Goal: Transaction & Acquisition: Purchase product/service

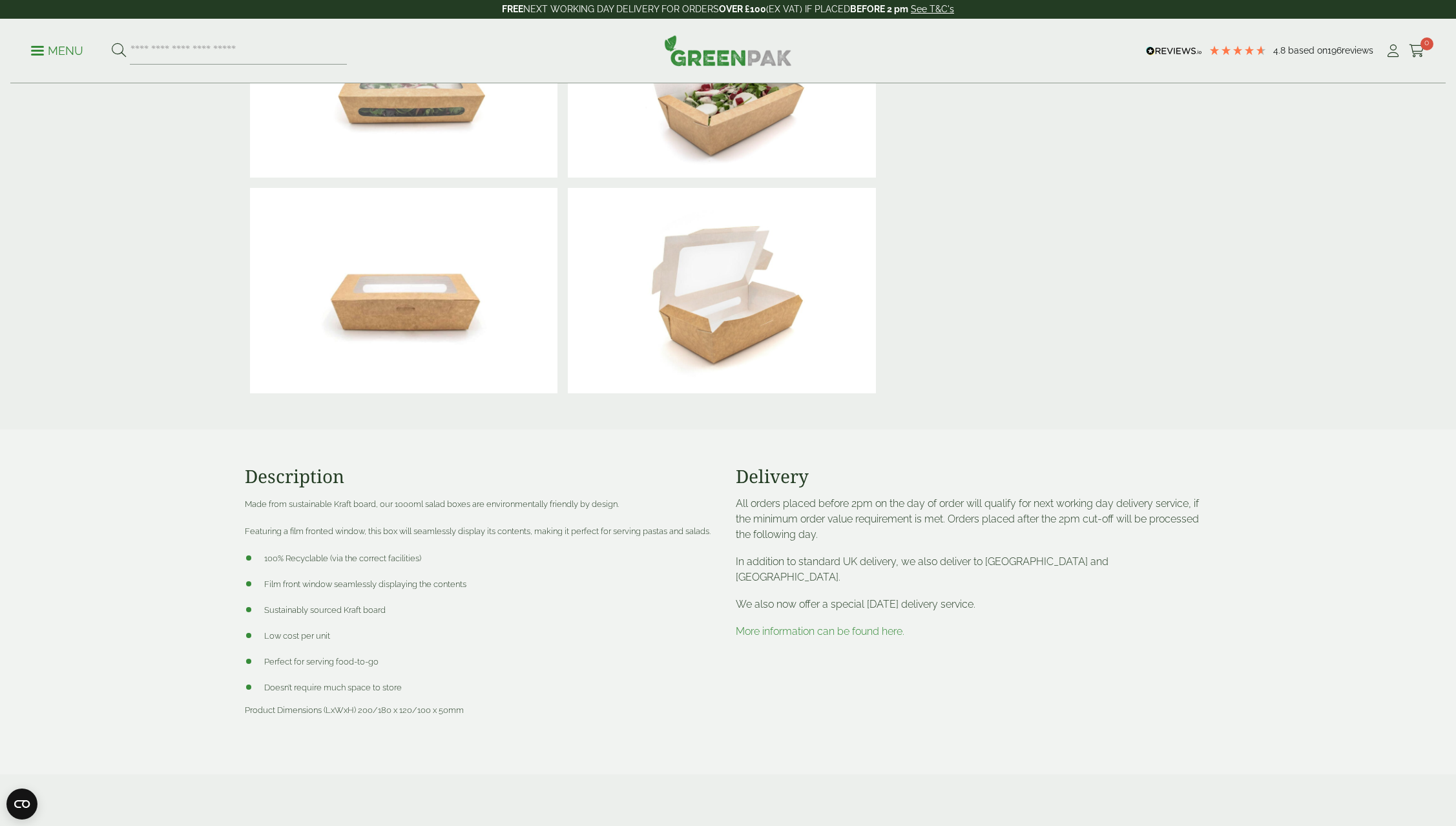
scroll to position [387, 0]
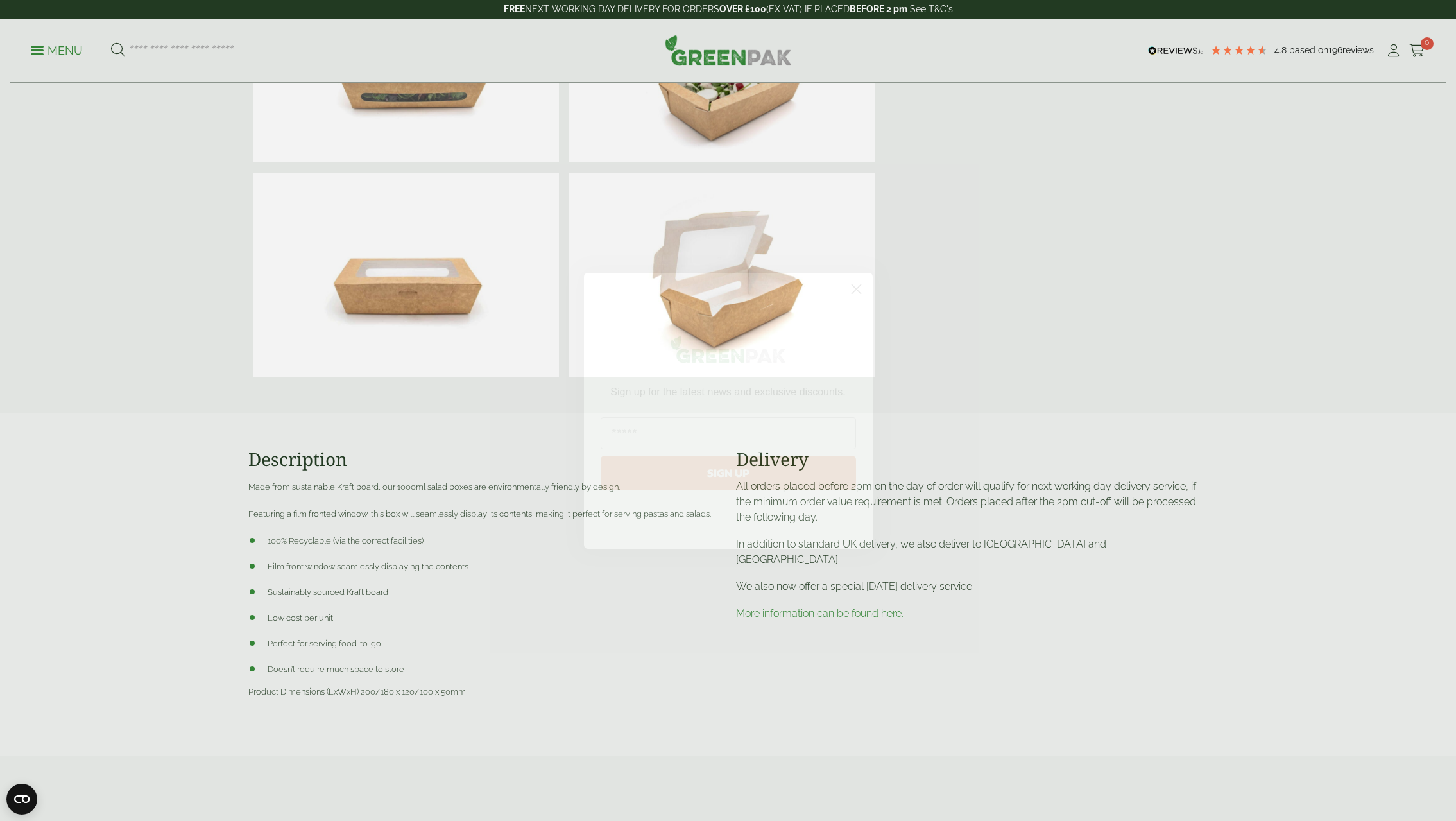
click at [853, 286] on circle "Close dialog" at bounding box center [856, 288] width 21 height 21
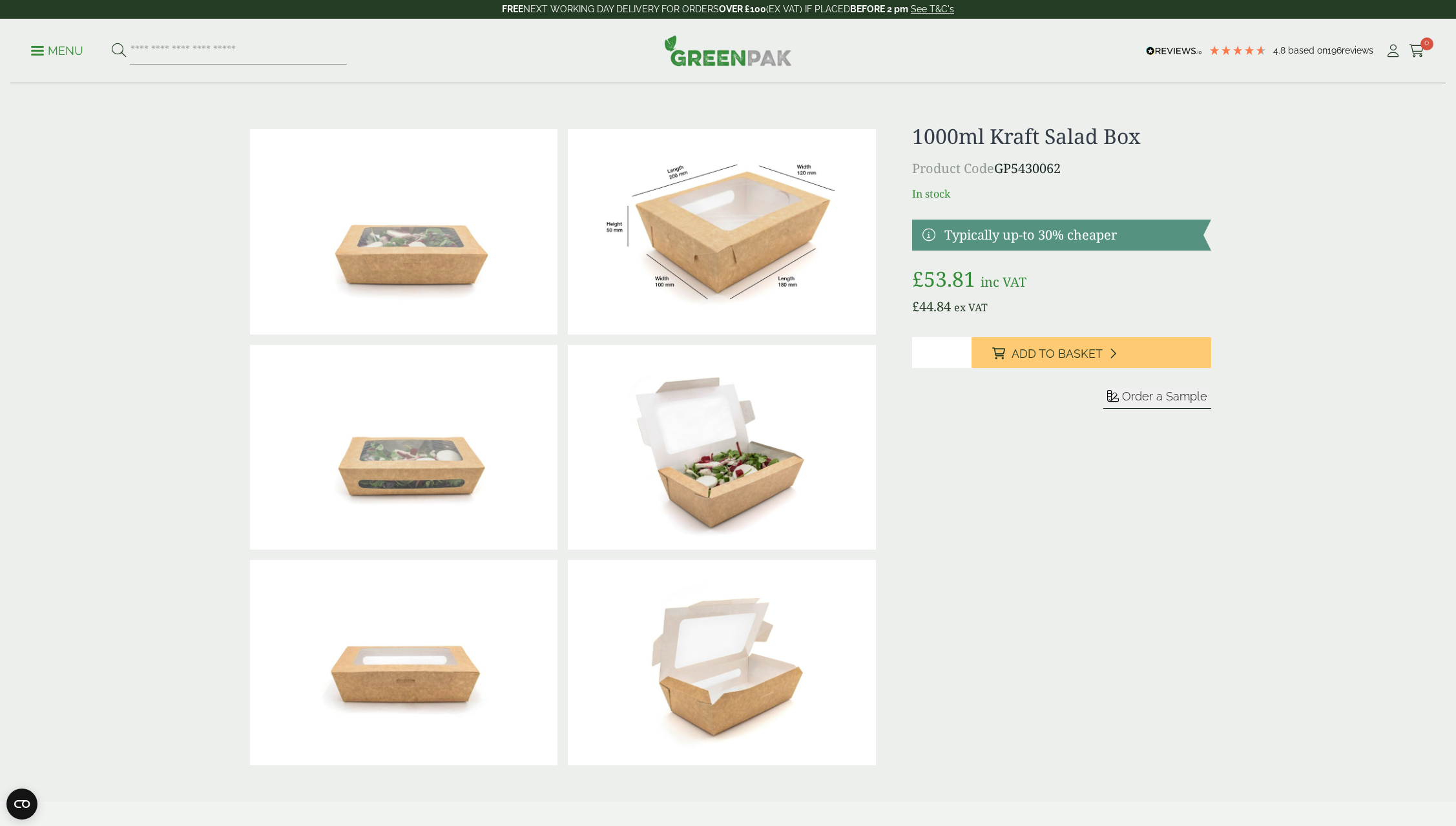
scroll to position [0, 0]
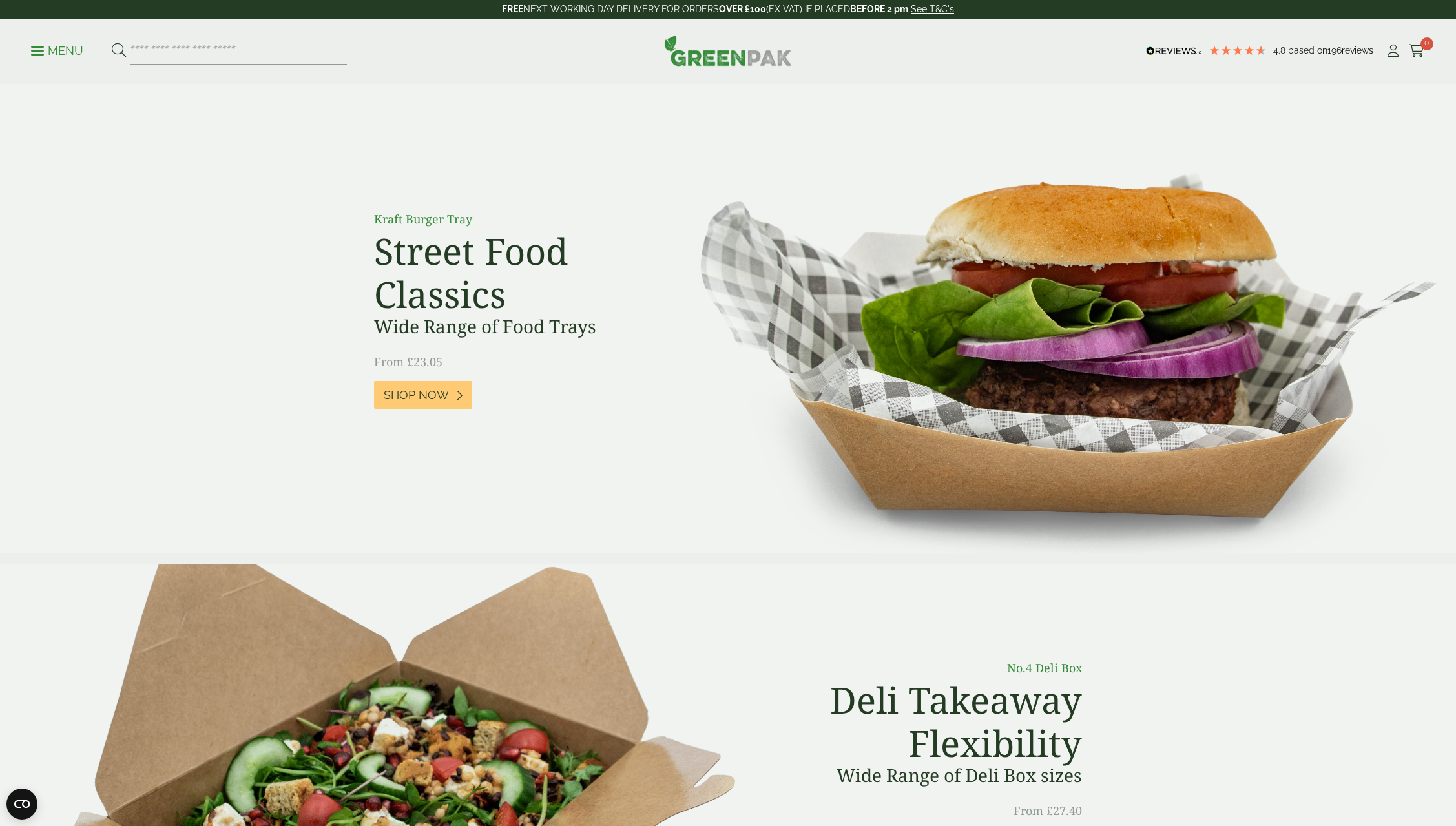
click at [41, 46] on link "Menu" at bounding box center [57, 50] width 52 height 13
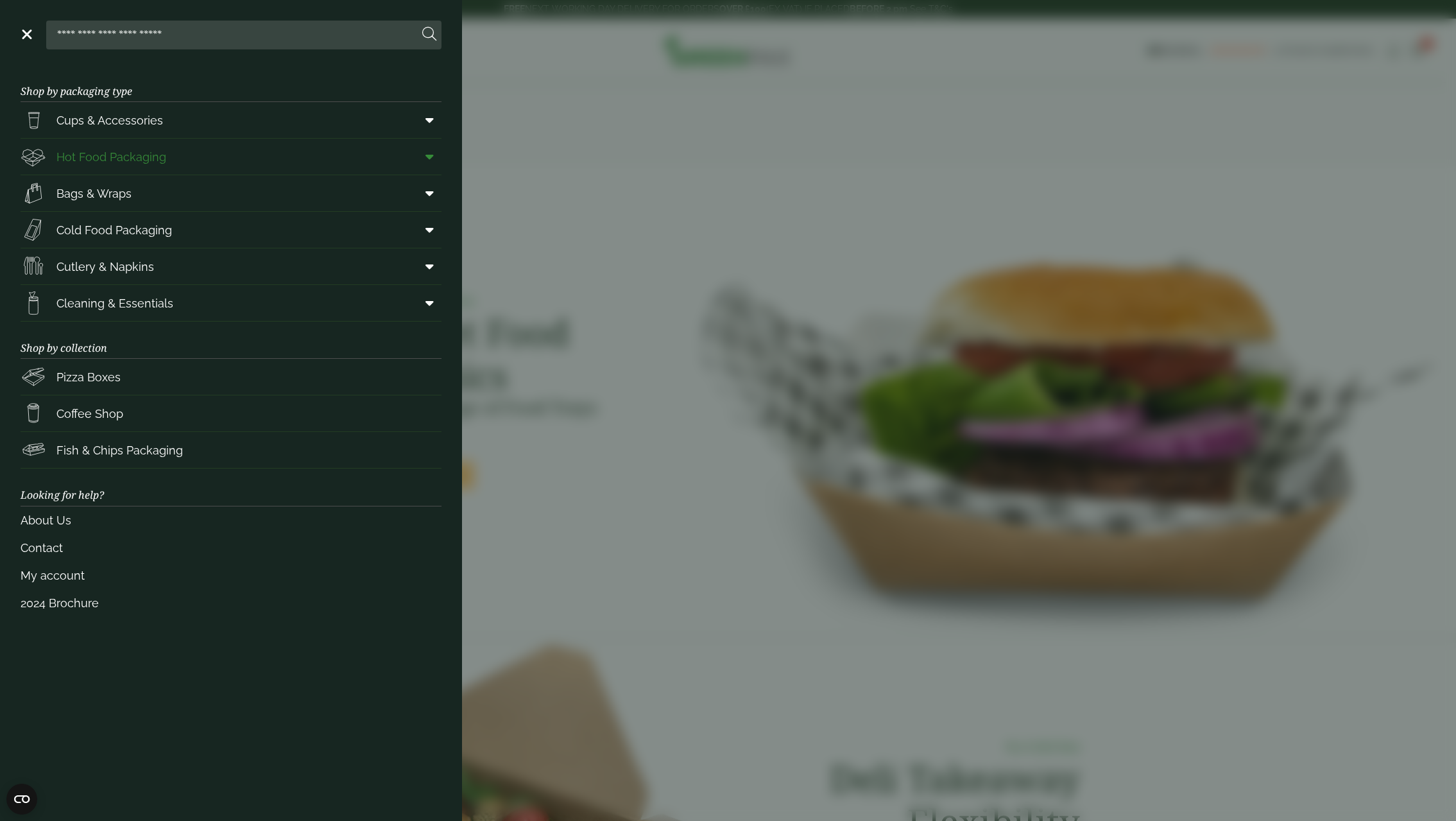
click at [153, 158] on span "Hot Food Packaging" at bounding box center [111, 157] width 110 height 17
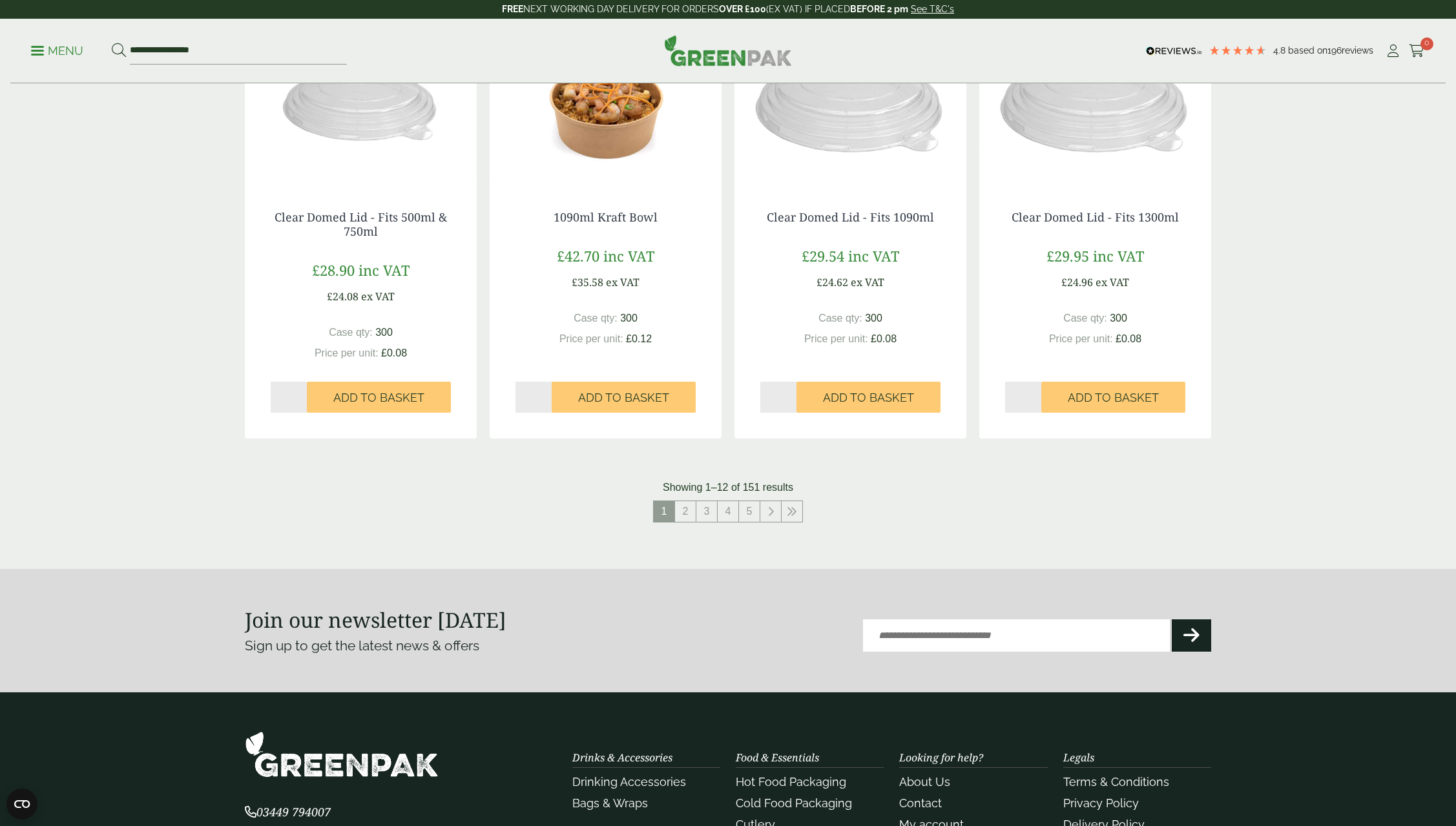
scroll to position [1227, 0]
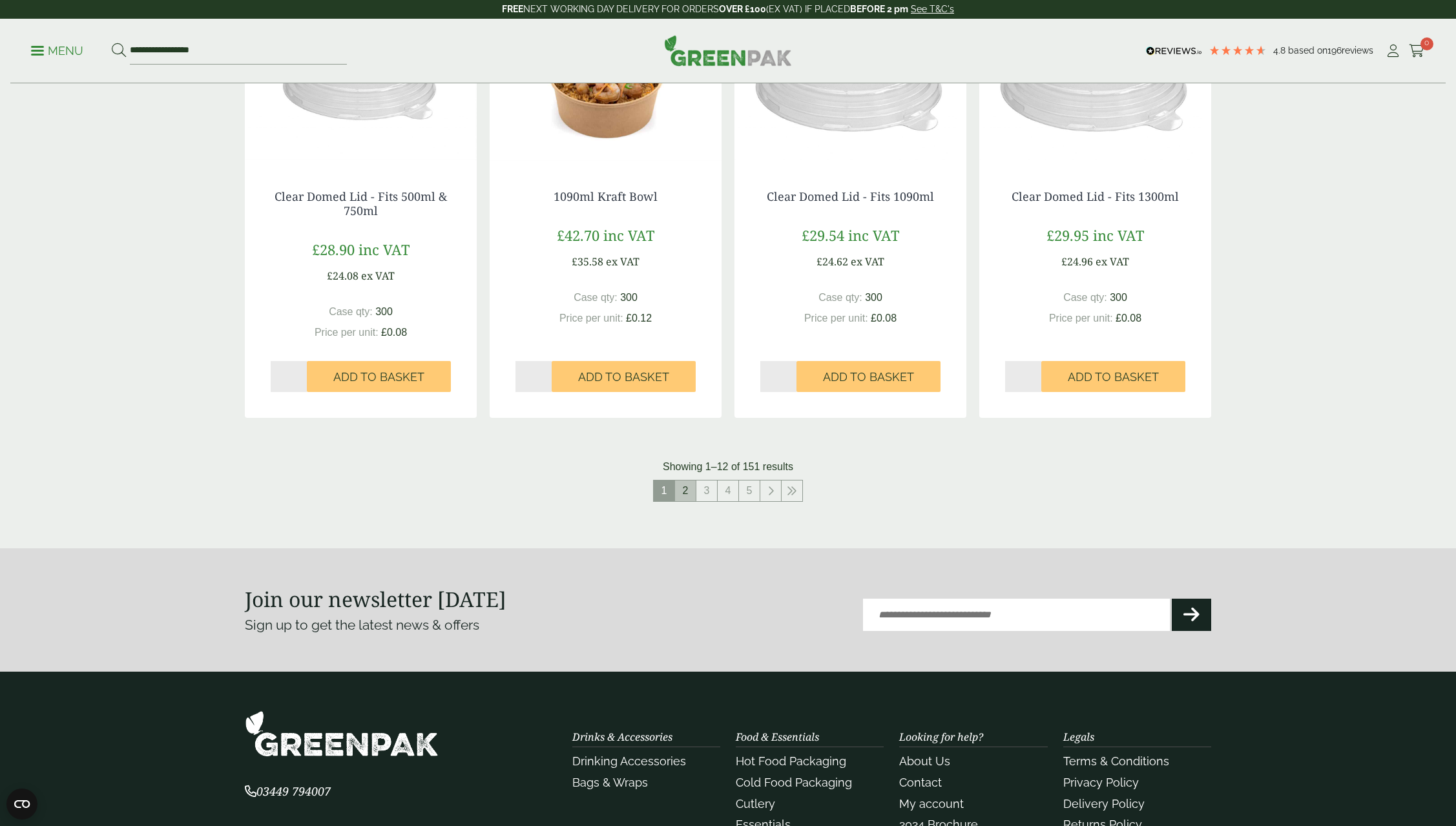
click at [688, 495] on link "2" at bounding box center [686, 491] width 21 height 21
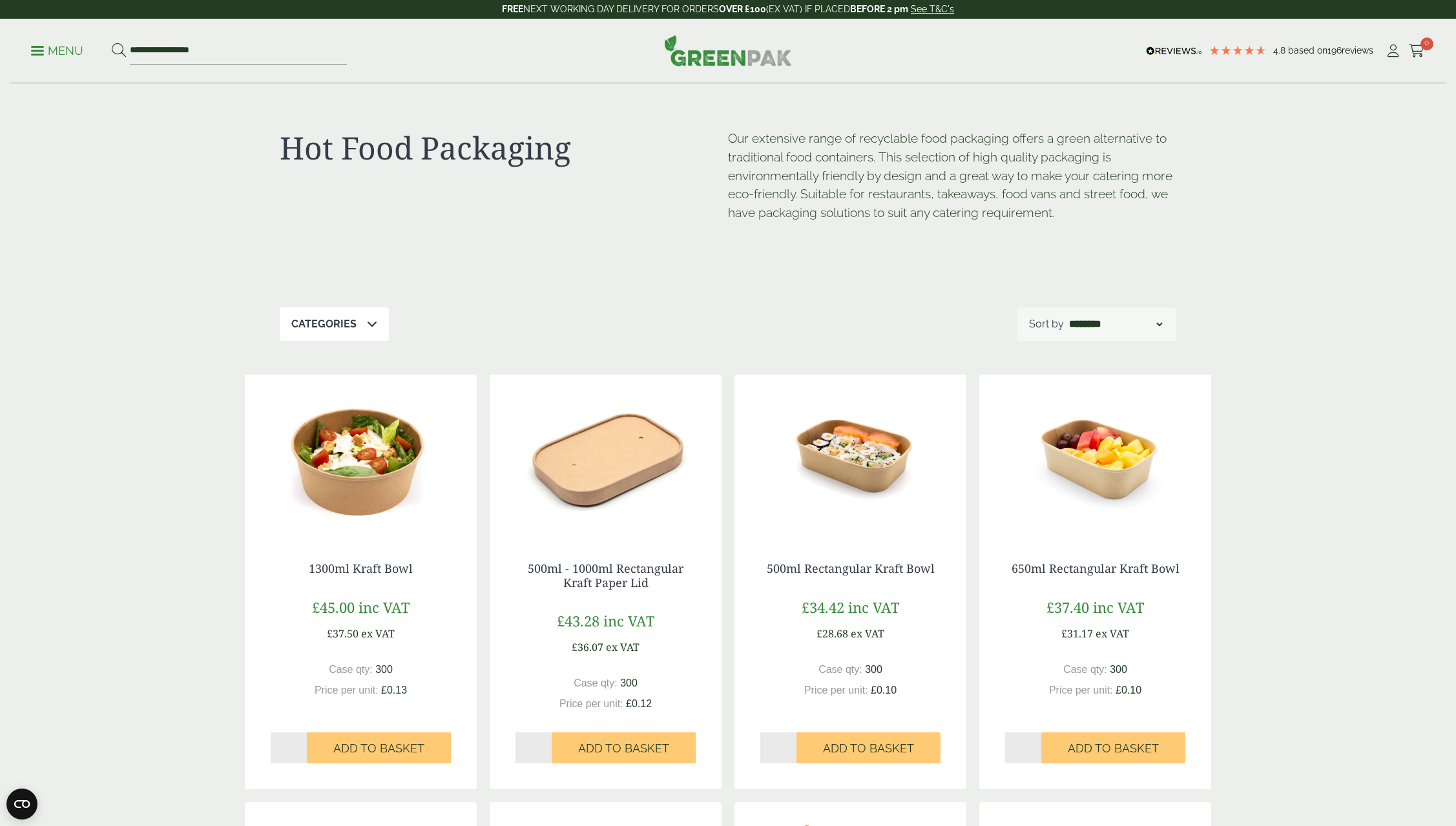
click at [50, 50] on p "Menu" at bounding box center [57, 51] width 52 height 16
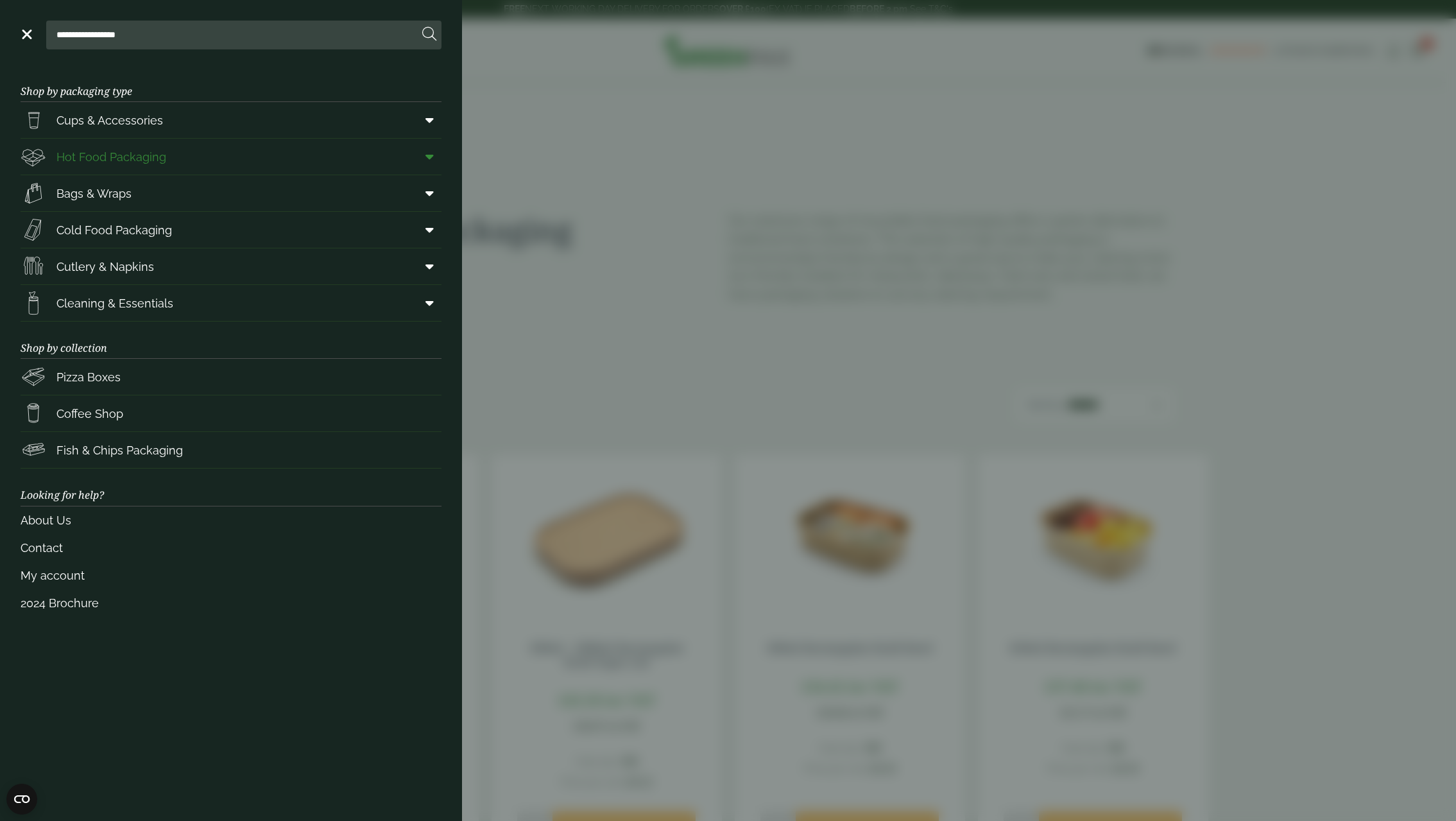
click at [432, 157] on icon at bounding box center [430, 157] width 9 height 13
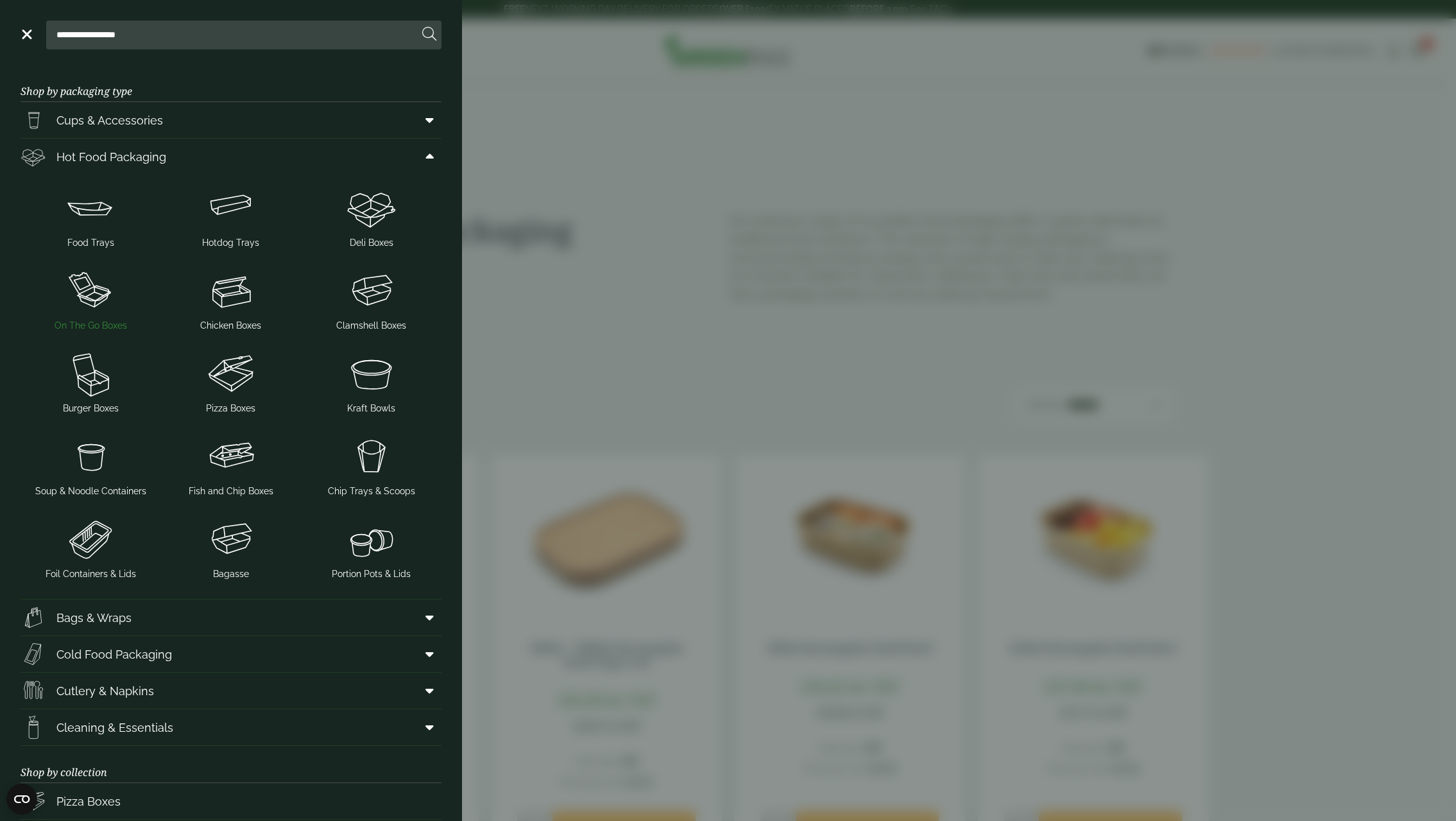
click at [93, 294] on img at bounding box center [91, 291] width 131 height 51
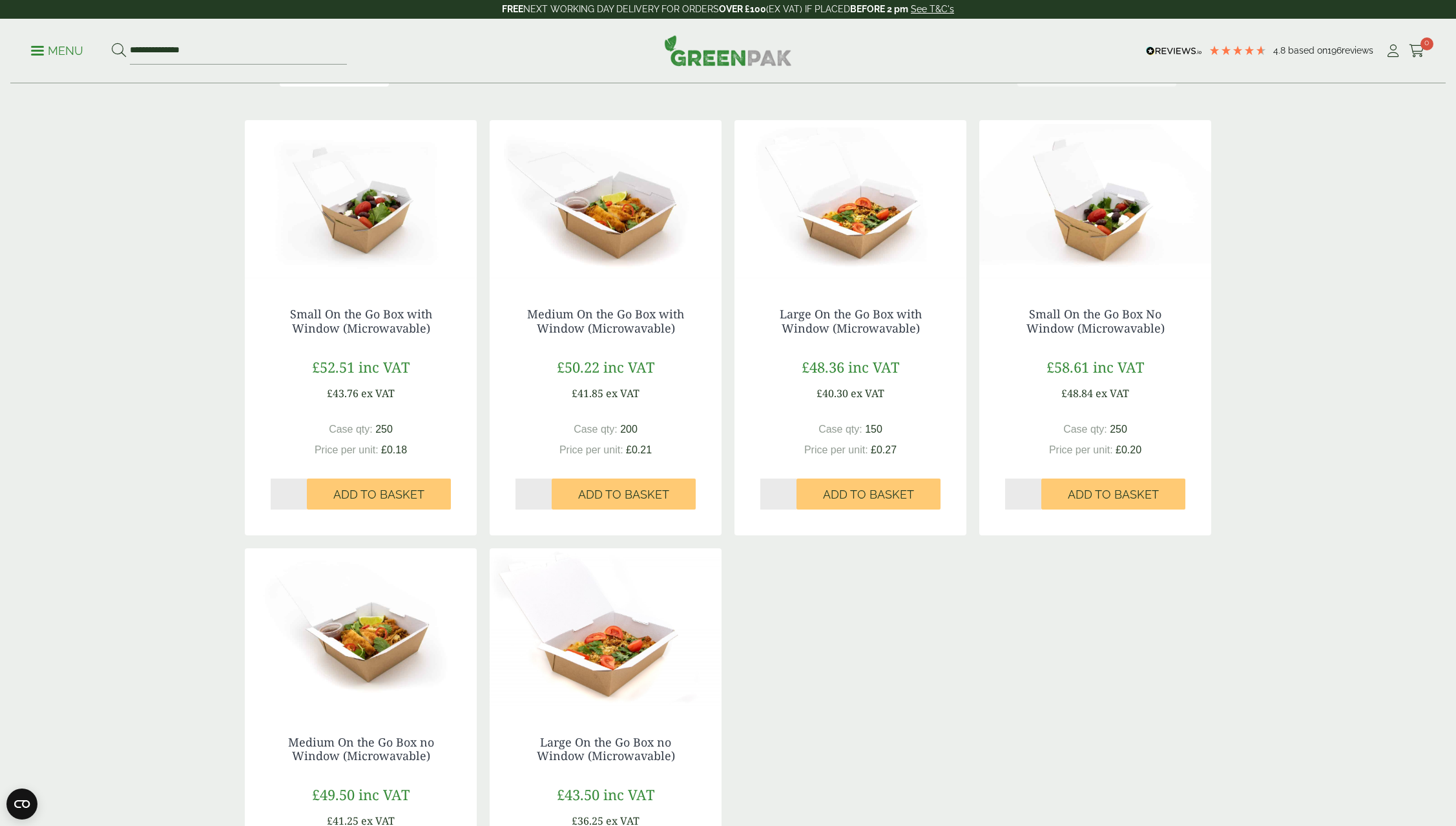
scroll to position [194, 0]
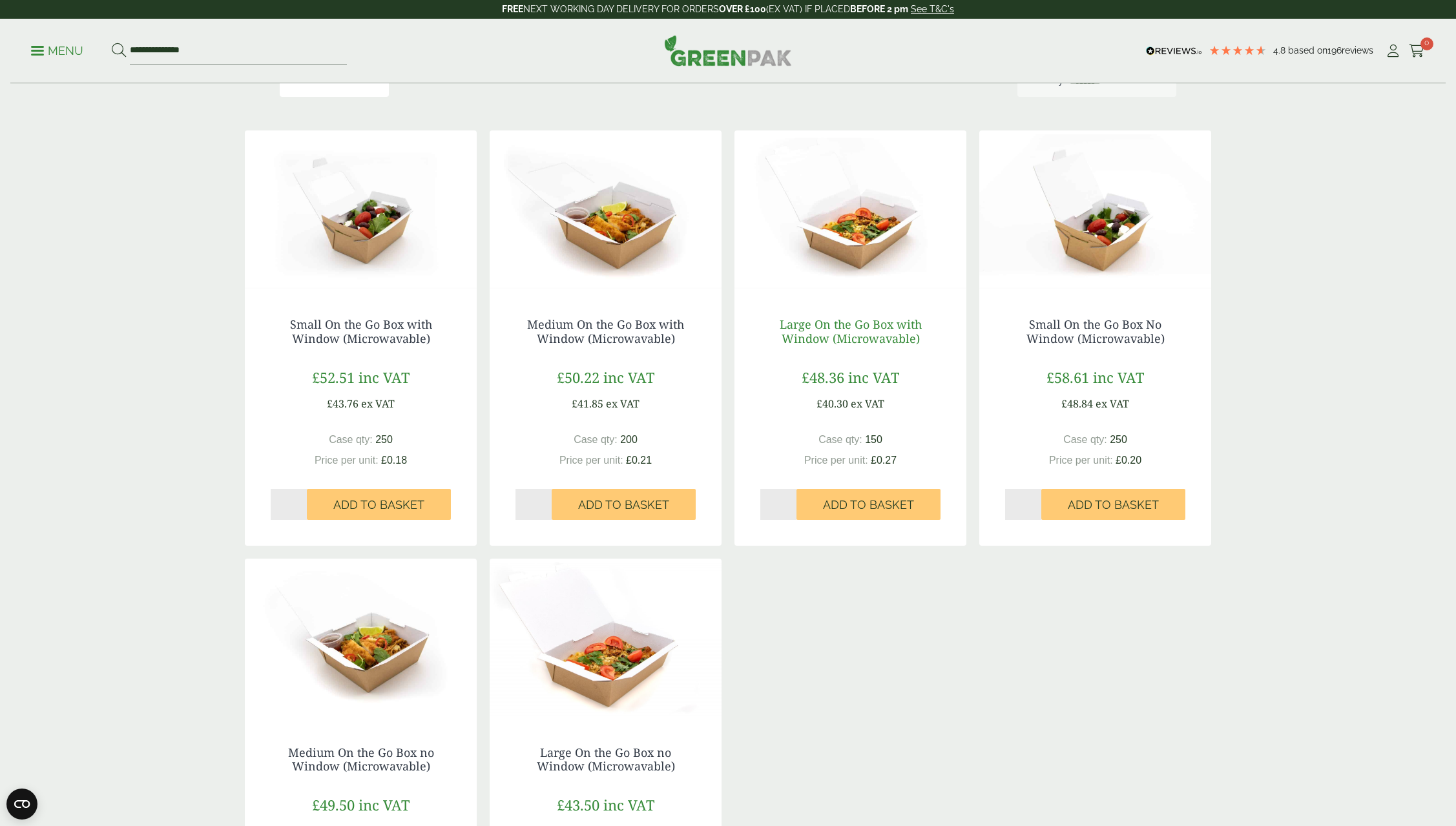
click at [824, 332] on link "Large On the Go Box with Window (Microwavable)" at bounding box center [850, 332] width 142 height 30
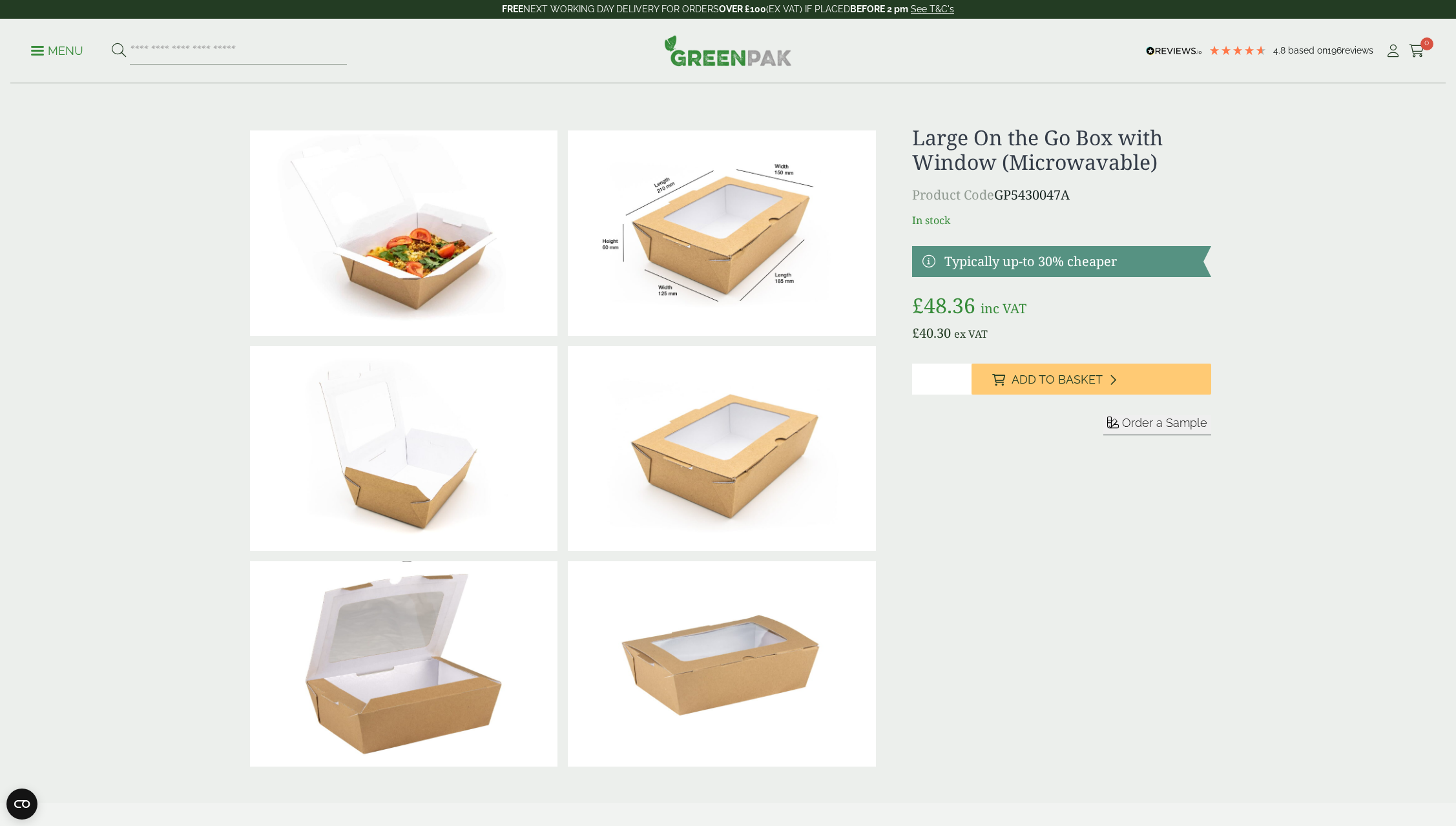
click at [693, 244] on img at bounding box center [721, 233] width 307 height 205
click at [721, 239] on img at bounding box center [721, 233] width 307 height 205
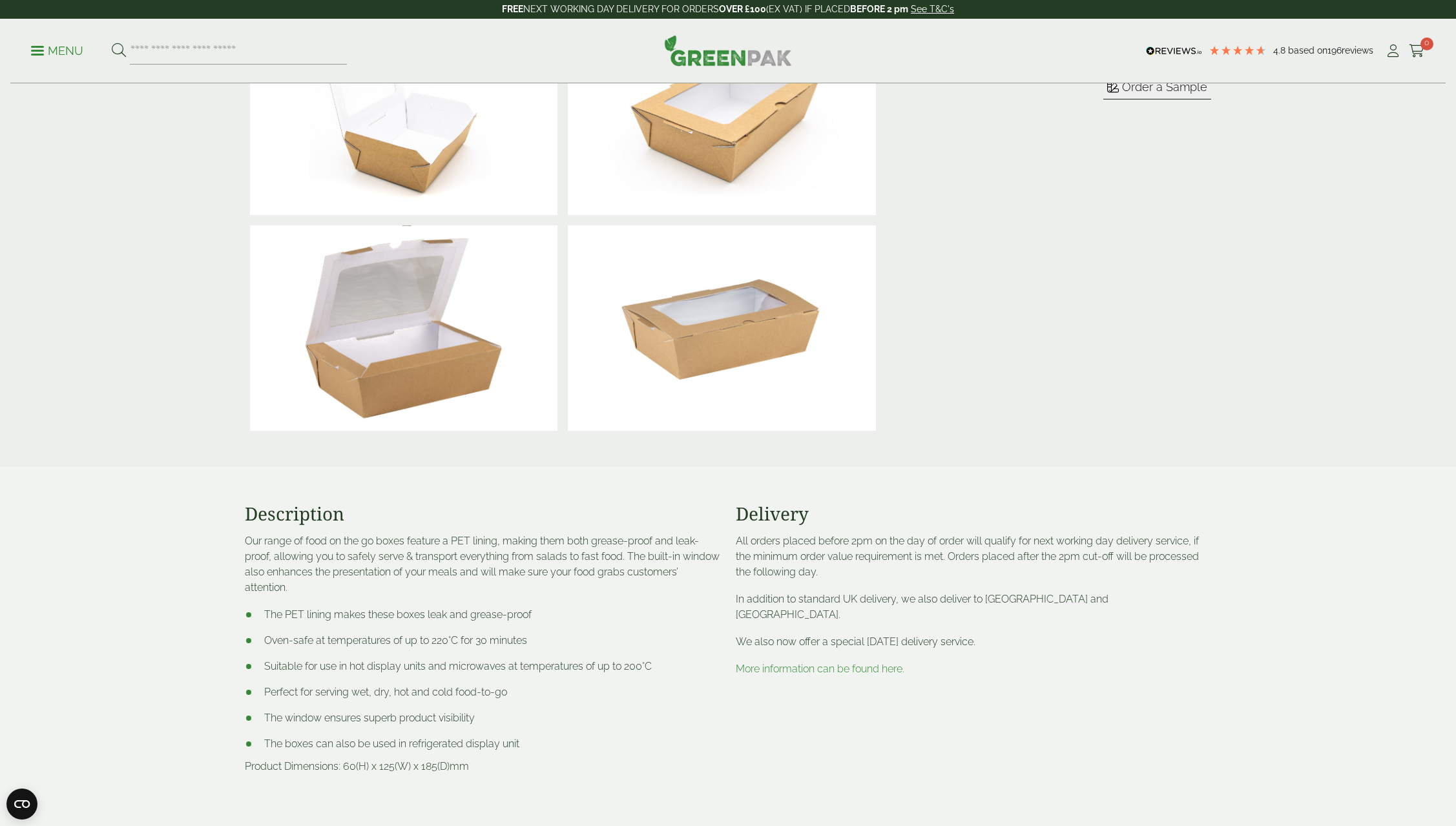
scroll to position [453, 0]
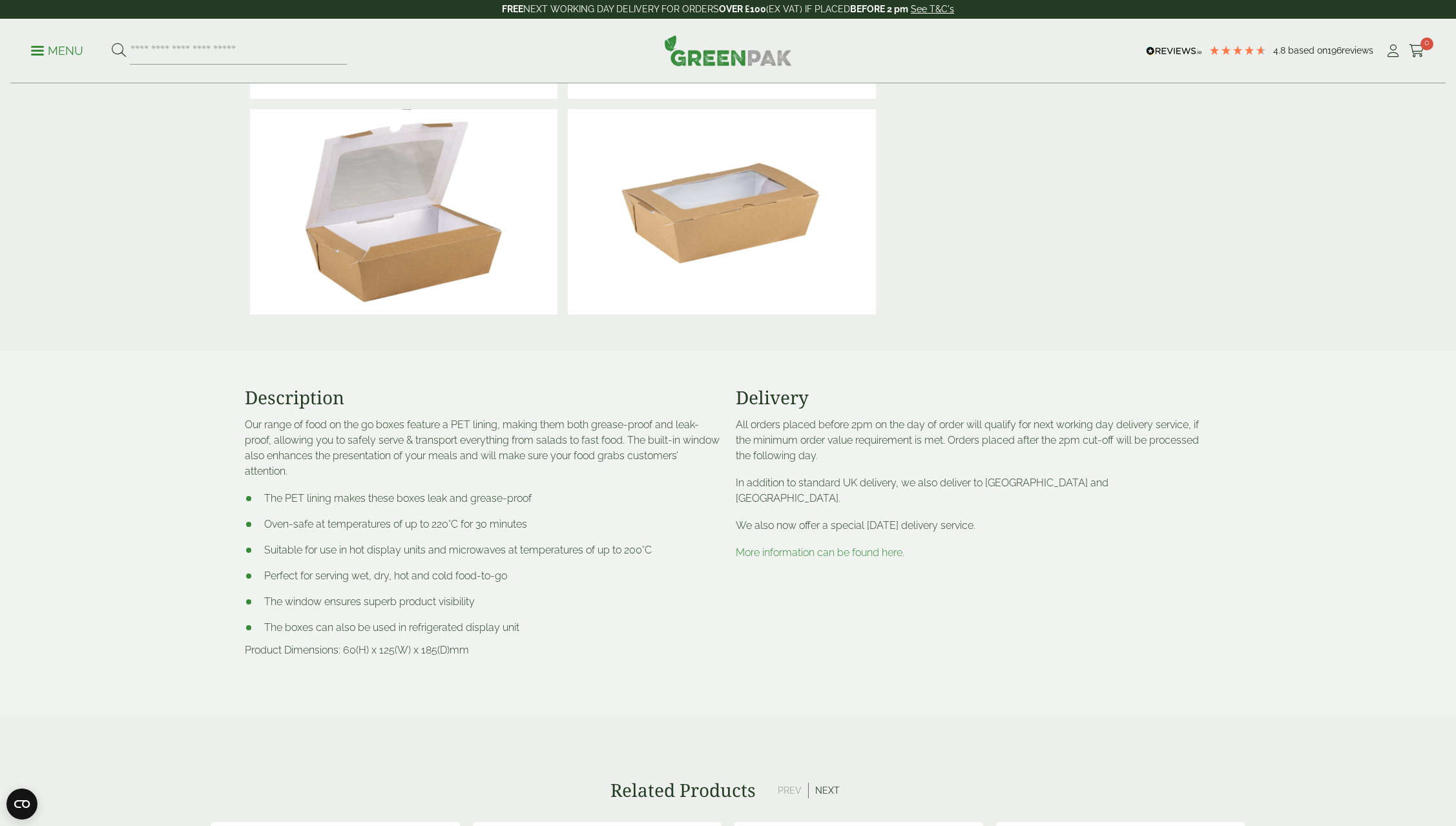
click at [809, 547] on link "More information can be found here." at bounding box center [821, 553] width 169 height 12
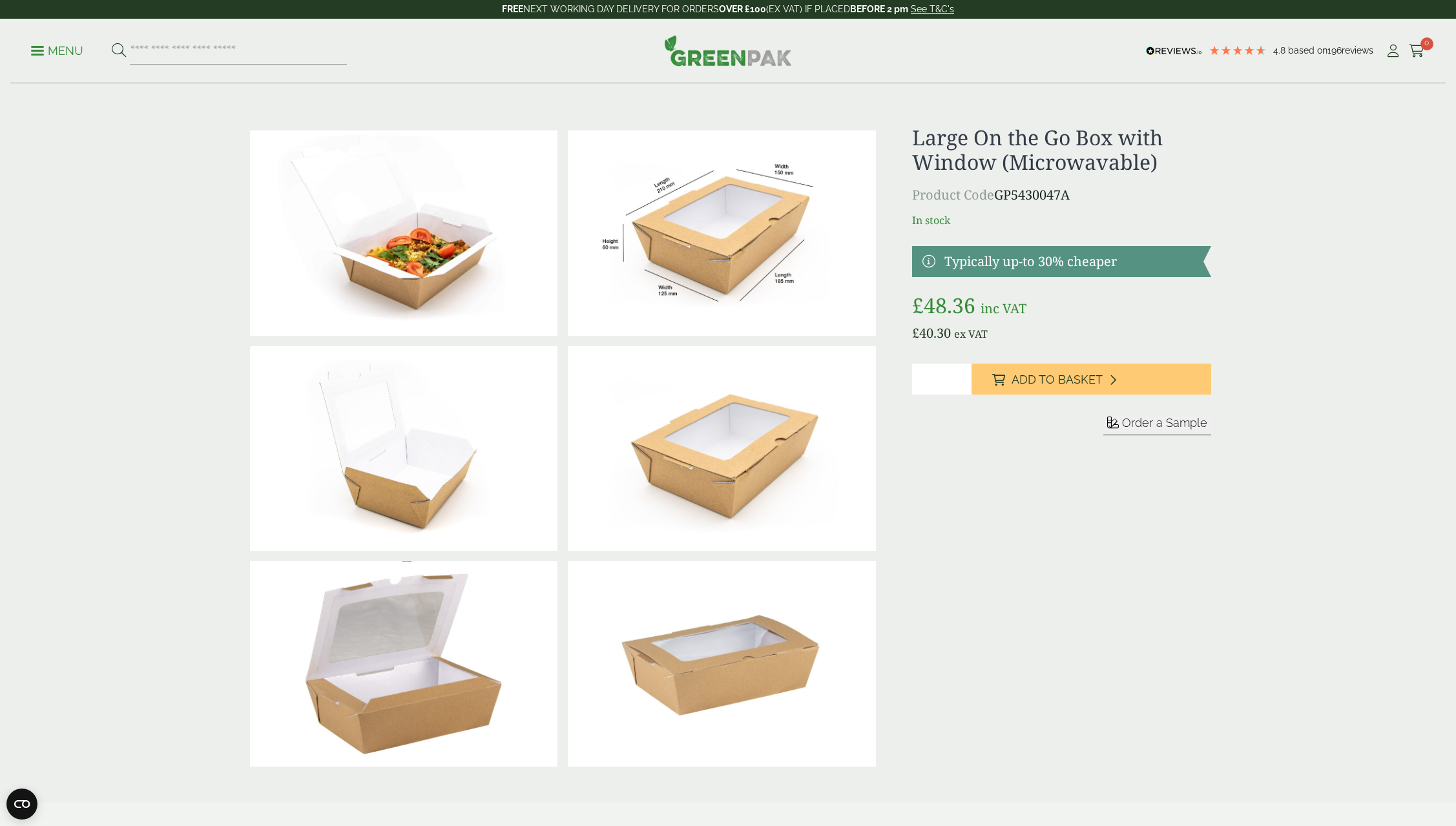
click at [37, 50] on span at bounding box center [37, 50] width 13 height 2
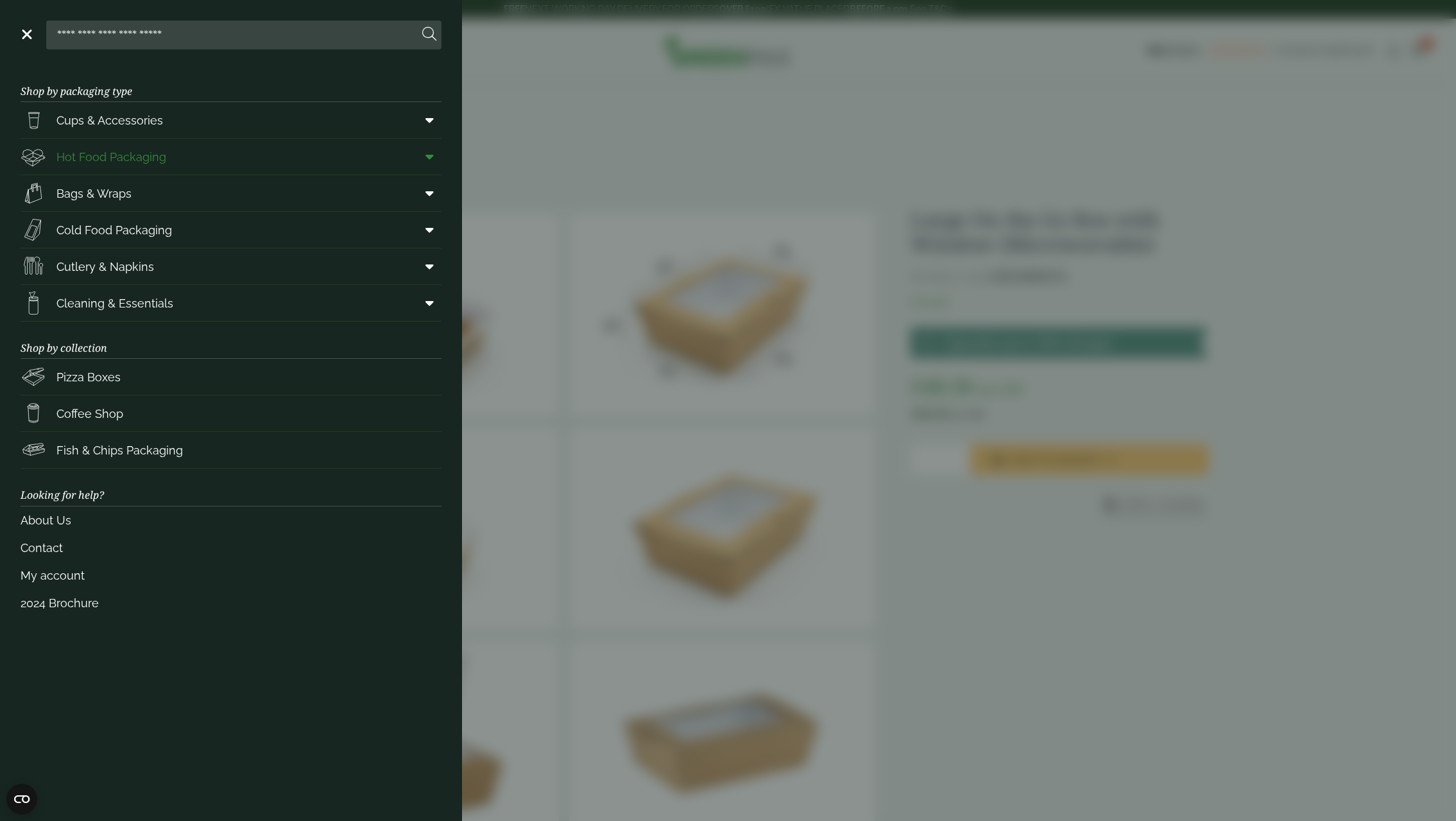
click at [187, 163] on link "Hot Food Packaging" at bounding box center [231, 157] width 421 height 36
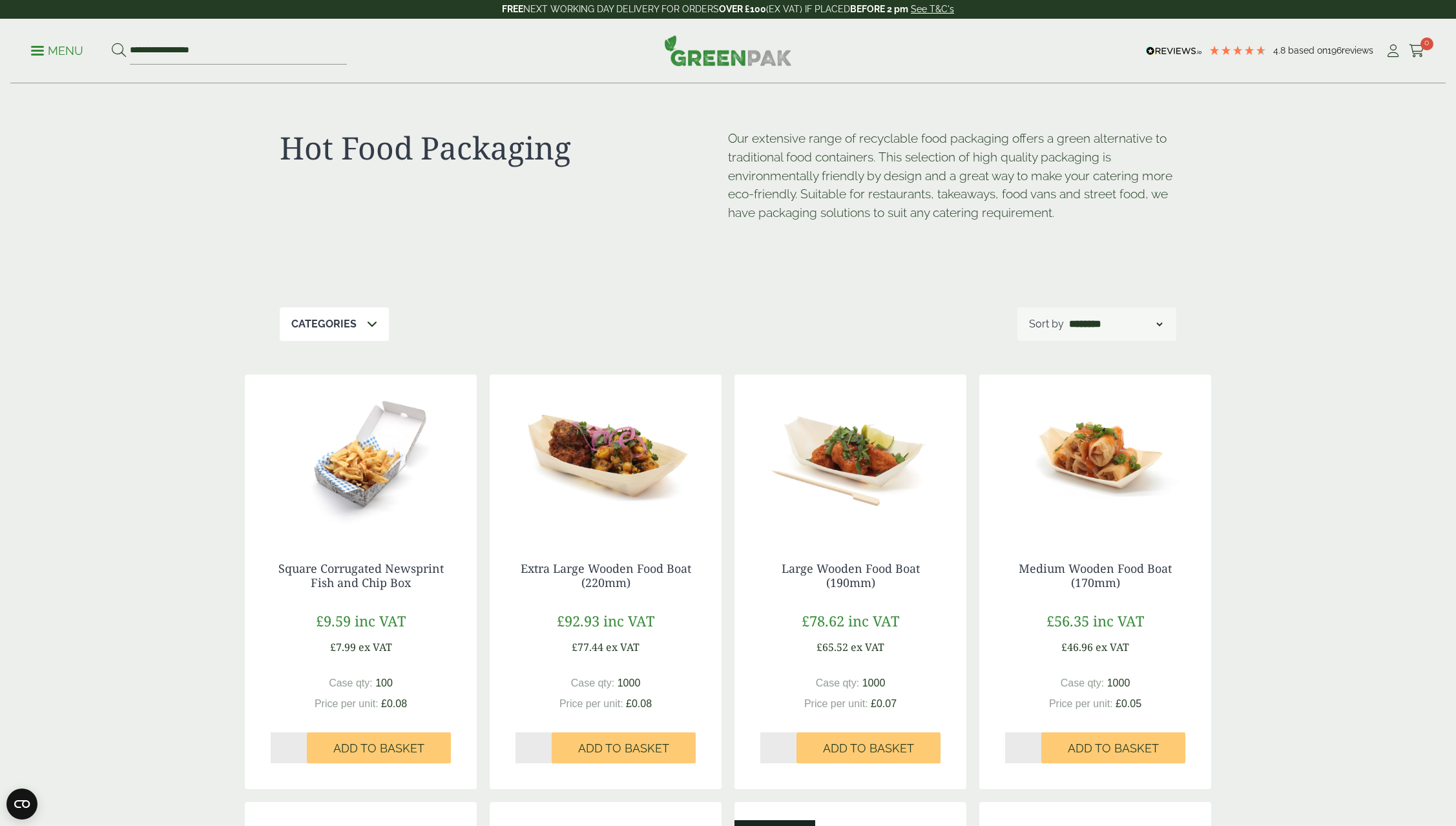
drag, startPoint x: 355, startPoint y: 339, endPoint x: 365, endPoint y: 332, distance: 12.2
click at [358, 337] on div "Categories" at bounding box center [333, 324] width 109 height 34
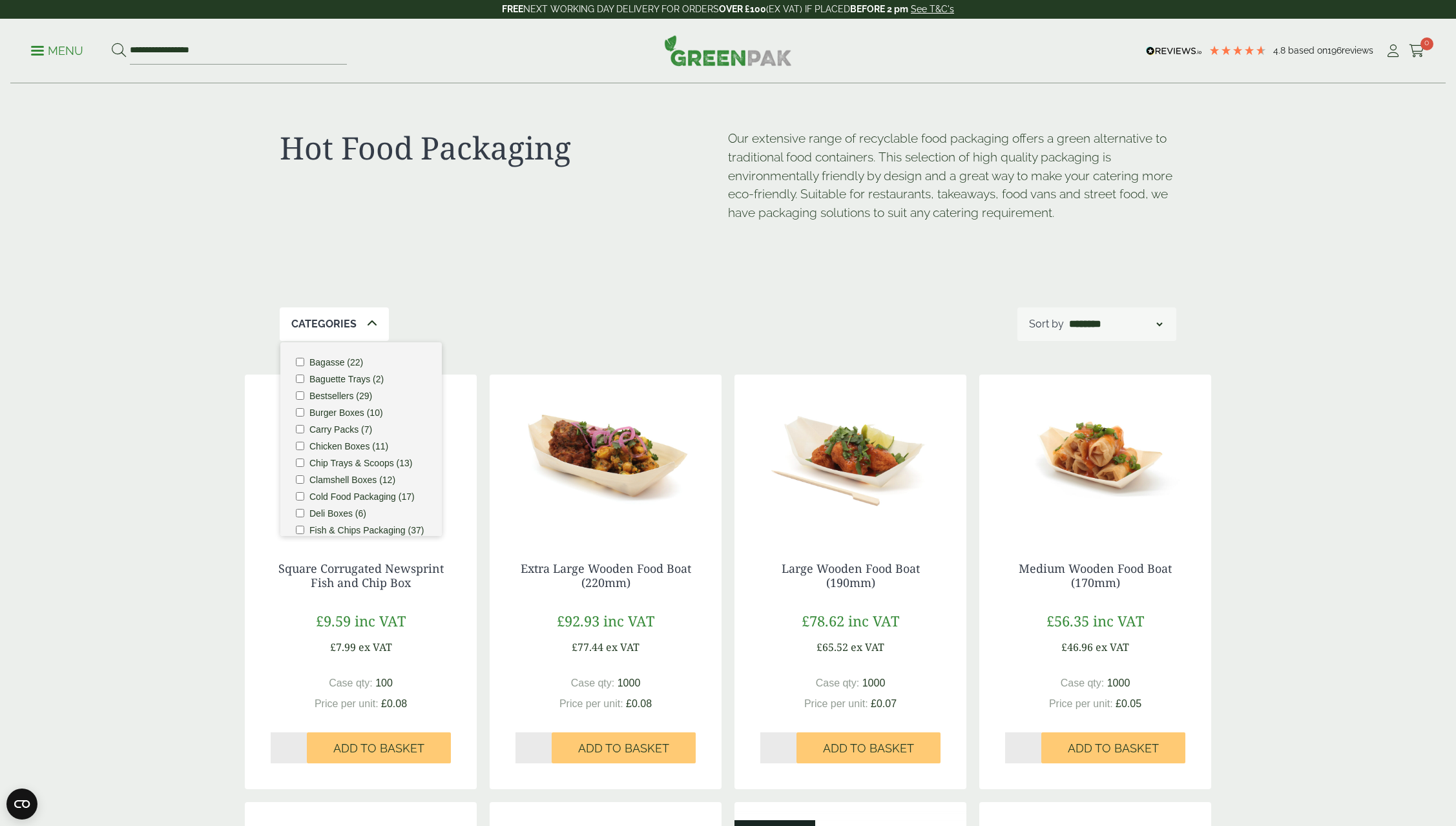
click at [547, 309] on div "Categories Bagasse (22) Baguette Trays (2) Bestsellers (29) Burger Boxes (10) C…" at bounding box center [728, 324] width 896 height 34
click at [30, 55] on div "**********" at bounding box center [728, 51] width 1435 height 64
click at [39, 49] on p "Menu" at bounding box center [57, 51] width 52 height 16
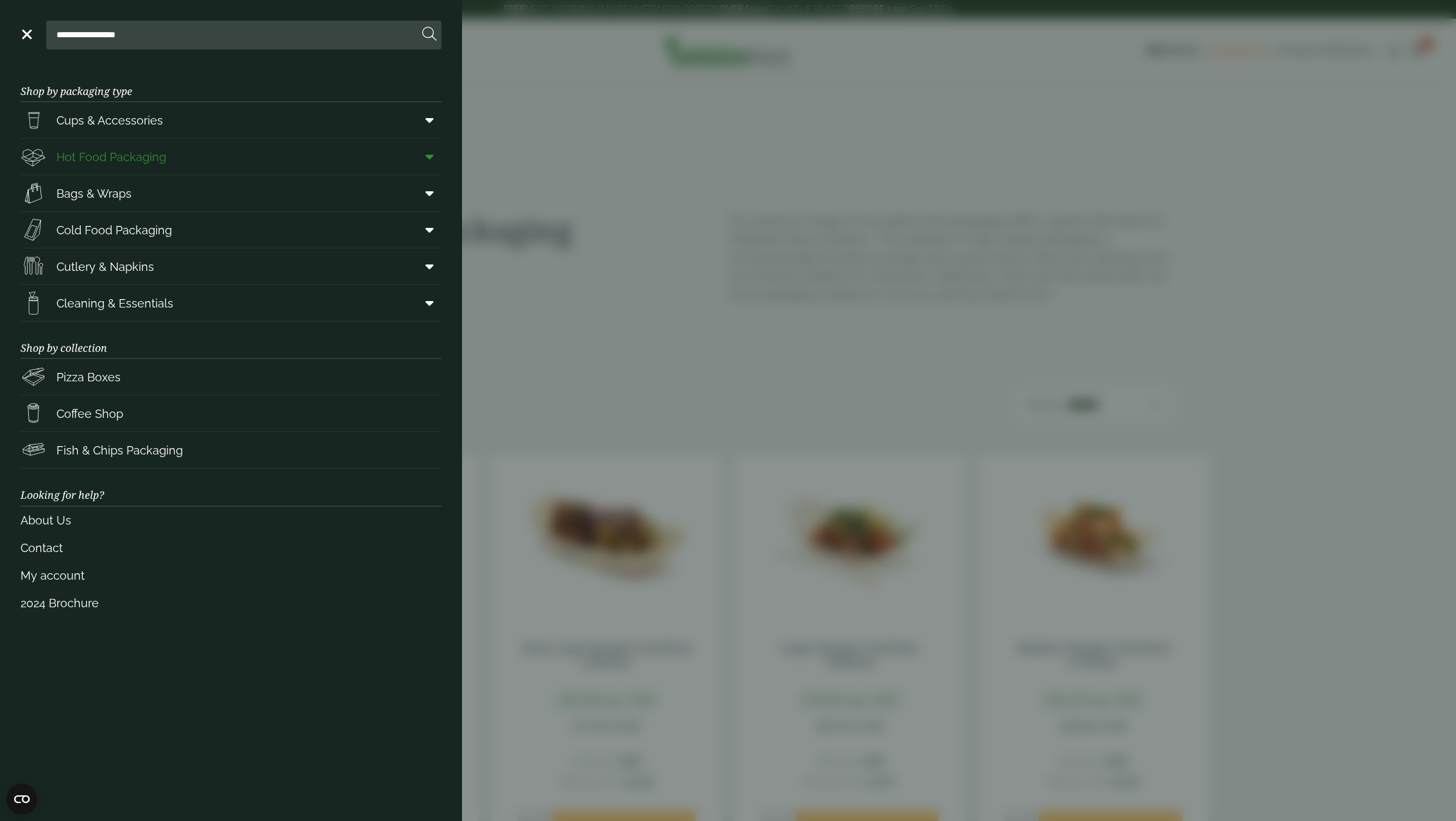
click at [429, 158] on icon at bounding box center [430, 157] width 9 height 13
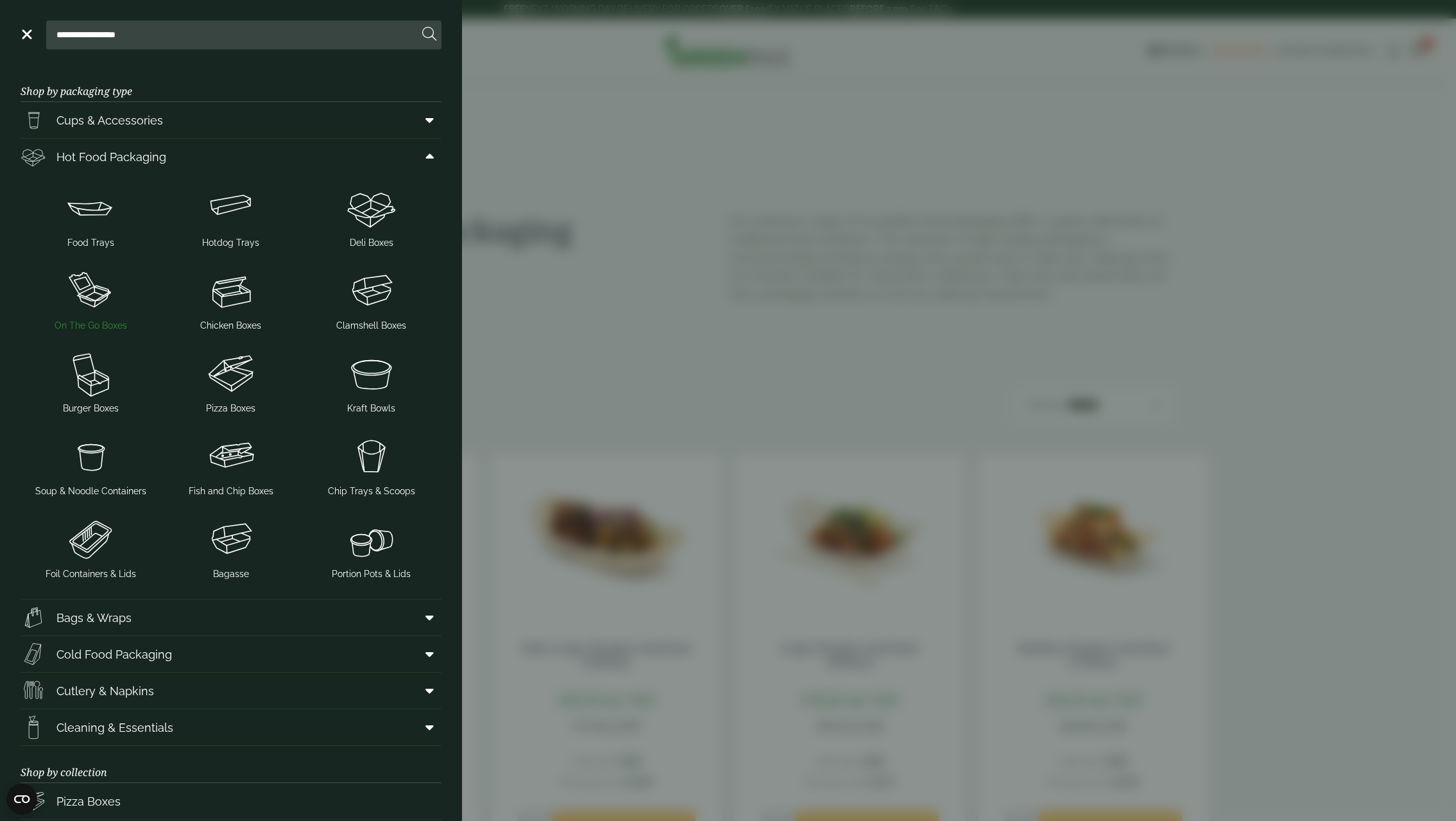
click at [91, 295] on img at bounding box center [91, 291] width 131 height 51
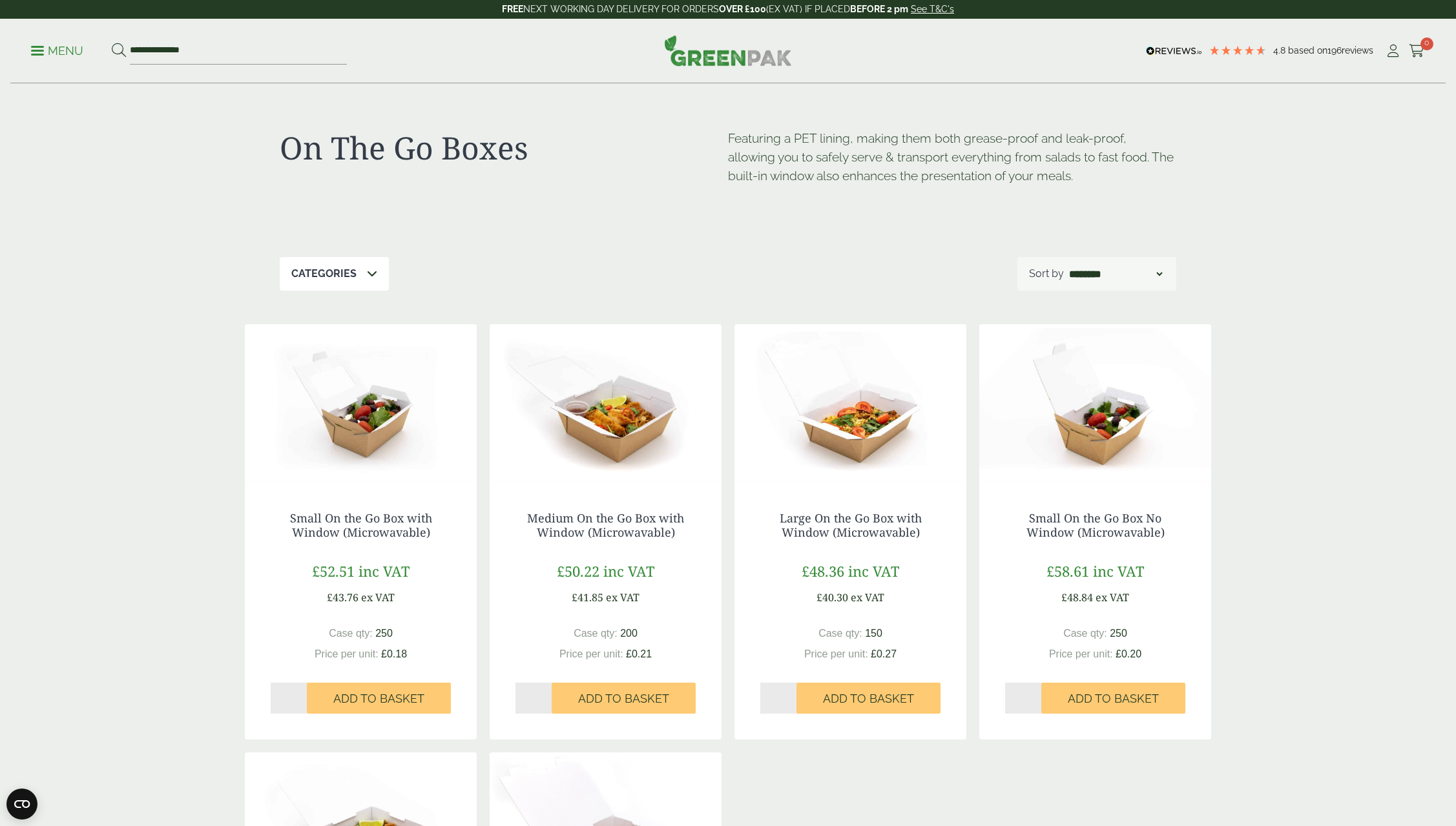
click at [1292, 490] on div "On The Go Boxes Featuring a PET lining, making them both grease-proof and leak-…" at bounding box center [728, 665] width 1456 height 1161
click at [39, 57] on p "Menu" at bounding box center [57, 51] width 52 height 16
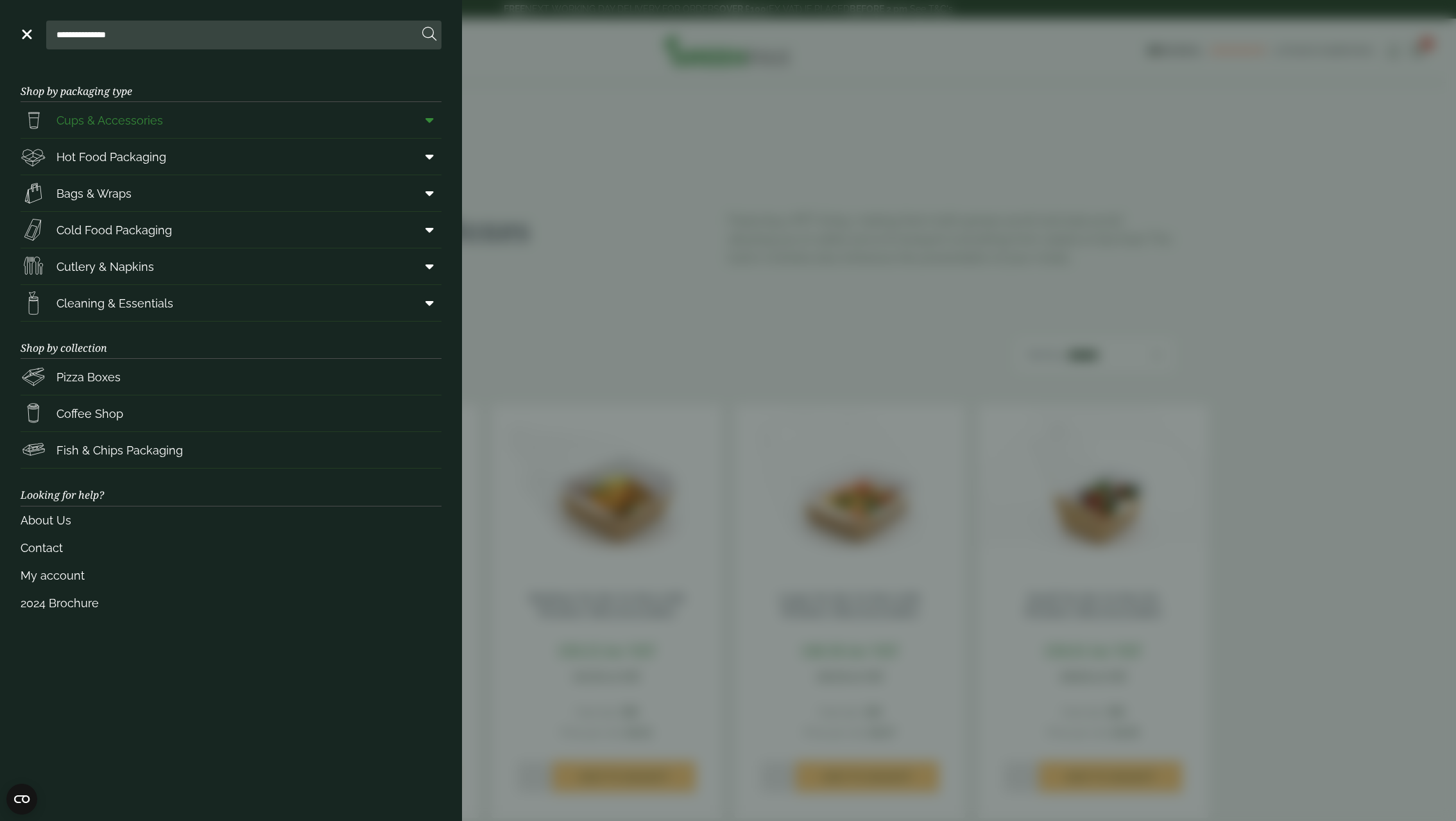
click at [156, 123] on span "Cups & Accessories" at bounding box center [109, 120] width 106 height 17
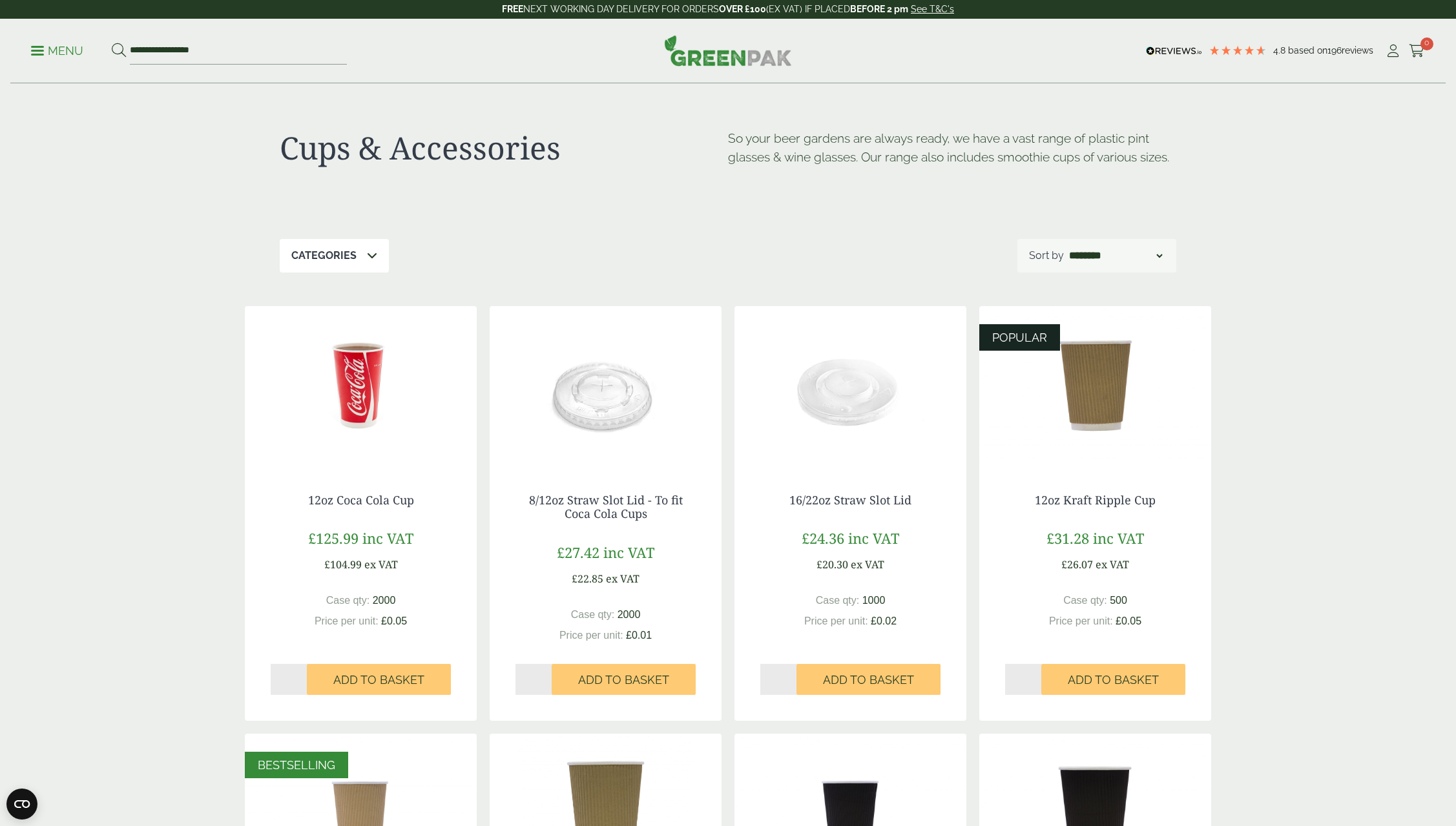
click at [34, 50] on span at bounding box center [37, 50] width 13 height 2
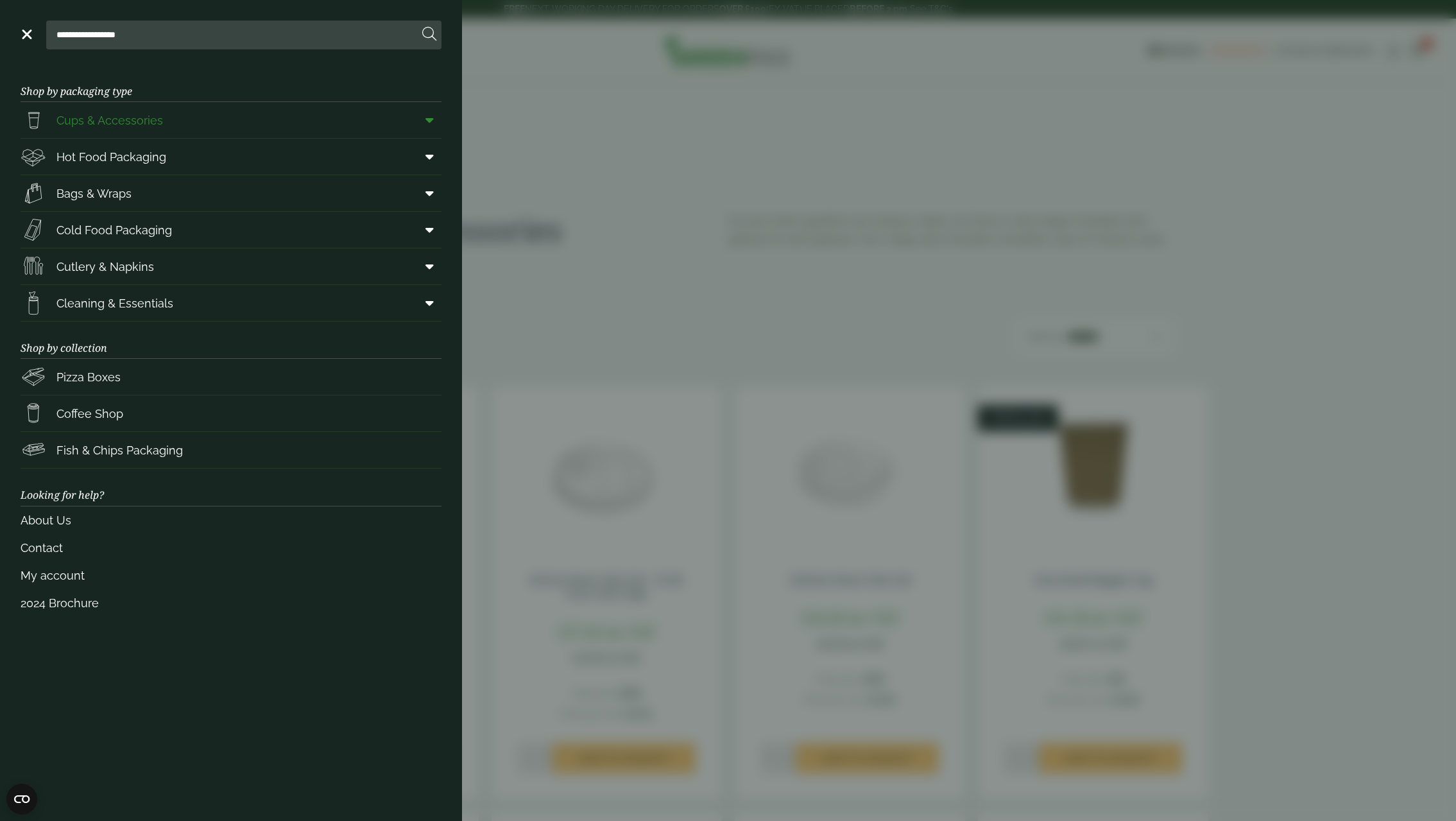
click at [432, 124] on icon at bounding box center [430, 119] width 9 height 13
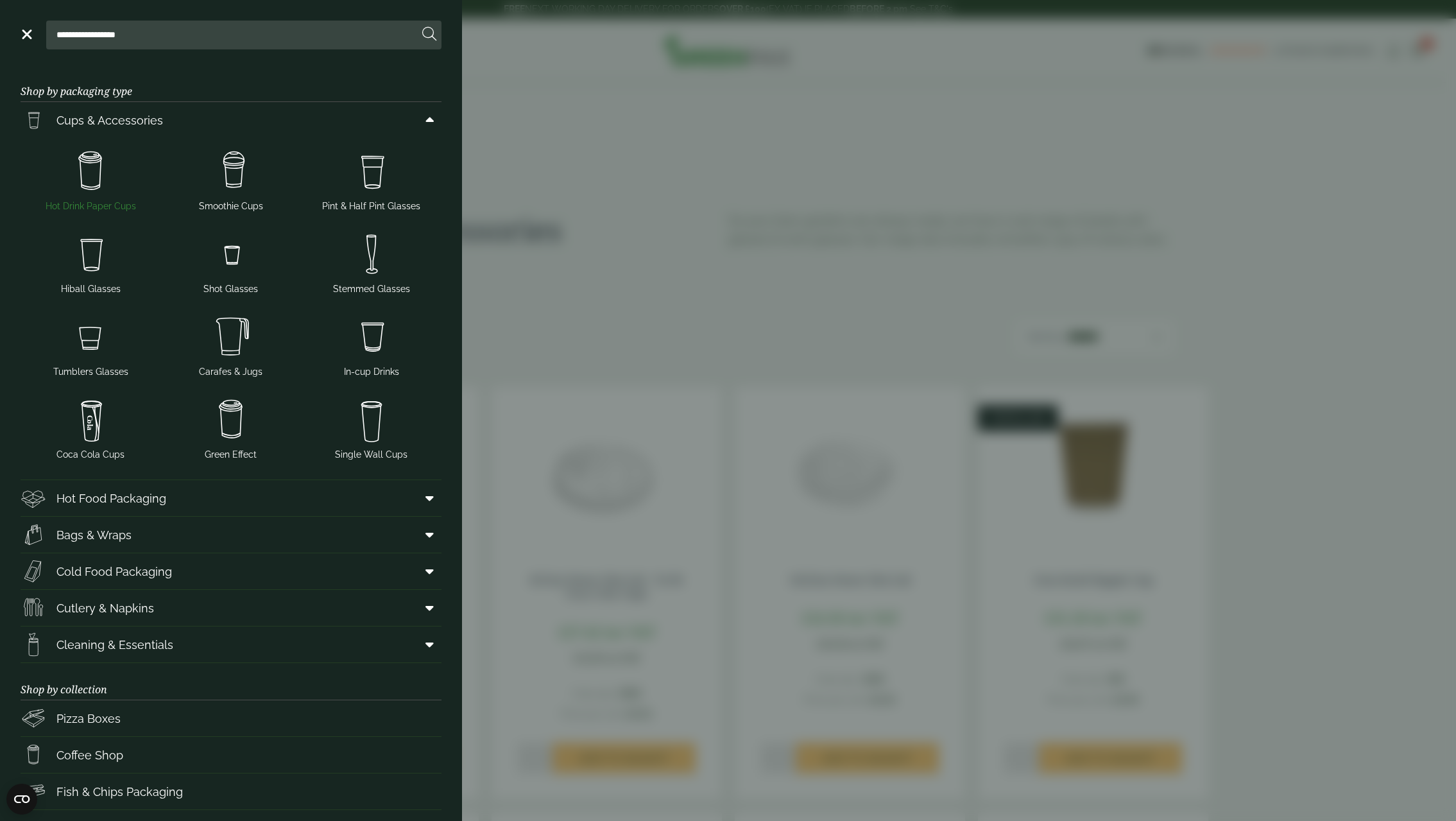
click at [90, 171] on img at bounding box center [91, 171] width 131 height 51
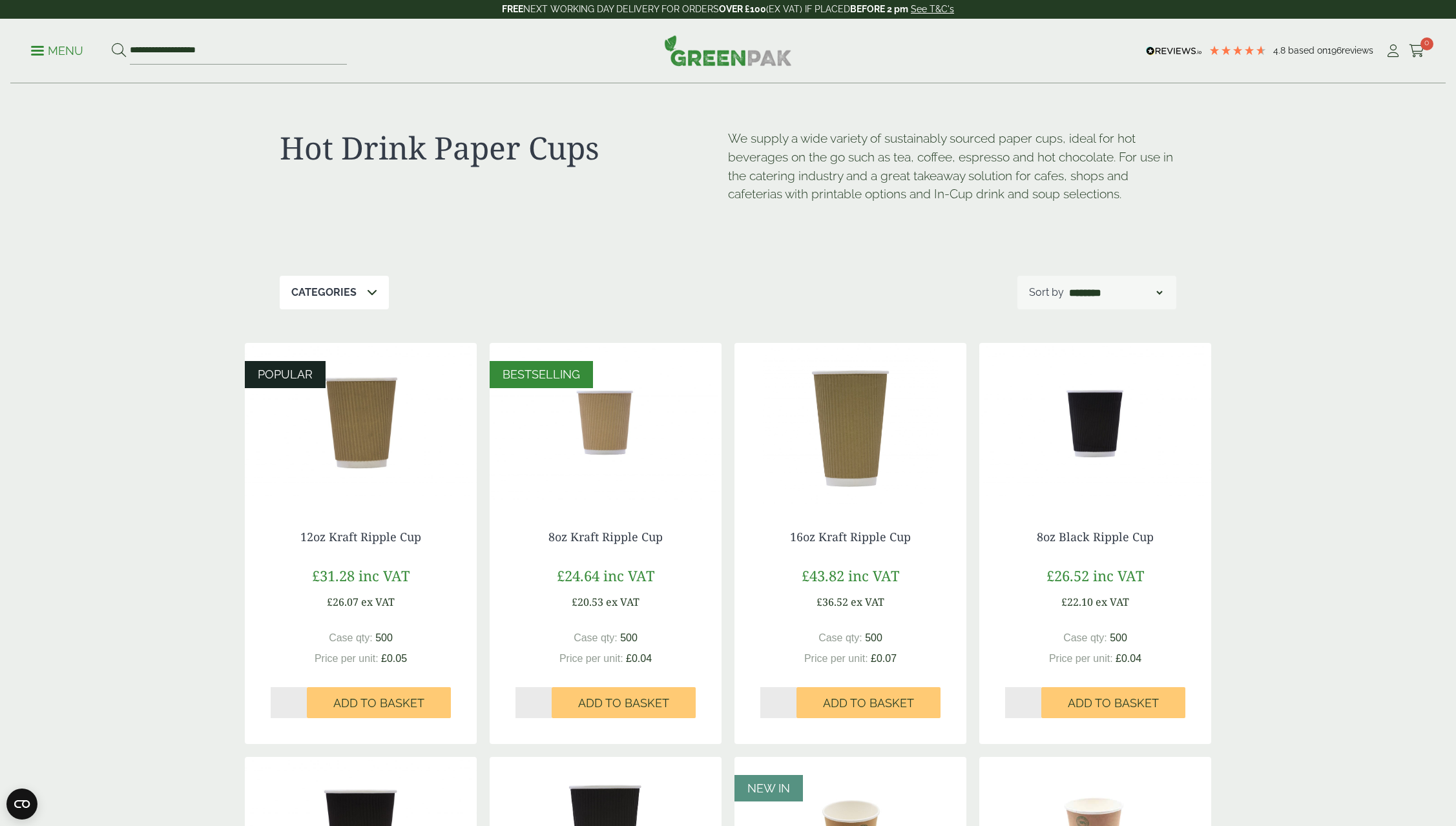
click at [37, 50] on span at bounding box center [37, 50] width 13 height 2
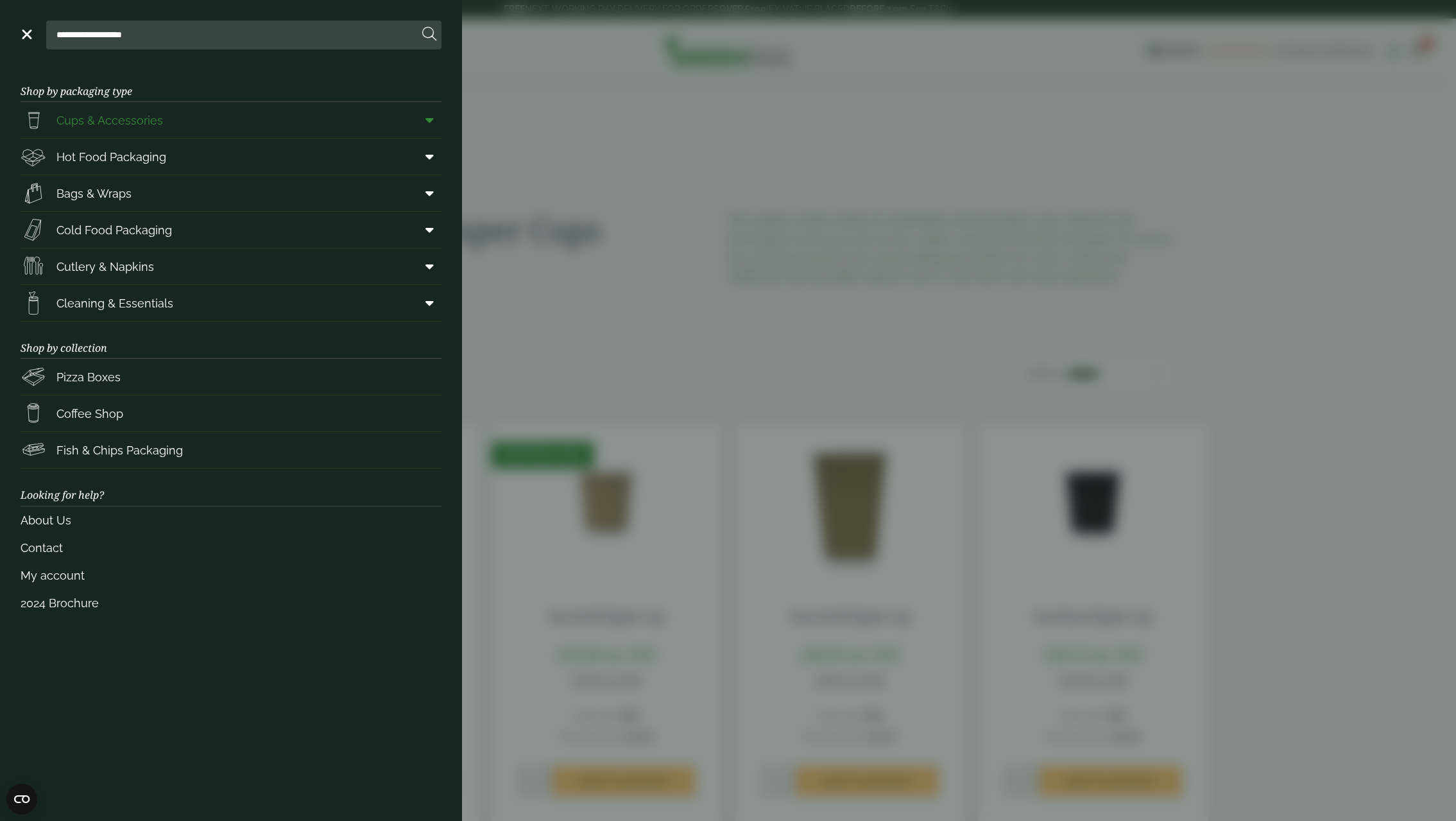
click at [432, 121] on icon at bounding box center [430, 119] width 9 height 13
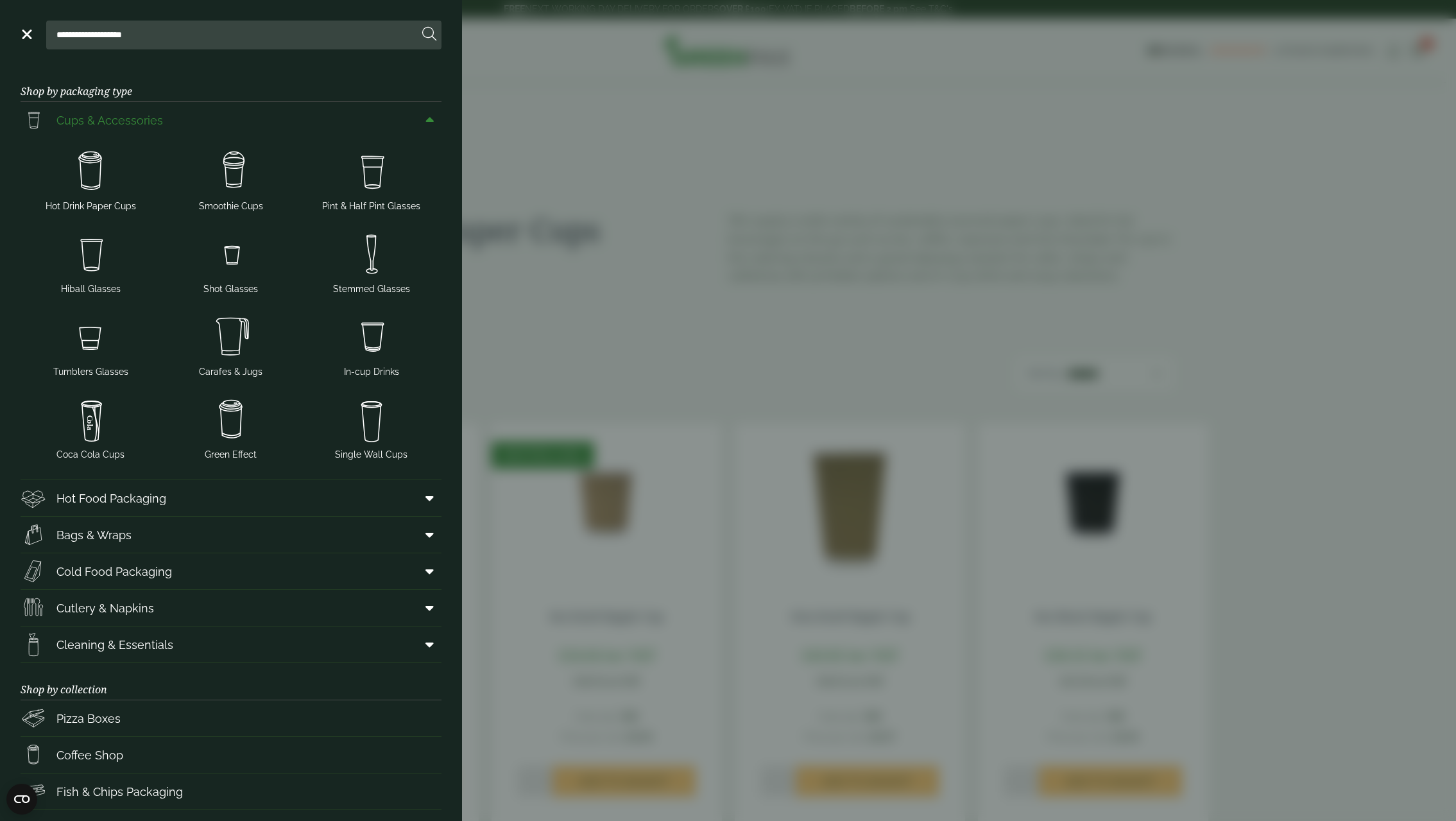
click at [428, 113] on span at bounding box center [426, 120] width 29 height 24
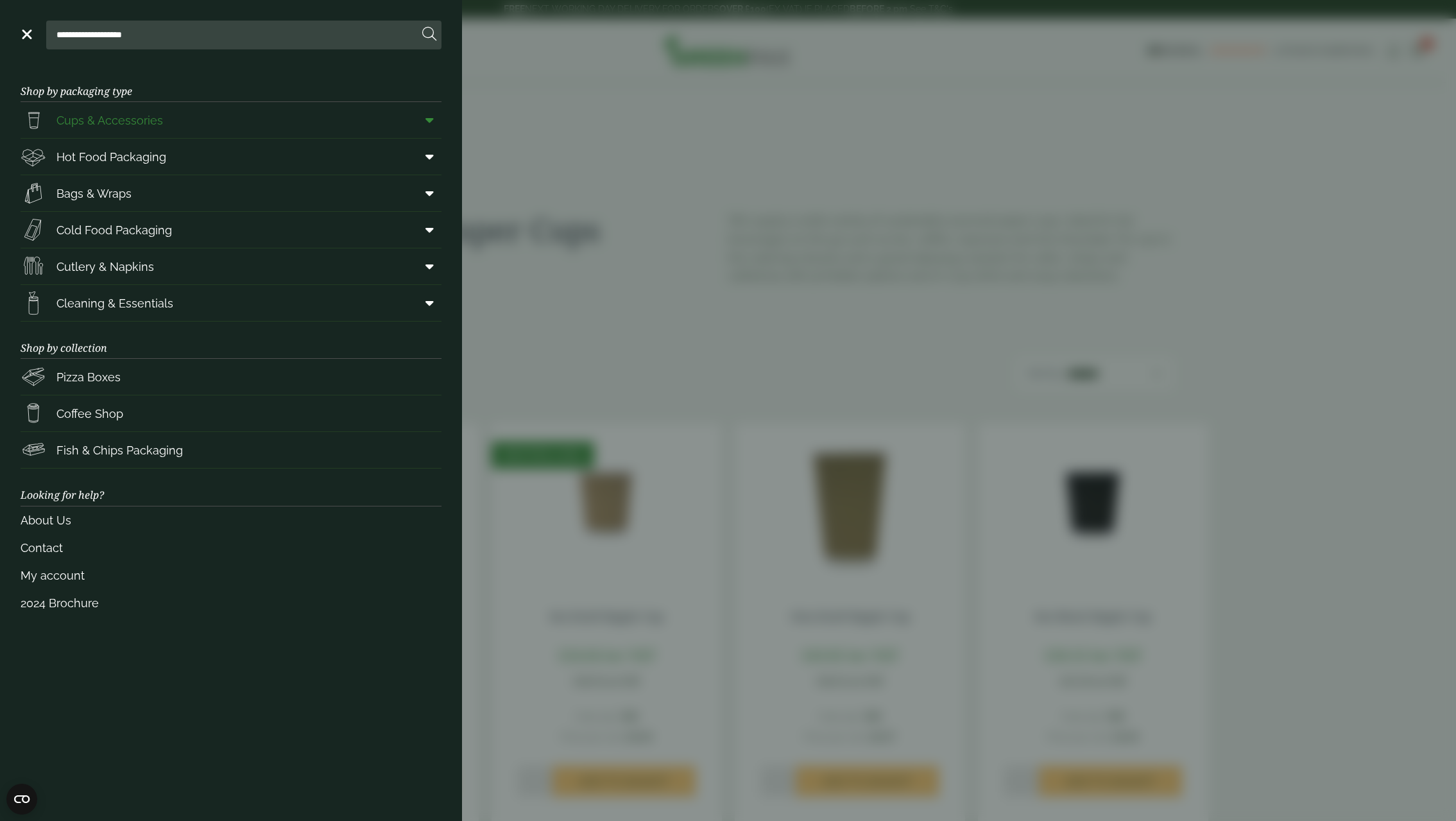
click at [429, 112] on span at bounding box center [426, 120] width 29 height 24
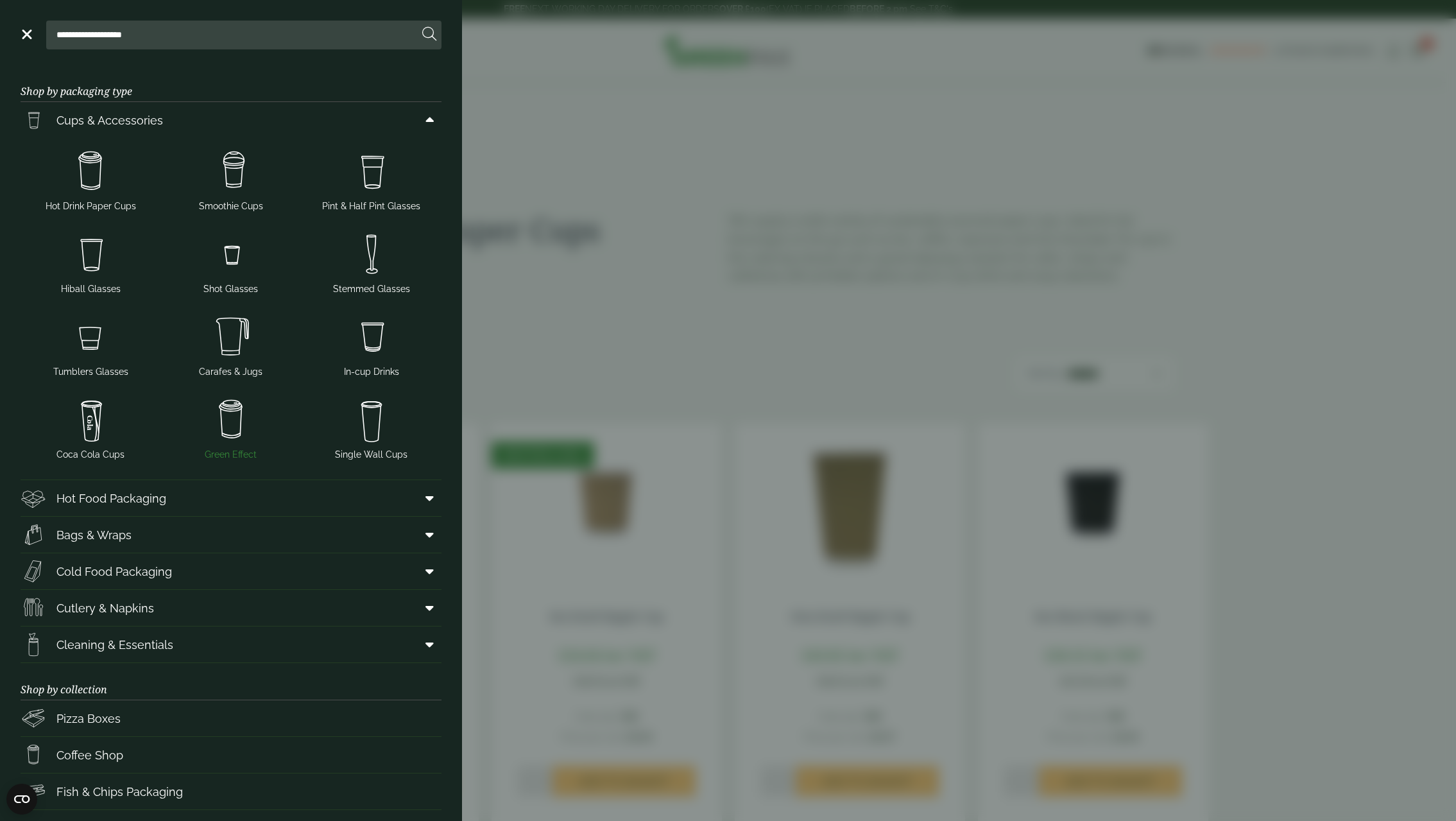
click at [228, 413] on img at bounding box center [231, 420] width 131 height 51
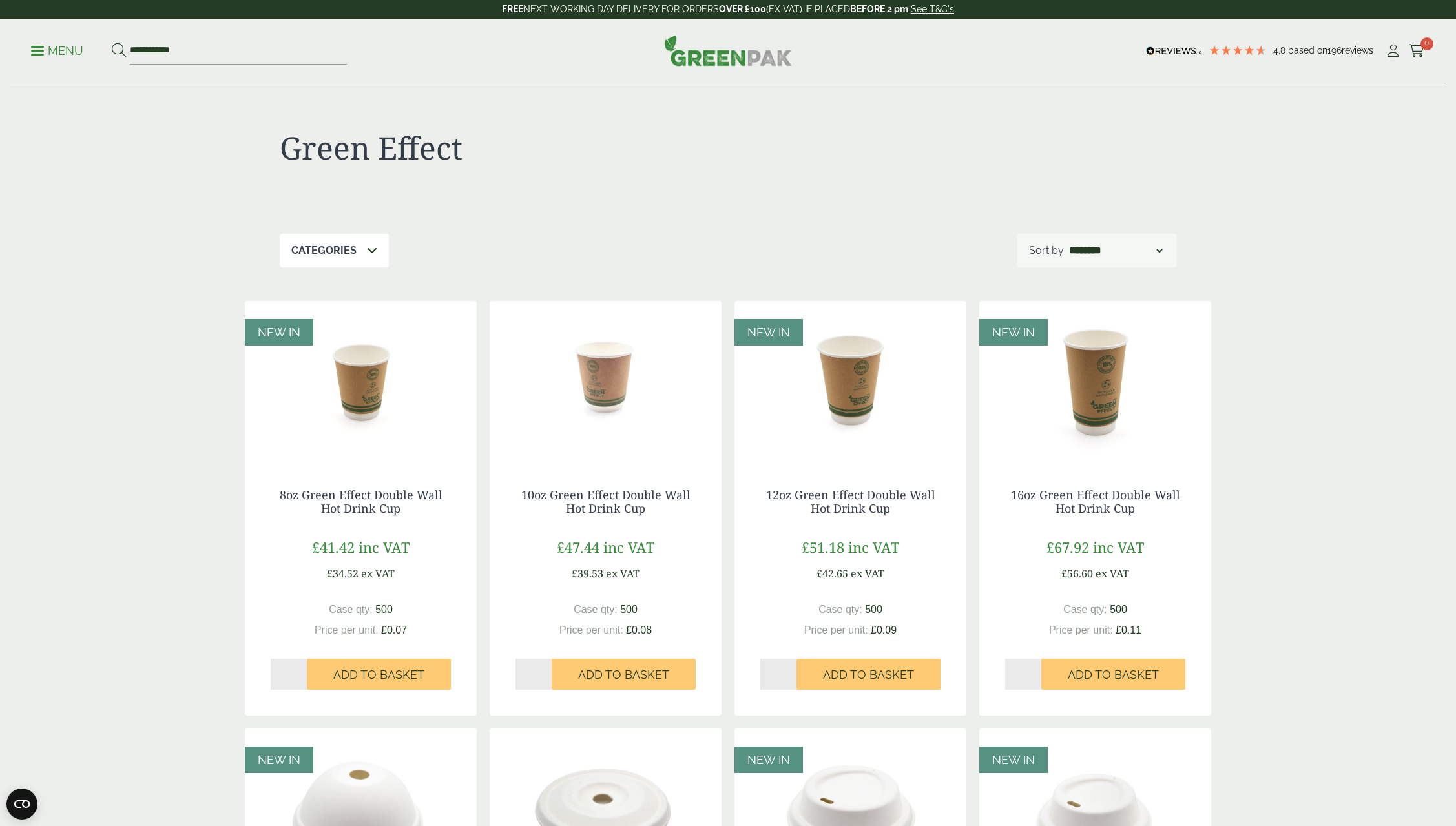
click at [44, 49] on p "Menu" at bounding box center [57, 51] width 52 height 16
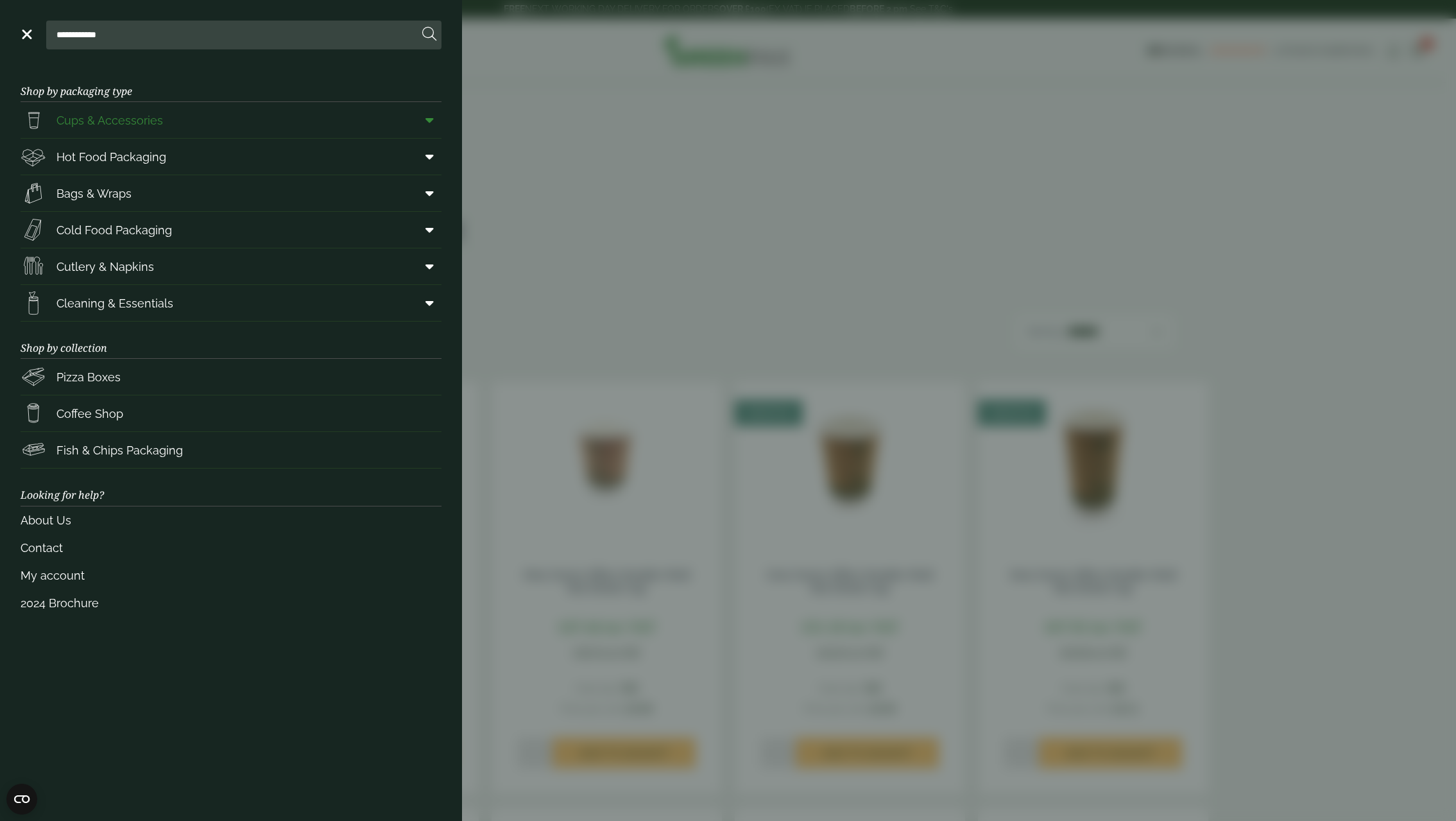
click at [144, 122] on span "Cups & Accessories" at bounding box center [109, 120] width 106 height 17
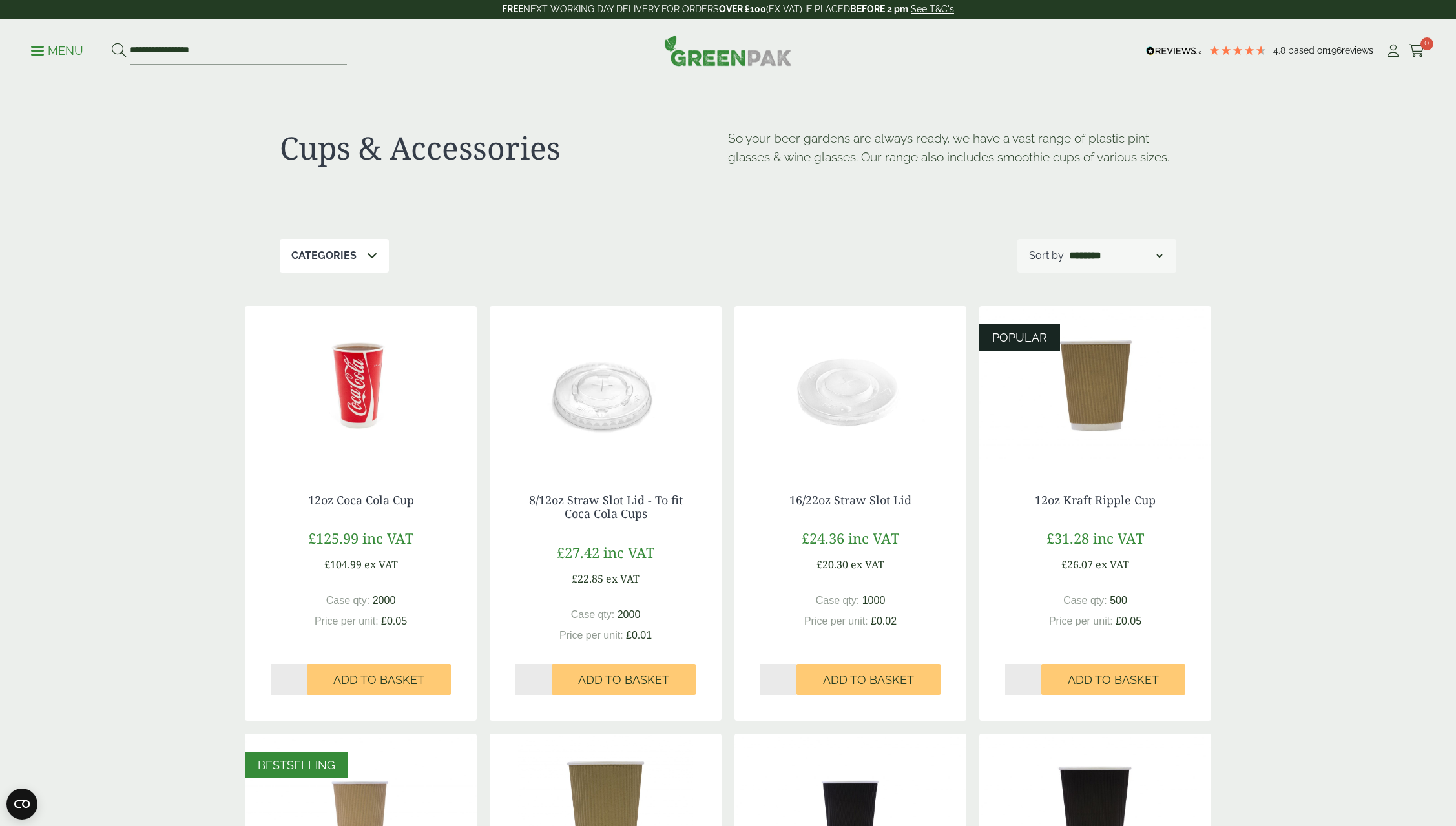
click at [56, 55] on p "Menu" at bounding box center [57, 51] width 52 height 16
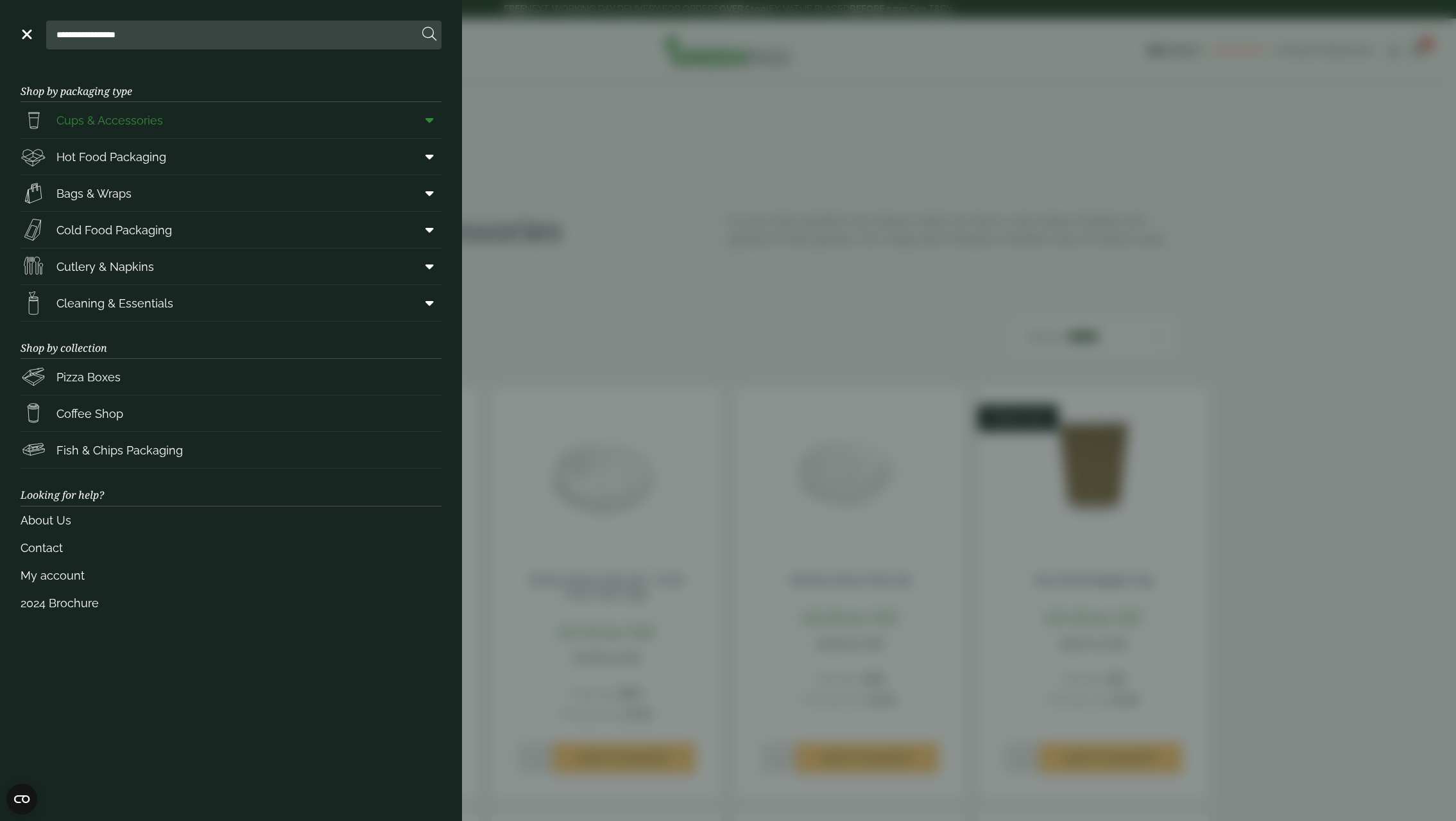
click at [428, 118] on icon at bounding box center [430, 119] width 9 height 13
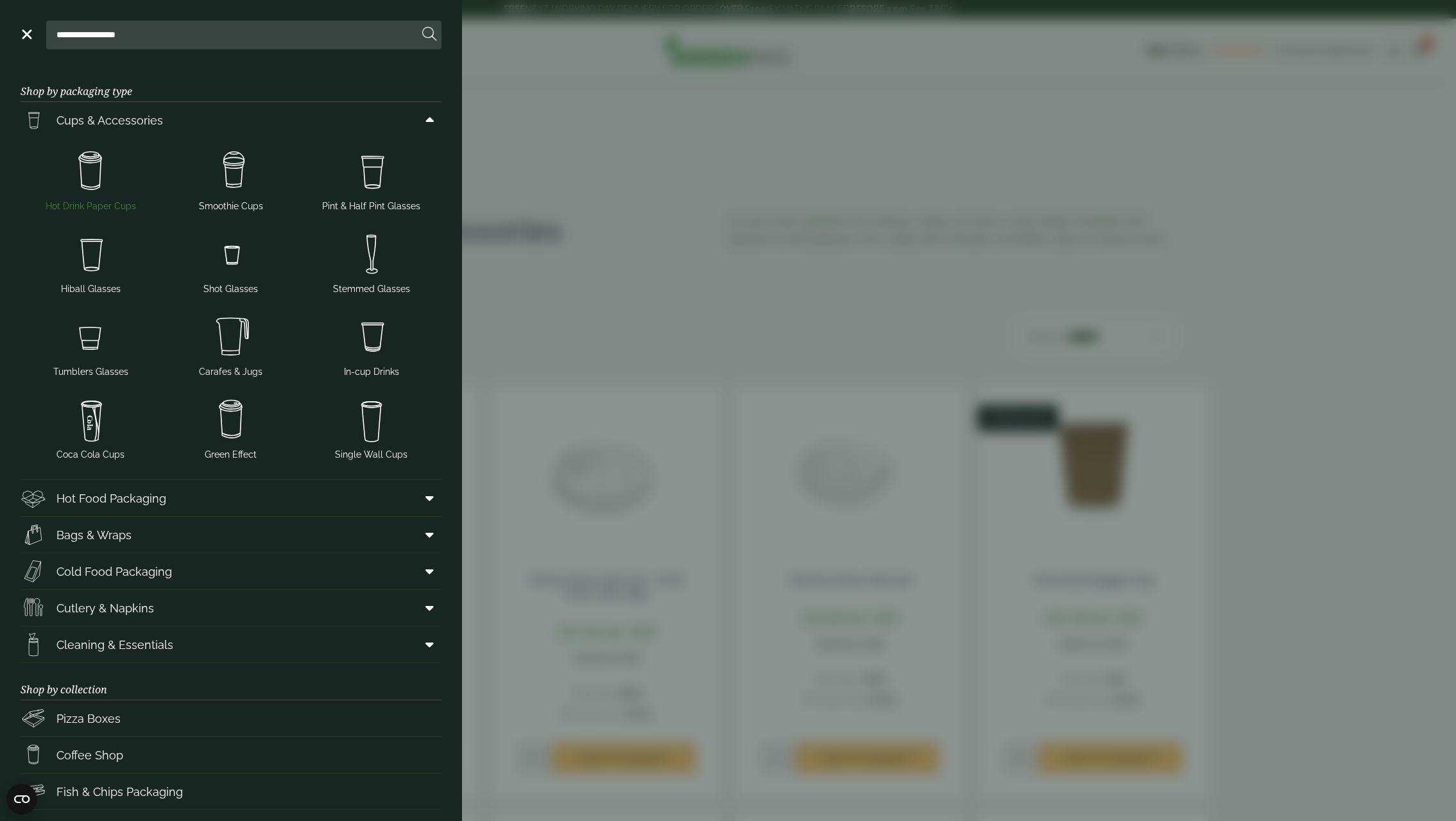
click at [96, 183] on img at bounding box center [91, 171] width 131 height 51
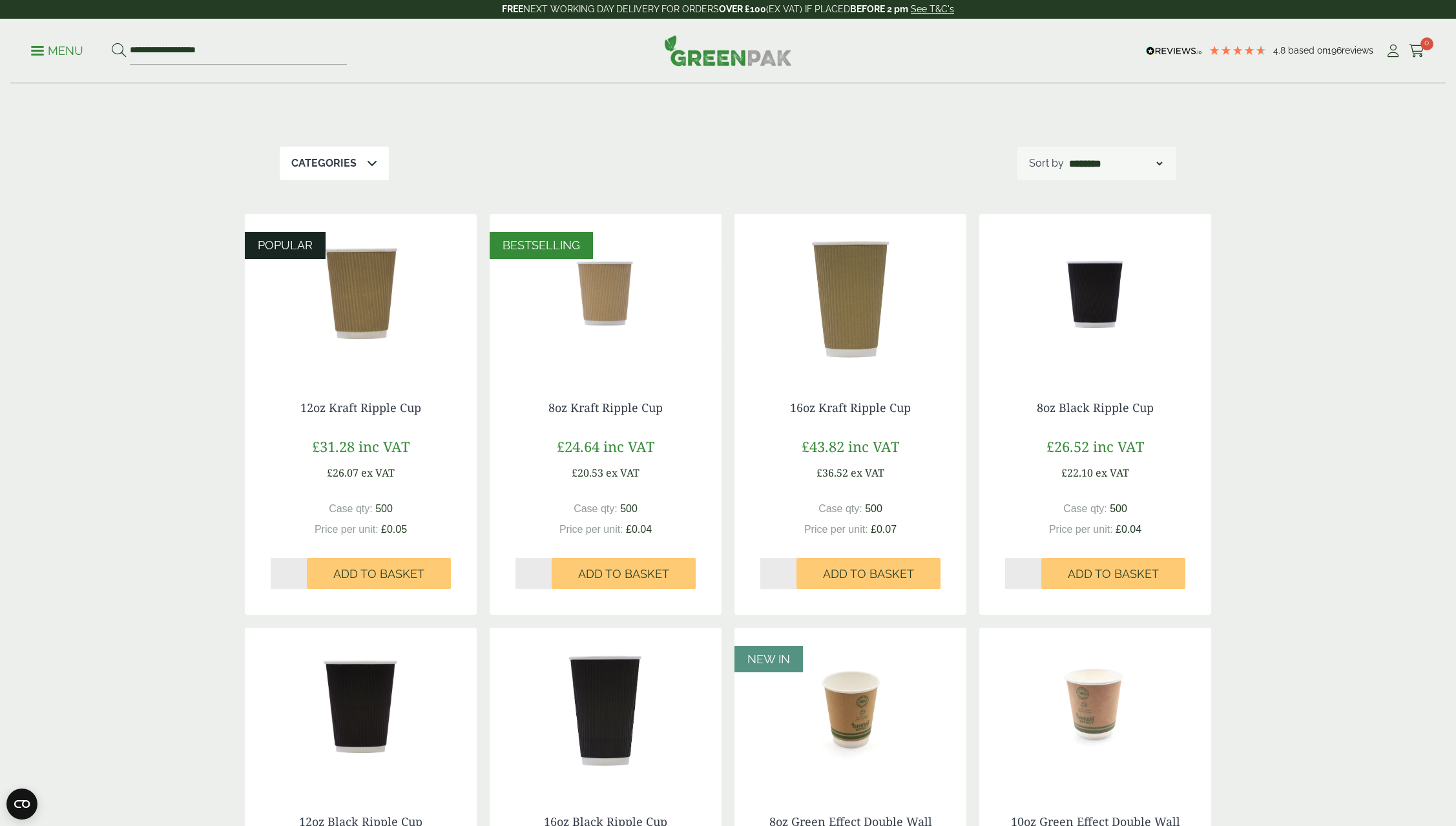
scroll to position [64, 0]
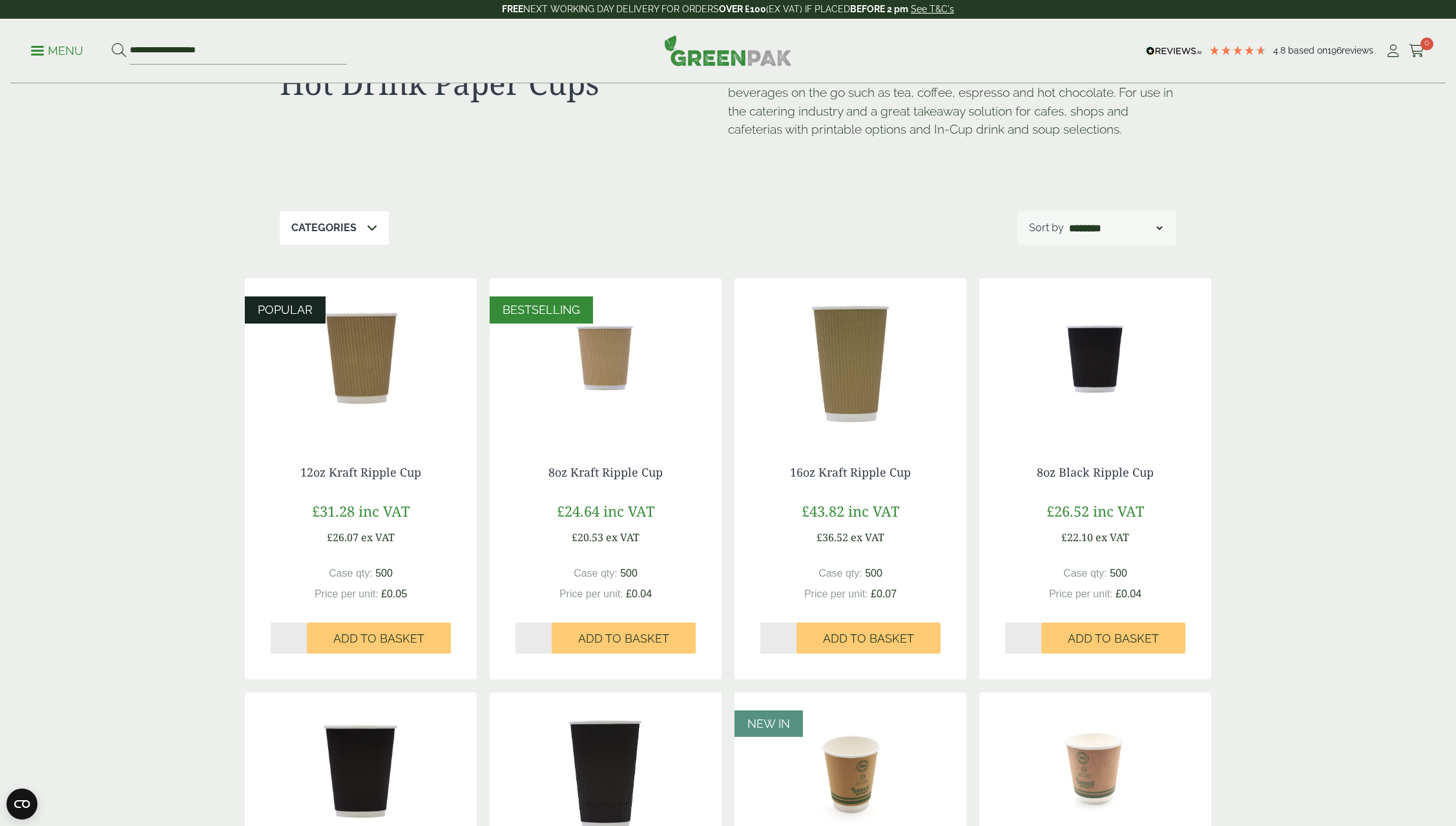
click at [342, 358] on img at bounding box center [360, 359] width 231 height 162
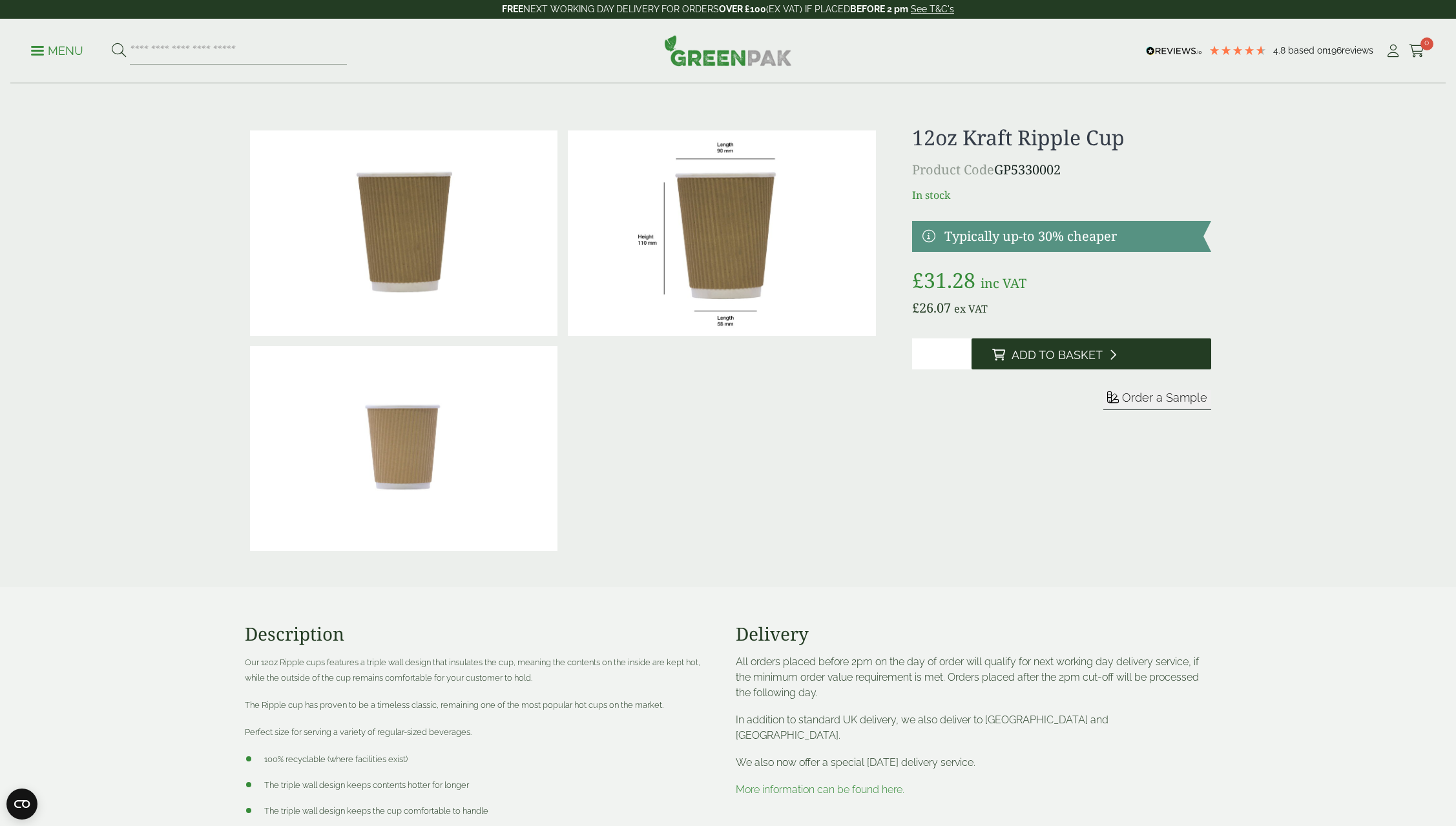
click at [1044, 353] on span "Add to Basket" at bounding box center [1057, 355] width 91 height 14
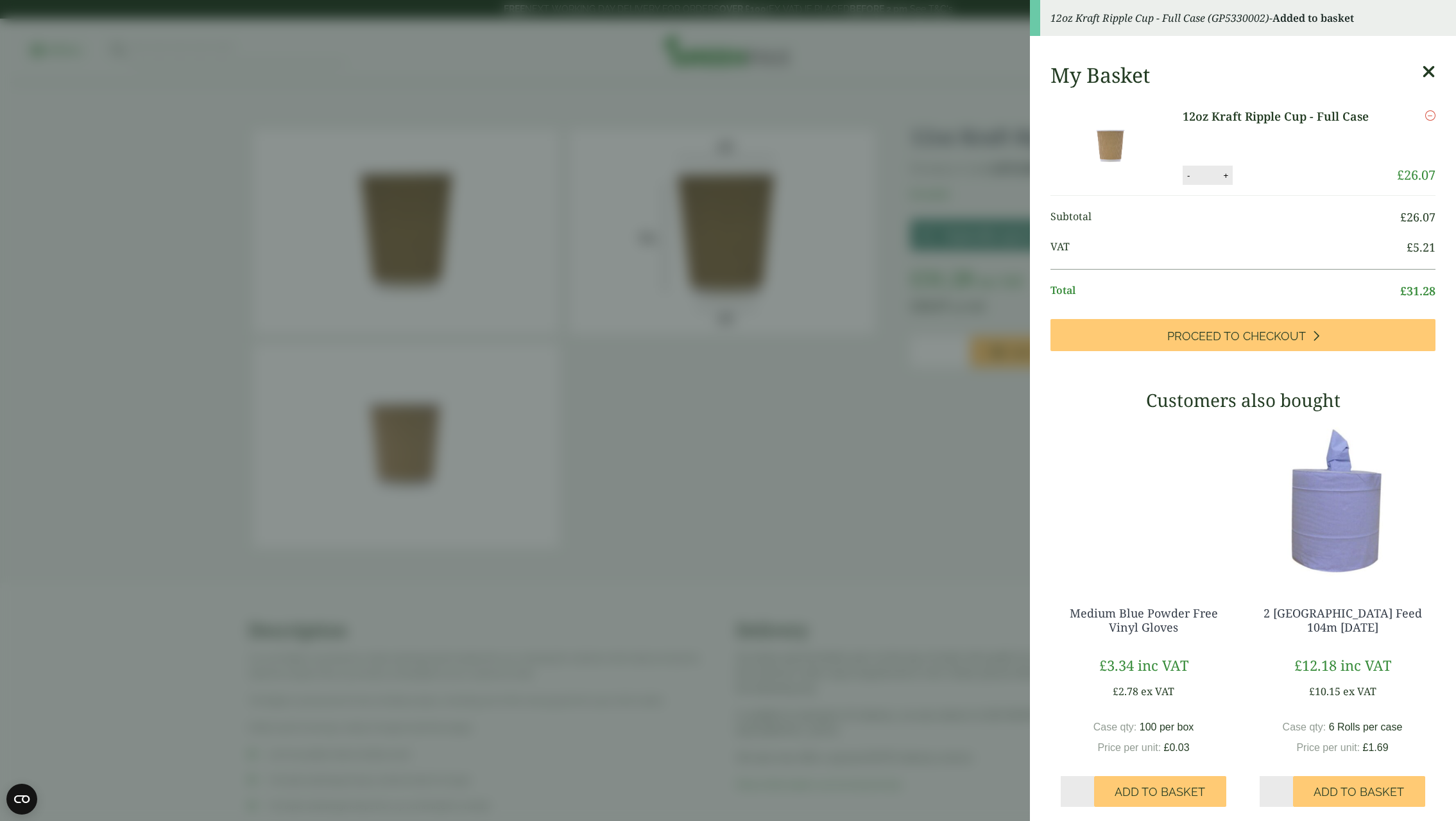
click at [1422, 67] on icon at bounding box center [1429, 72] width 14 height 18
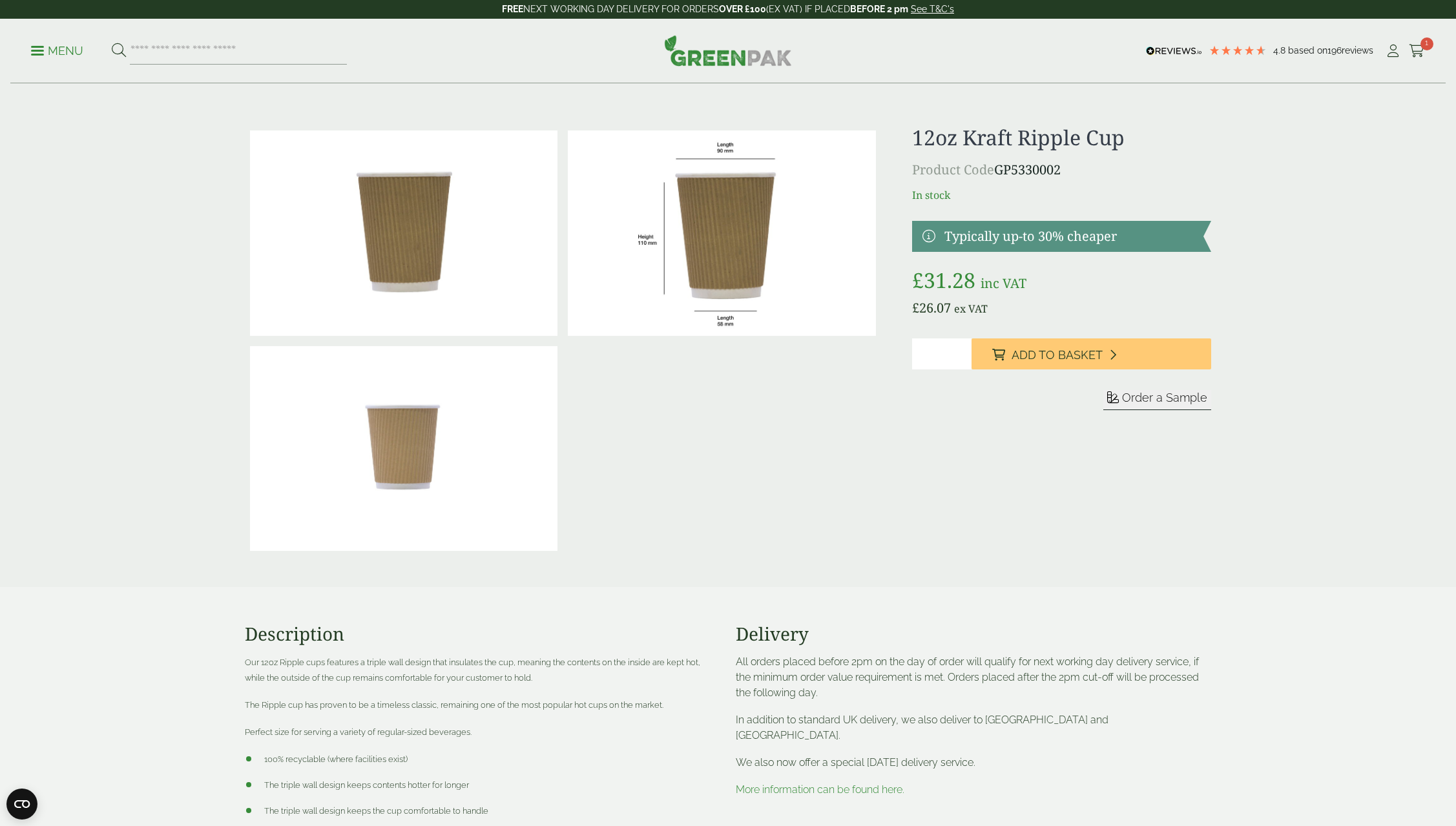
click at [44, 46] on p "Menu" at bounding box center [57, 51] width 52 height 16
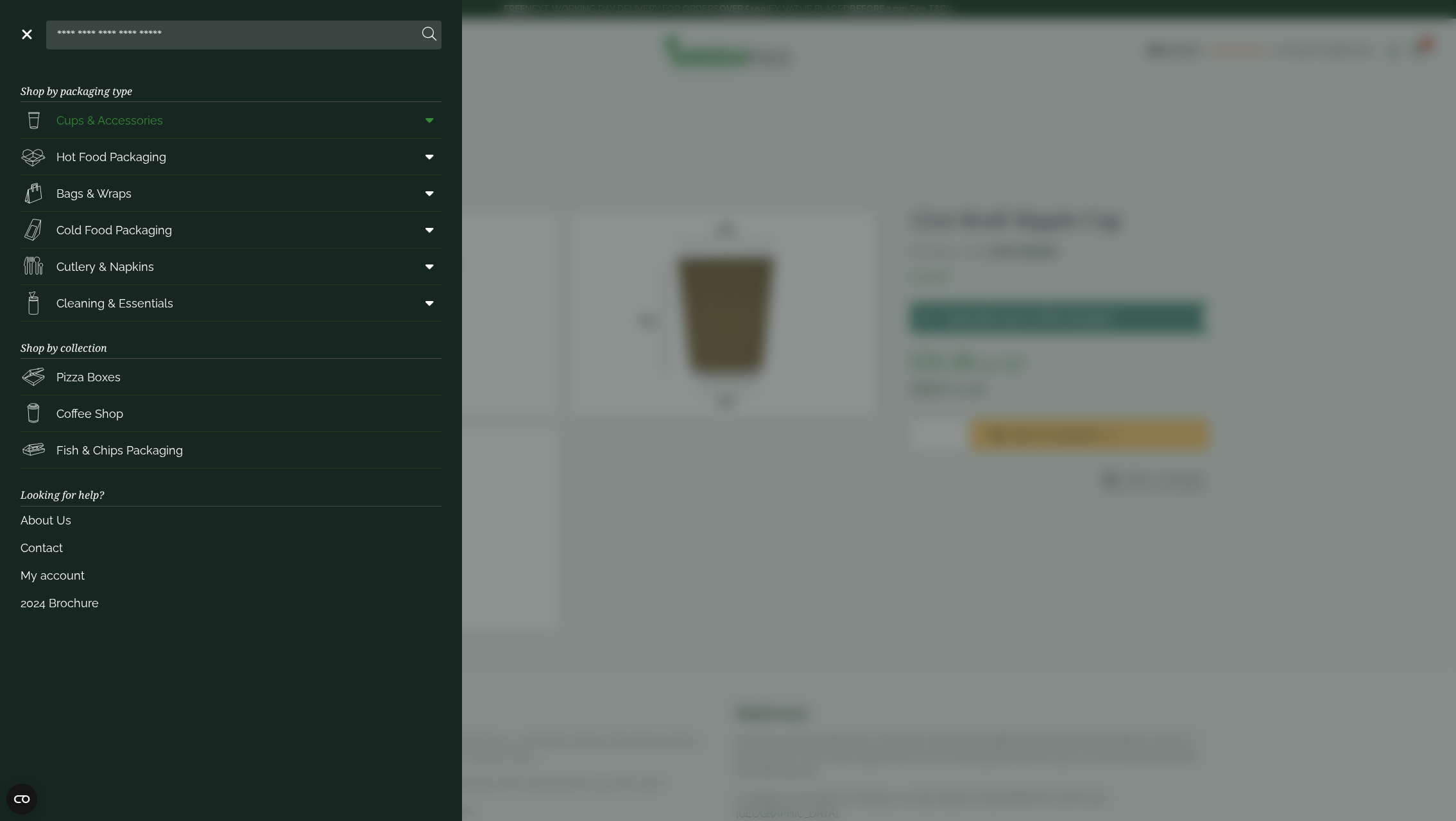
click at [431, 120] on icon at bounding box center [430, 119] width 9 height 13
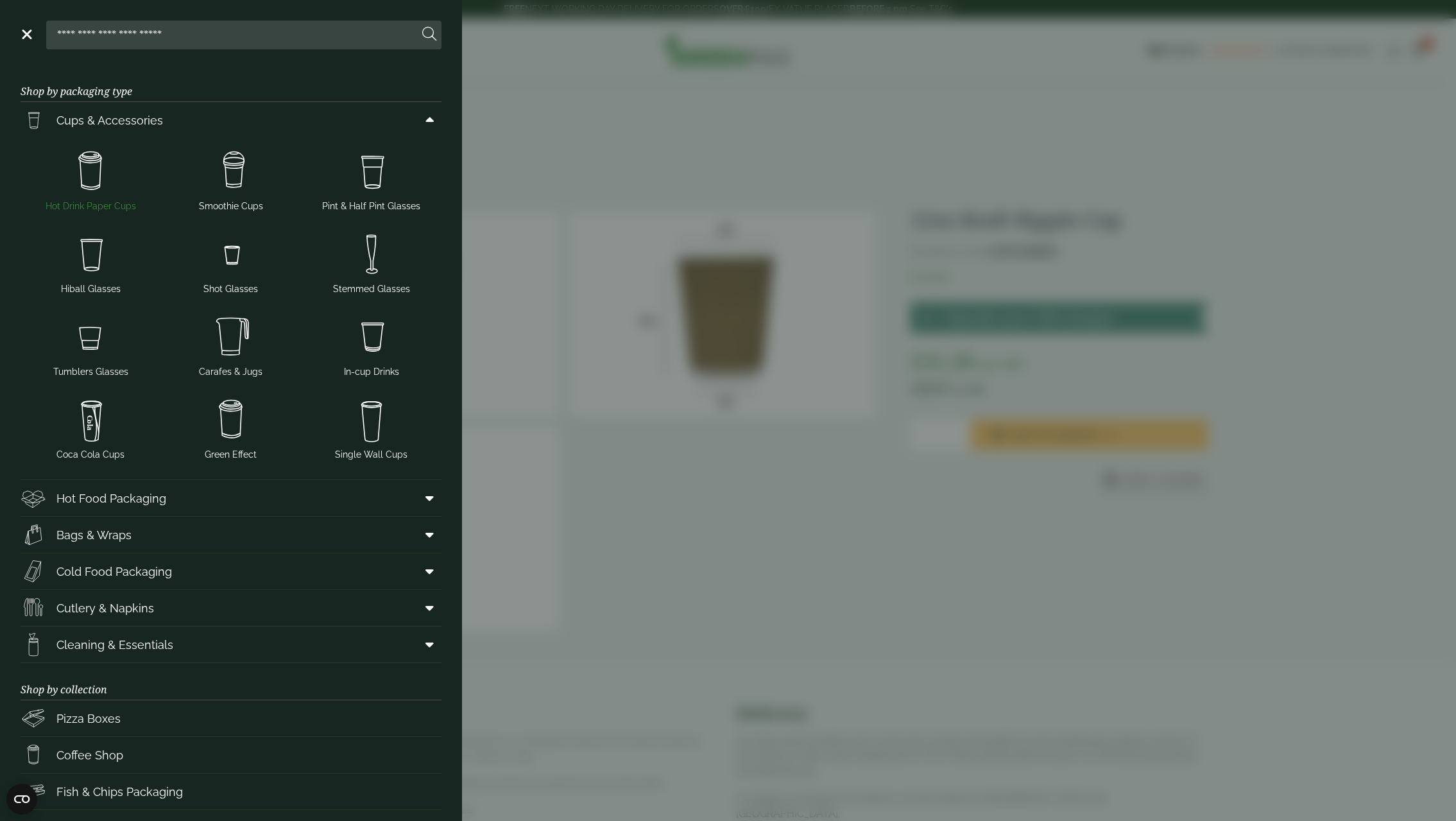
click at [86, 174] on img at bounding box center [91, 171] width 131 height 51
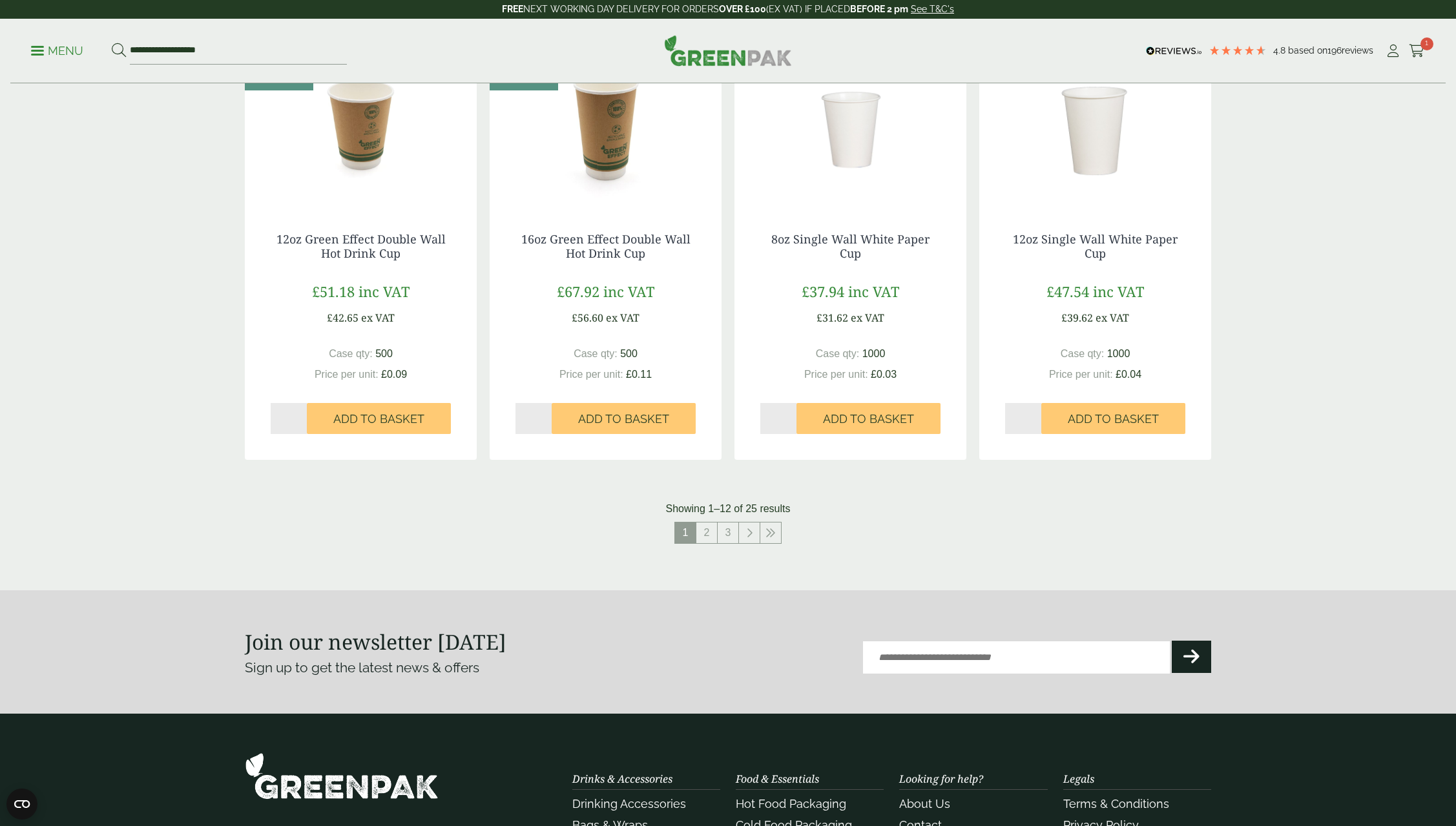
scroll to position [1227, 0]
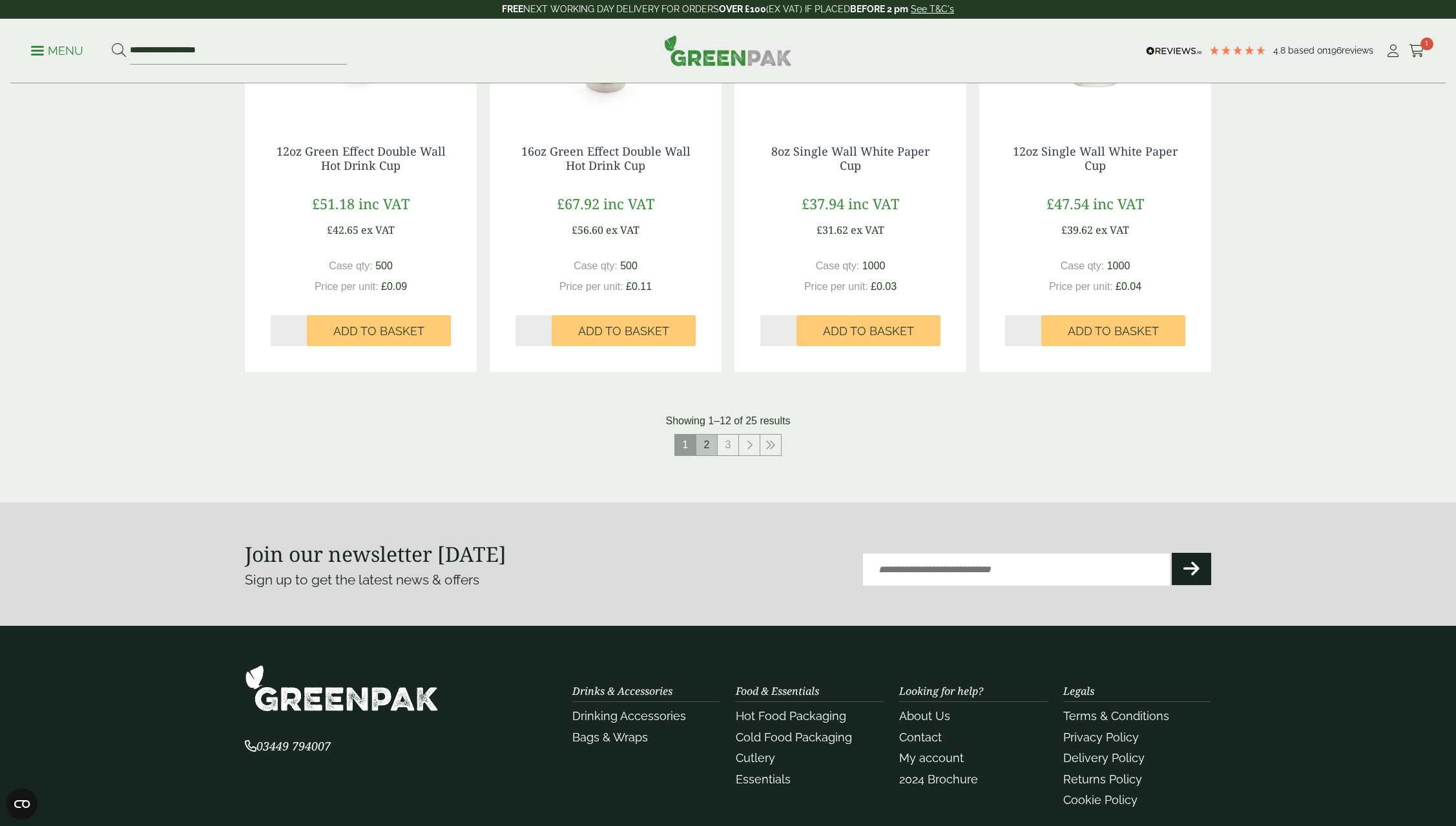
click at [708, 440] on link "2" at bounding box center [707, 446] width 21 height 21
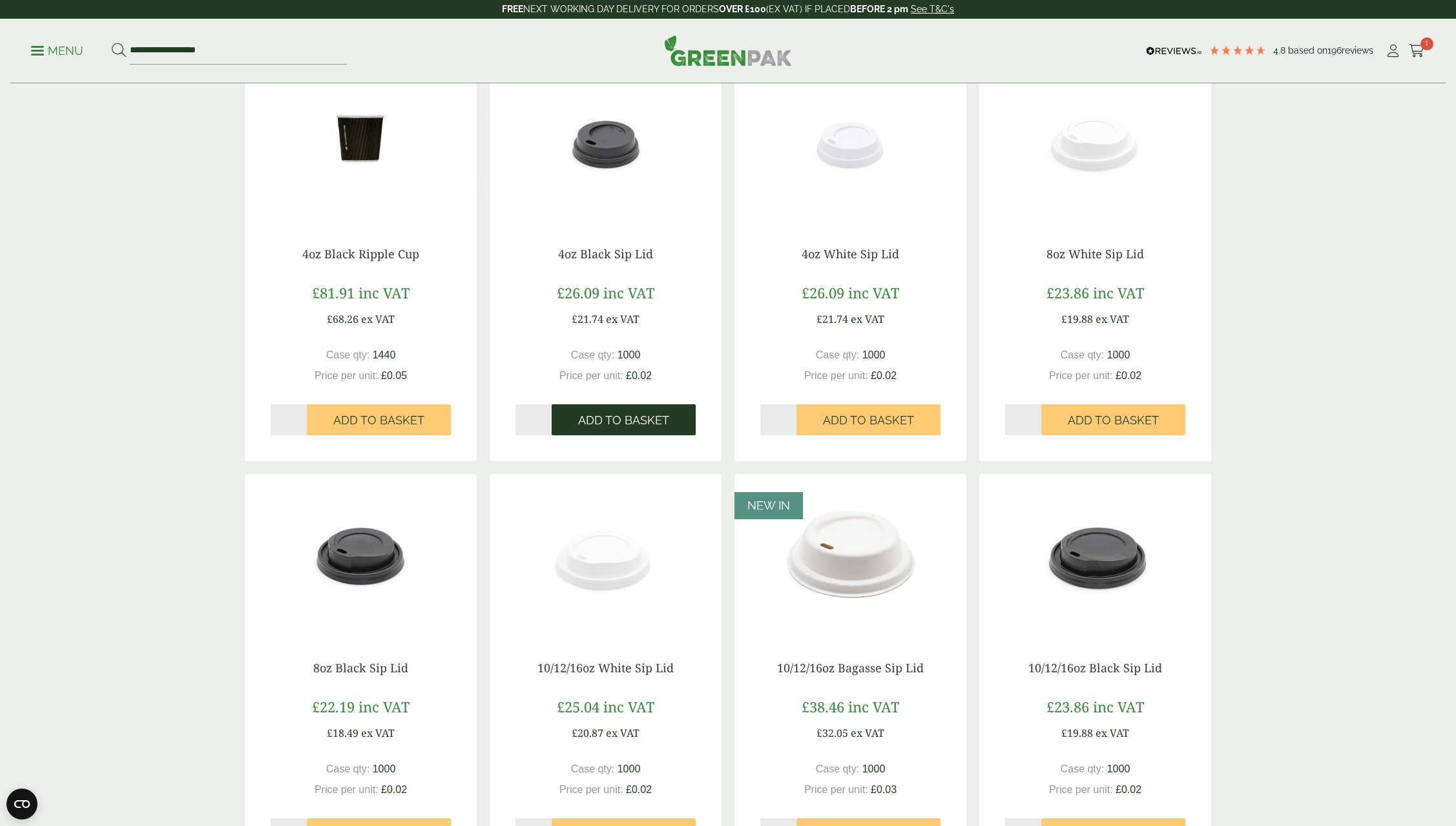
scroll to position [1034, 0]
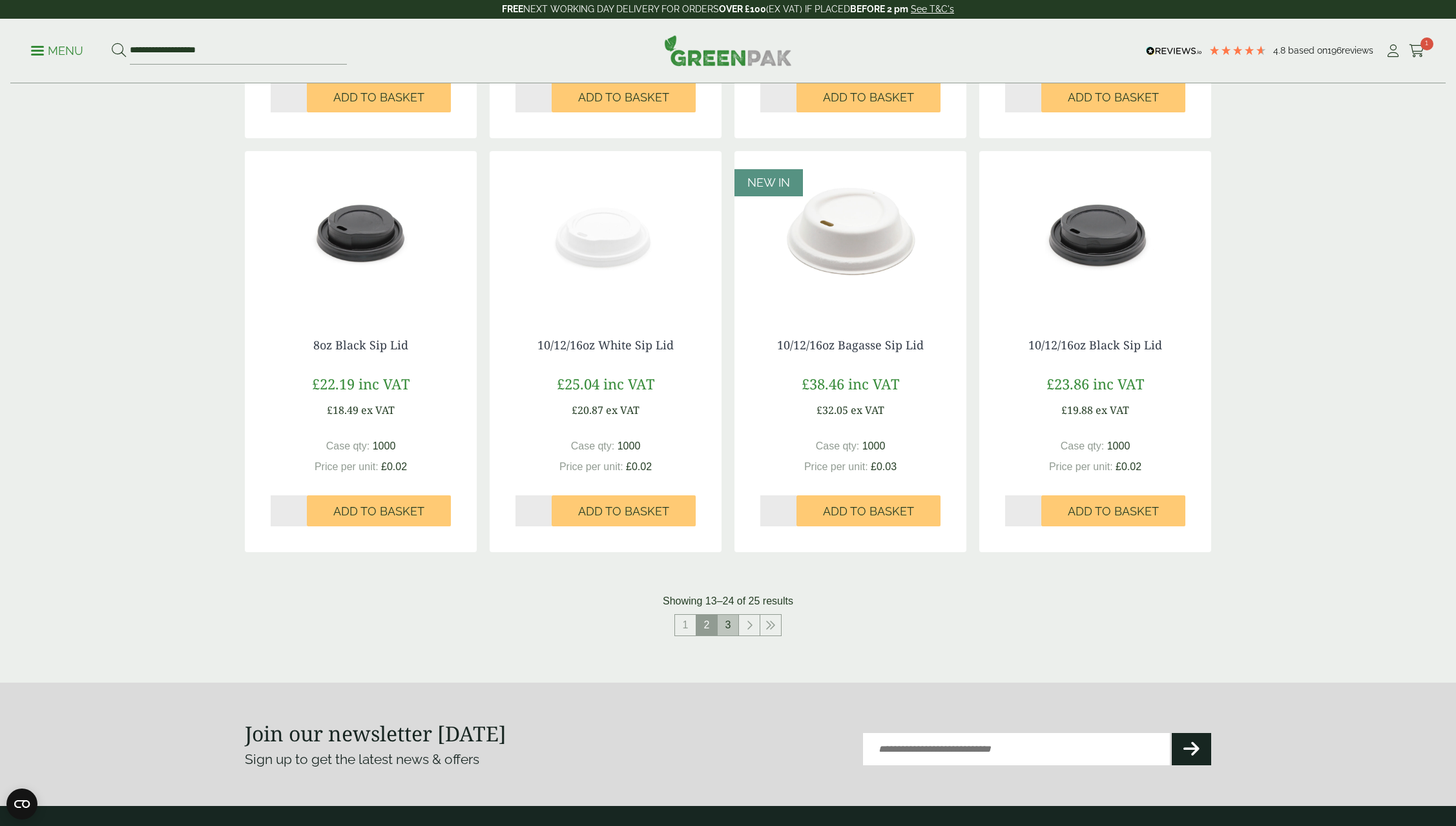
click at [726, 628] on link "3" at bounding box center [728, 626] width 21 height 21
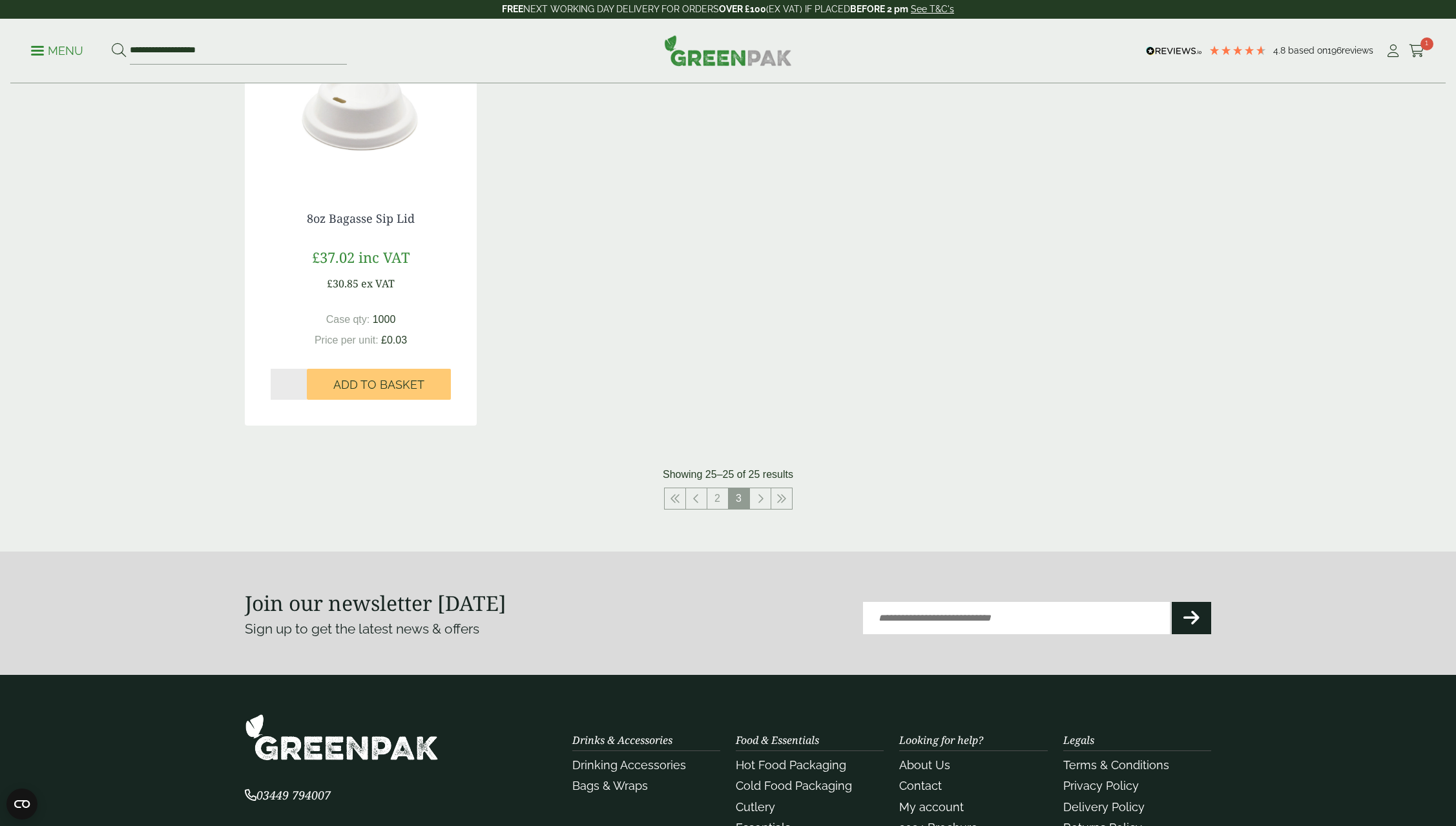
scroll to position [126, 0]
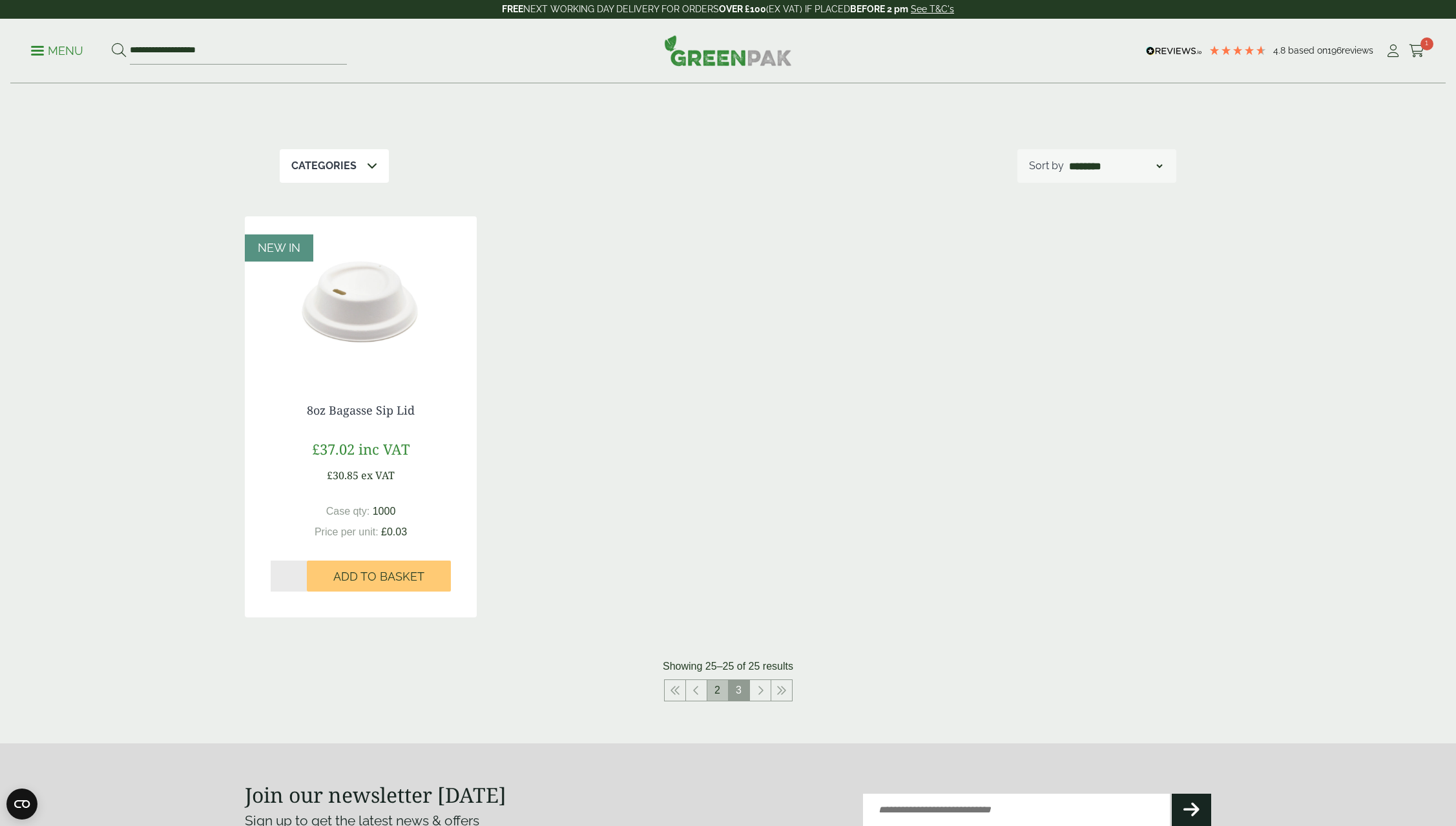
drag, startPoint x: 717, startPoint y: 695, endPoint x: 713, endPoint y: 690, distance: 6.4
click at [715, 695] on link "2" at bounding box center [718, 691] width 21 height 21
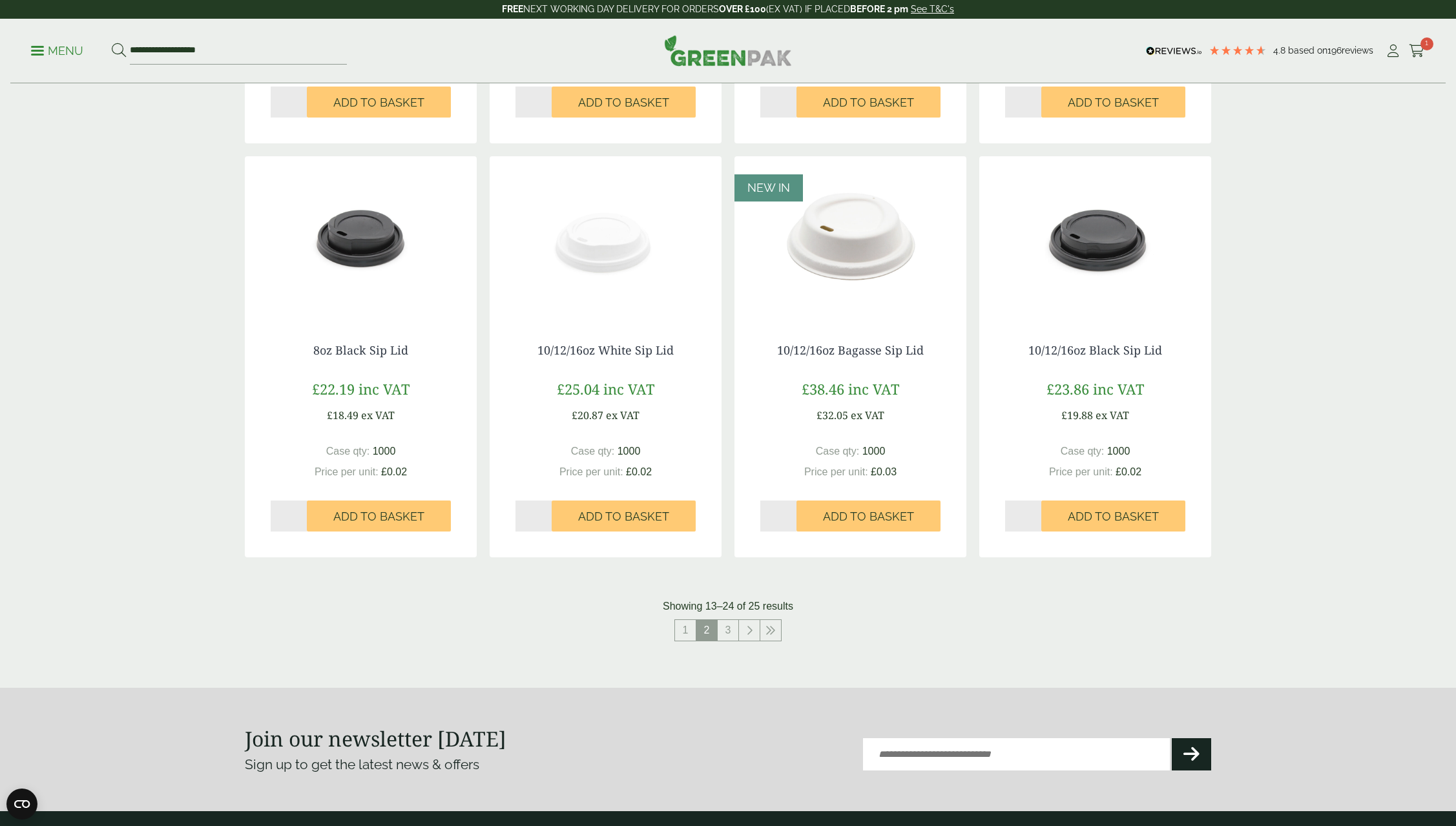
scroll to position [1031, 0]
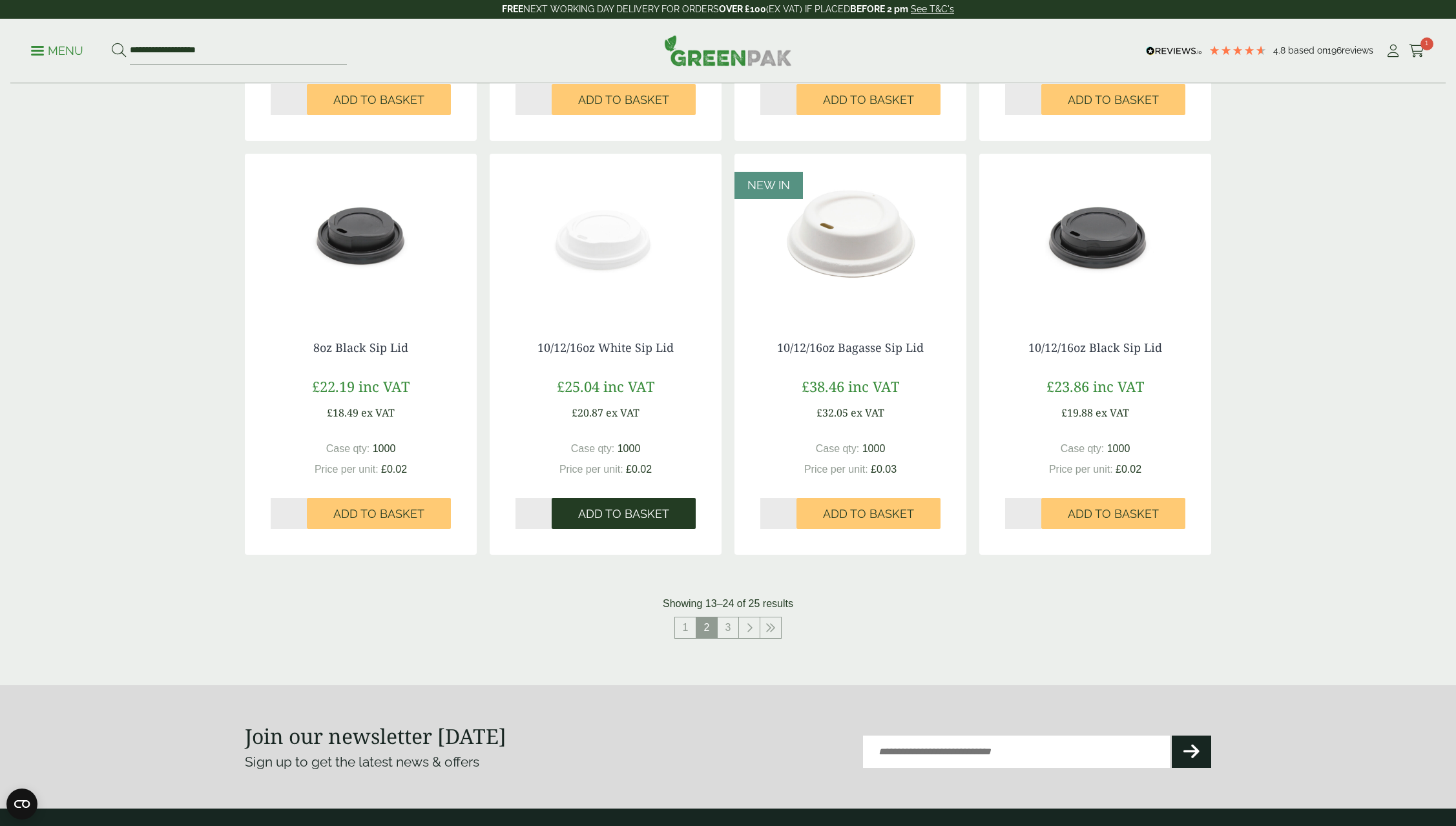
click at [614, 513] on span "Add to Basket" at bounding box center [623, 514] width 91 height 14
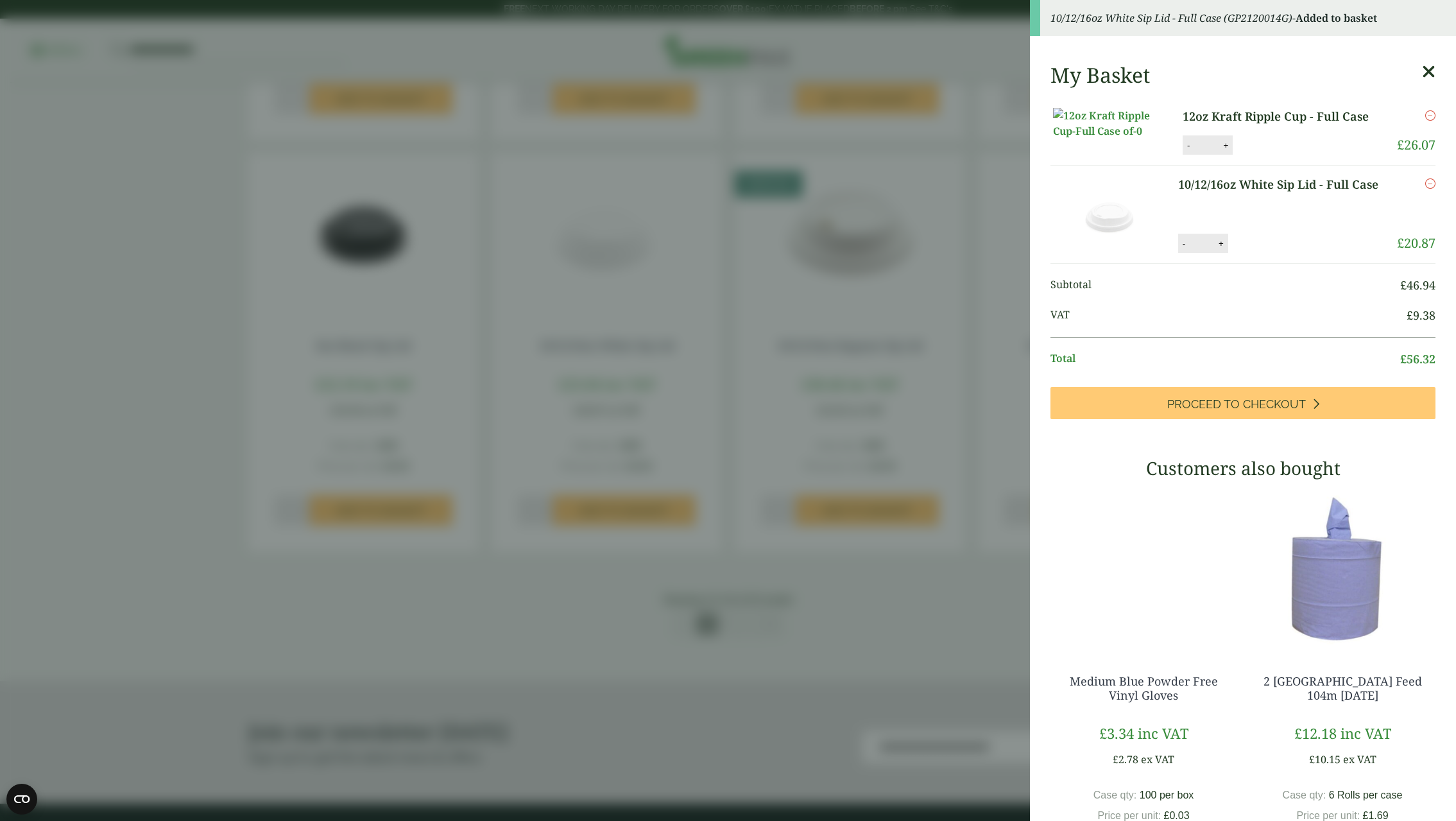
click at [1422, 76] on icon at bounding box center [1429, 72] width 14 height 18
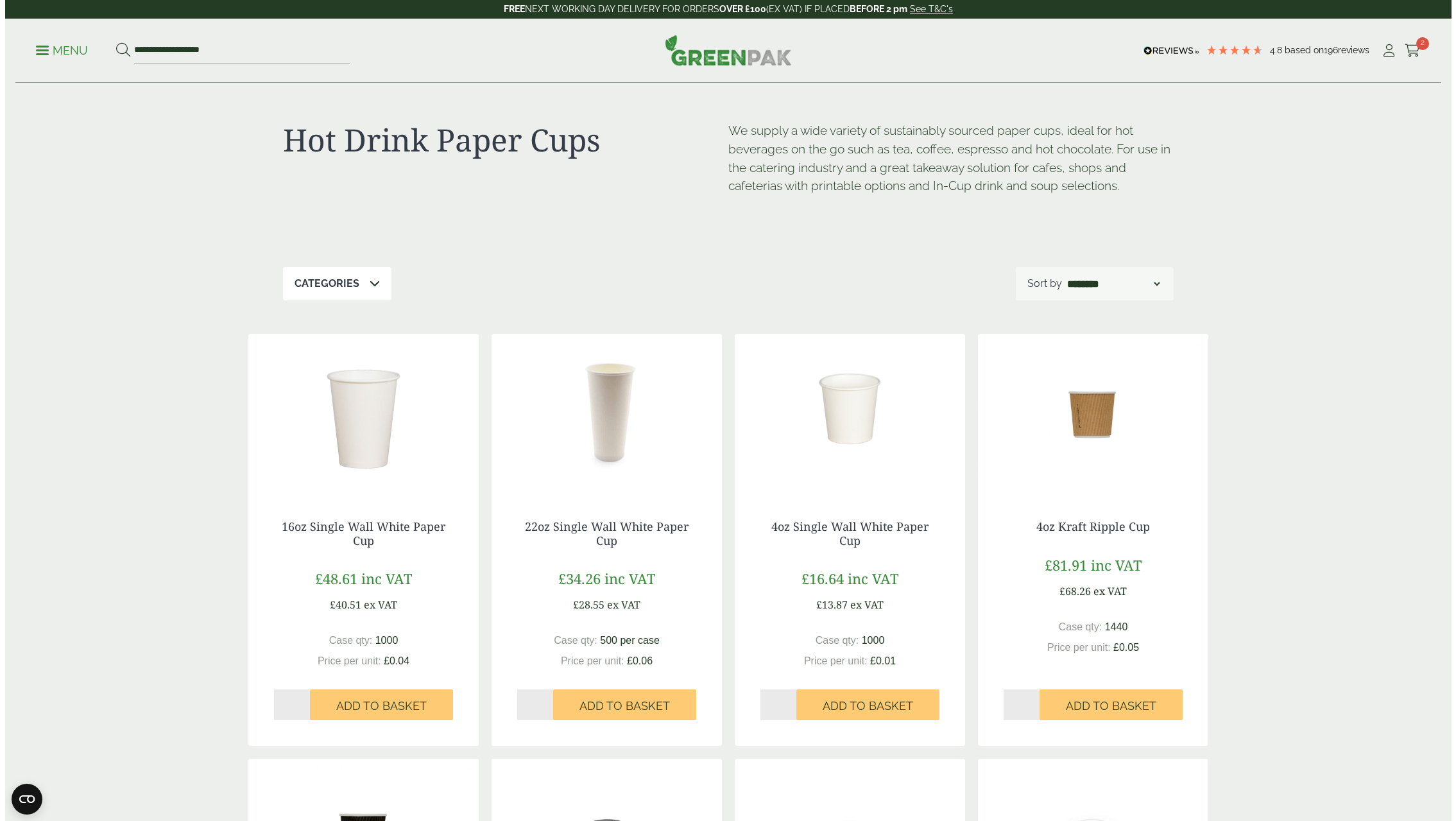
scroll to position [0, 0]
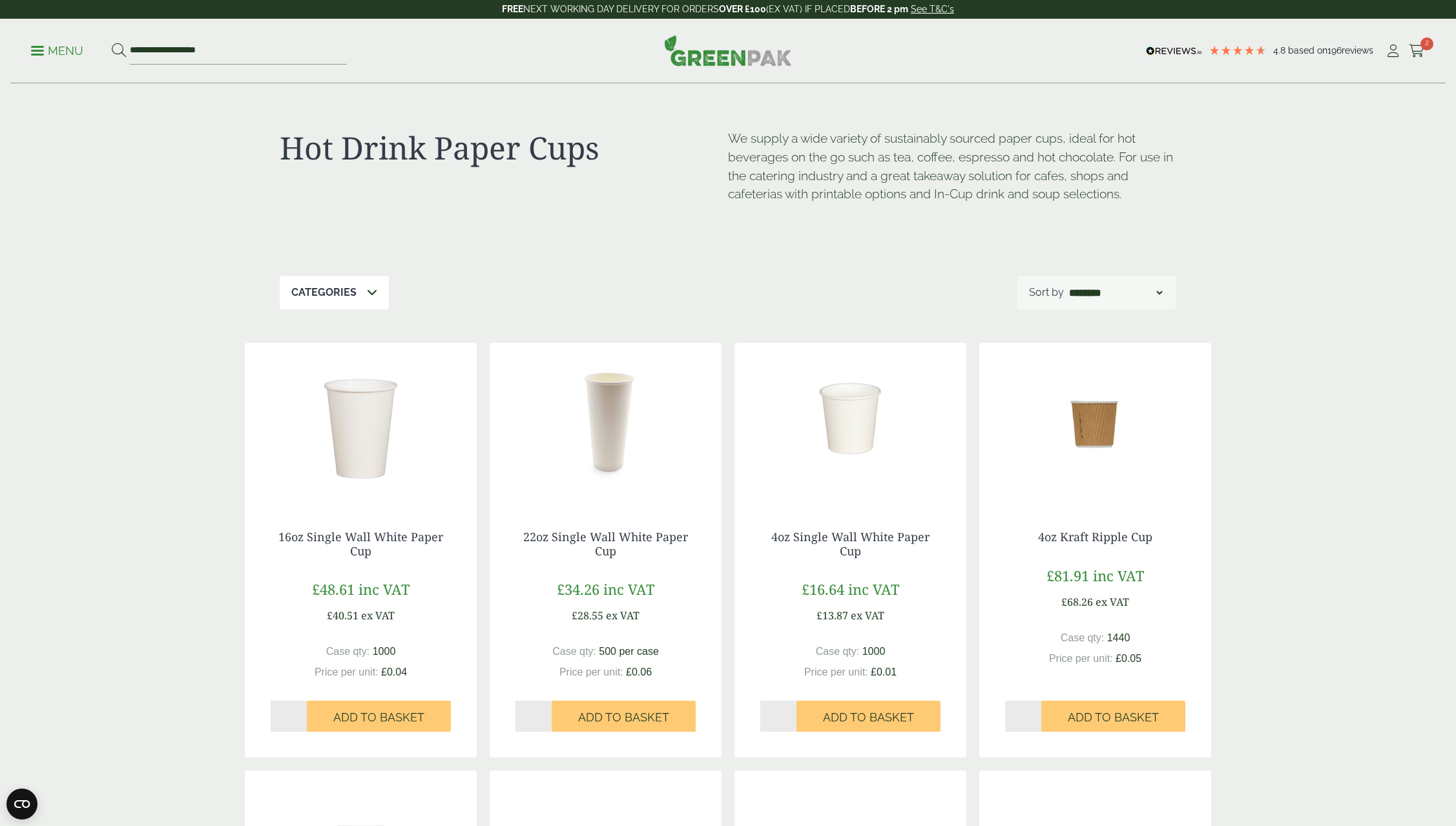
click at [33, 46] on link "Menu" at bounding box center [57, 50] width 52 height 13
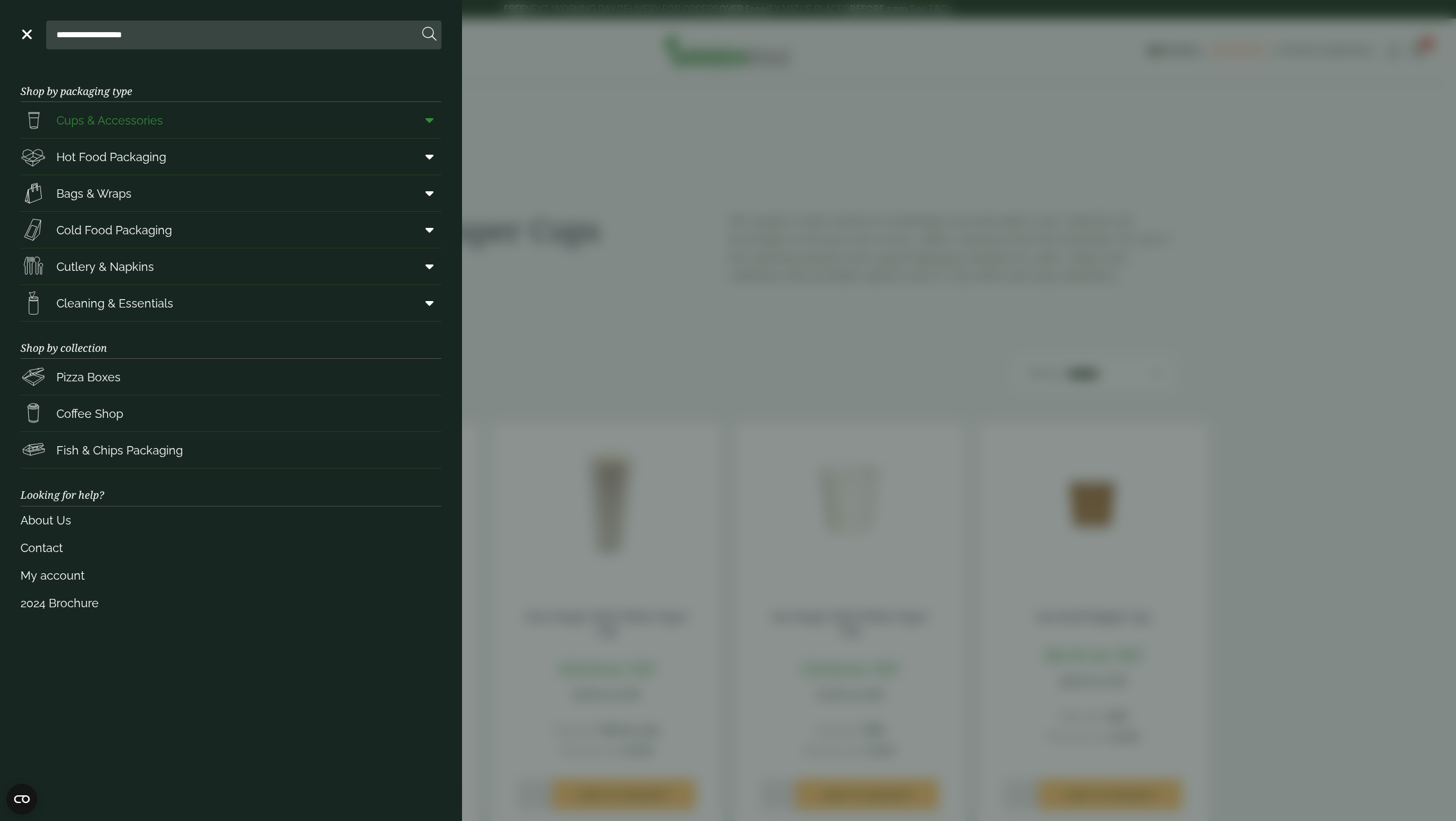
click at [431, 121] on icon at bounding box center [430, 119] width 9 height 13
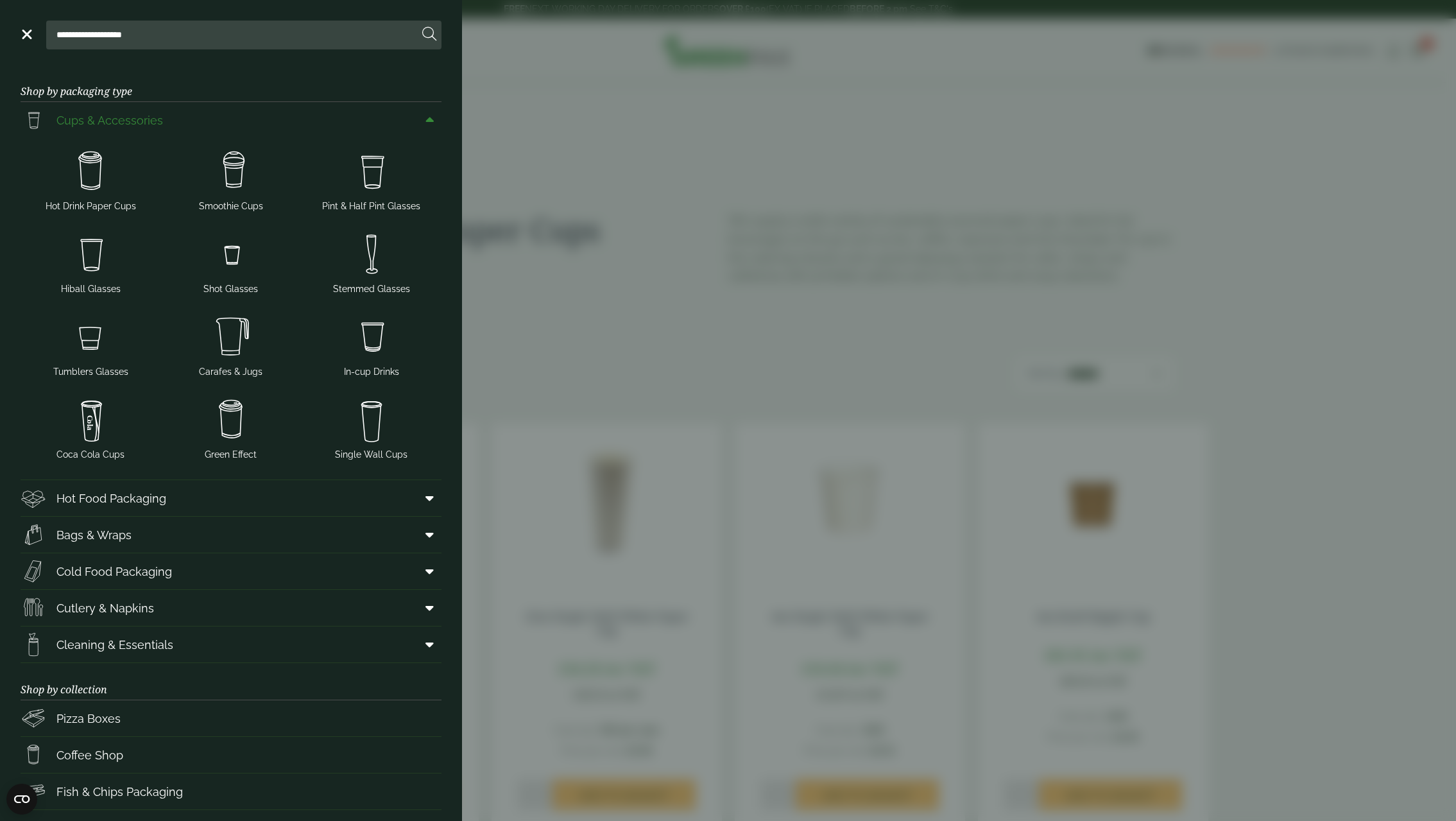
click at [425, 118] on icon at bounding box center [430, 119] width 9 height 13
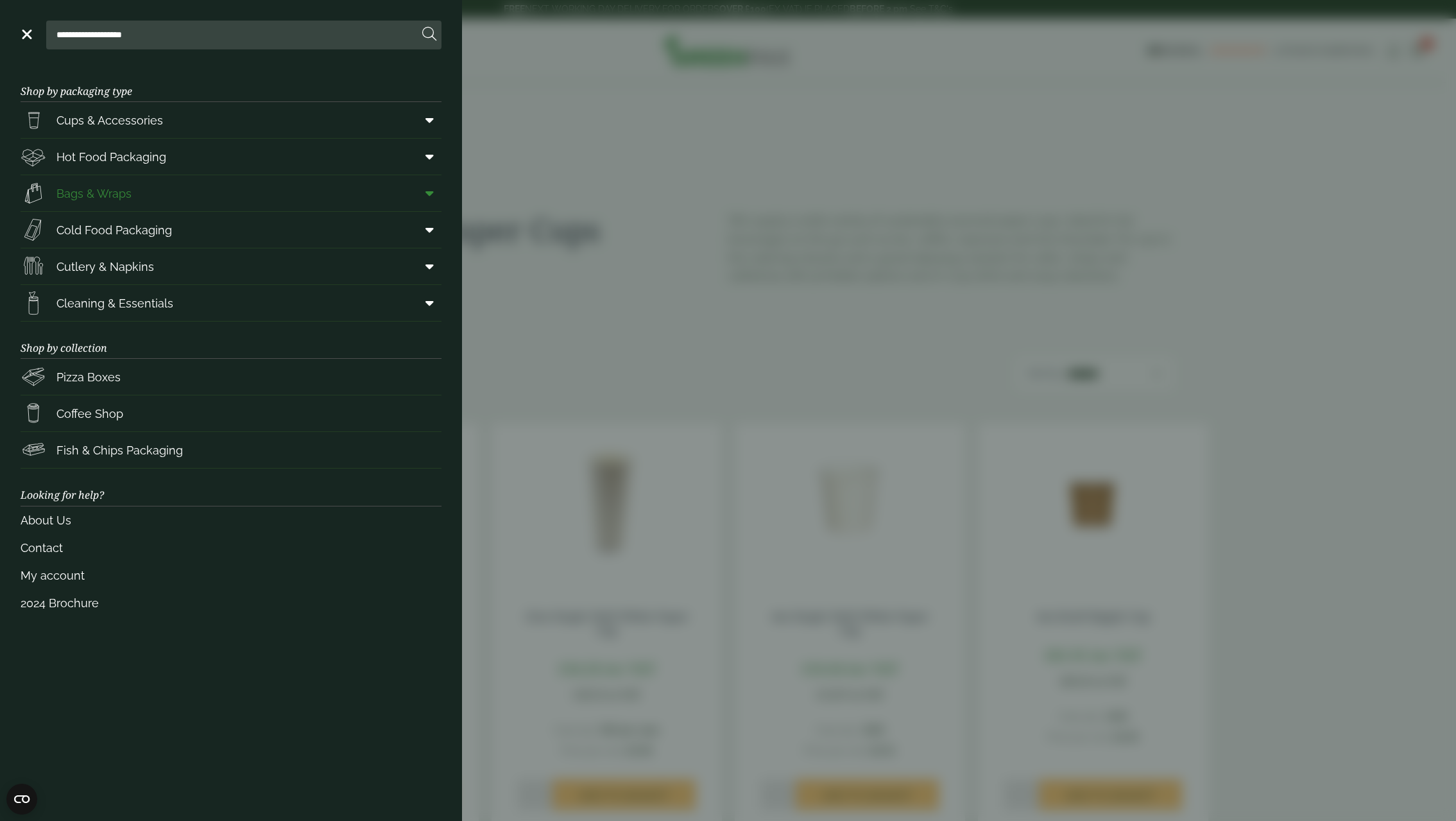
click at [430, 189] on icon at bounding box center [430, 193] width 9 height 13
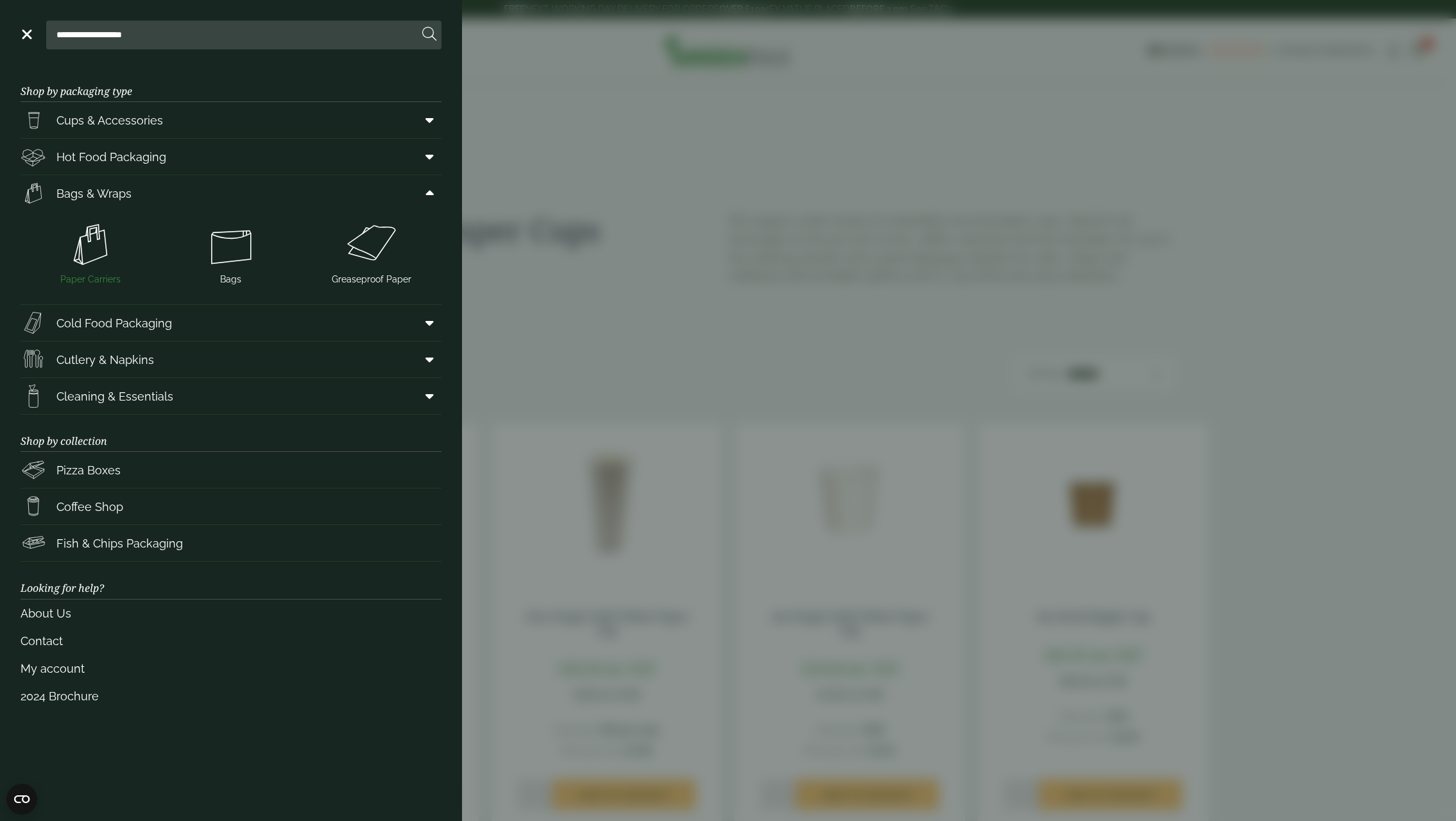
click at [98, 255] on img at bounding box center [91, 244] width 131 height 51
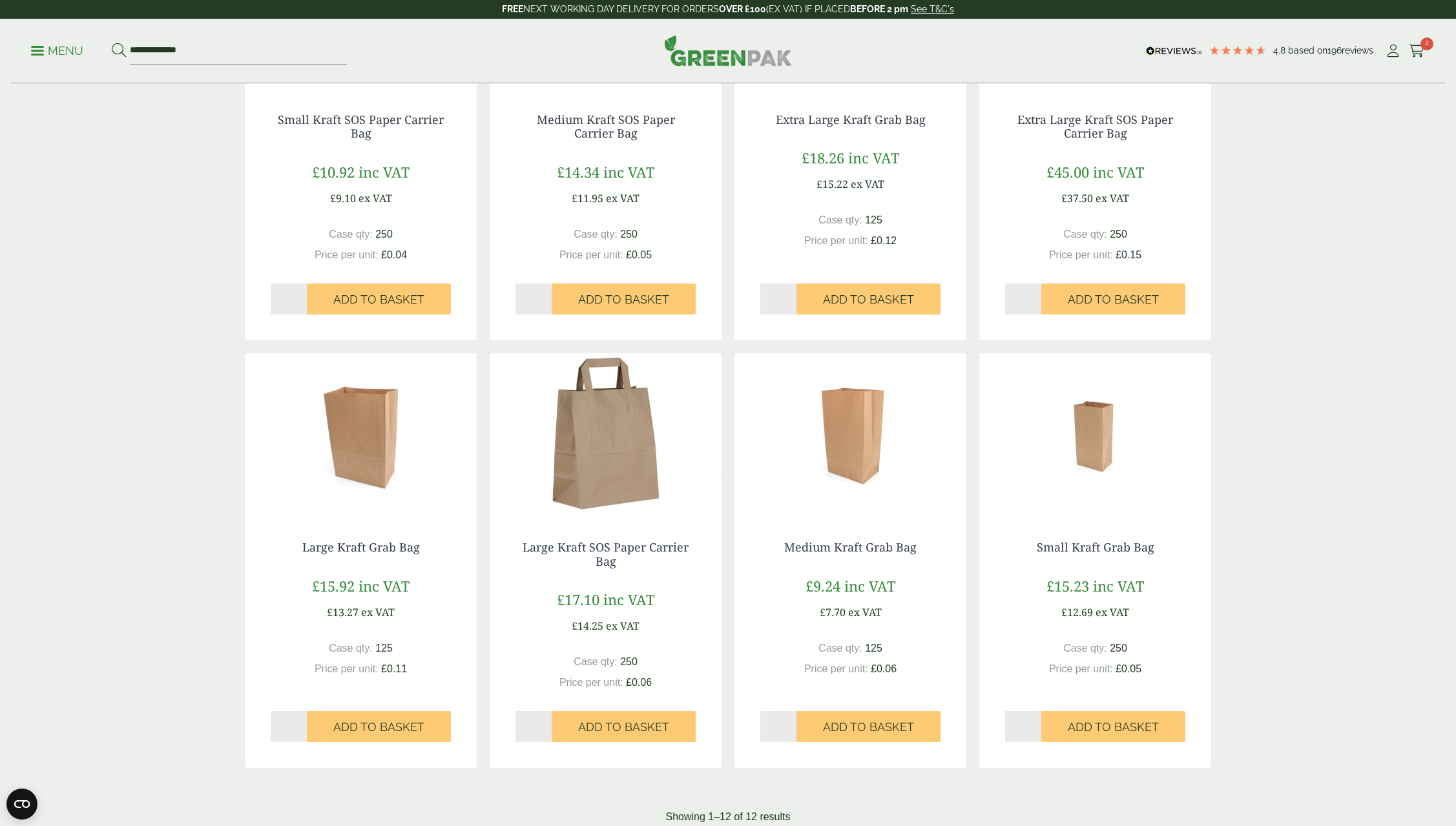
scroll to position [840, 0]
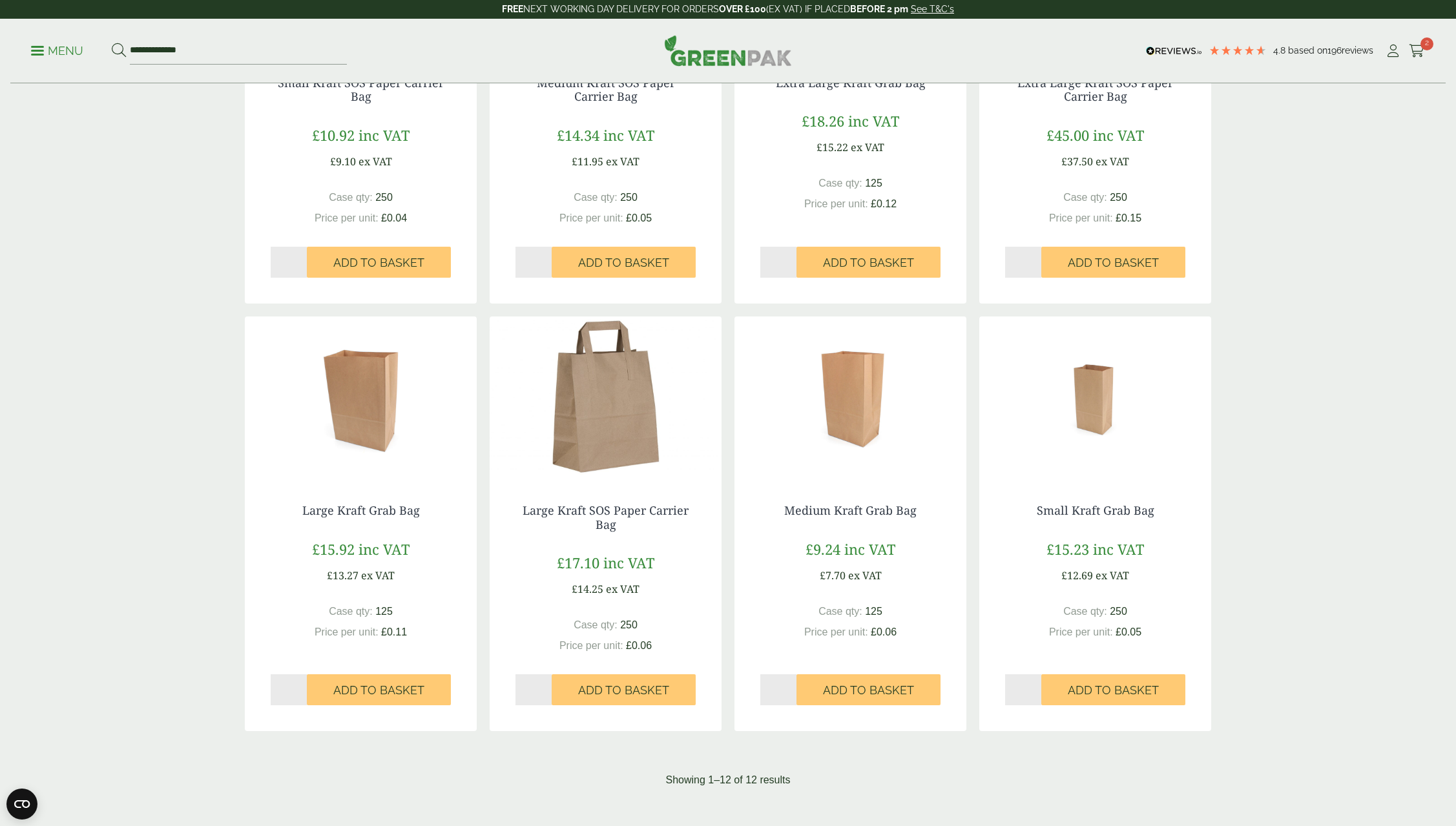
click at [613, 436] on img at bounding box center [606, 398] width 231 height 162
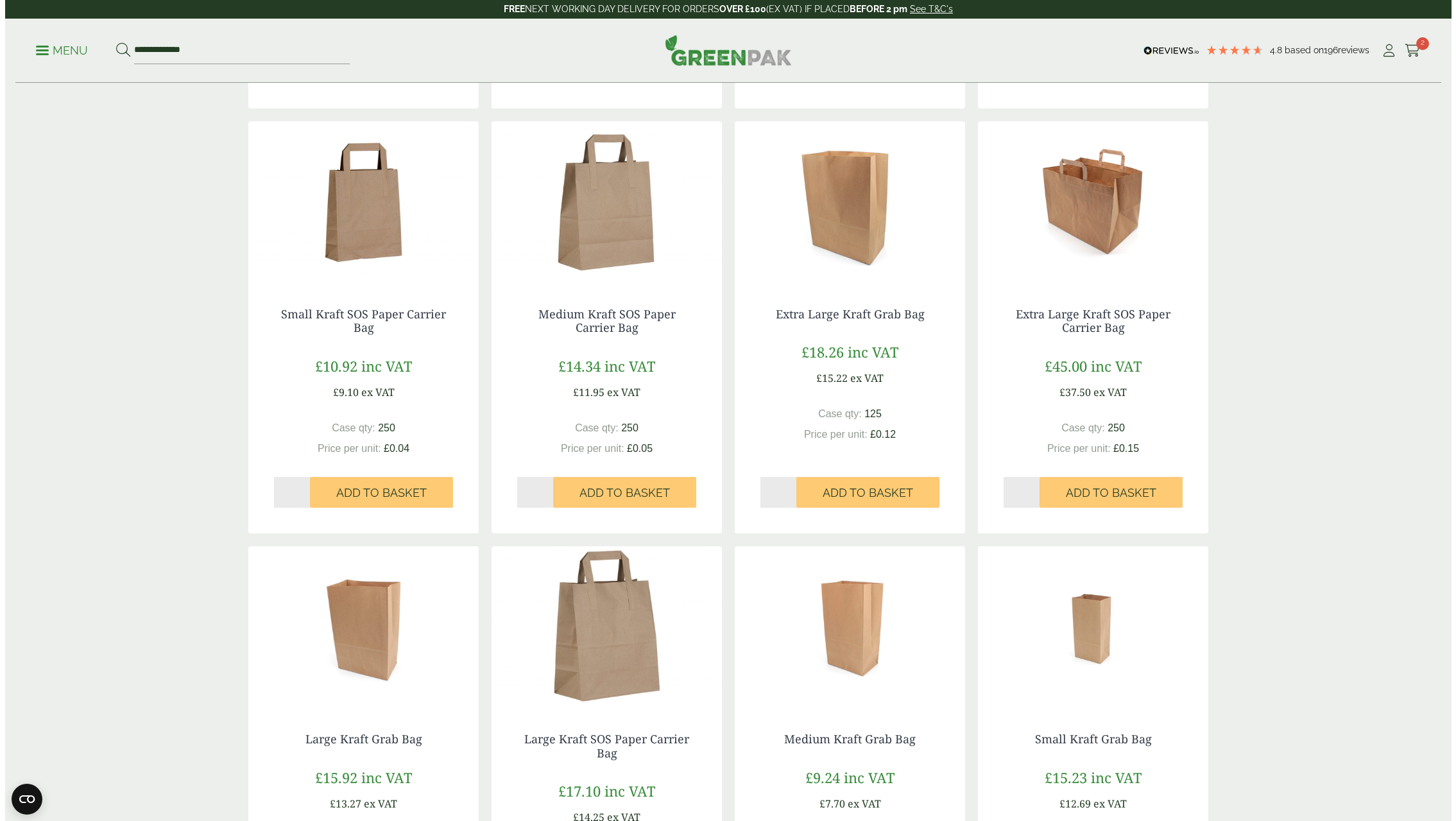
scroll to position [578, 0]
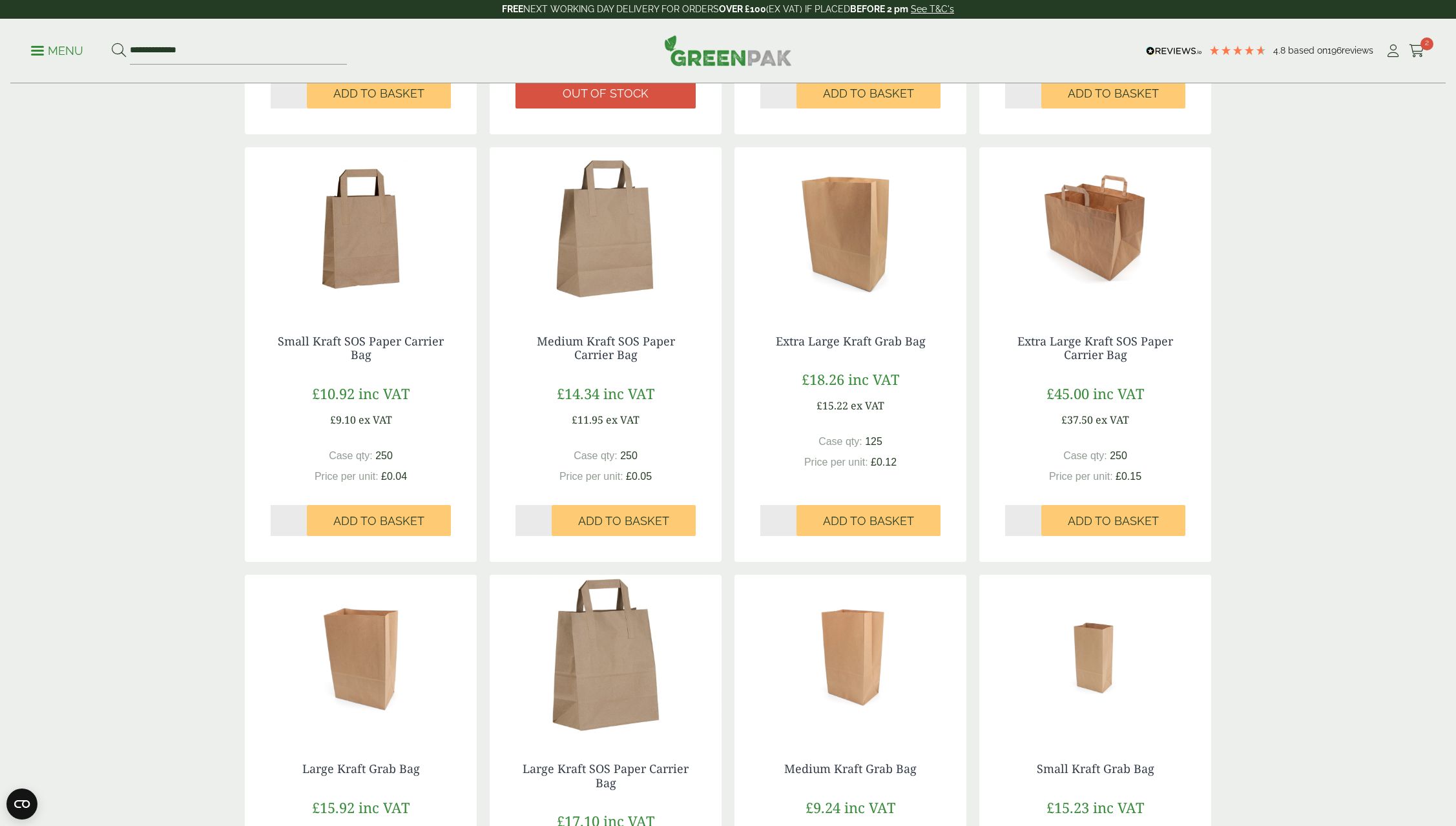
click at [44, 50] on span at bounding box center [37, 50] width 13 height 2
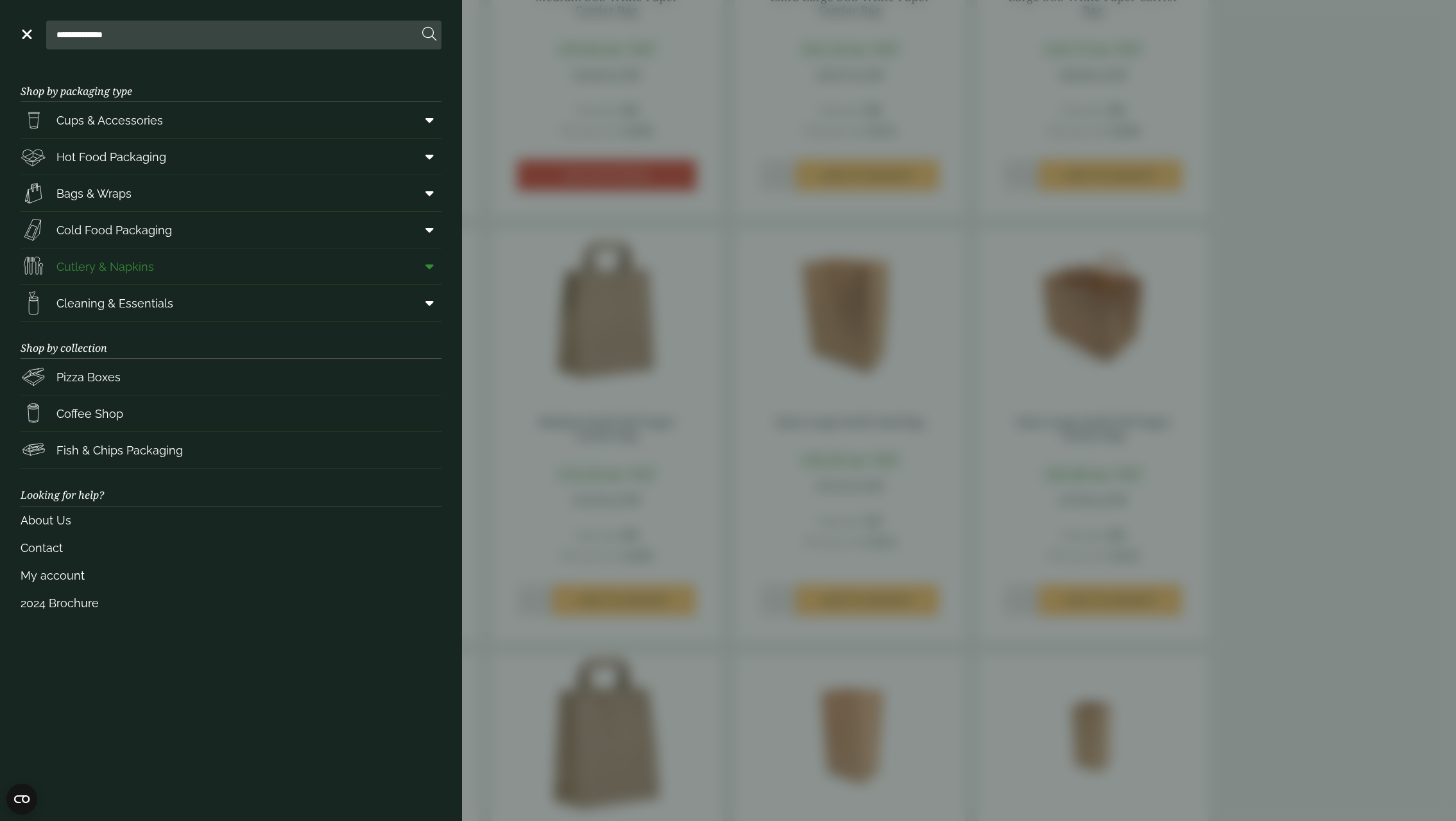
click at [425, 268] on icon at bounding box center [430, 266] width 9 height 13
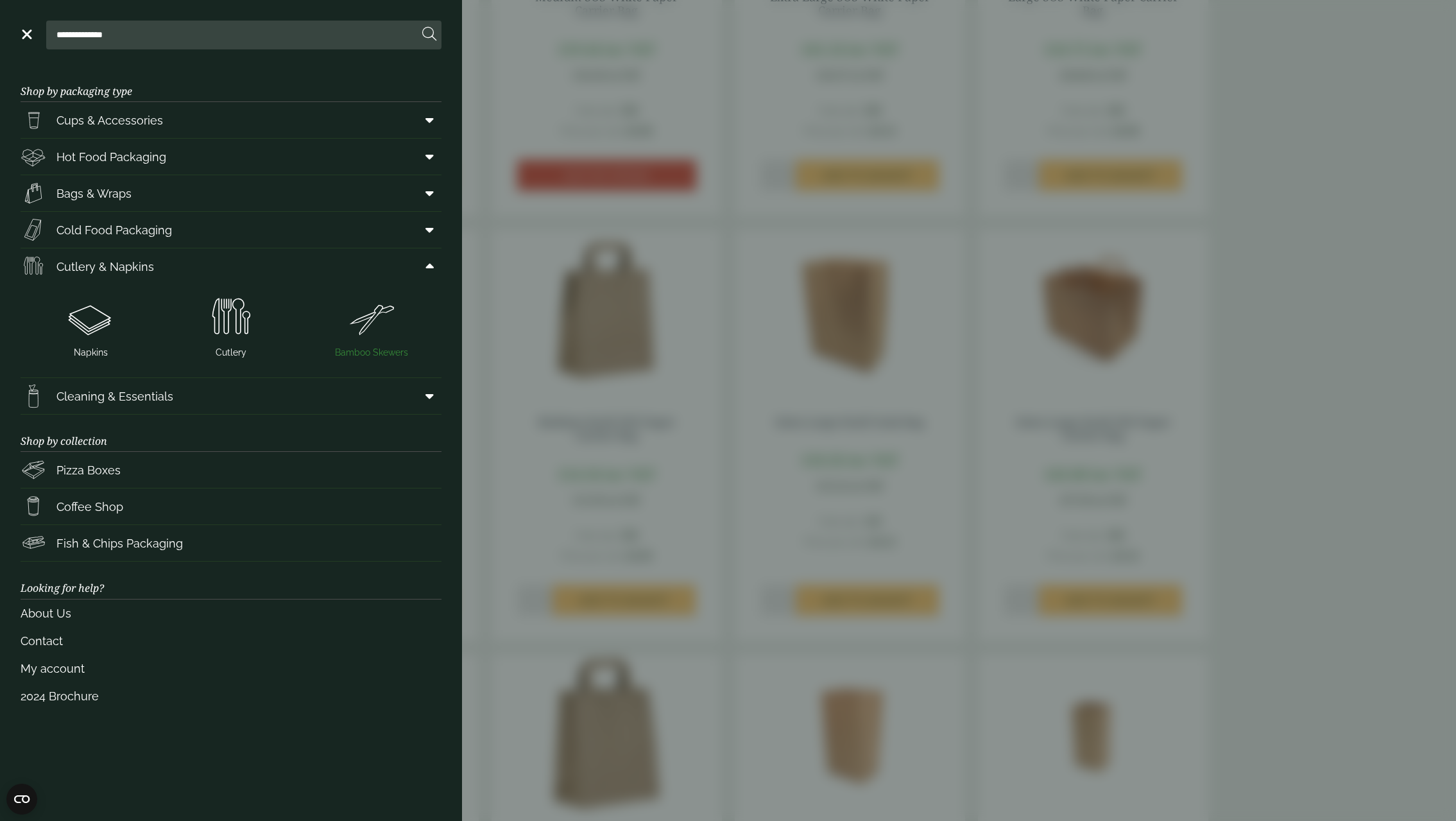
click at [374, 323] on img at bounding box center [371, 317] width 131 height 51
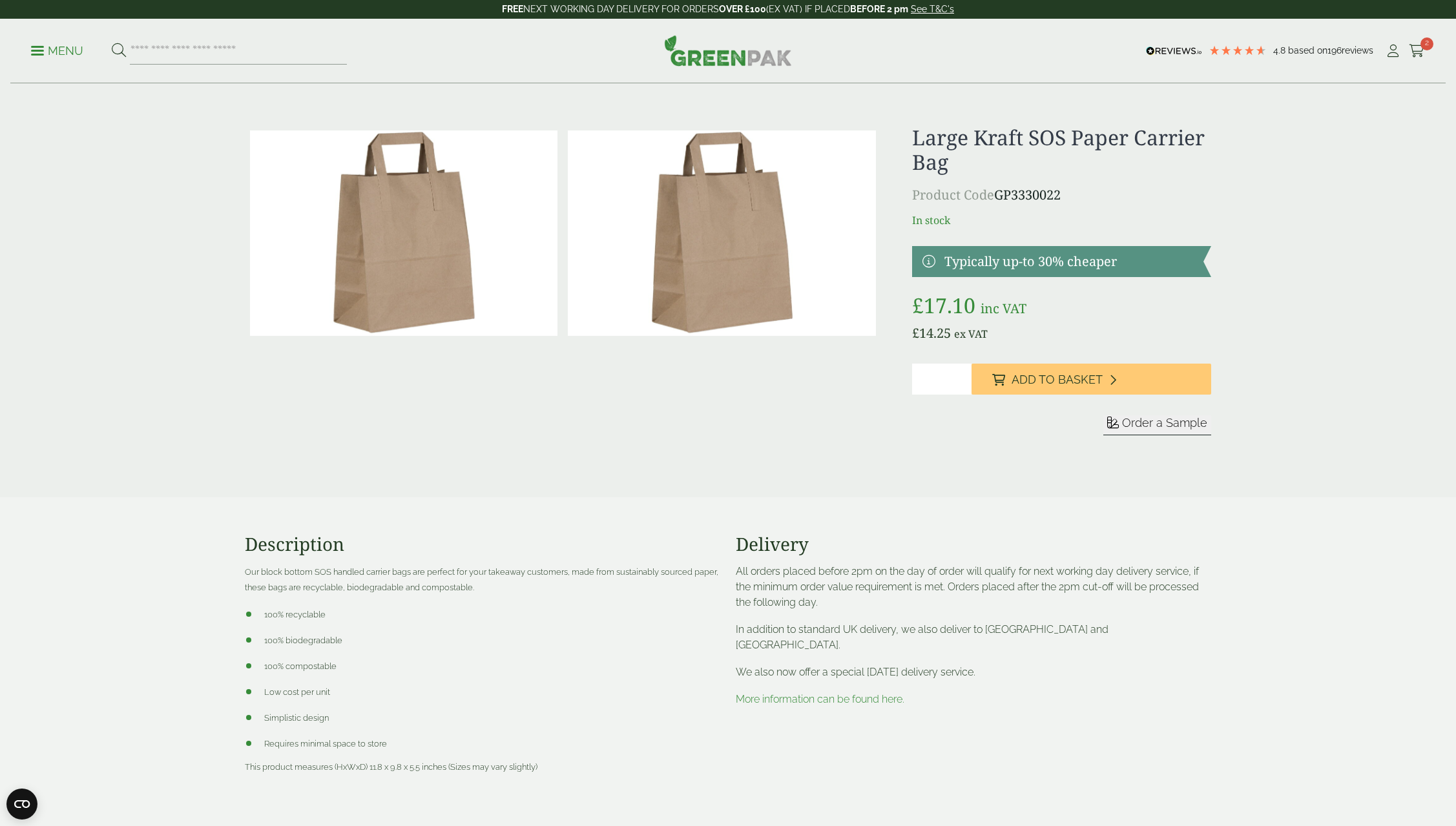
drag, startPoint x: 565, startPoint y: 474, endPoint x: 560, endPoint y: 468, distance: 7.8
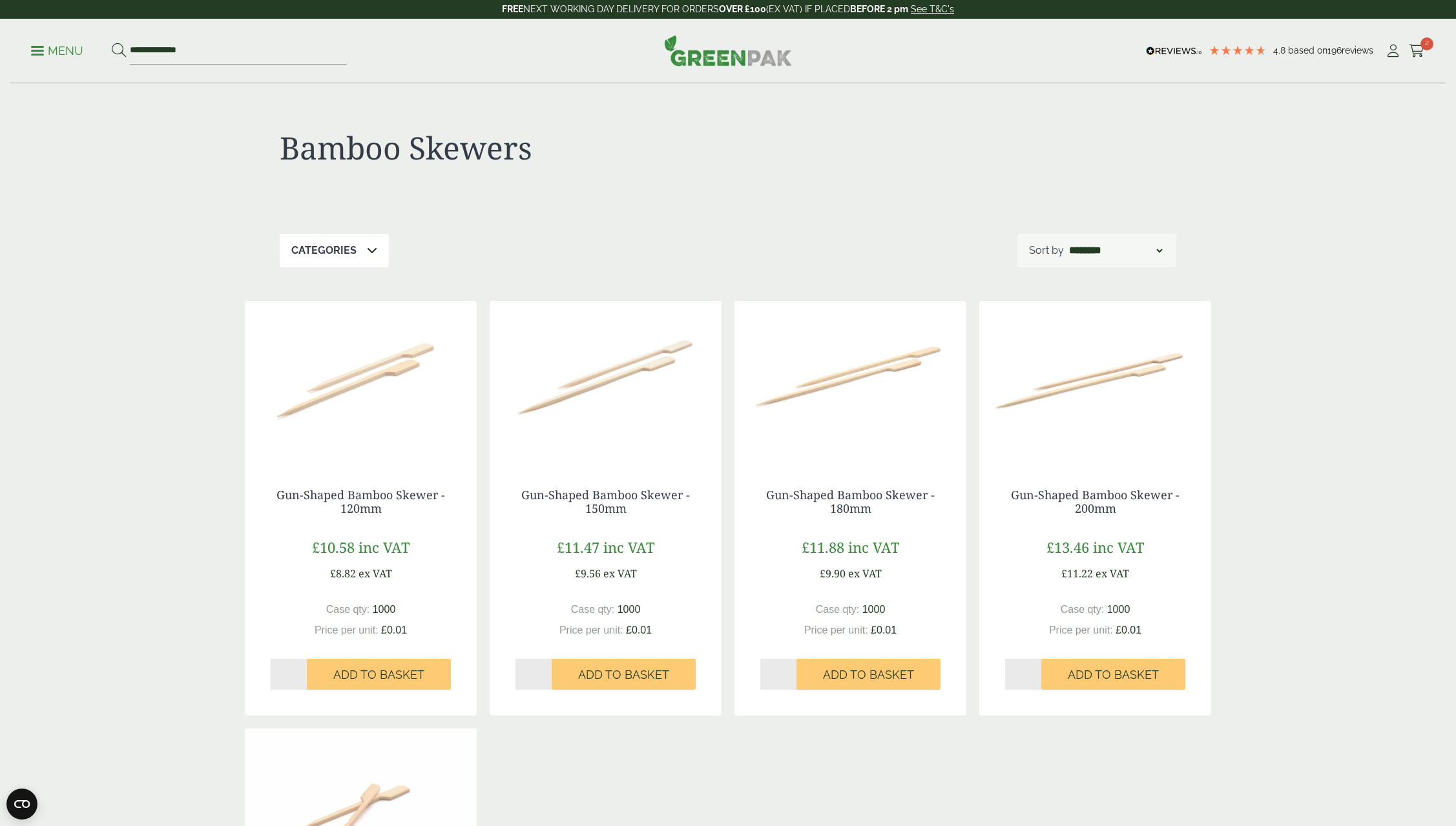
click at [38, 47] on link "Menu" at bounding box center [57, 50] width 52 height 13
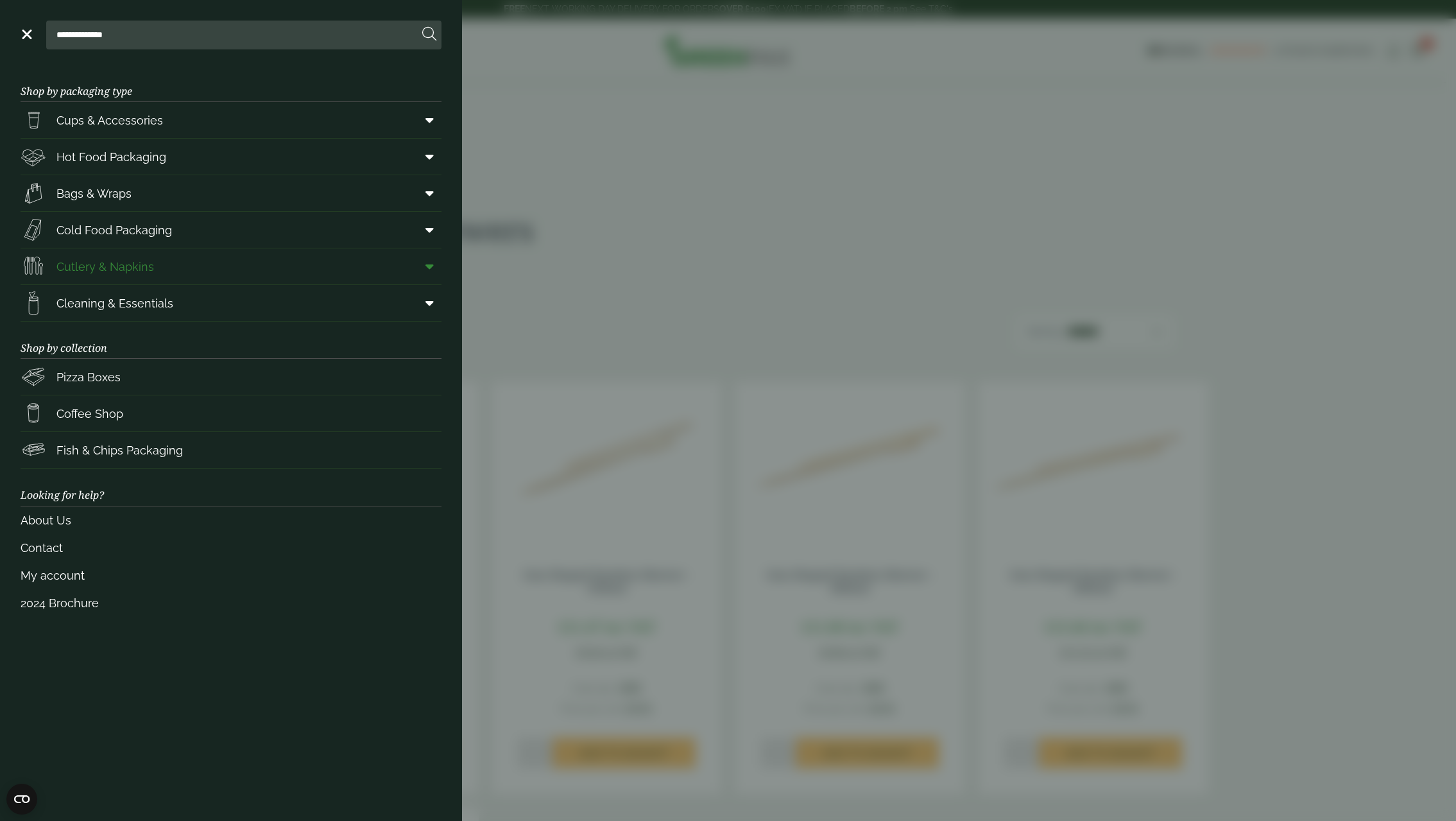
click at [425, 267] on span at bounding box center [426, 266] width 29 height 24
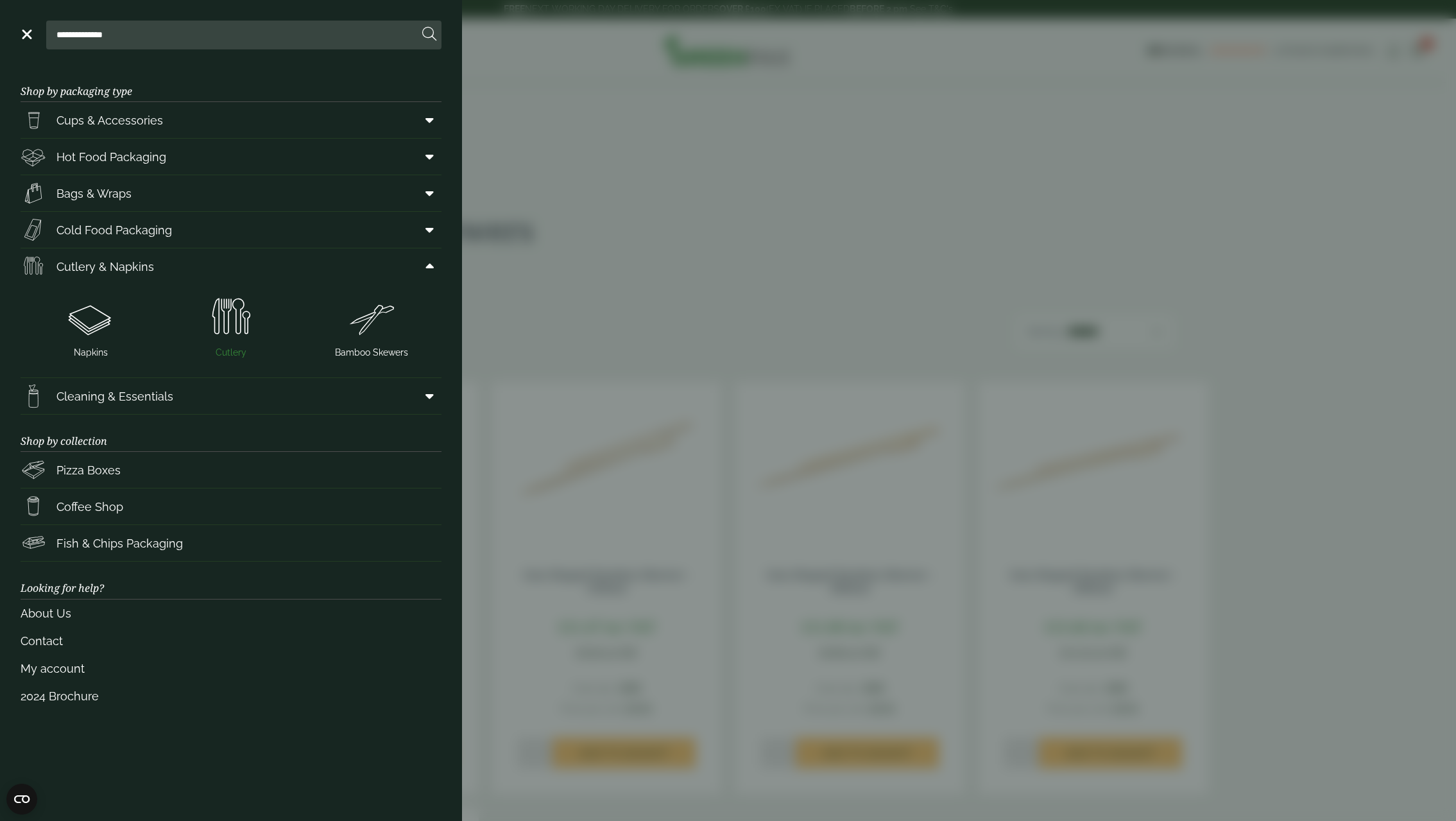
click at [238, 322] on img at bounding box center [231, 317] width 131 height 51
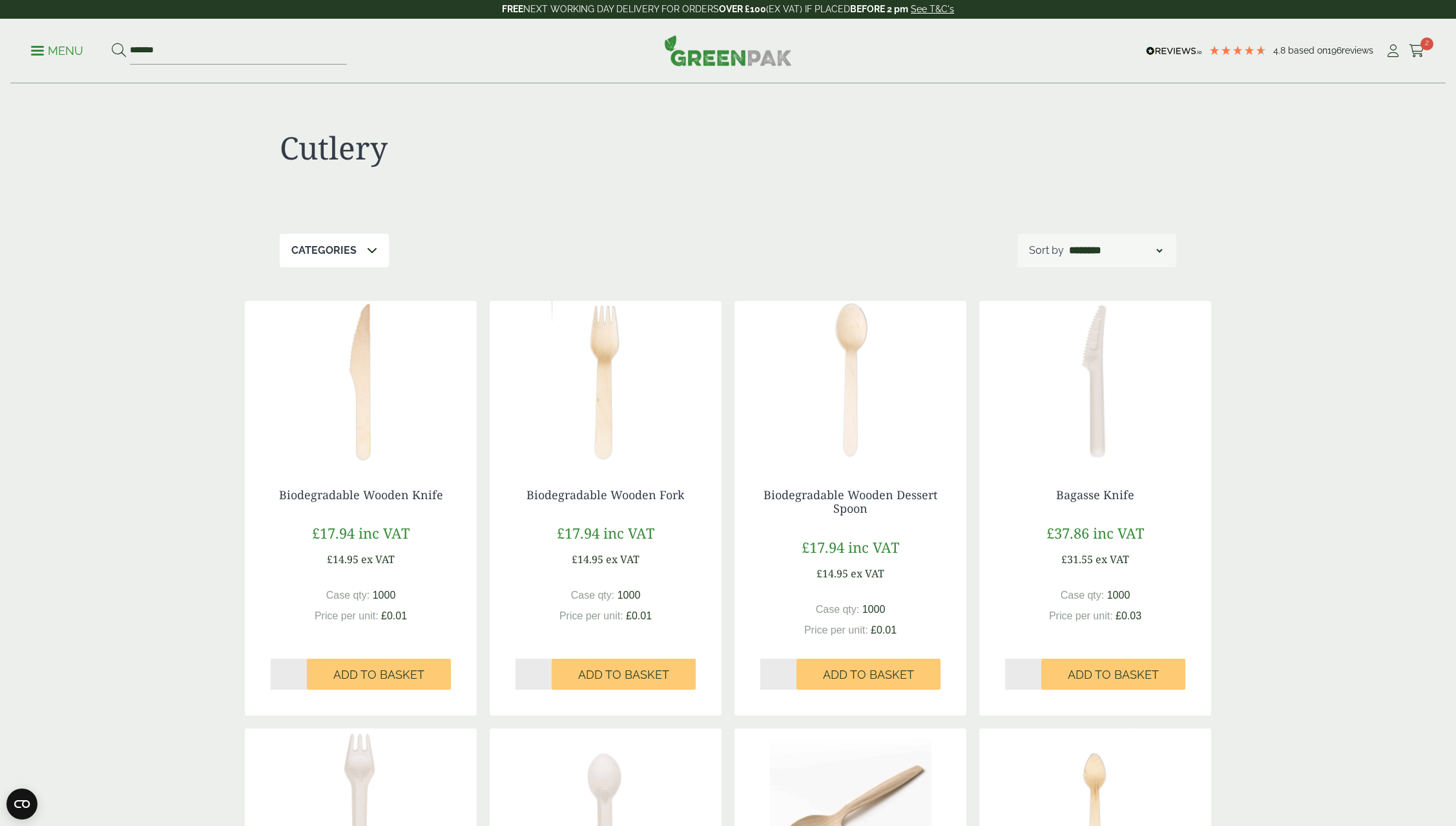
click at [42, 46] on link "Menu" at bounding box center [57, 50] width 52 height 13
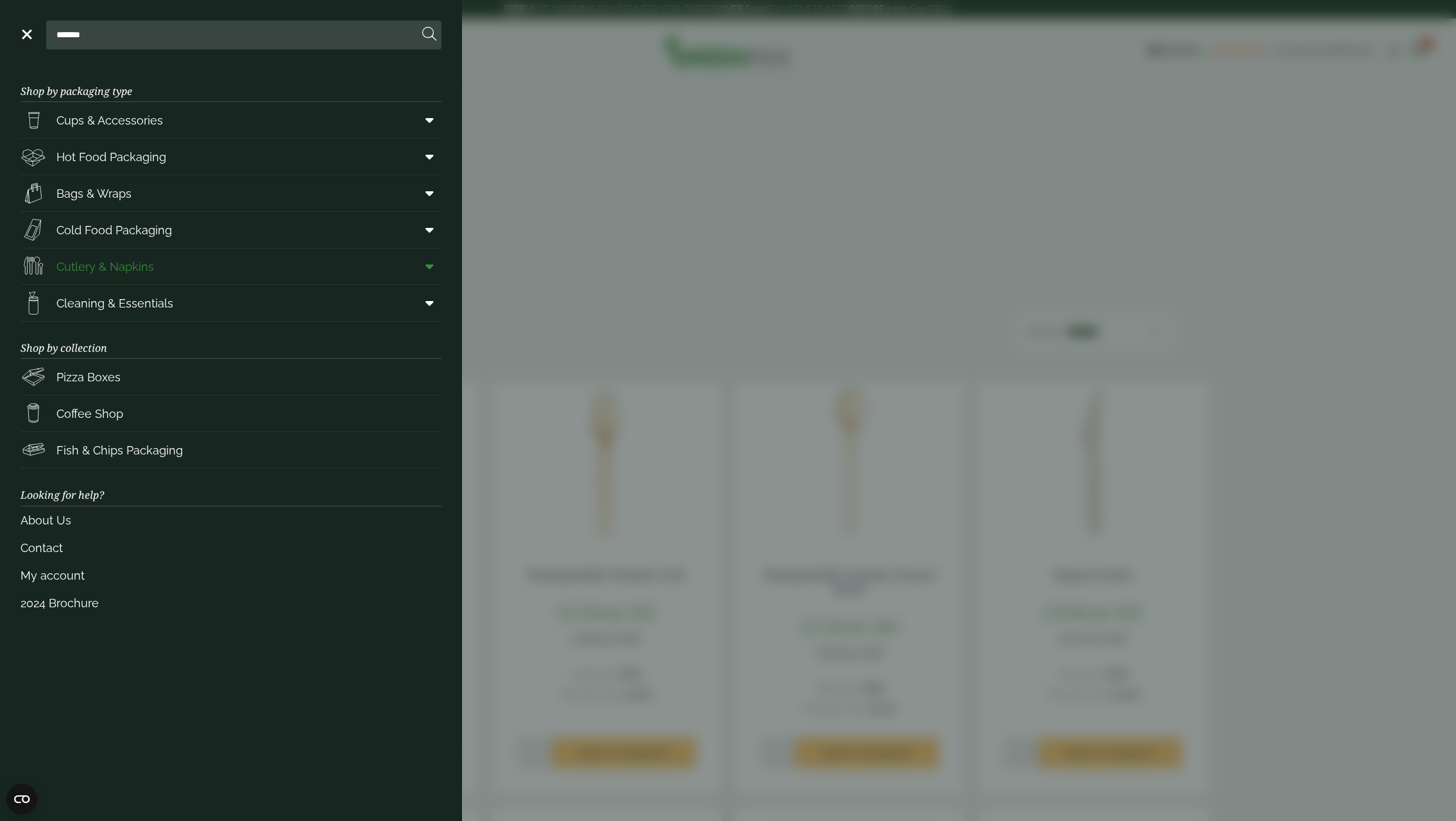
click at [425, 262] on span at bounding box center [426, 266] width 29 height 24
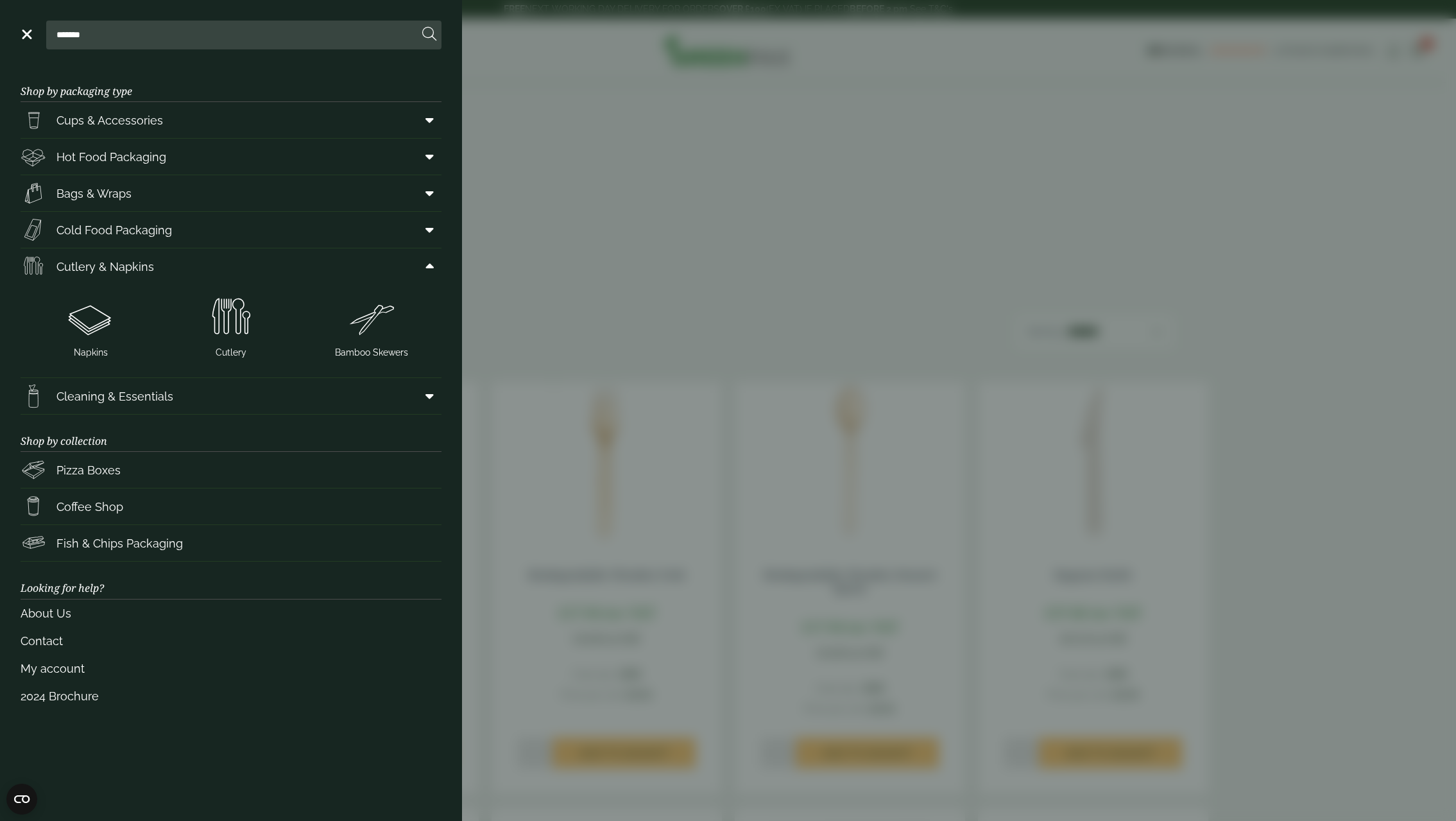
click at [534, 249] on aside "Close ******* Shop by packaging type Cups & Accessories Hot Drink Paper Cups Sm…" at bounding box center [728, 410] width 1456 height 821
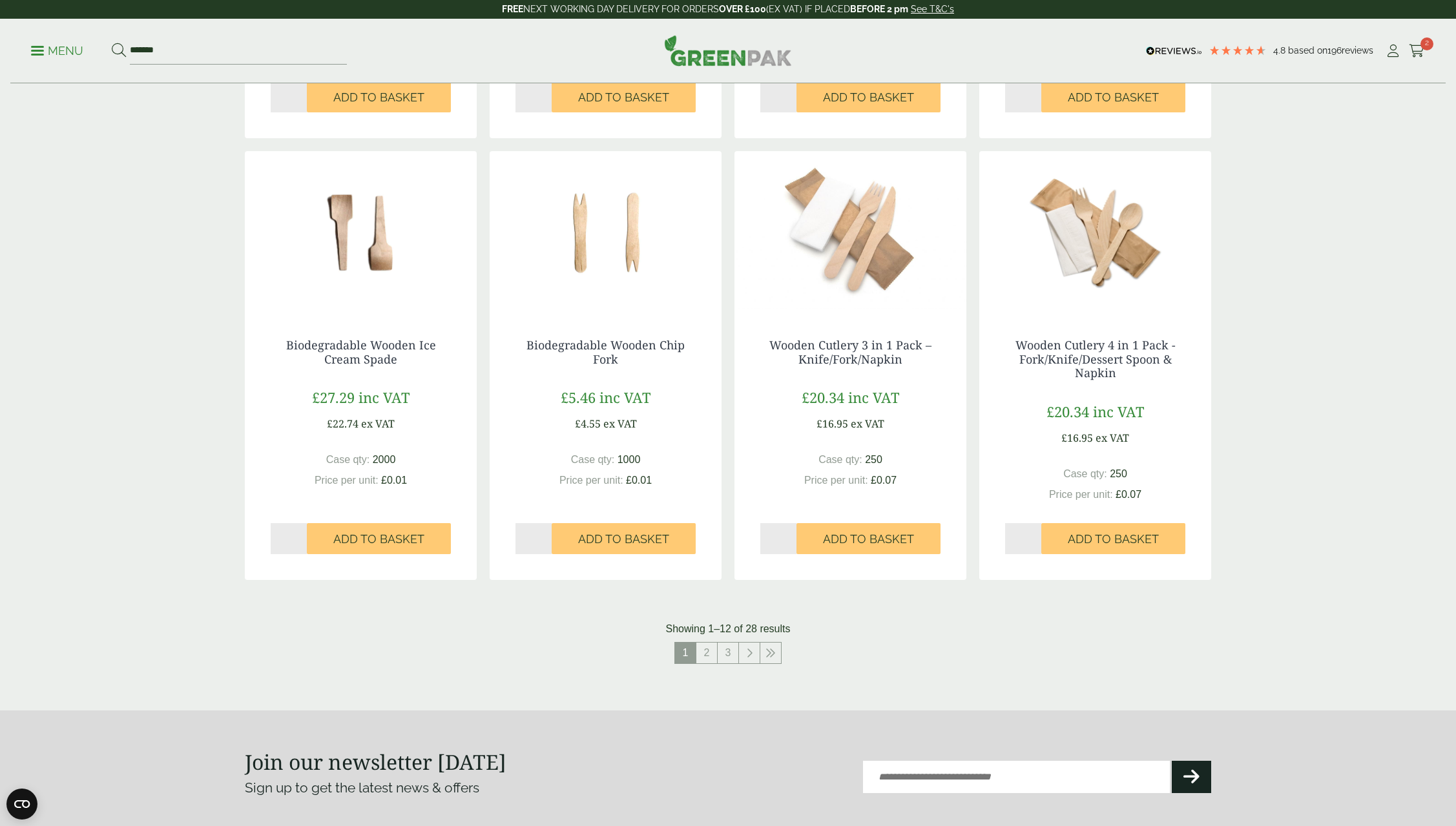
scroll to position [1034, 0]
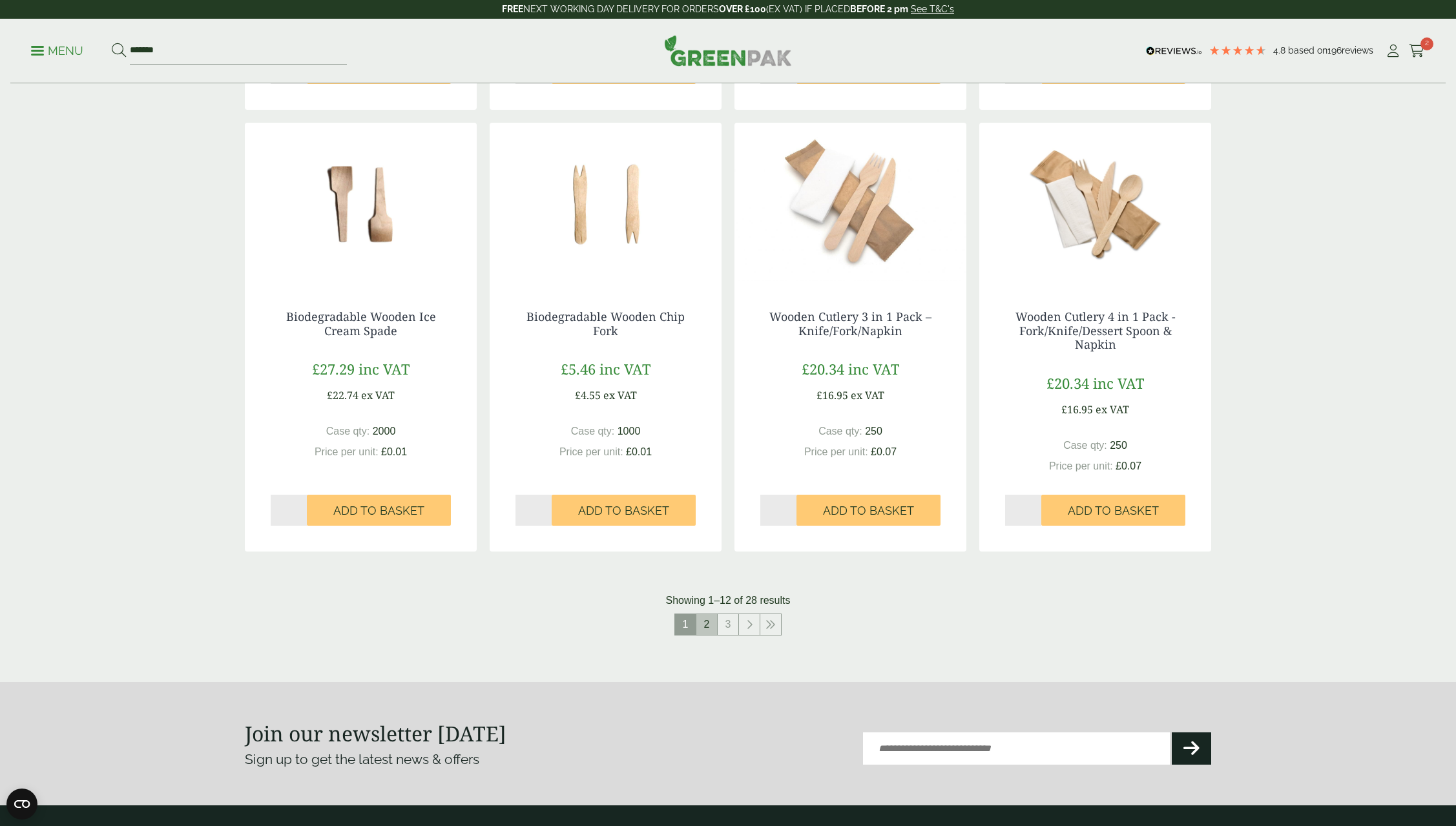
click at [706, 631] on link "2" at bounding box center [707, 625] width 21 height 21
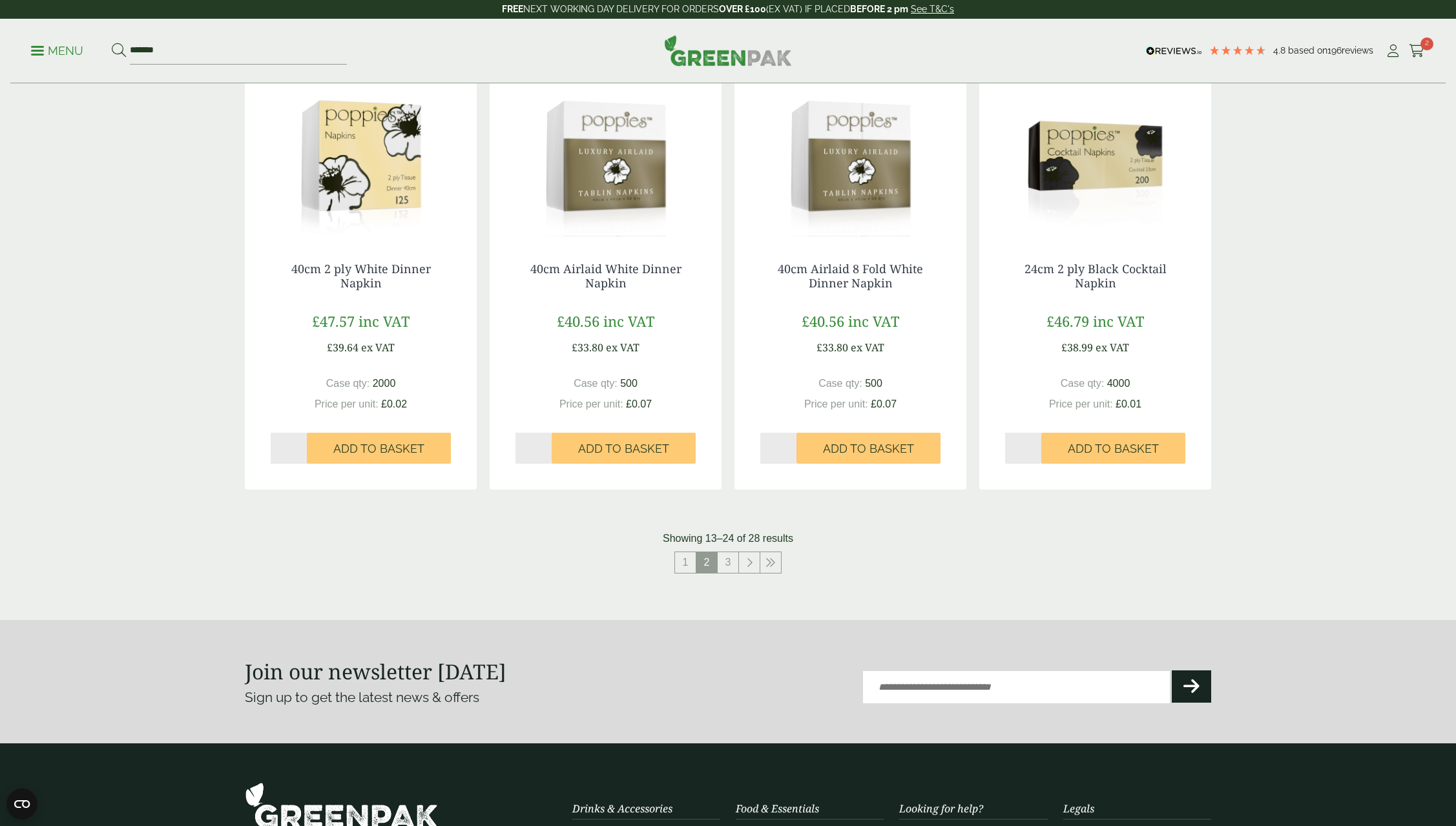
scroll to position [1163, 0]
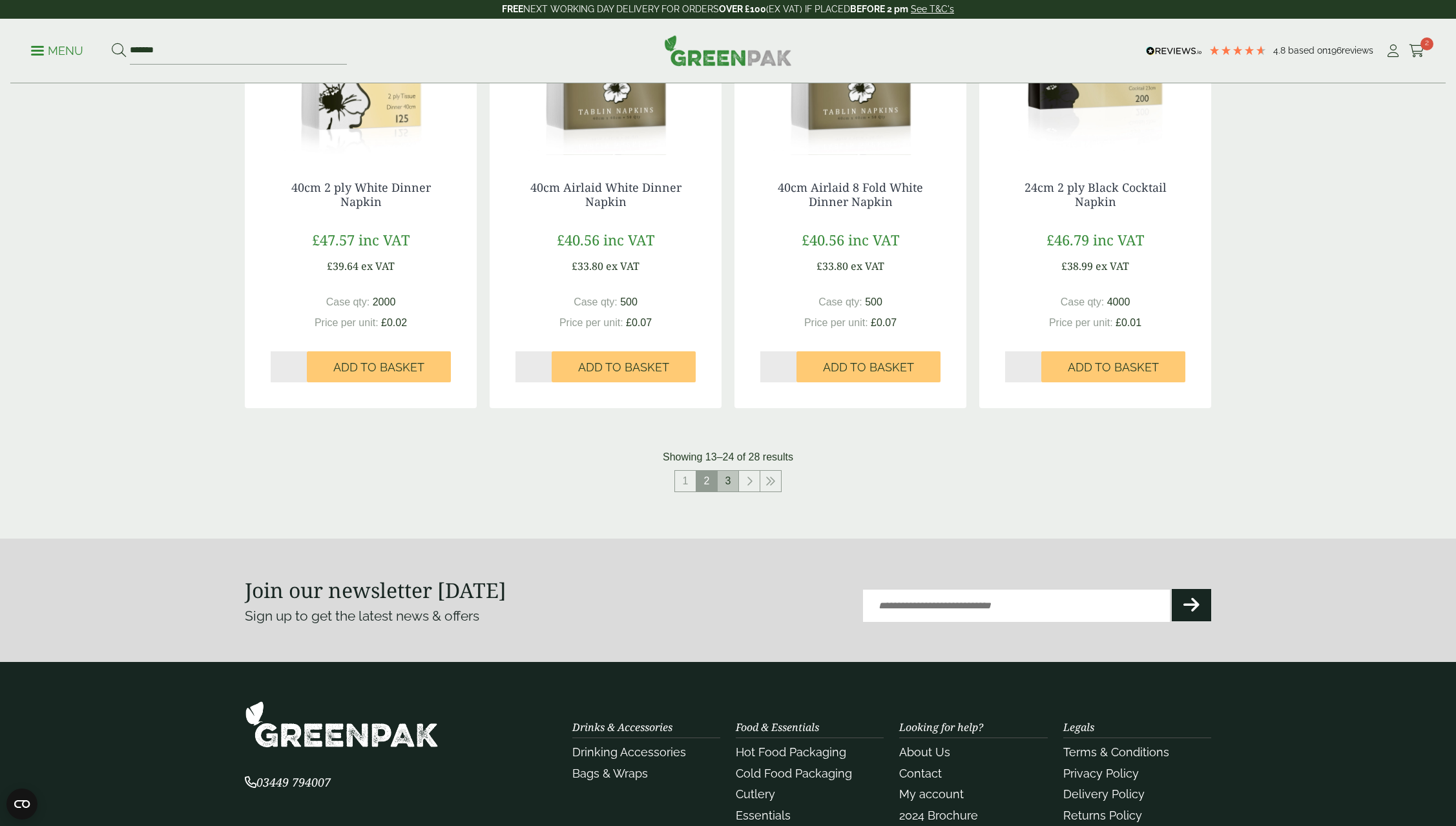
click at [734, 483] on link "3" at bounding box center [728, 481] width 21 height 21
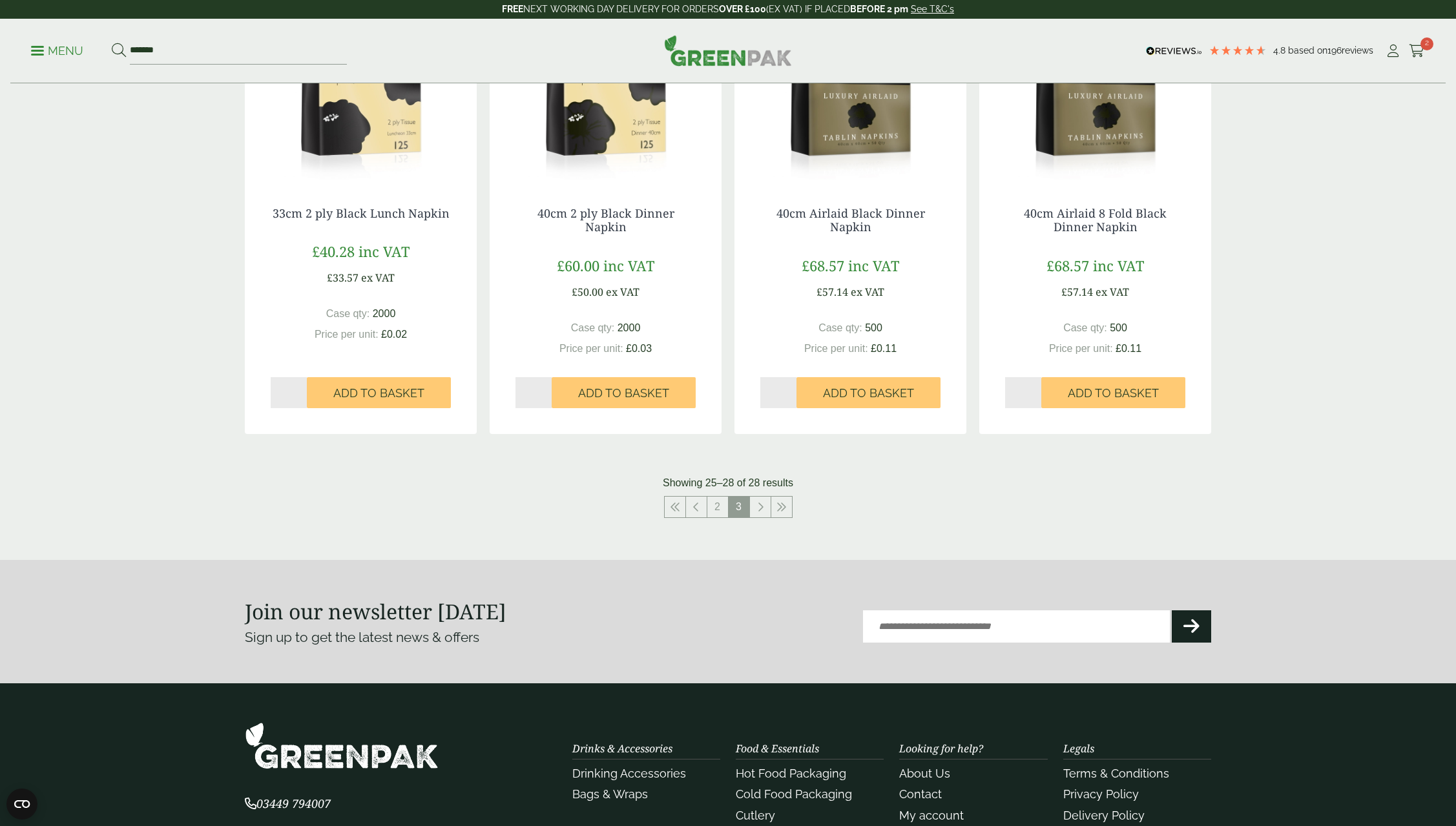
scroll to position [323, 0]
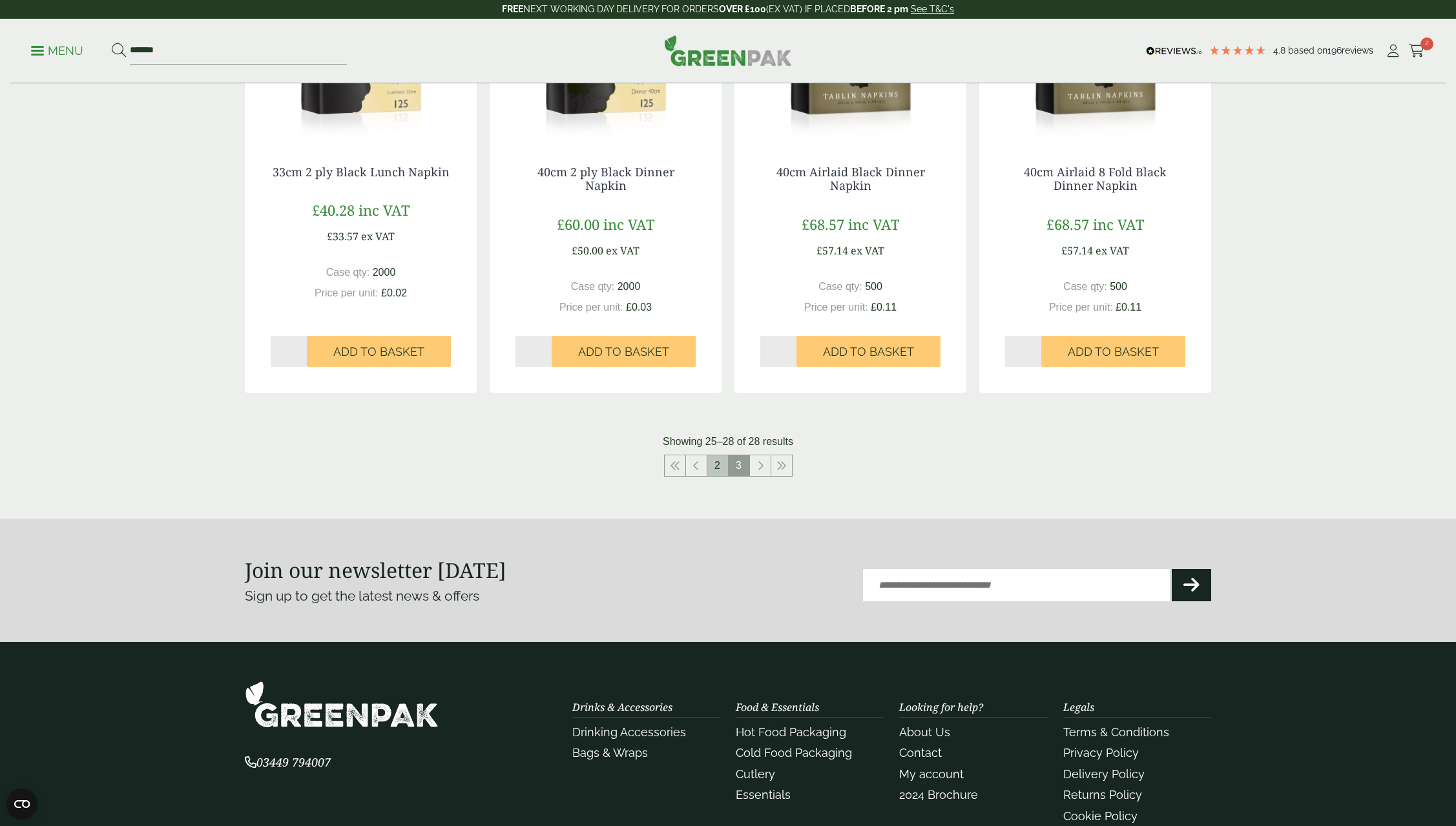
click at [717, 470] on link "2" at bounding box center [718, 466] width 21 height 21
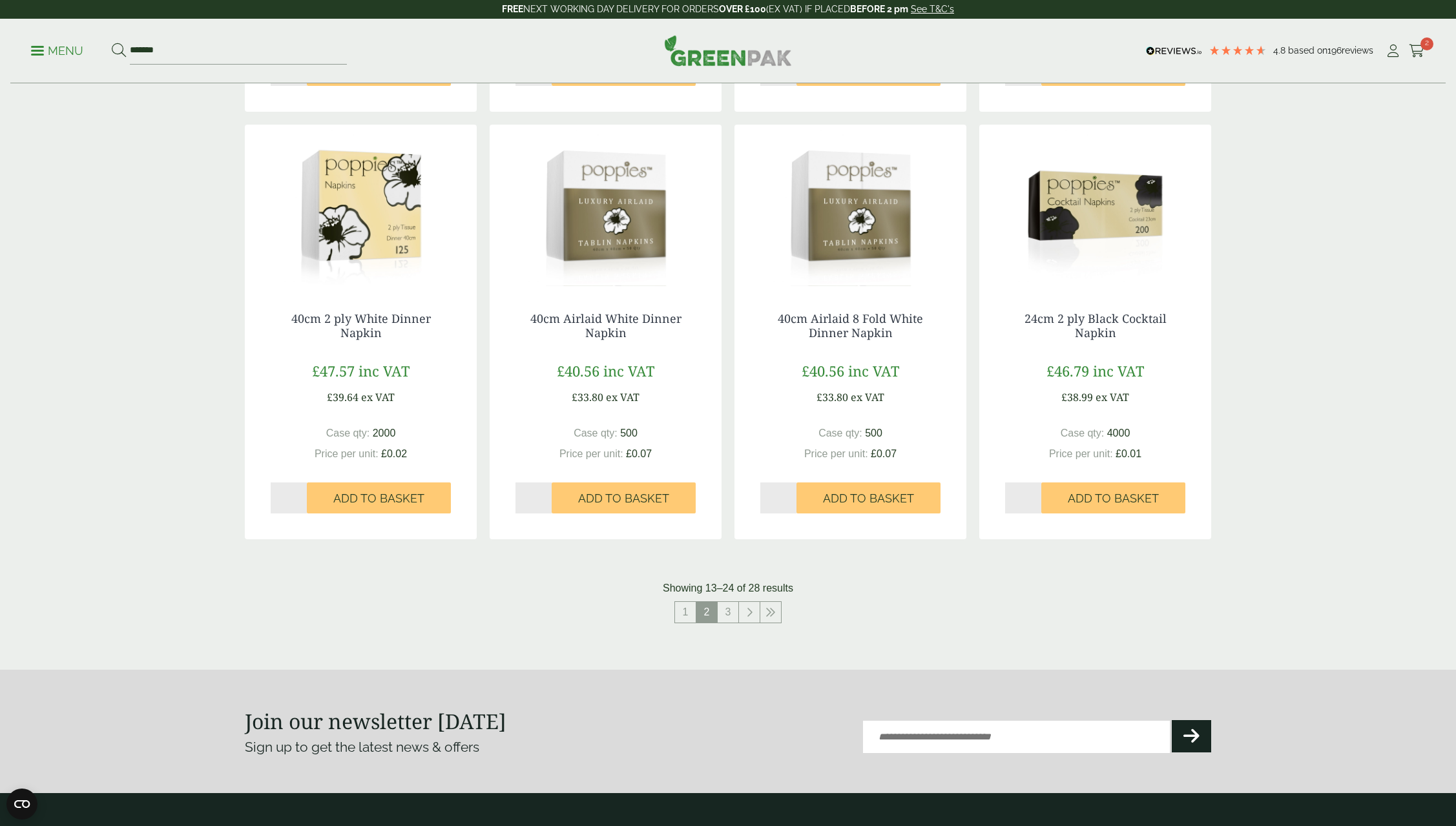
scroll to position [1098, 0]
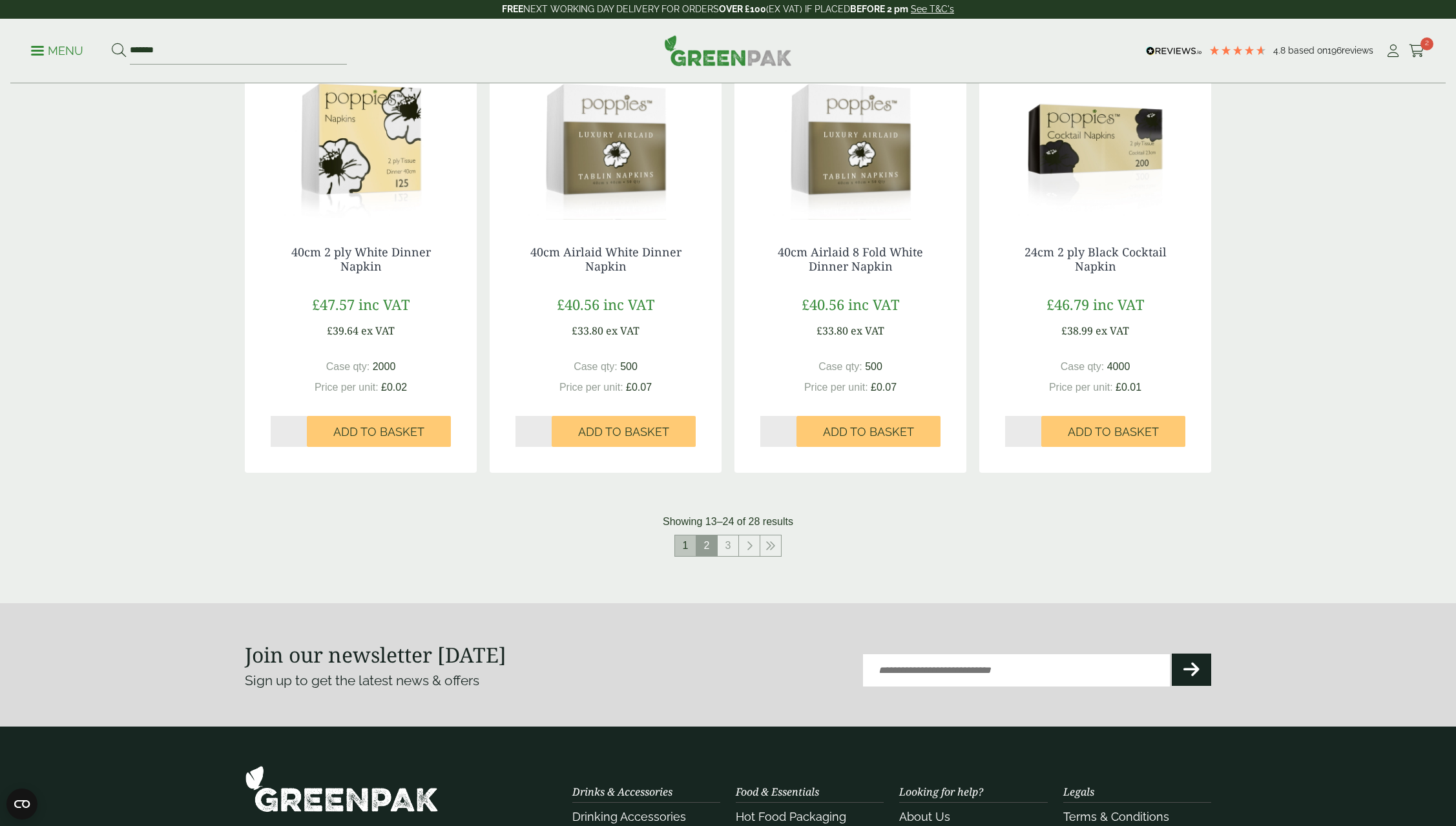
click at [688, 551] on link "1" at bounding box center [686, 546] width 21 height 21
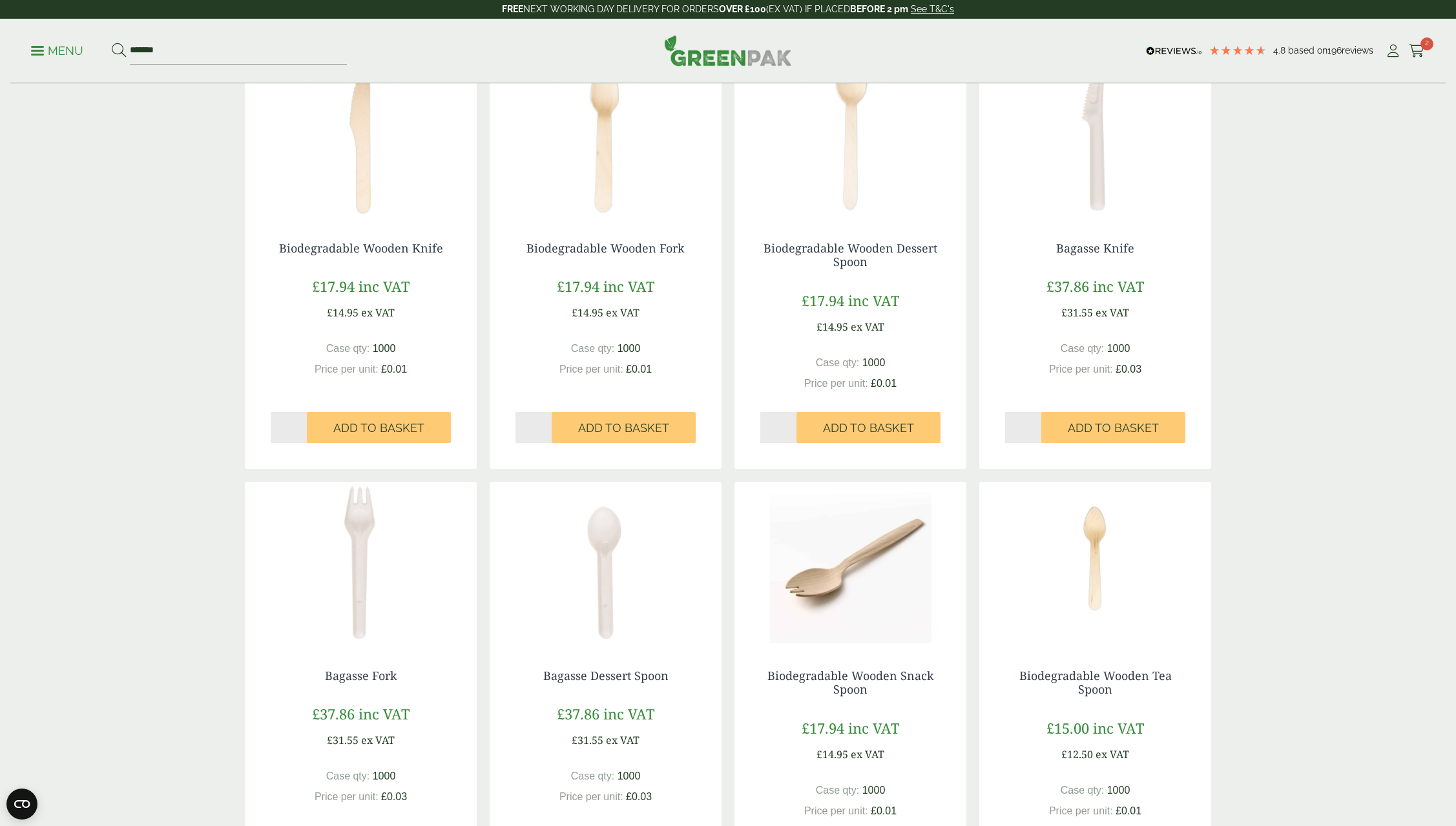
scroll to position [259, 0]
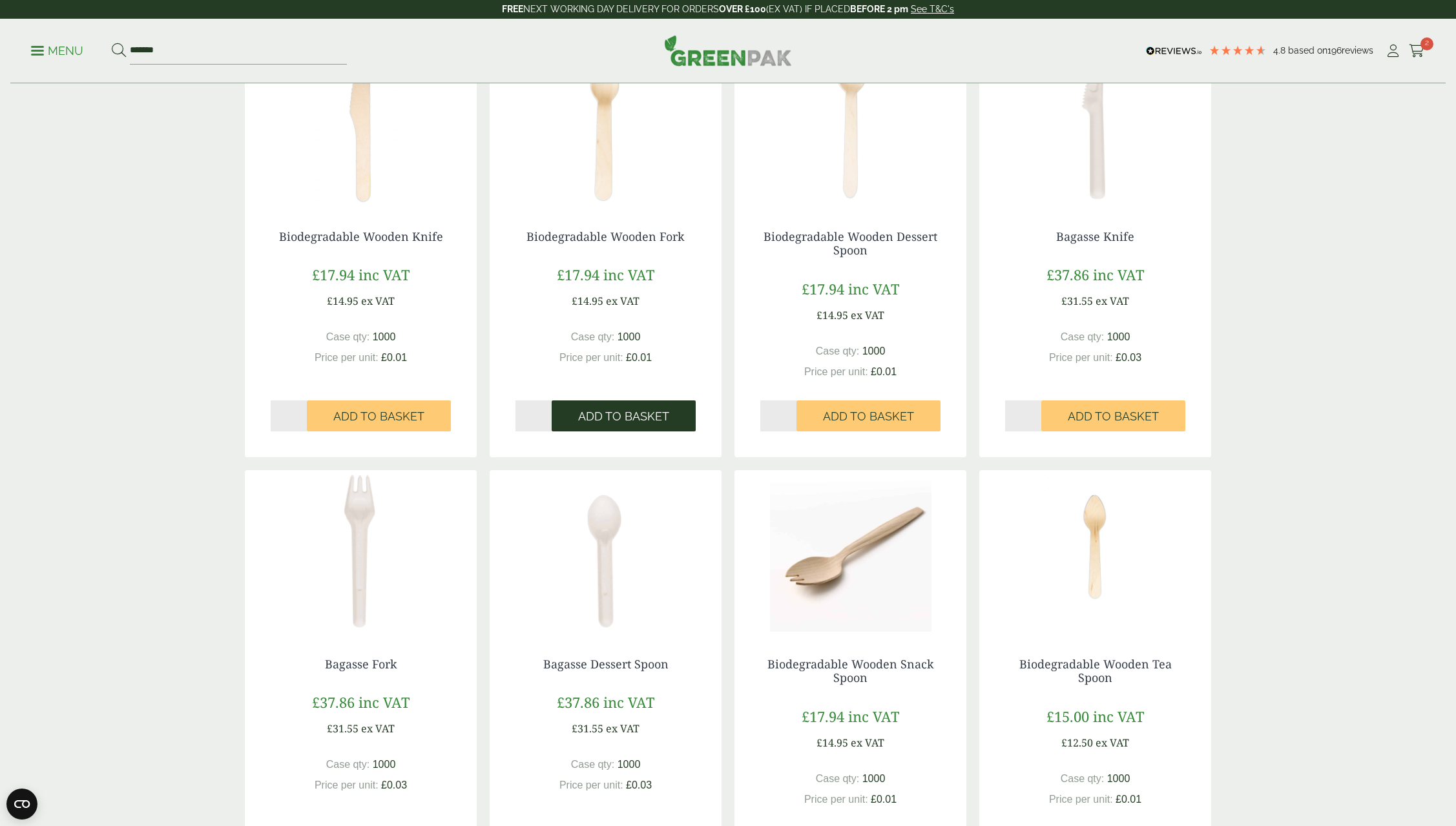
click at [633, 413] on span "Add to Basket" at bounding box center [623, 417] width 91 height 14
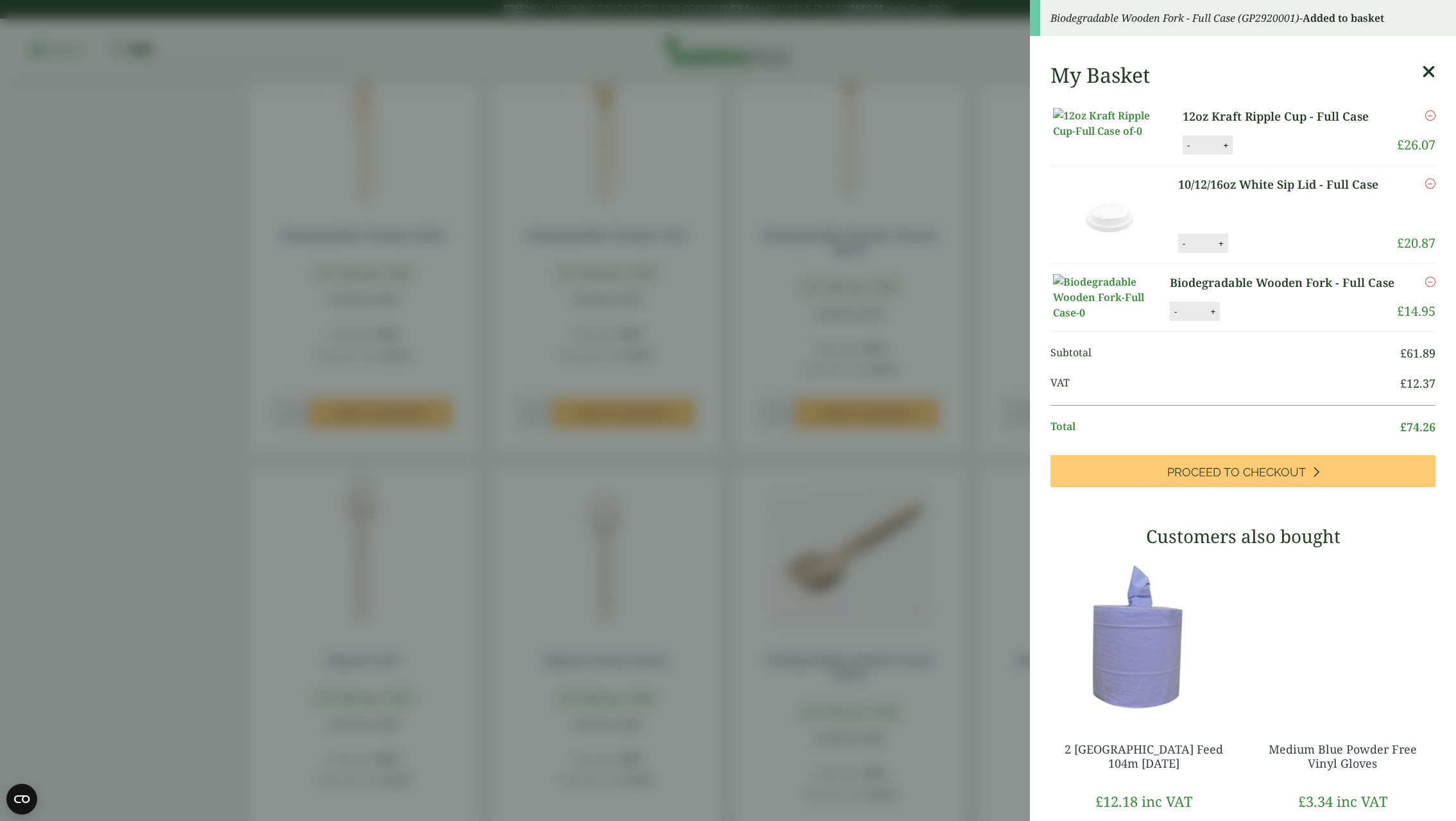
click at [1422, 74] on icon at bounding box center [1429, 72] width 14 height 18
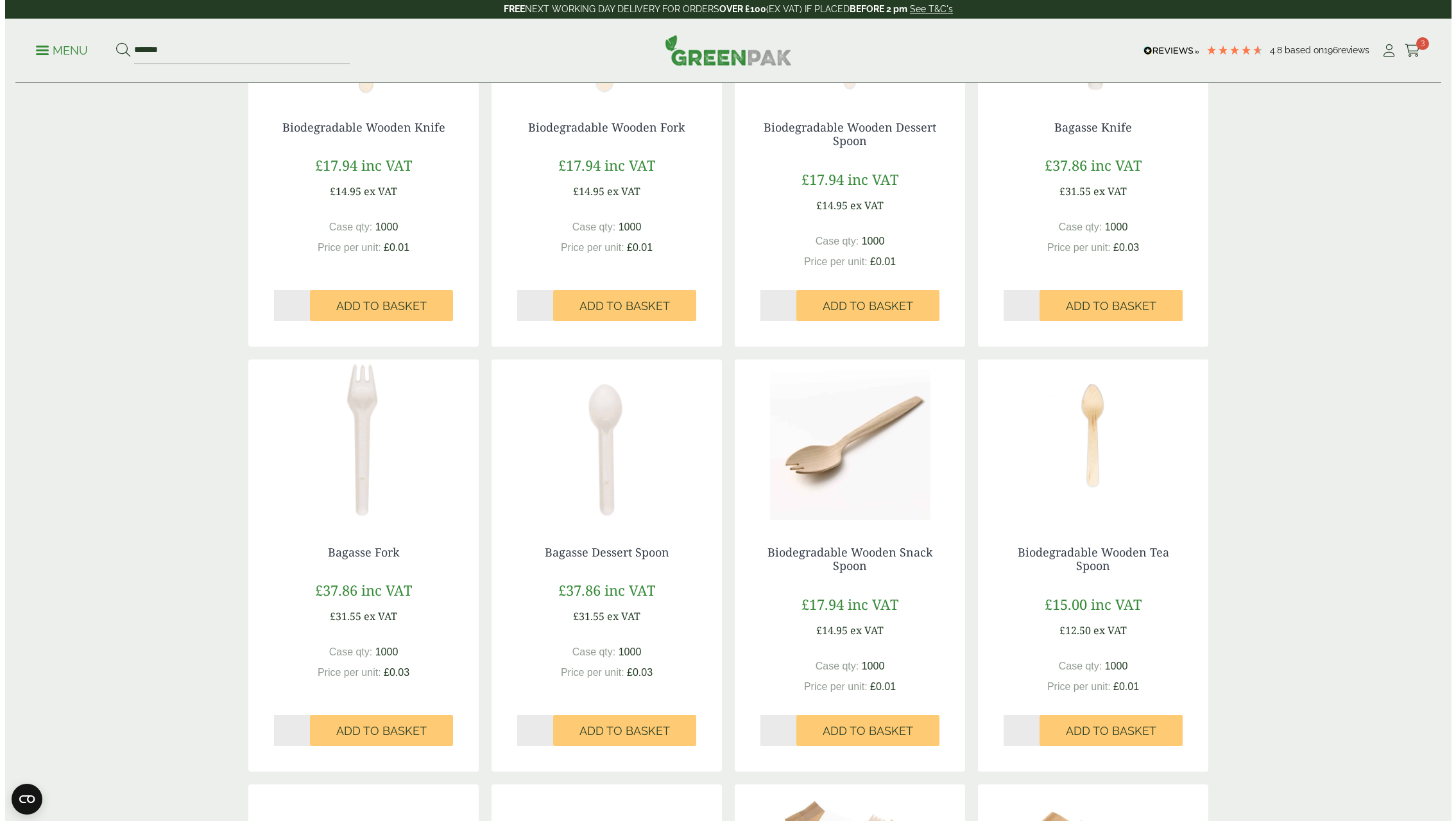
scroll to position [128, 0]
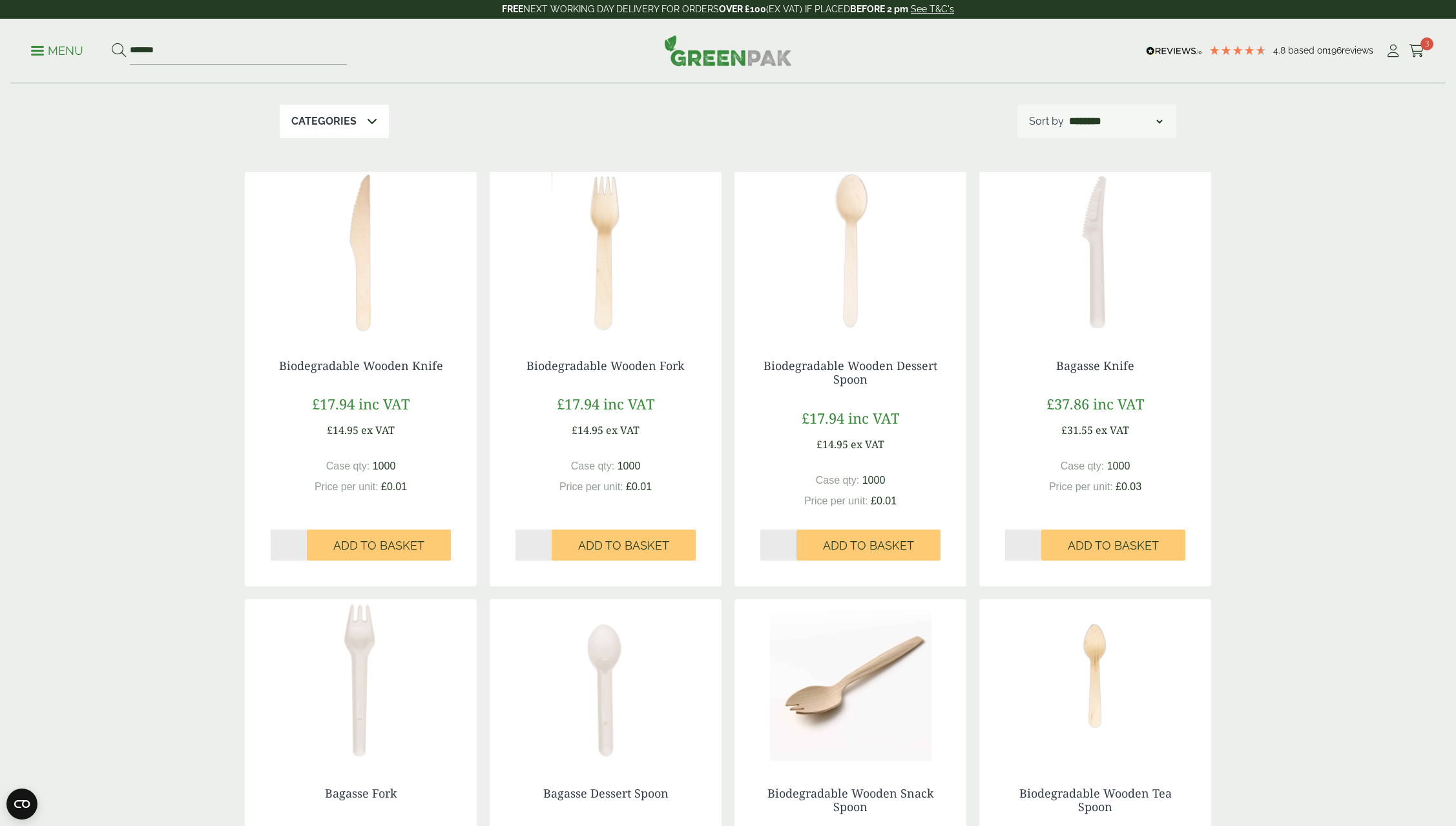
click at [1416, 52] on icon at bounding box center [1417, 50] width 17 height 13
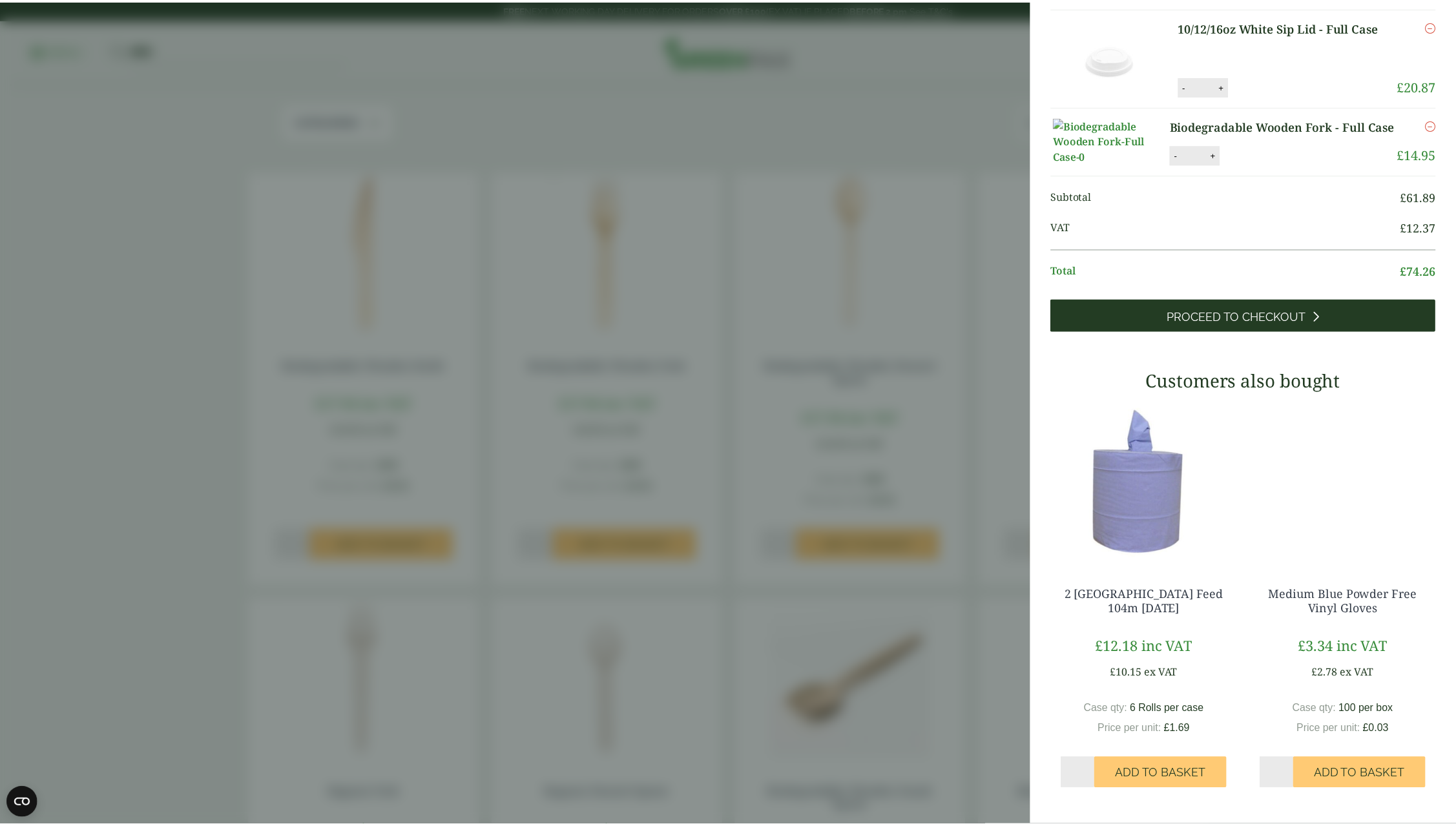
scroll to position [0, 0]
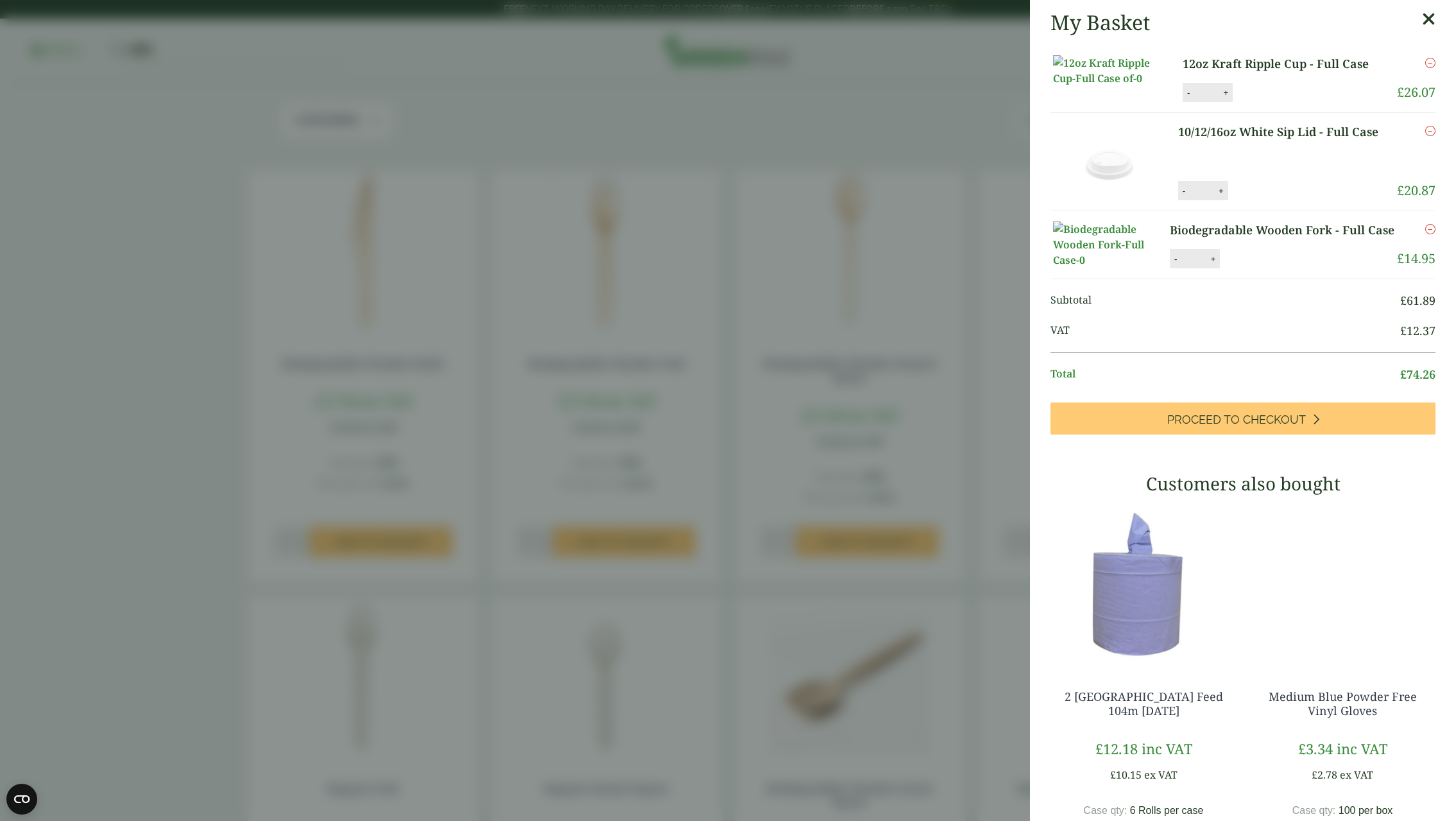
click at [1422, 26] on icon at bounding box center [1429, 19] width 14 height 18
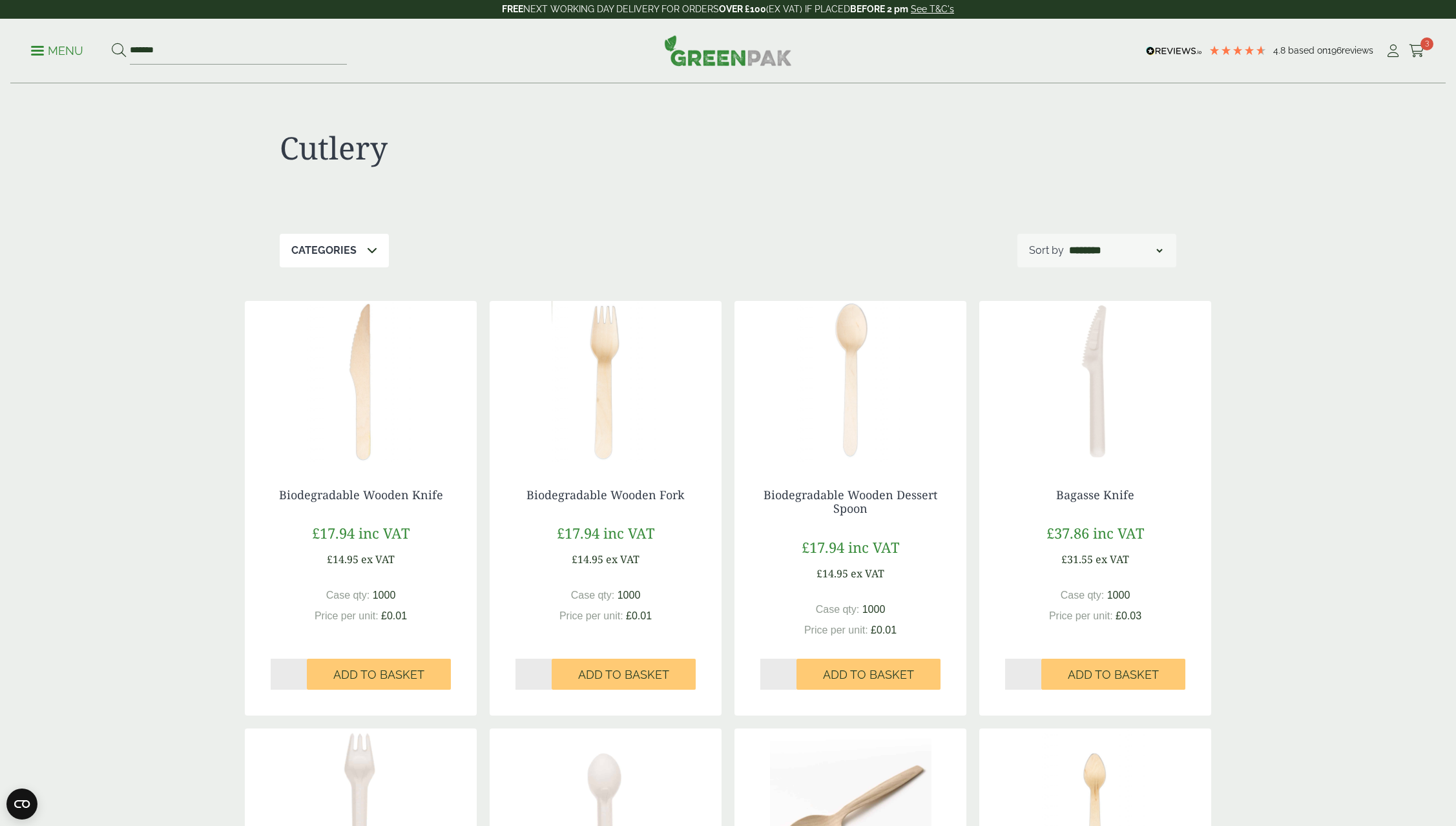
click at [34, 56] on p "Menu" at bounding box center [57, 51] width 52 height 16
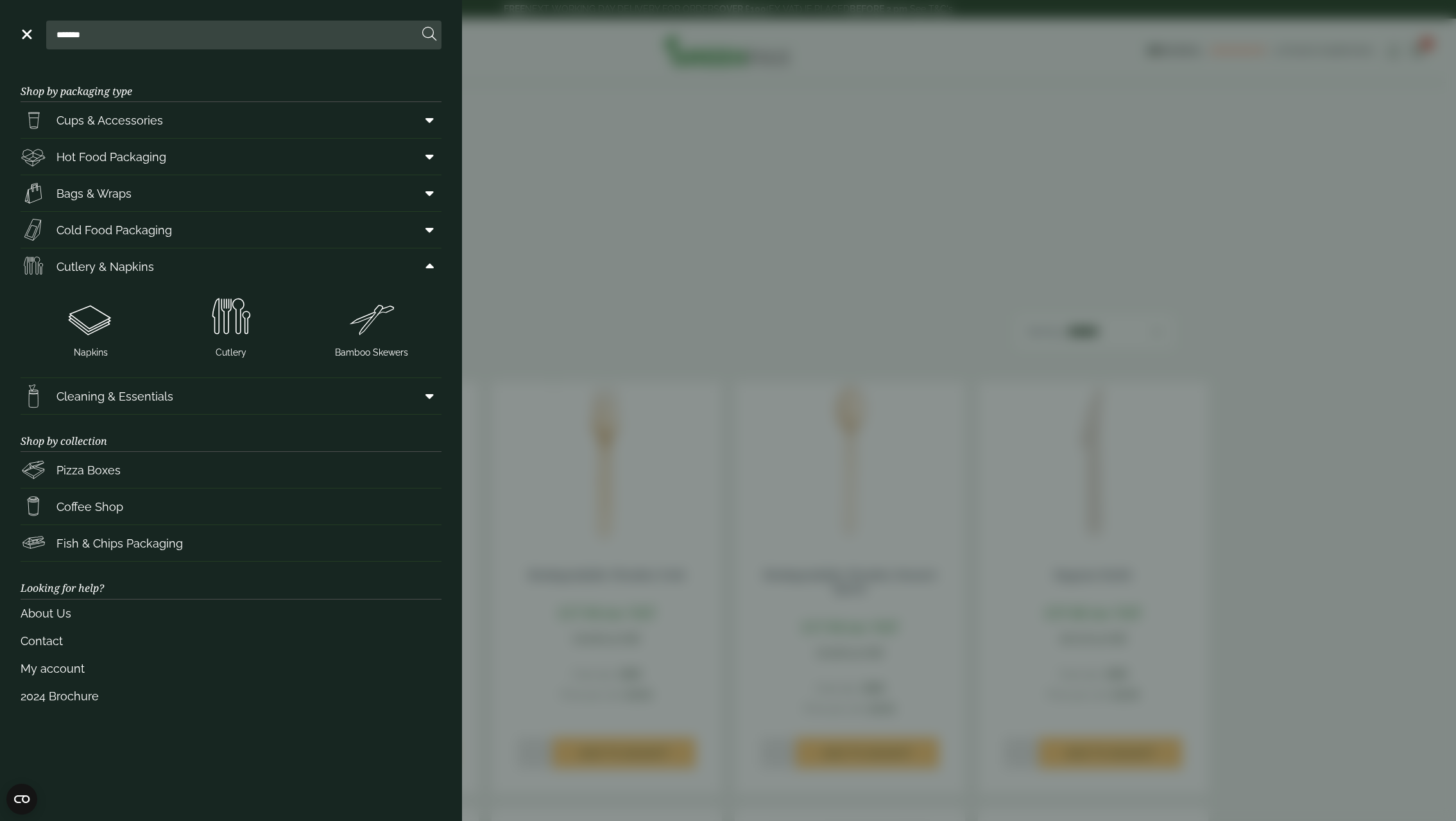
click at [438, 159] on span at bounding box center [426, 157] width 29 height 24
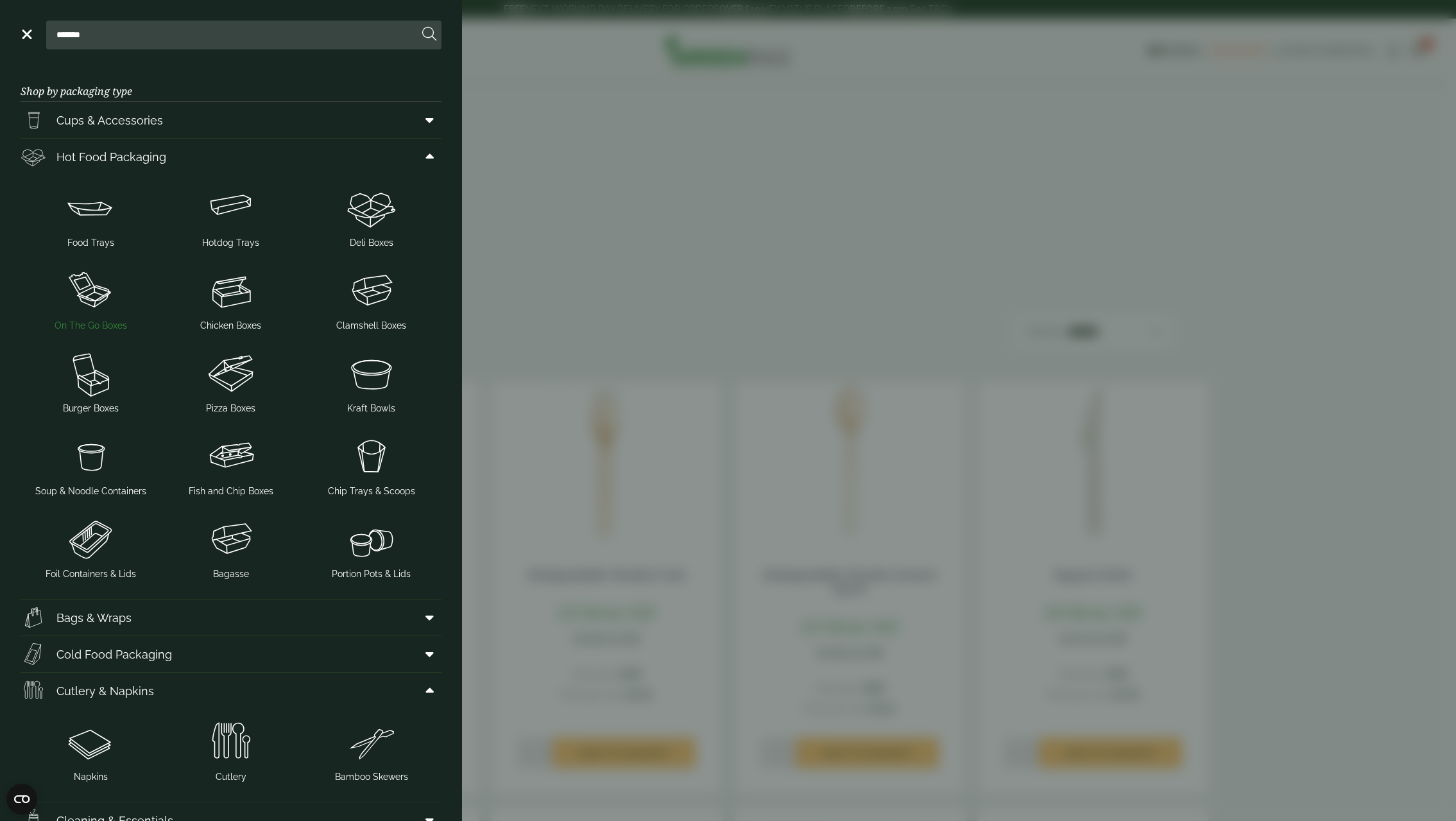
click at [78, 293] on img at bounding box center [91, 291] width 131 height 51
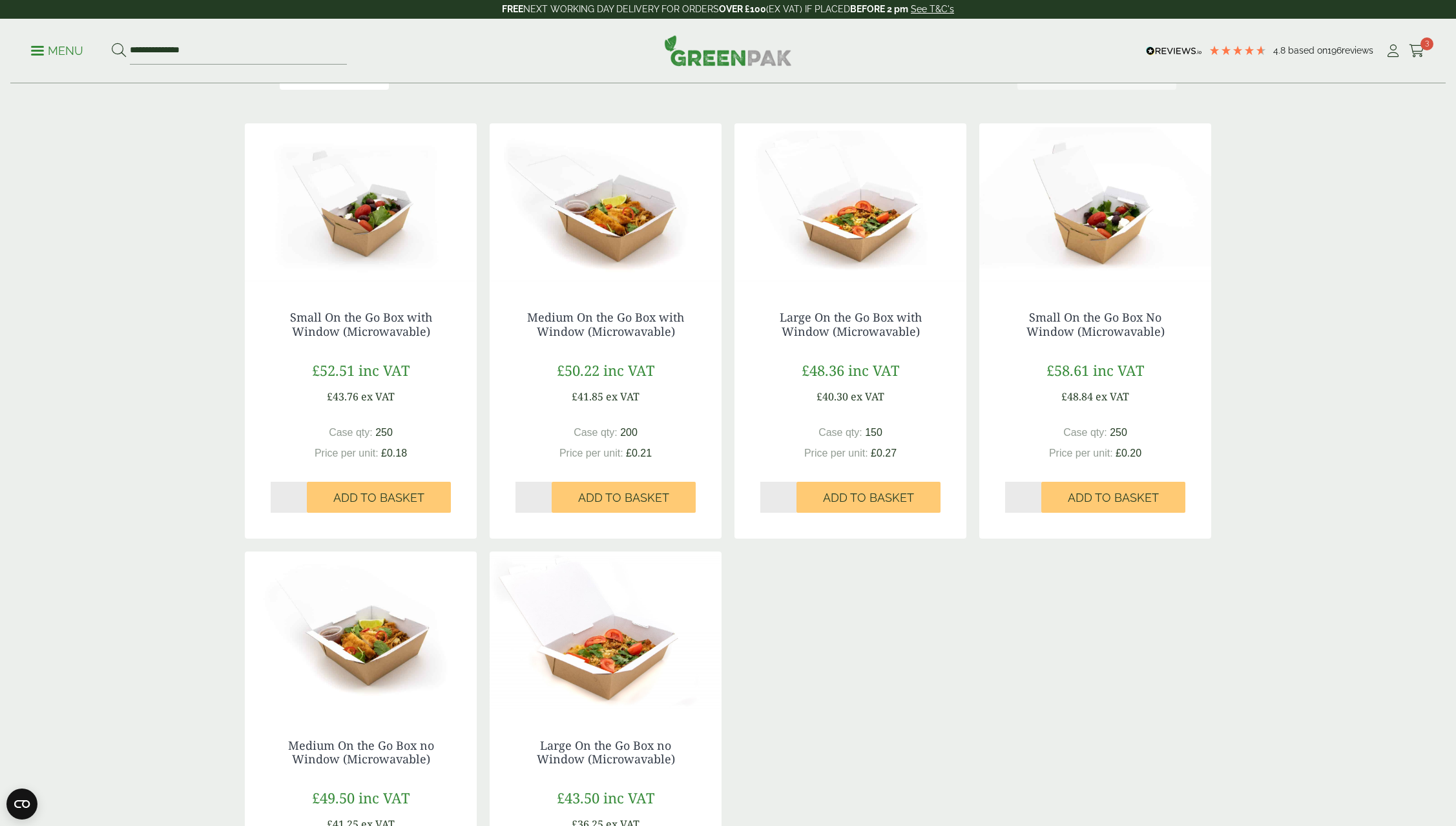
scroll to position [194, 0]
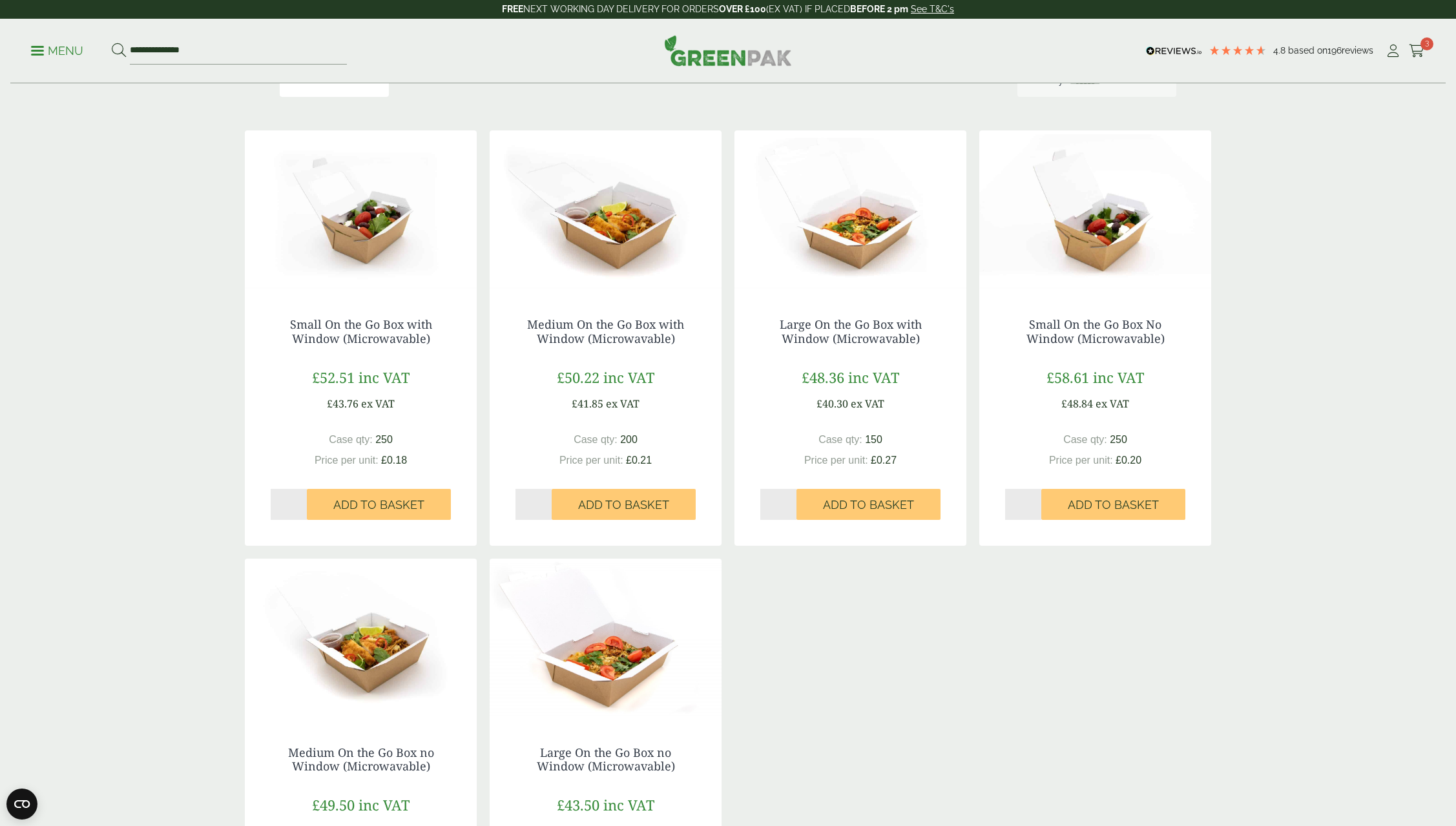
click at [834, 265] on img at bounding box center [850, 212] width 231 height 162
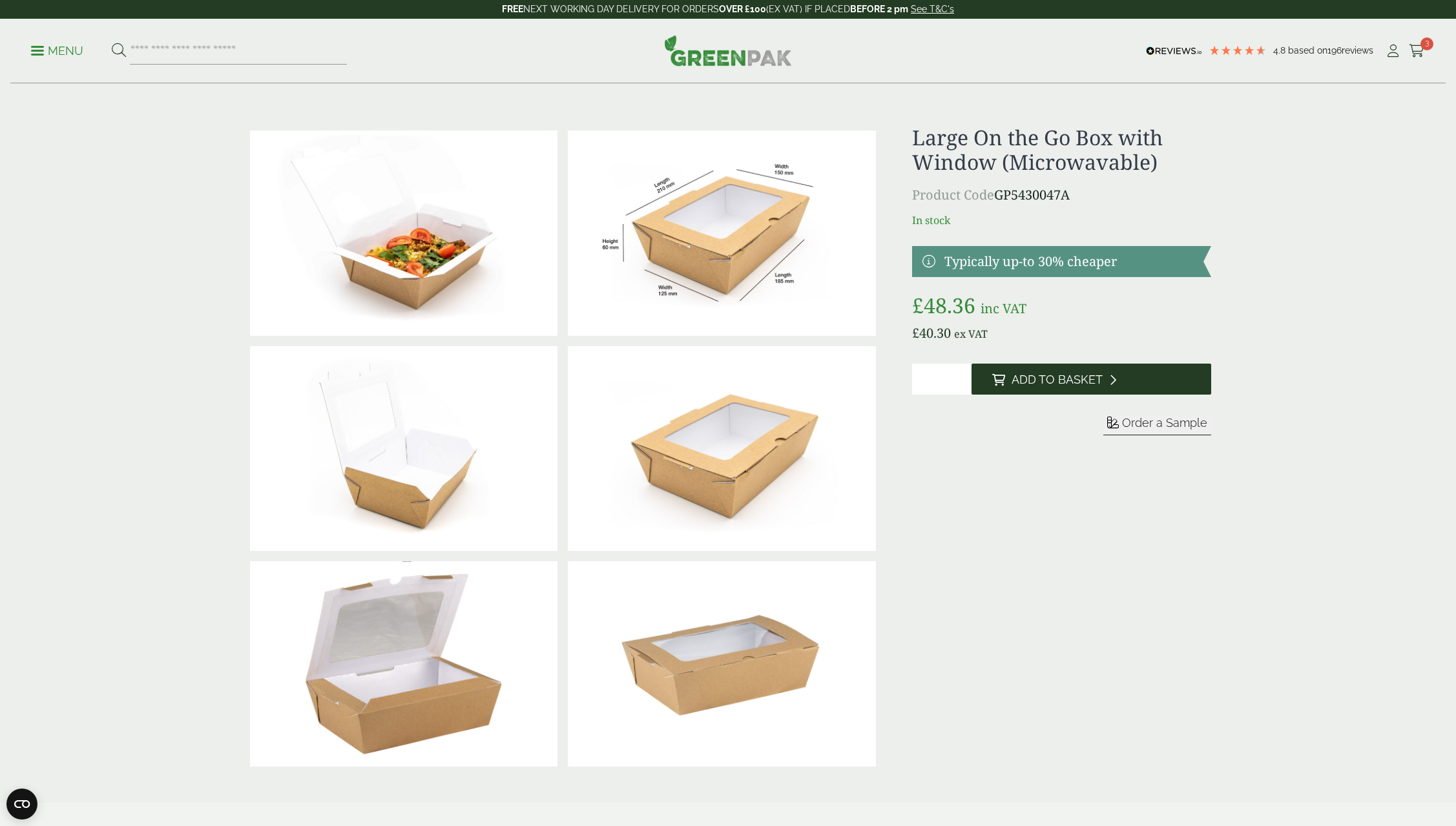
click at [1045, 373] on button "Add to Basket" at bounding box center [1090, 379] width 239 height 31
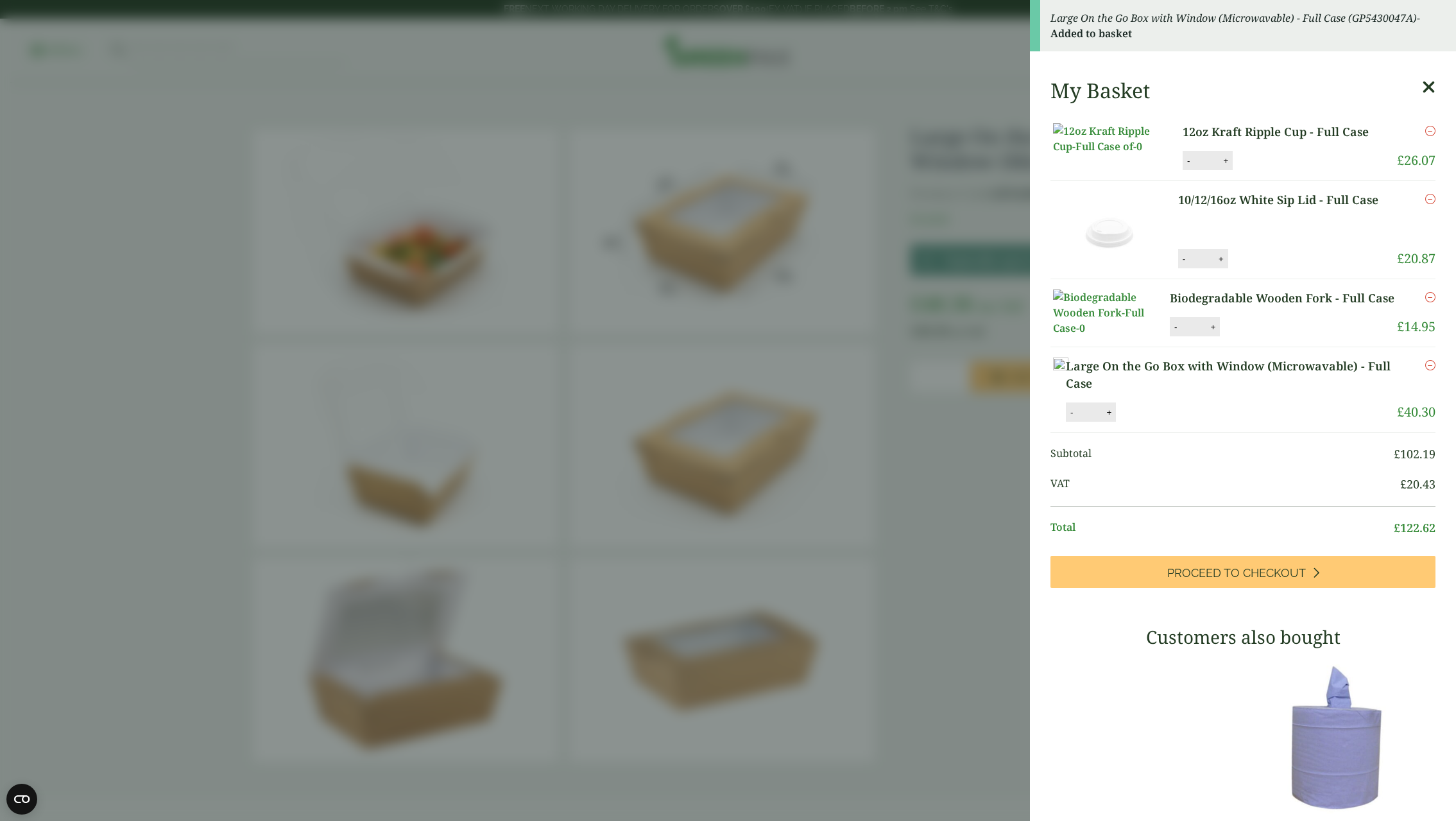
click at [1422, 88] on icon at bounding box center [1429, 87] width 14 height 18
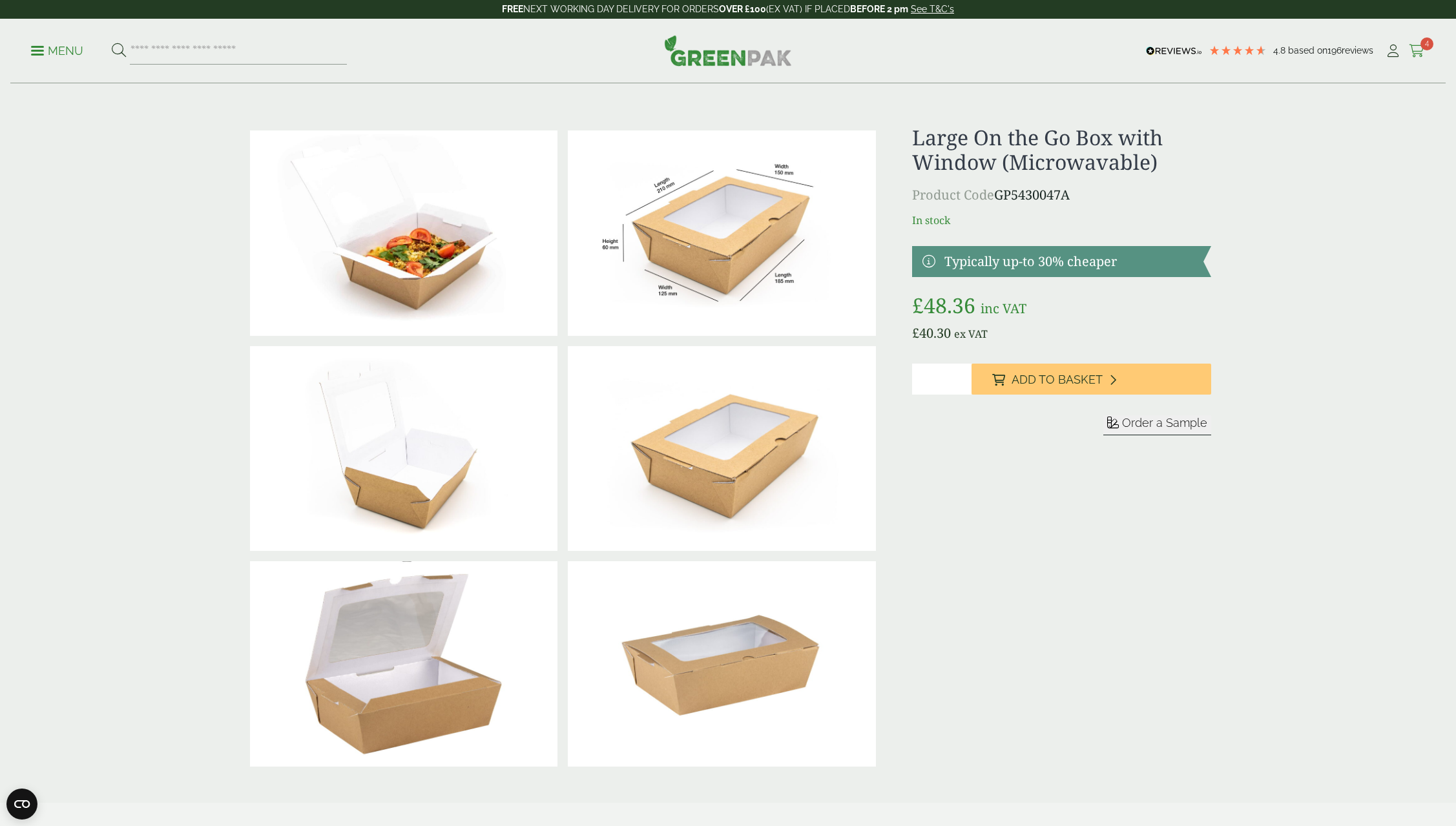
click at [1419, 56] on icon at bounding box center [1417, 50] width 17 height 13
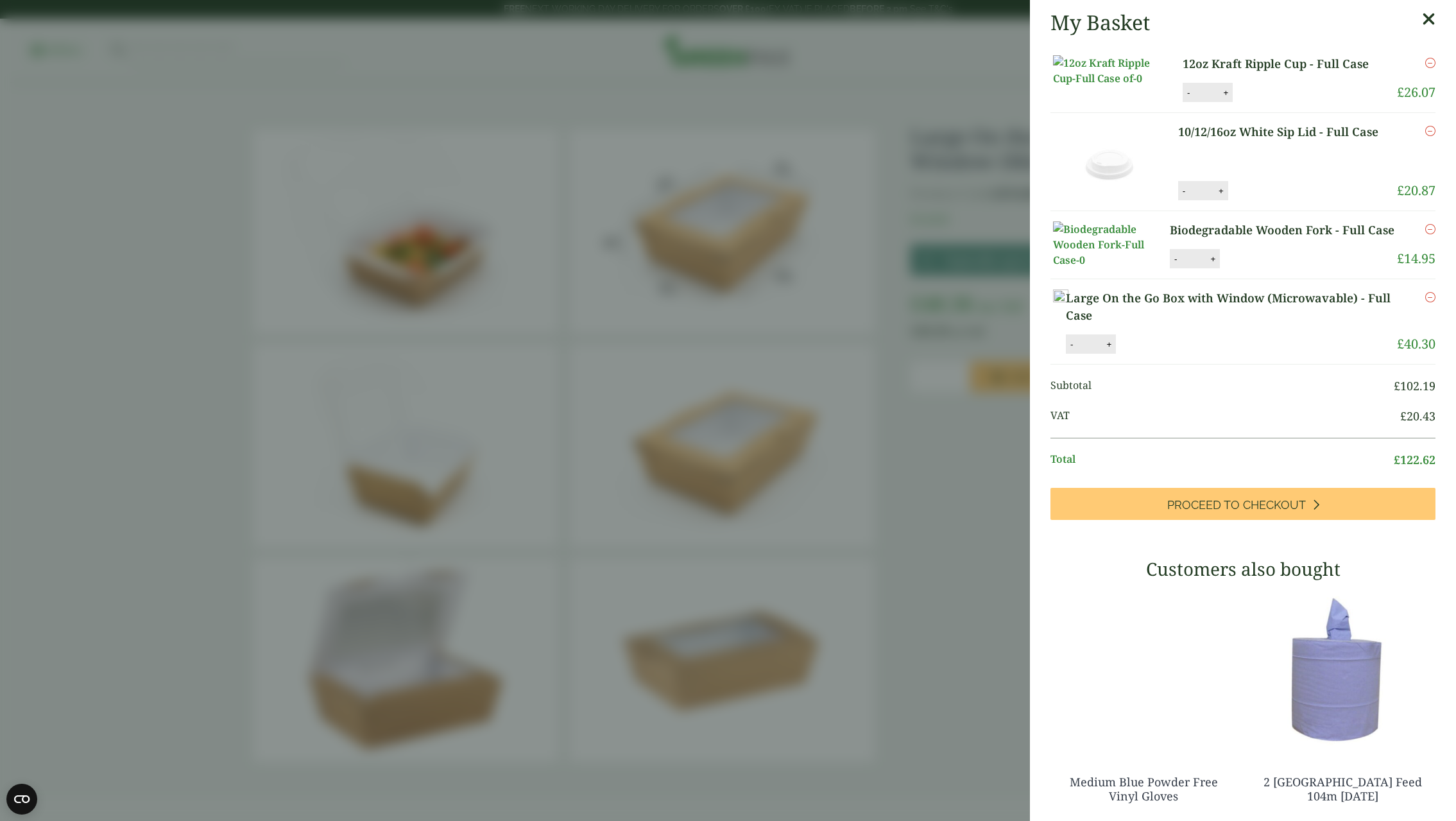
click at [1422, 20] on icon at bounding box center [1429, 19] width 14 height 18
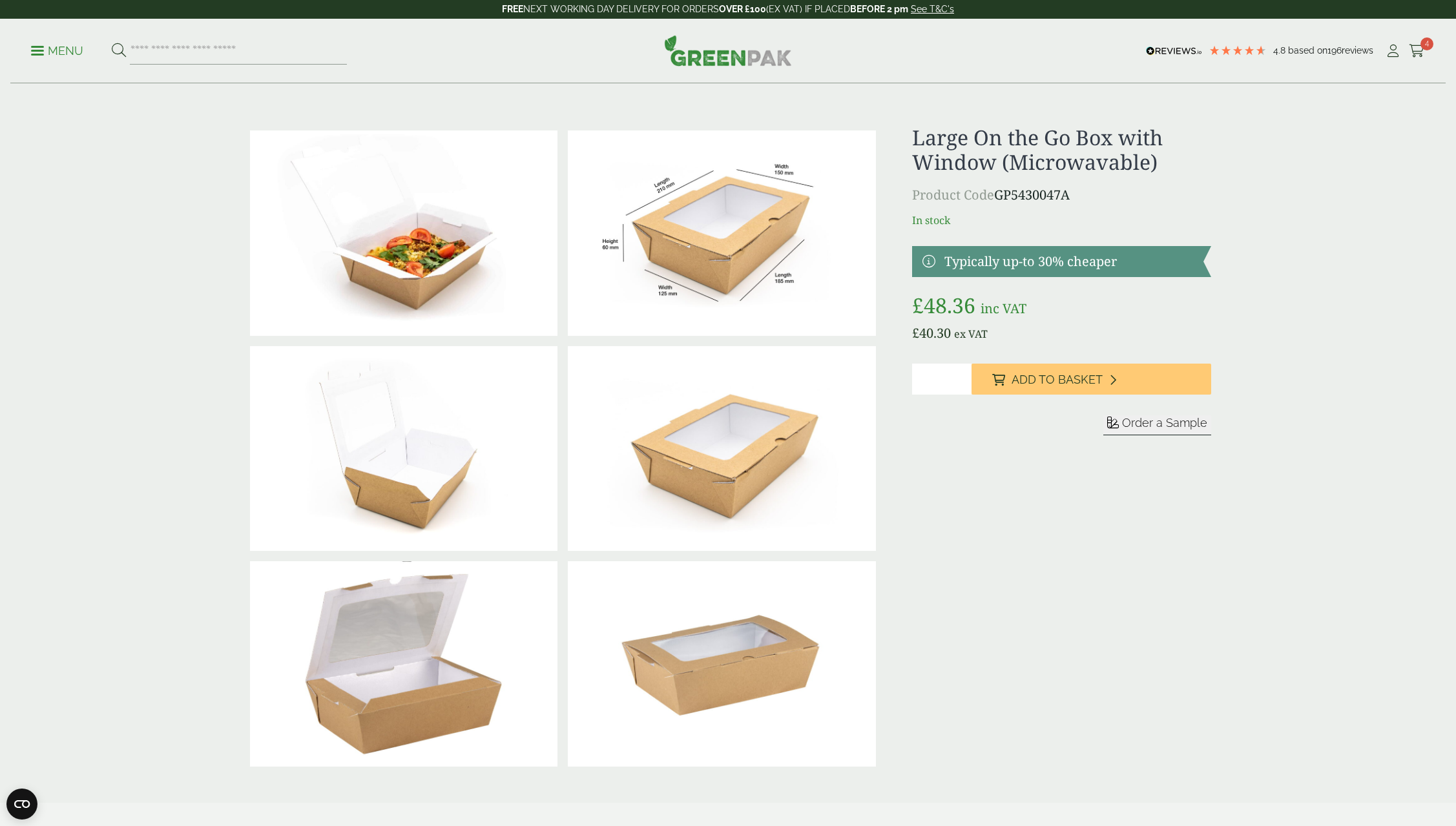
click at [39, 54] on link "Menu" at bounding box center [57, 50] width 52 height 13
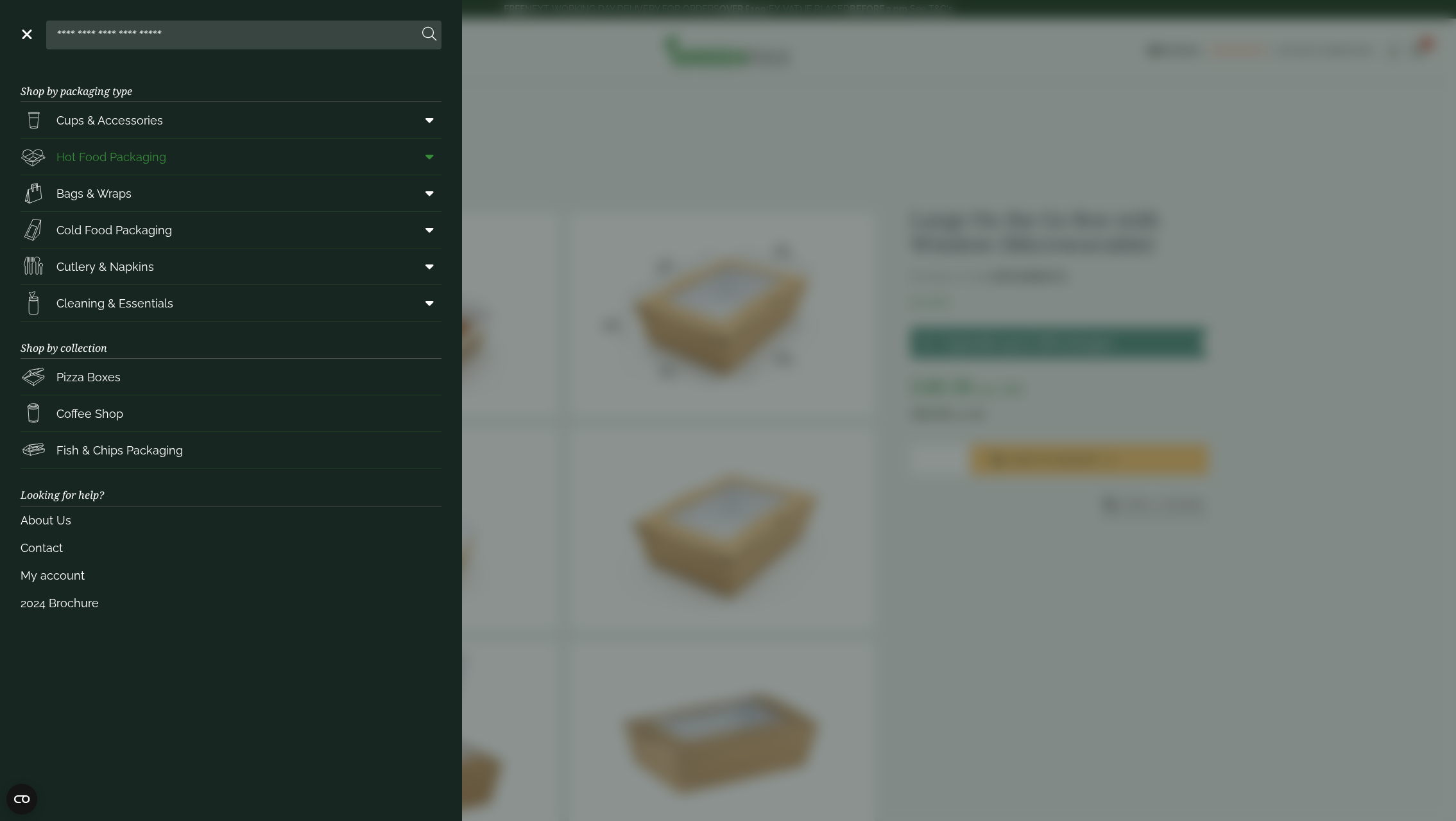
click at [84, 155] on span "Hot Food Packaging" at bounding box center [111, 157] width 110 height 17
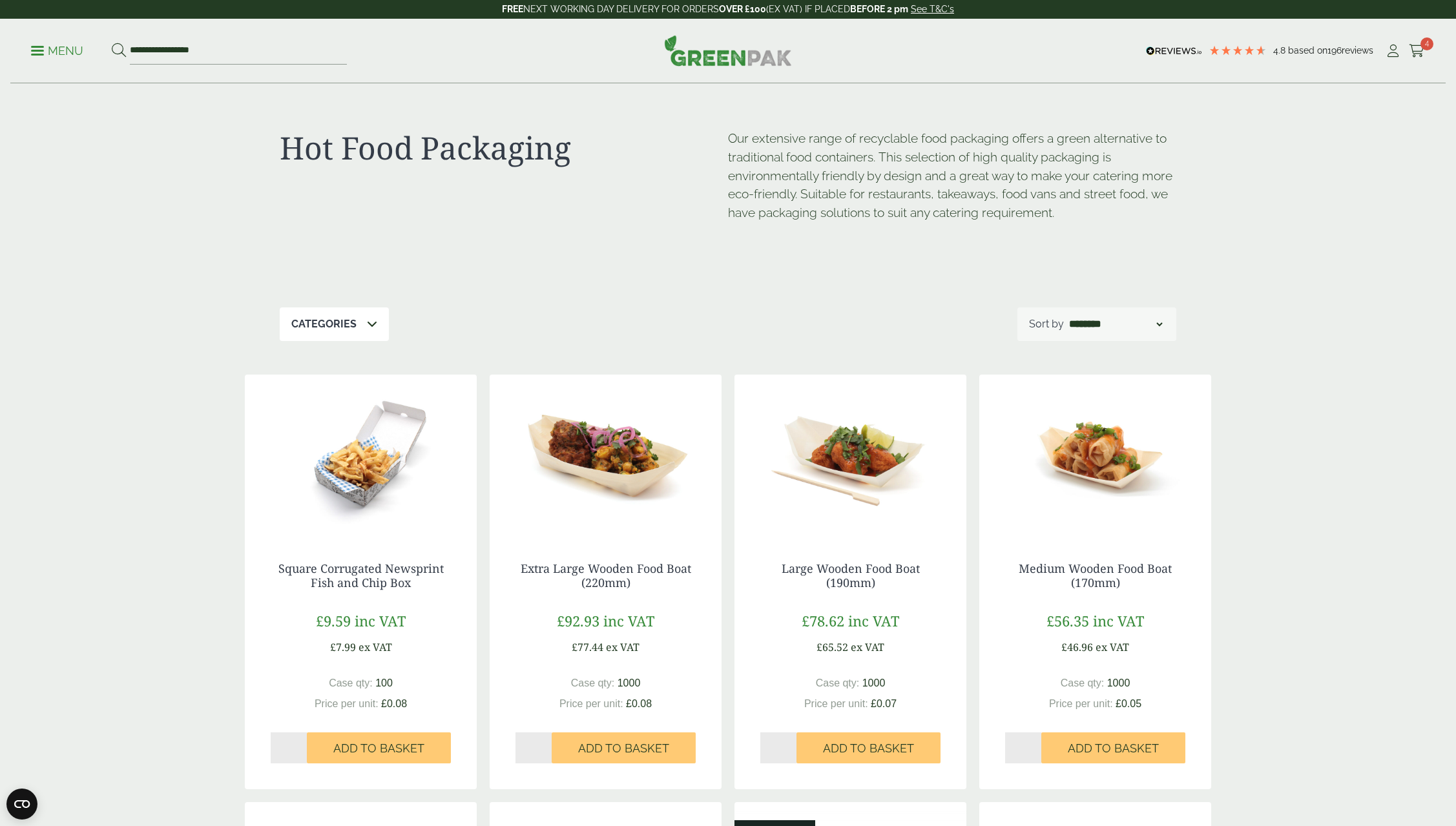
click at [35, 47] on link "Menu" at bounding box center [57, 50] width 52 height 13
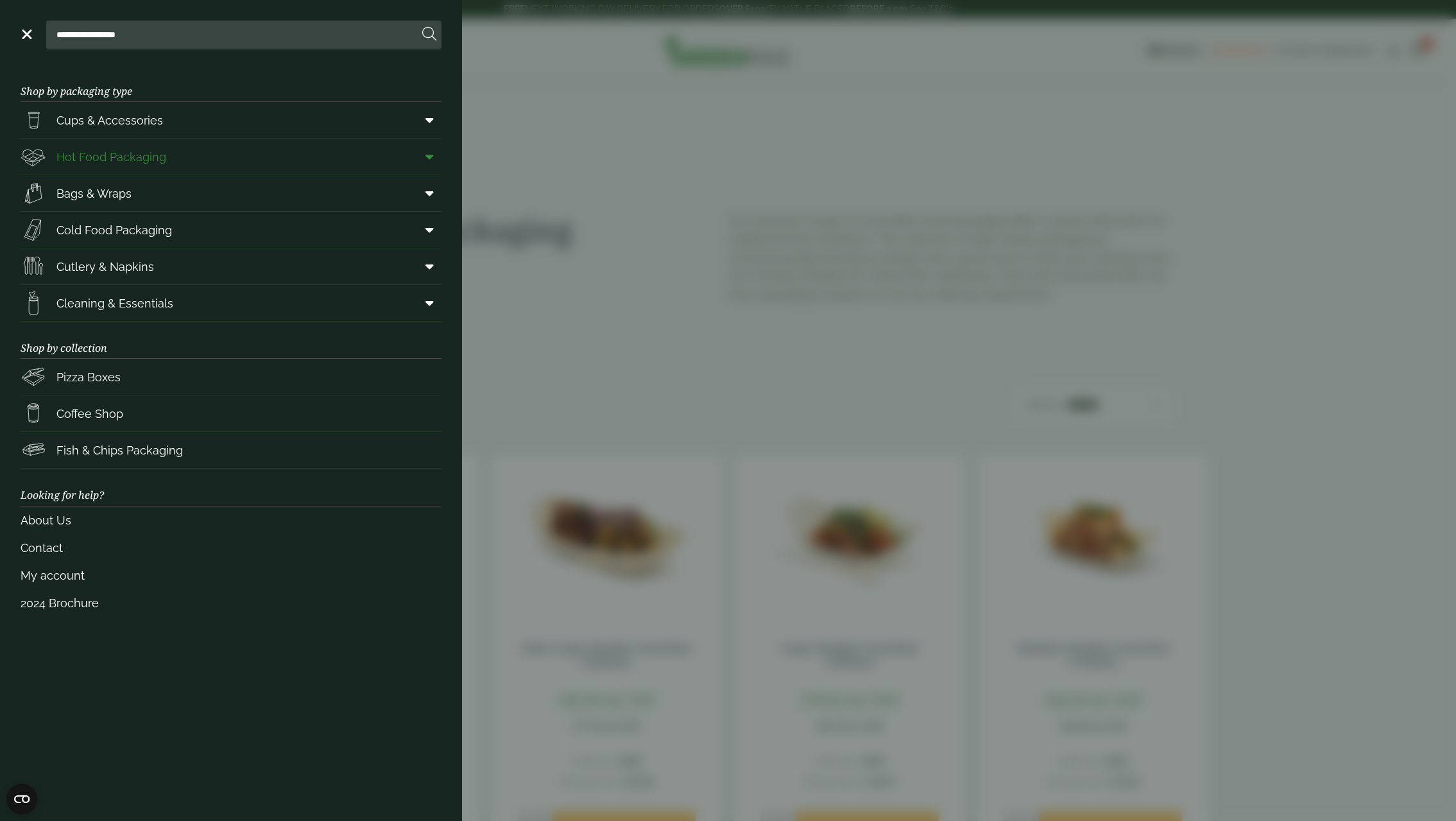
click at [430, 151] on icon at bounding box center [430, 157] width 9 height 13
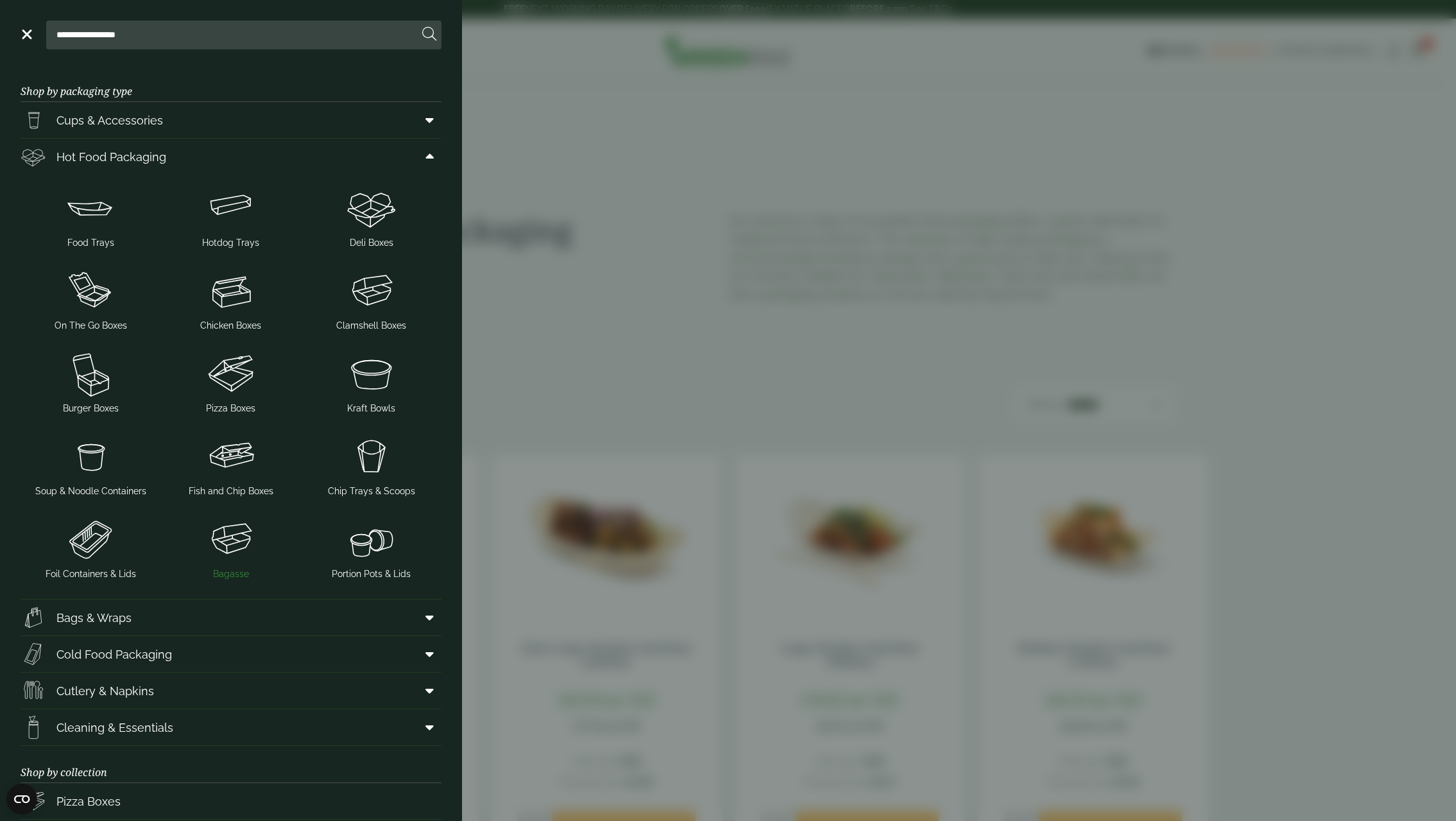
click at [217, 536] on img at bounding box center [231, 539] width 131 height 51
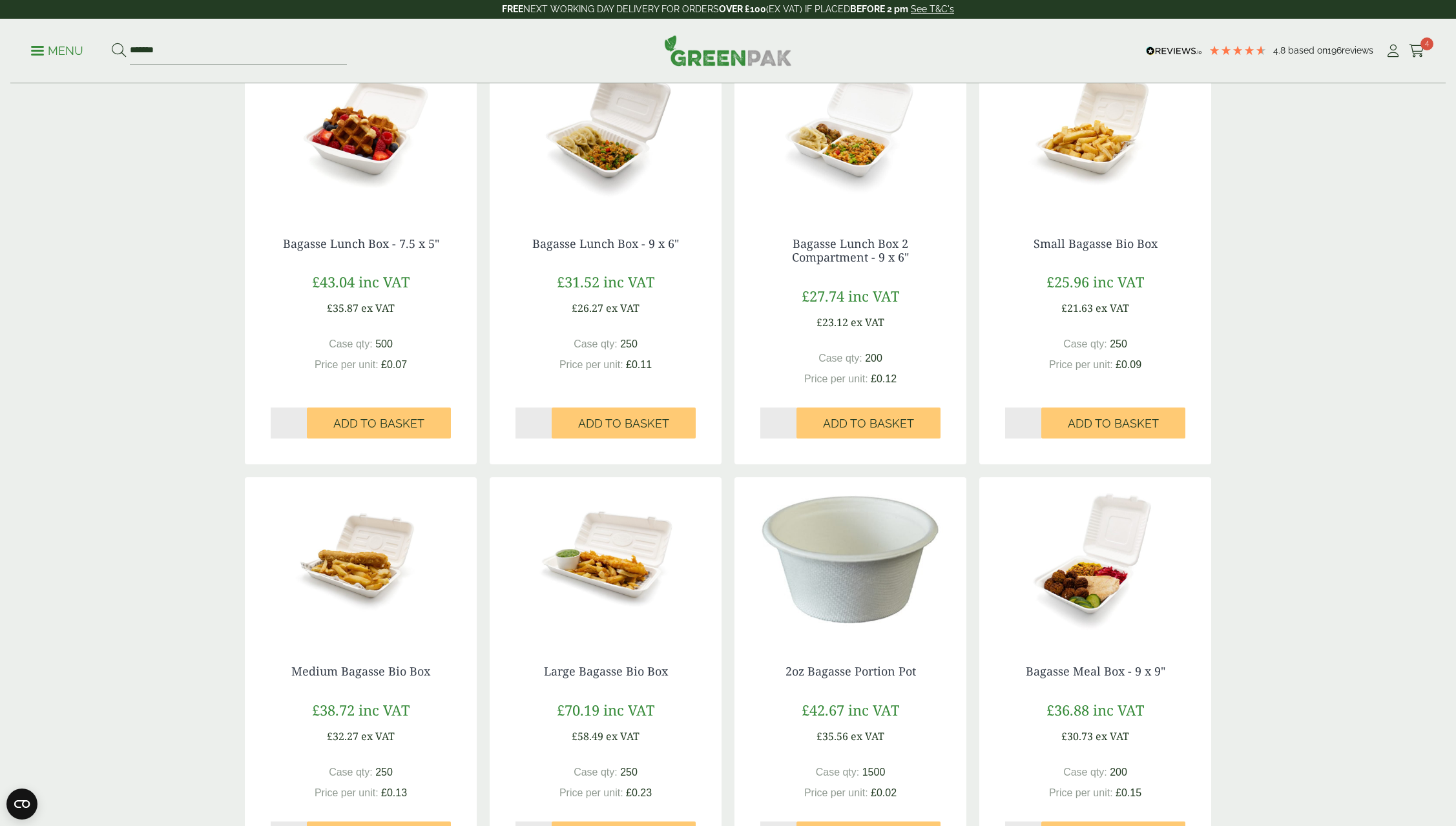
scroll to position [904, 0]
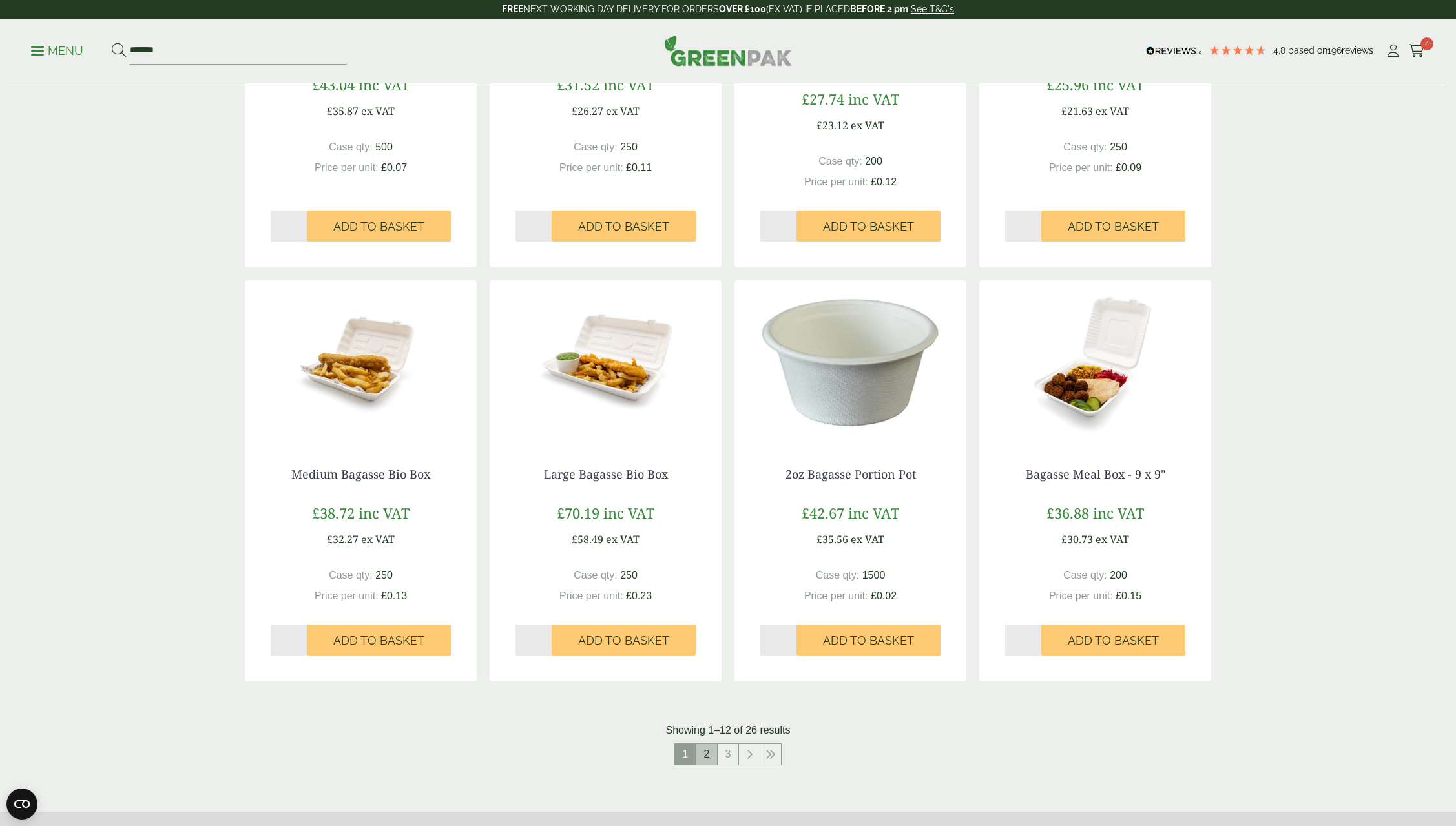
click at [708, 756] on link "2" at bounding box center [707, 755] width 21 height 21
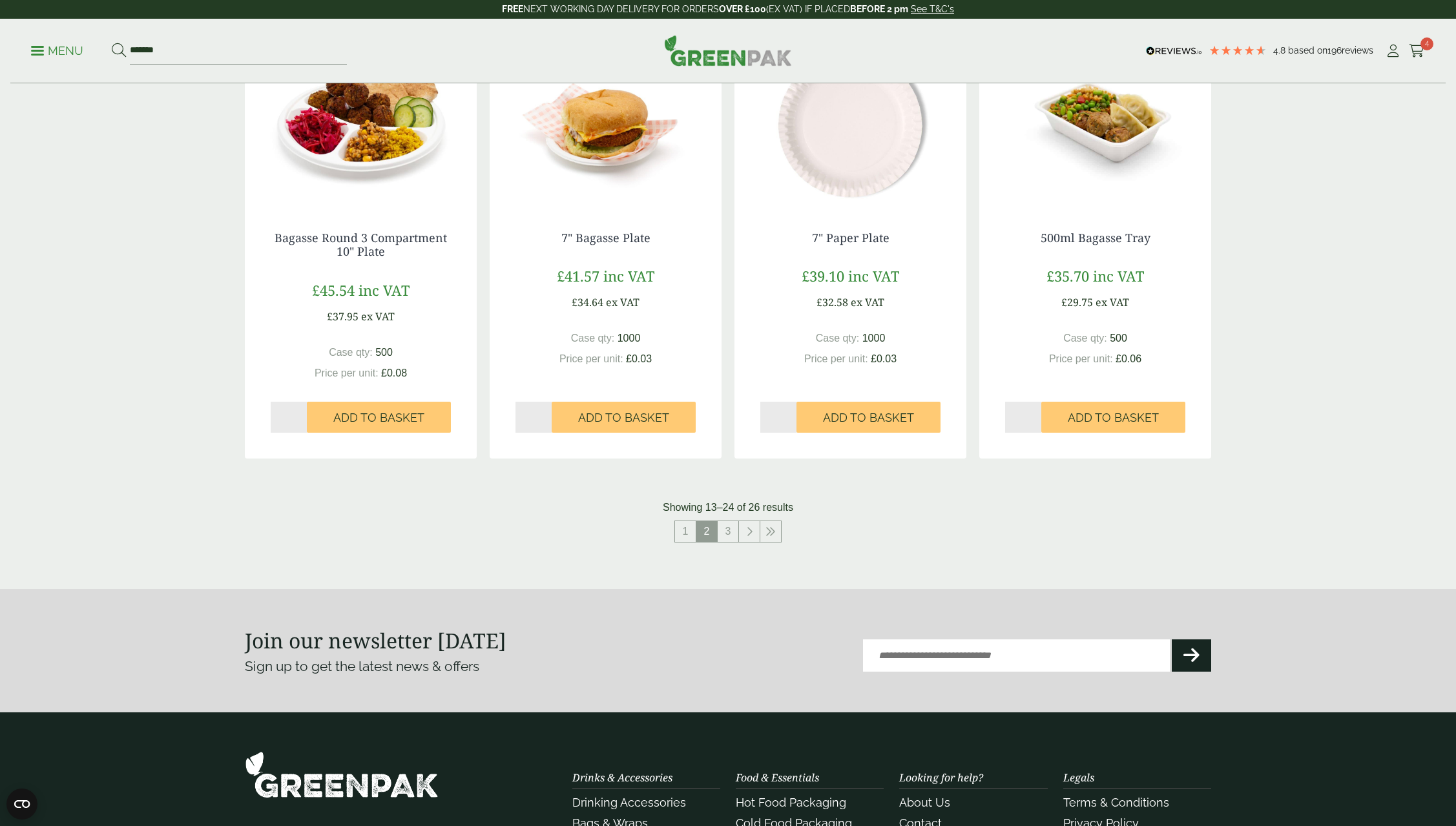
scroll to position [1163, 0]
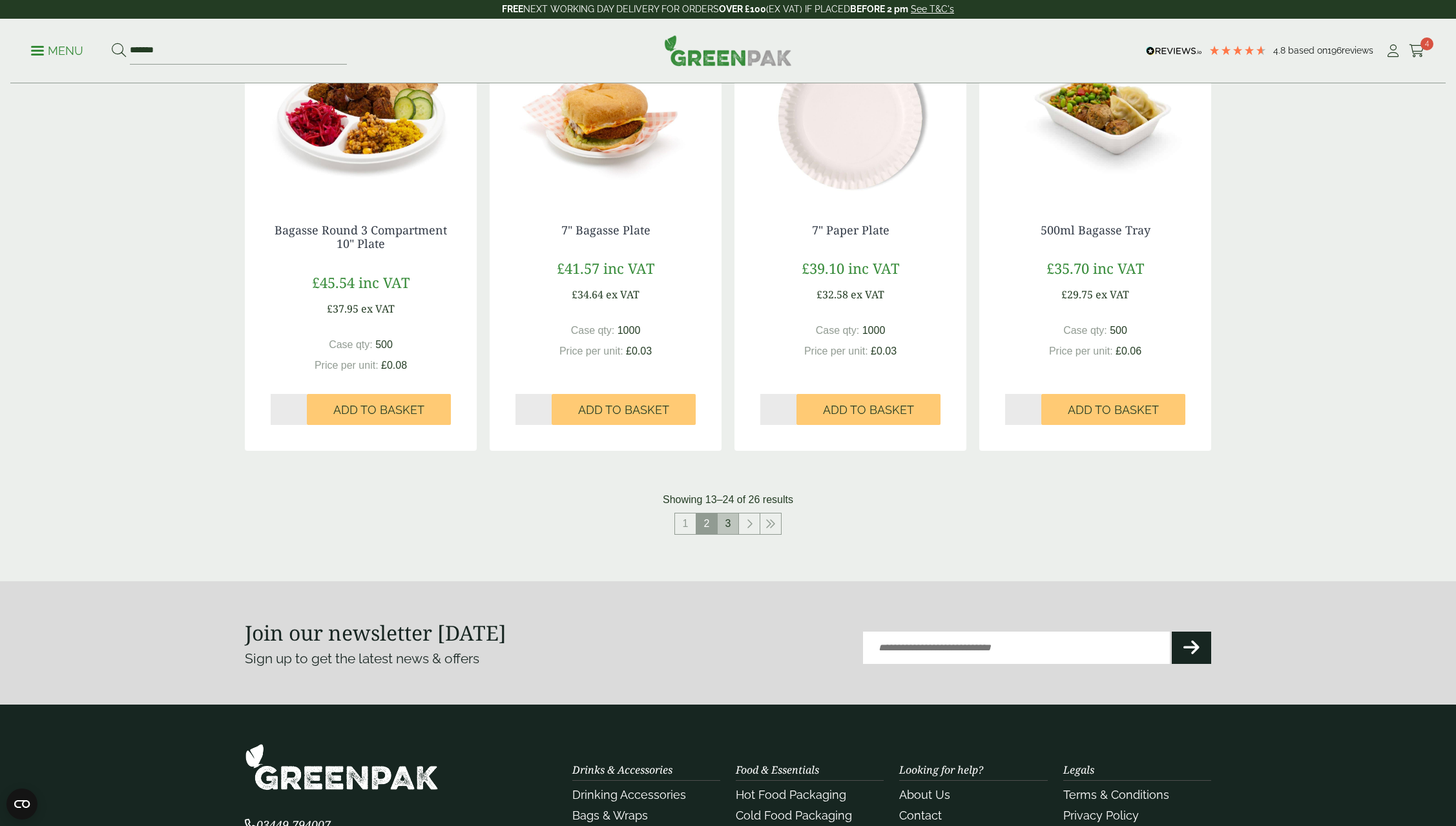
click at [723, 514] on link "3" at bounding box center [728, 524] width 21 height 21
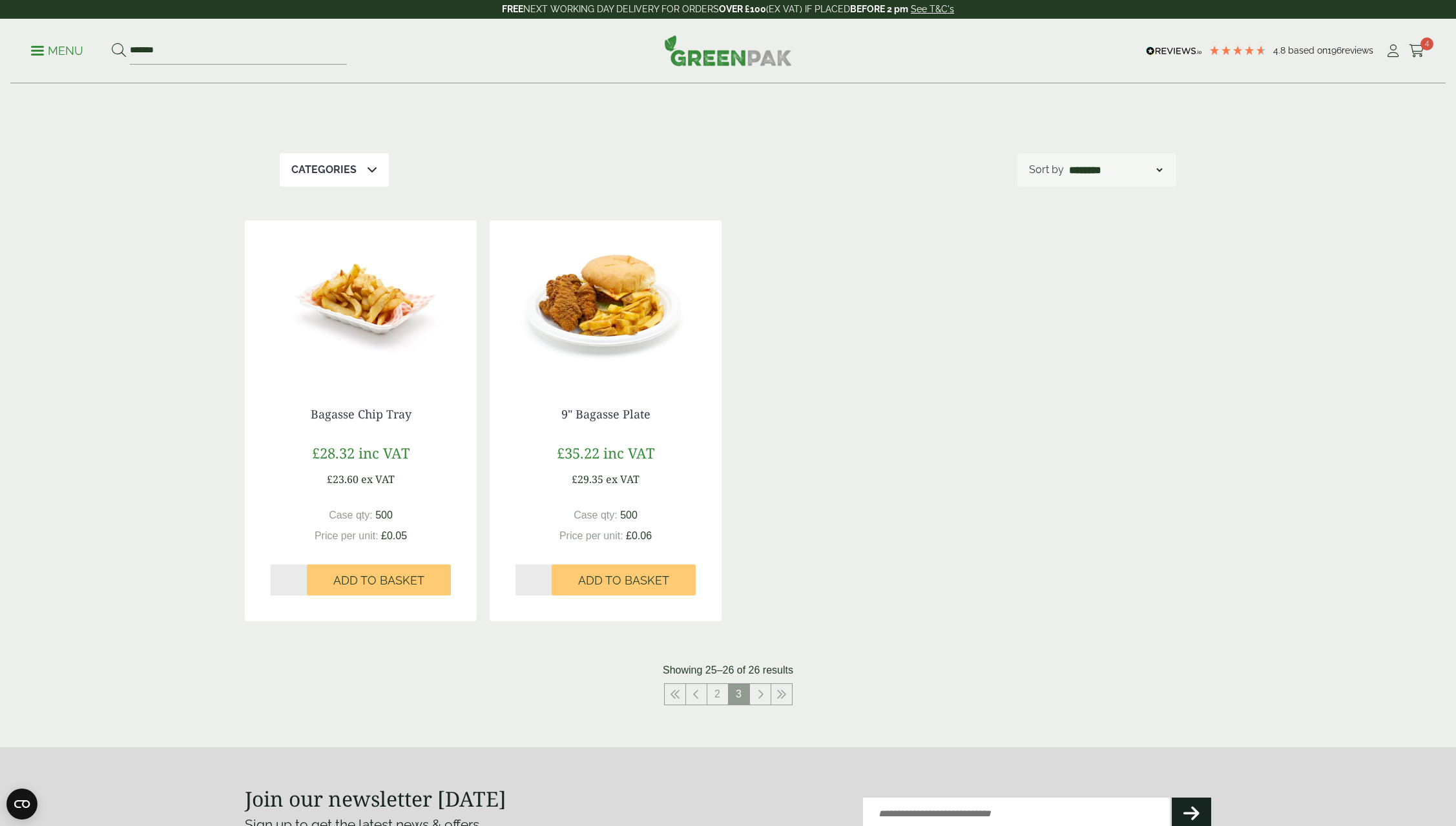
scroll to position [194, 0]
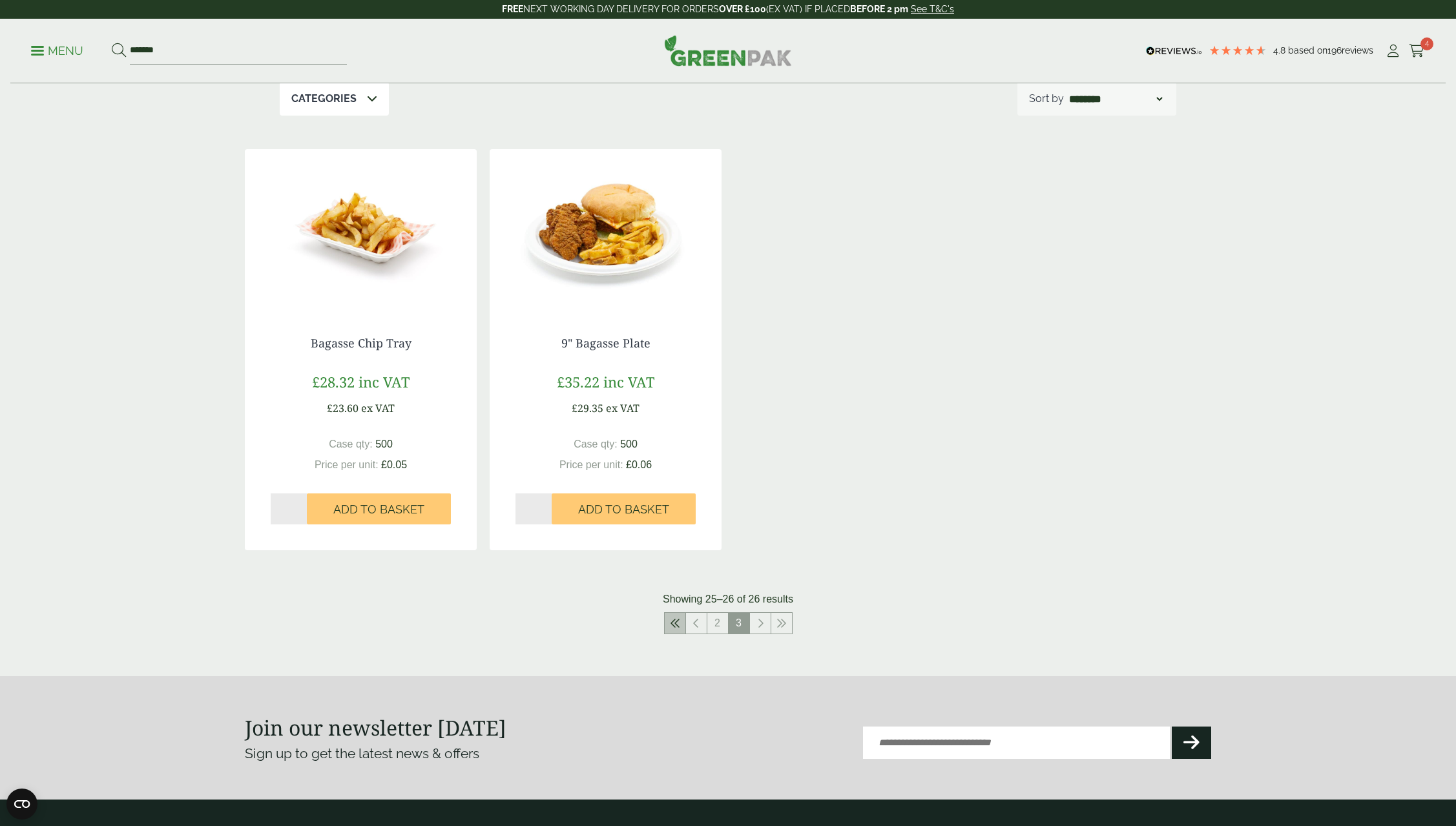
click at [676, 626] on icon at bounding box center [675, 623] width 10 height 10
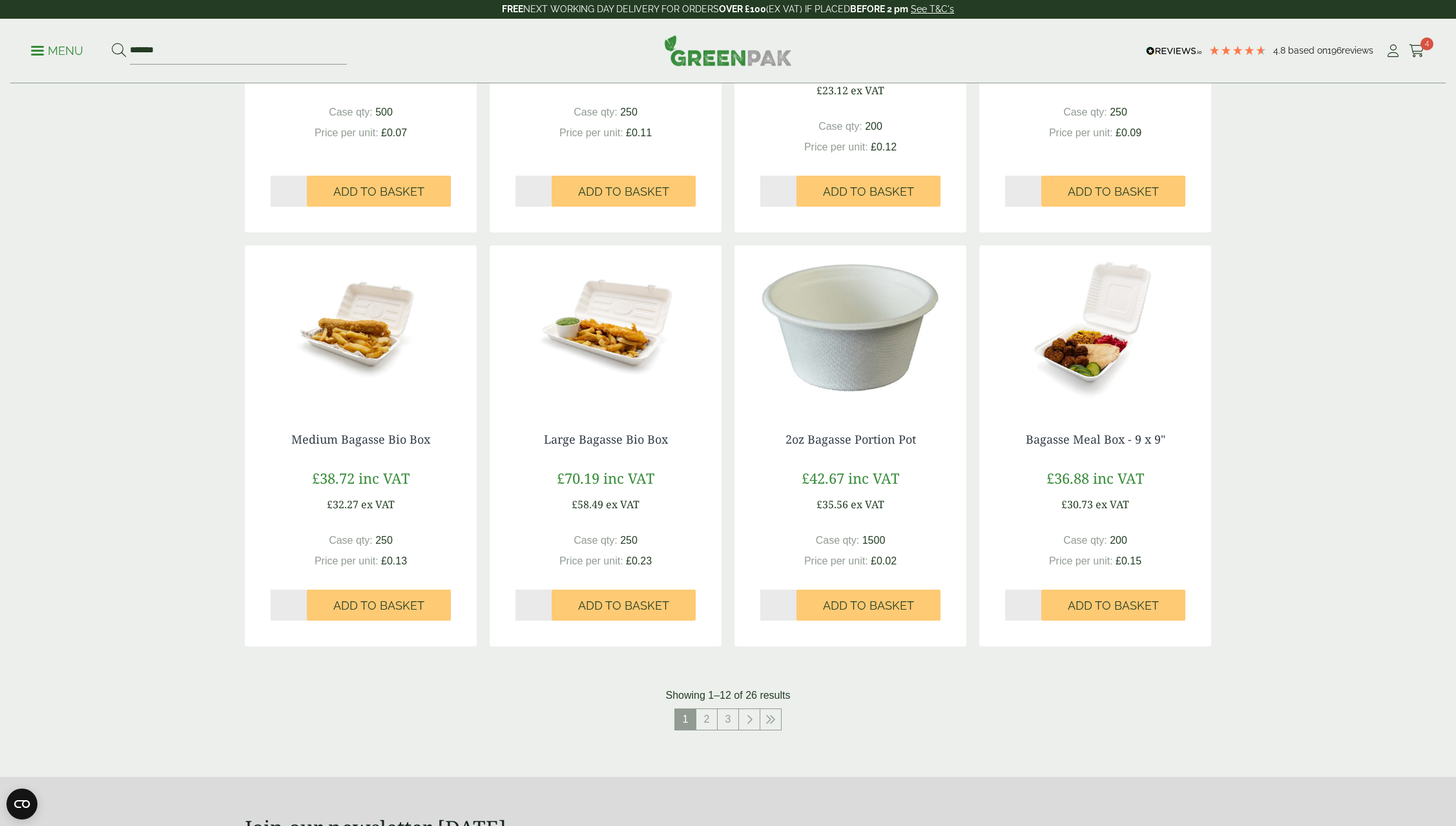
scroll to position [969, 0]
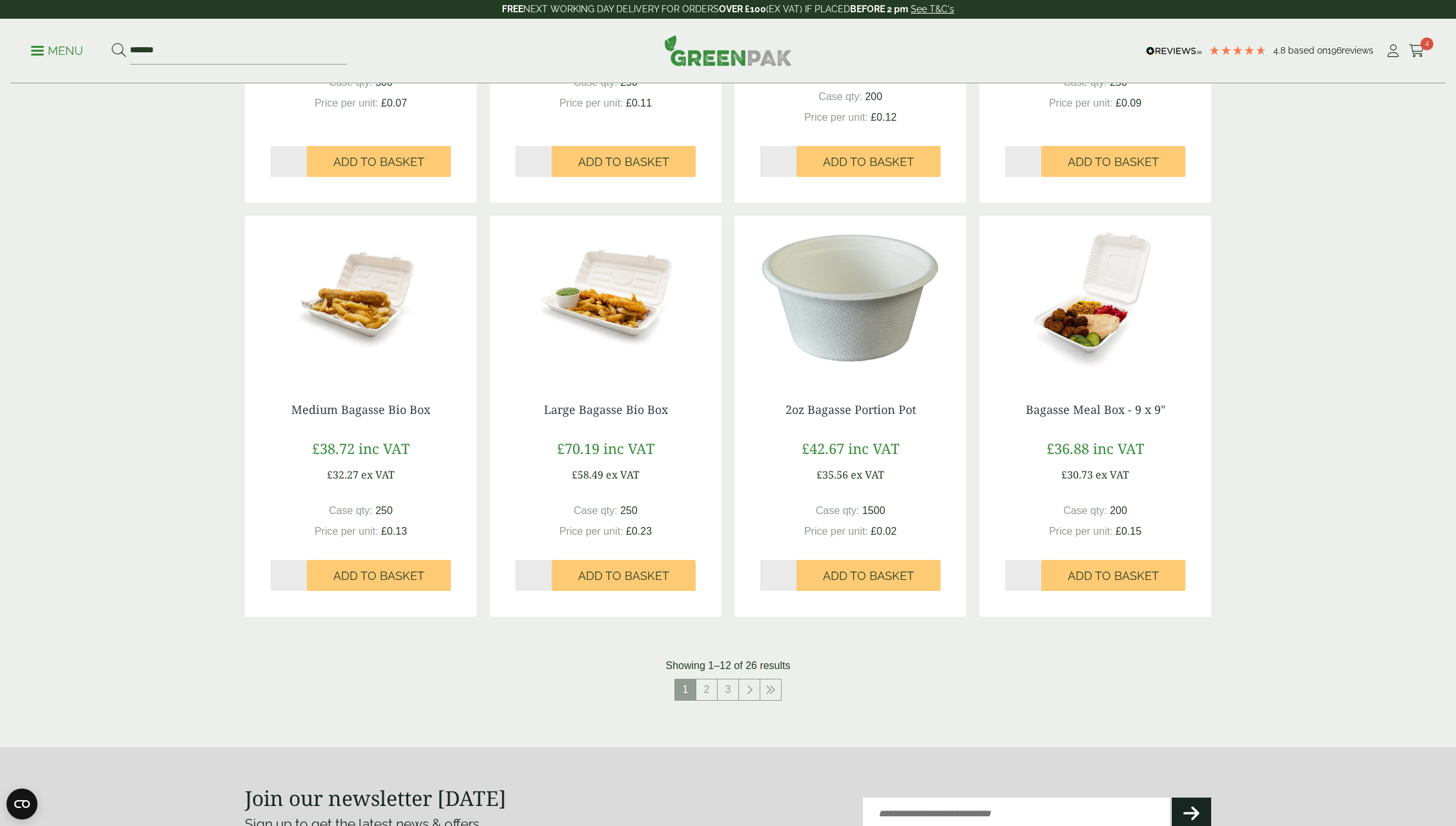
click at [1094, 328] on img at bounding box center [1095, 297] width 231 height 162
click at [707, 692] on link "2" at bounding box center [707, 690] width 21 height 21
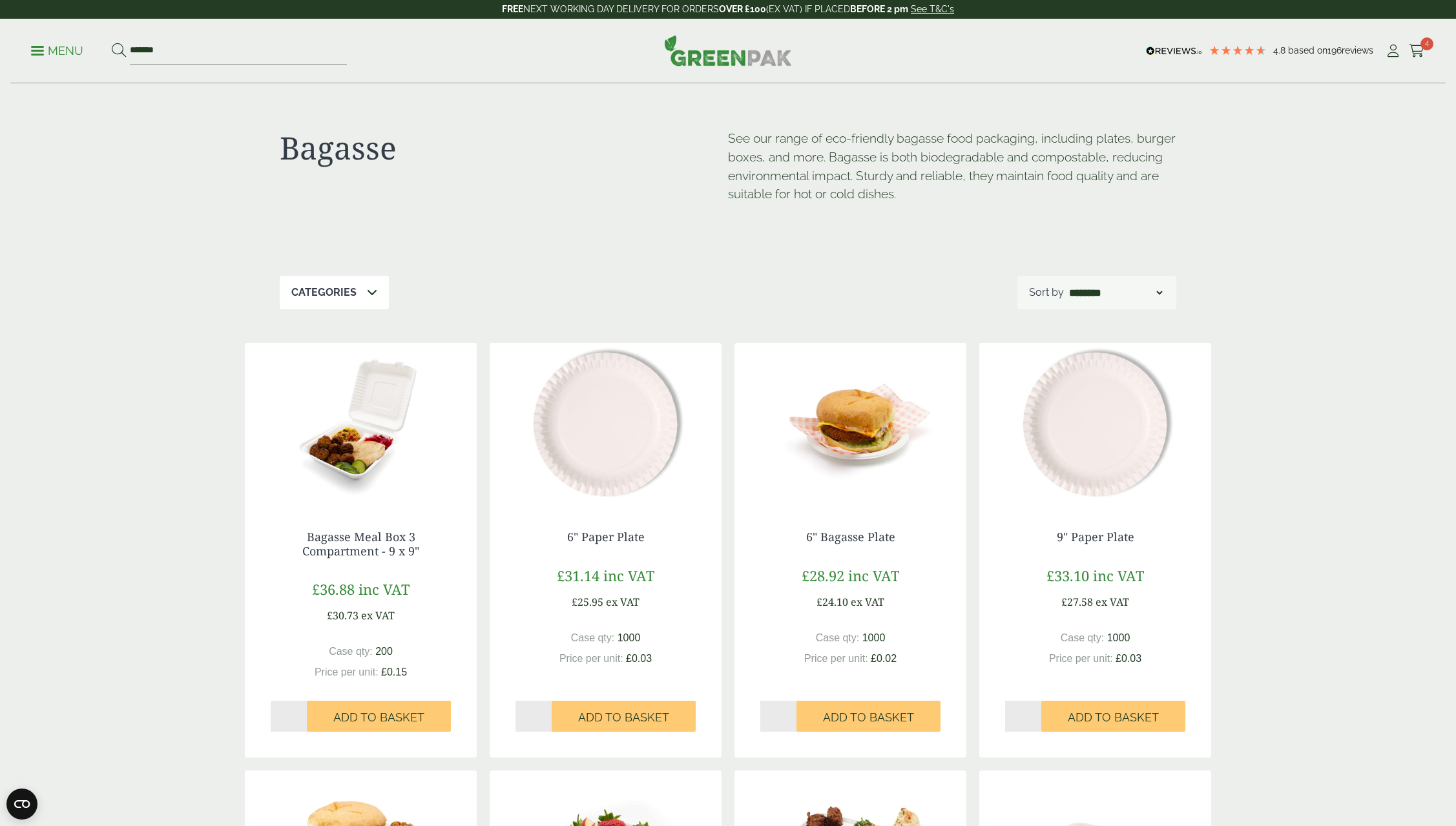
click at [359, 467] on img at bounding box center [360, 424] width 231 height 162
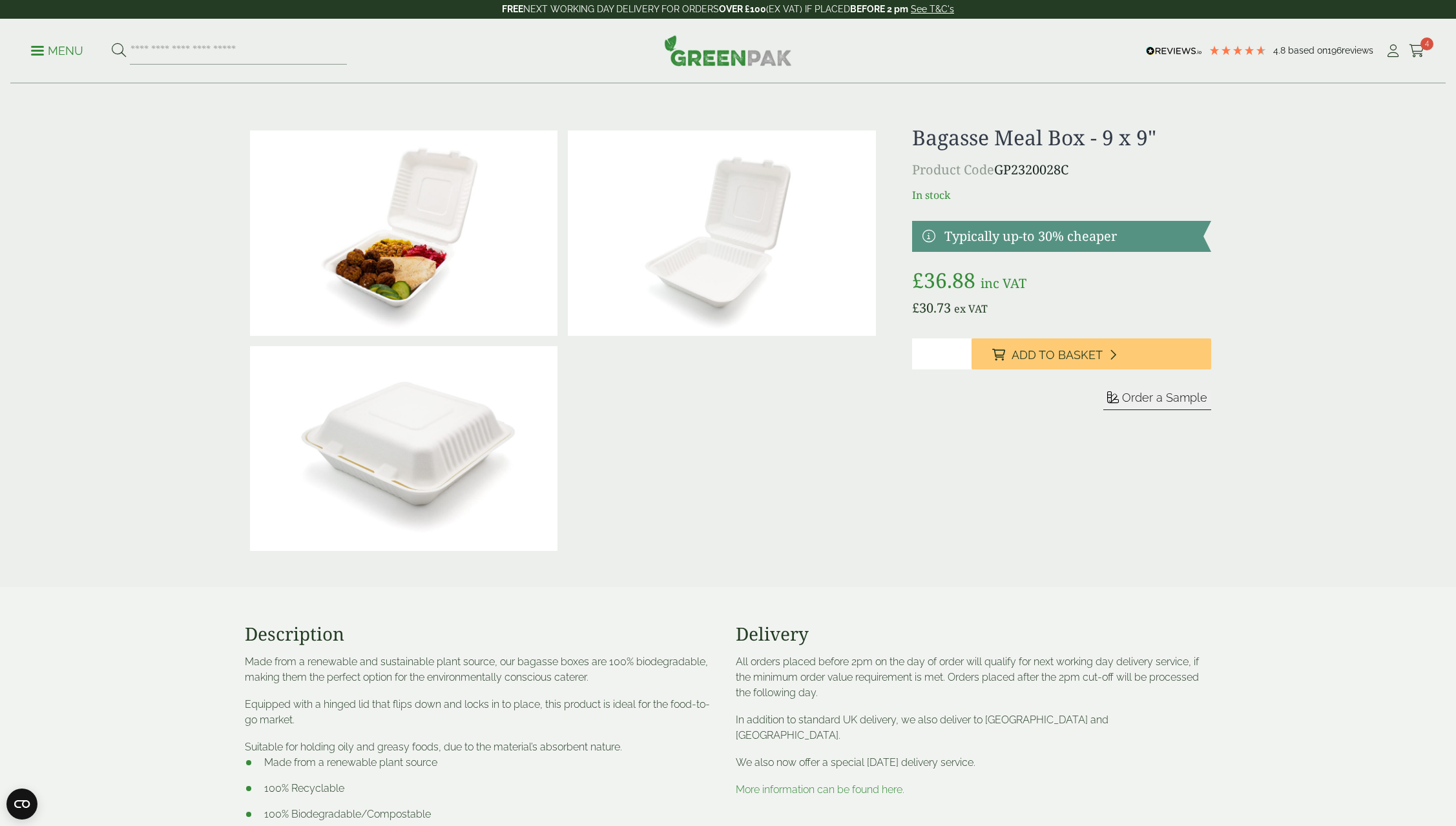
drag, startPoint x: 393, startPoint y: 247, endPoint x: 389, endPoint y: 241, distance: 7.2
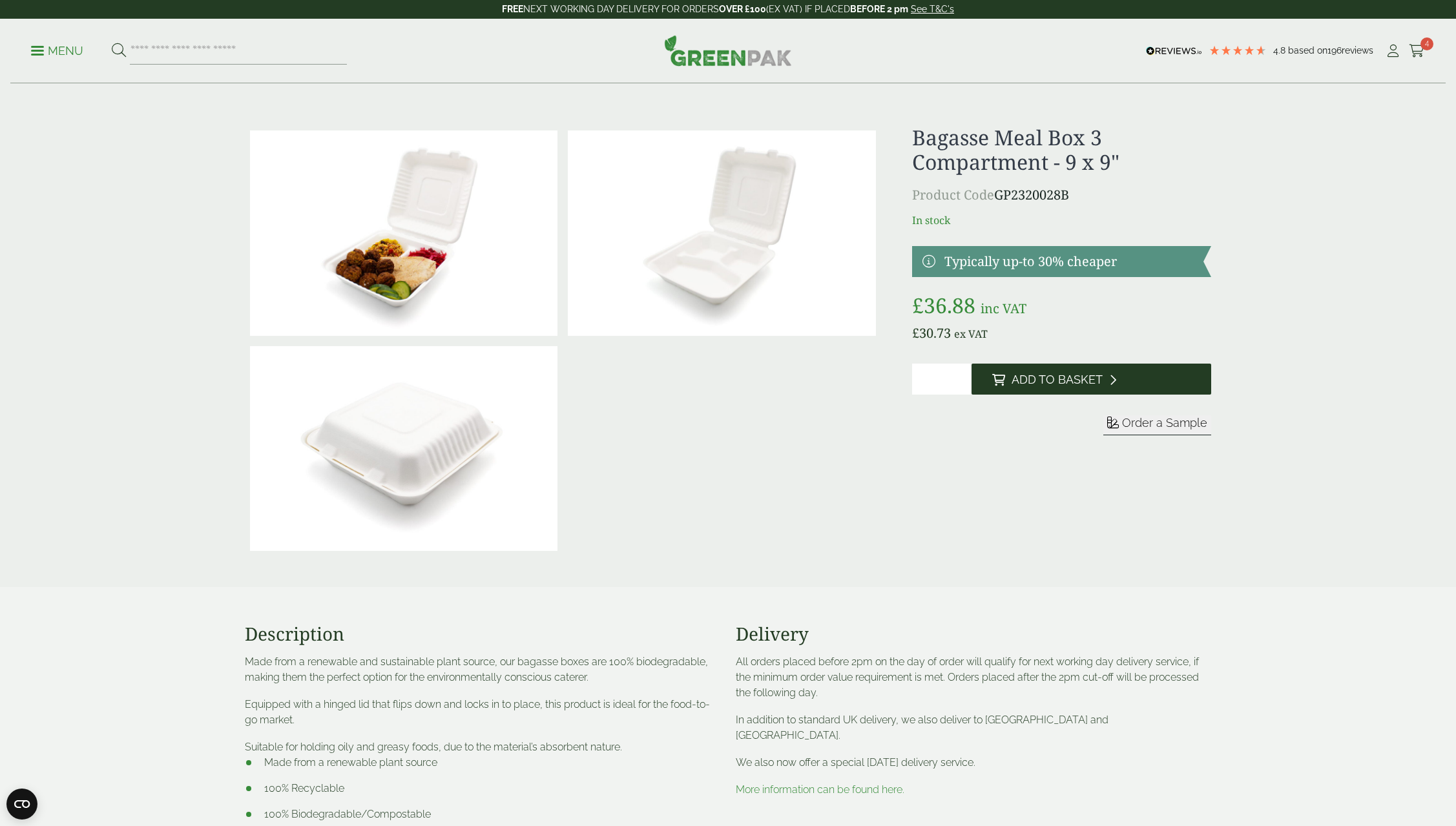
click at [1051, 381] on span "Add to Basket" at bounding box center [1057, 379] width 91 height 14
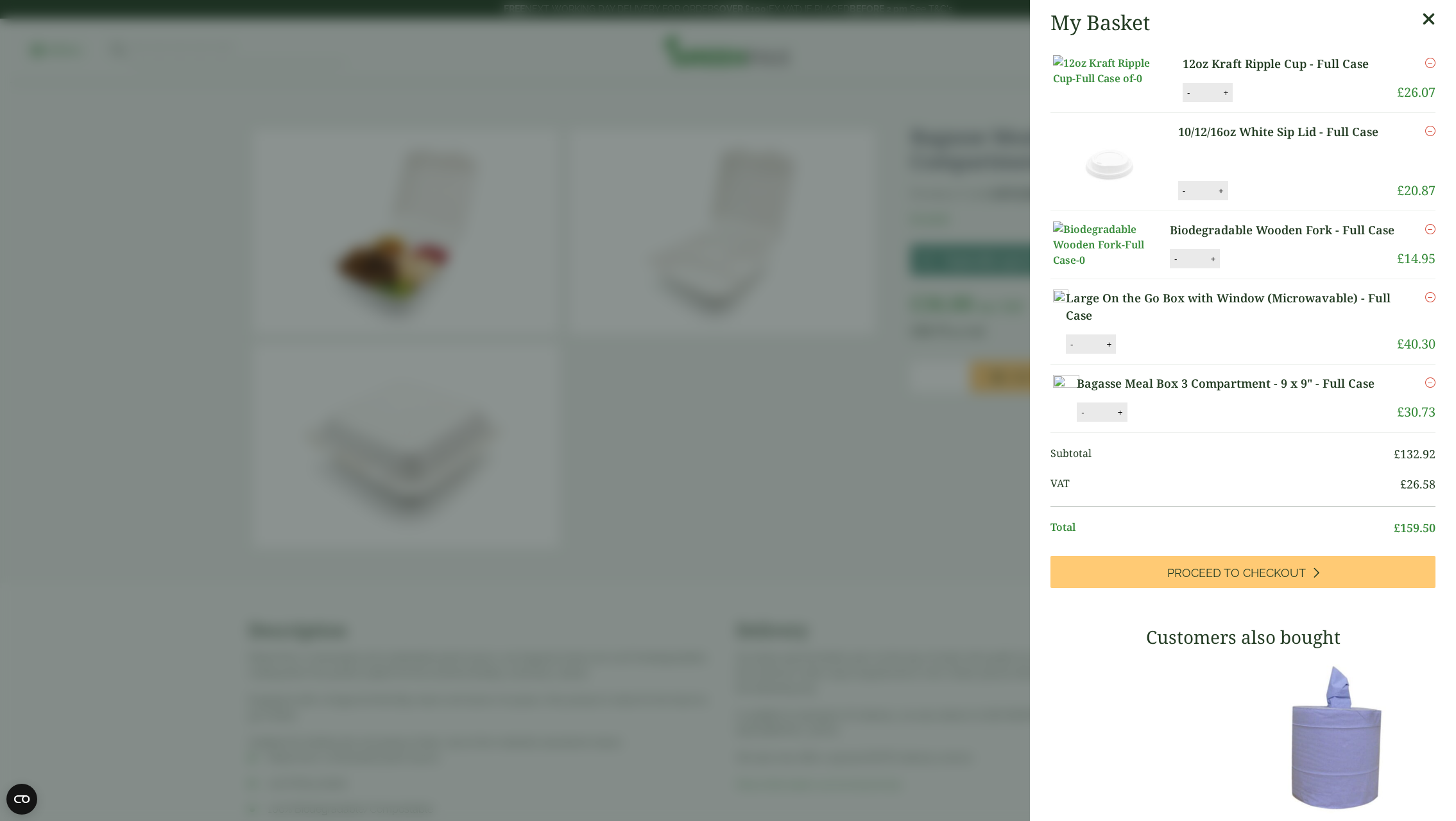
click at [1422, 21] on icon at bounding box center [1429, 19] width 14 height 18
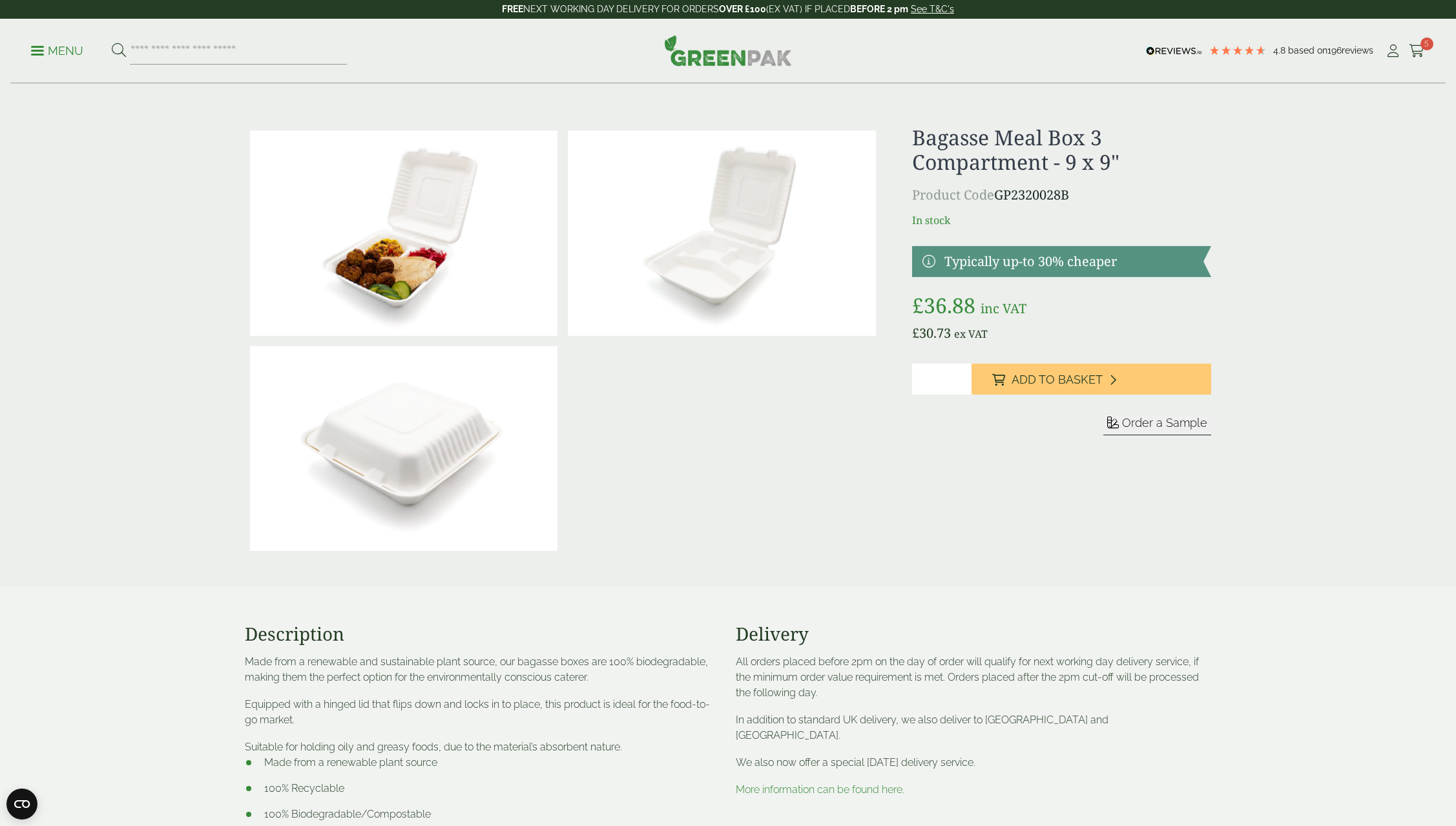
click at [38, 44] on p "Menu" at bounding box center [57, 51] width 52 height 16
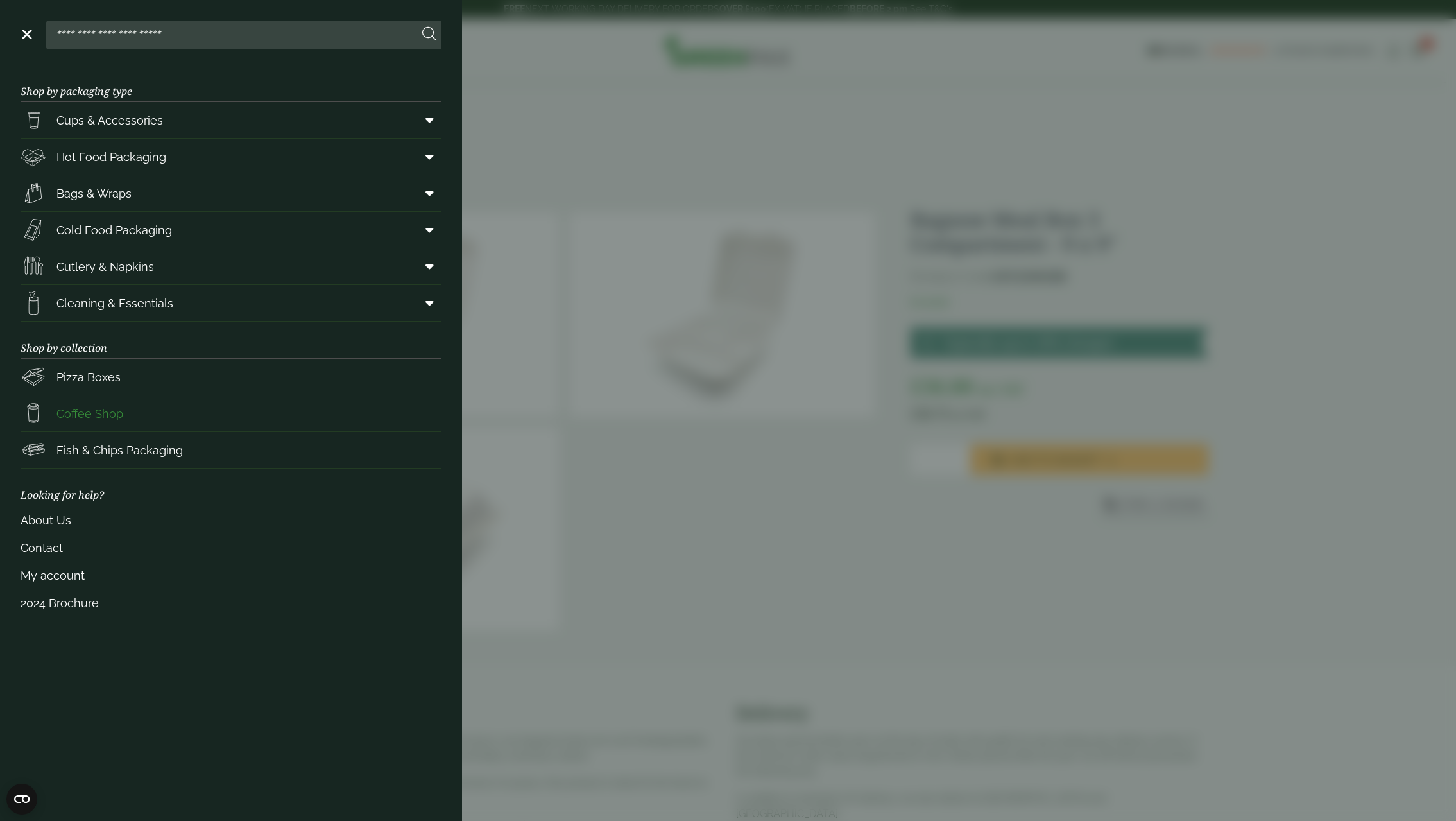
click at [79, 410] on span "Coffee Shop" at bounding box center [89, 414] width 67 height 17
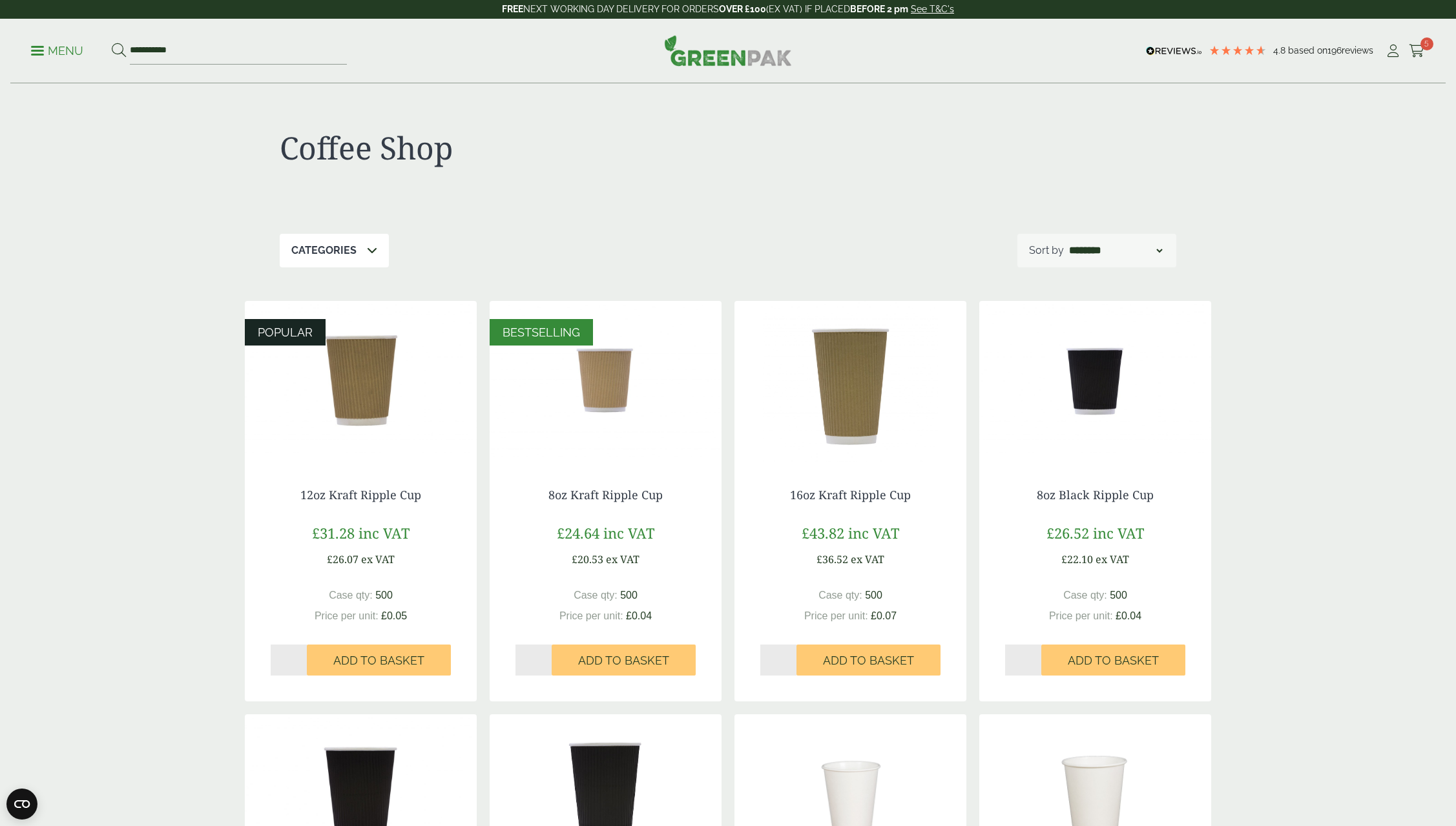
click at [1430, 50] on div "**********" at bounding box center [728, 51] width 1435 height 64
click at [30, 55] on div "**********" at bounding box center [728, 51] width 1435 height 64
click at [34, 48] on p "Menu" at bounding box center [57, 51] width 52 height 16
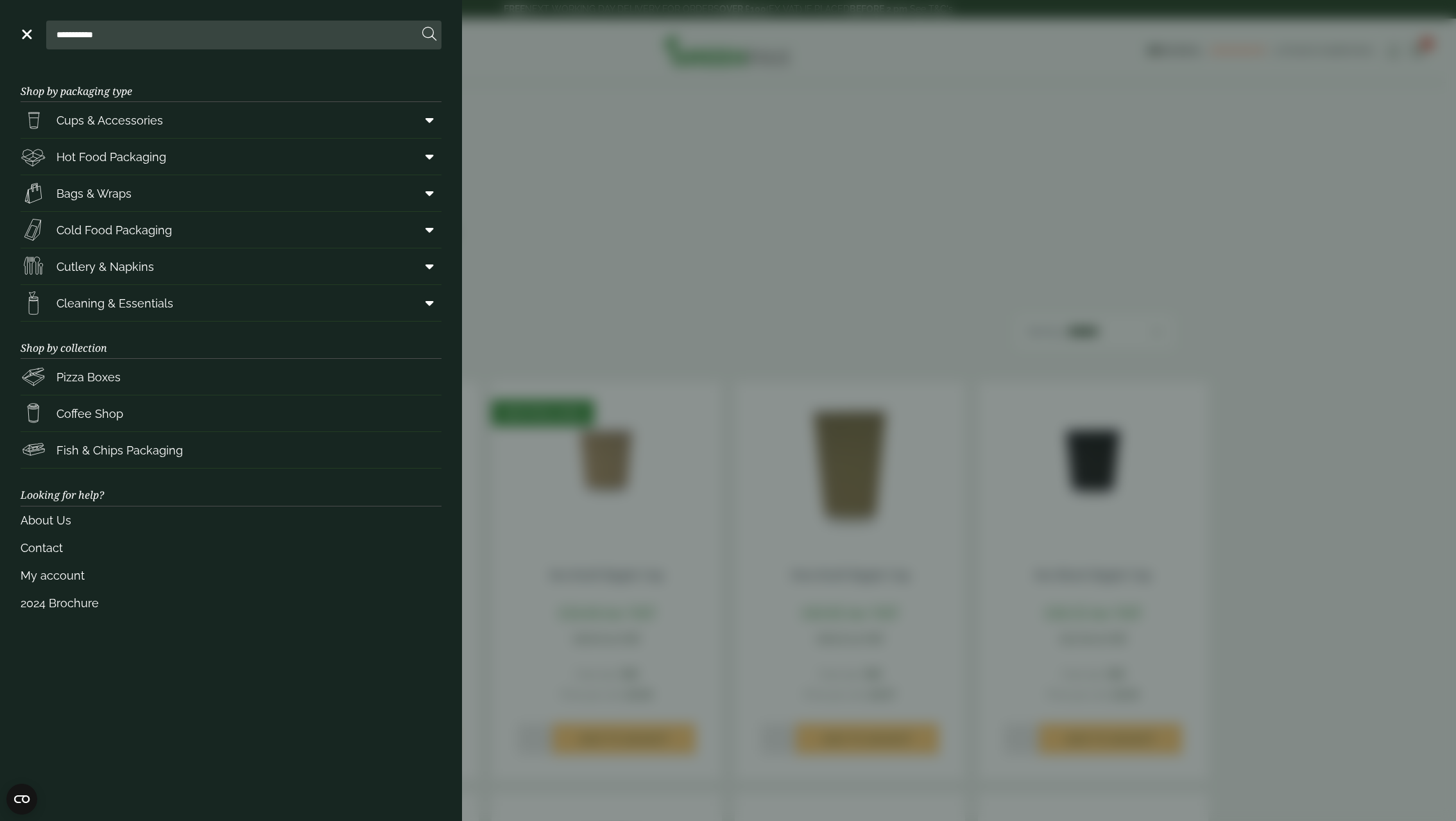
click at [28, 35] on link "Menu" at bounding box center [25, 33] width 13 height 13
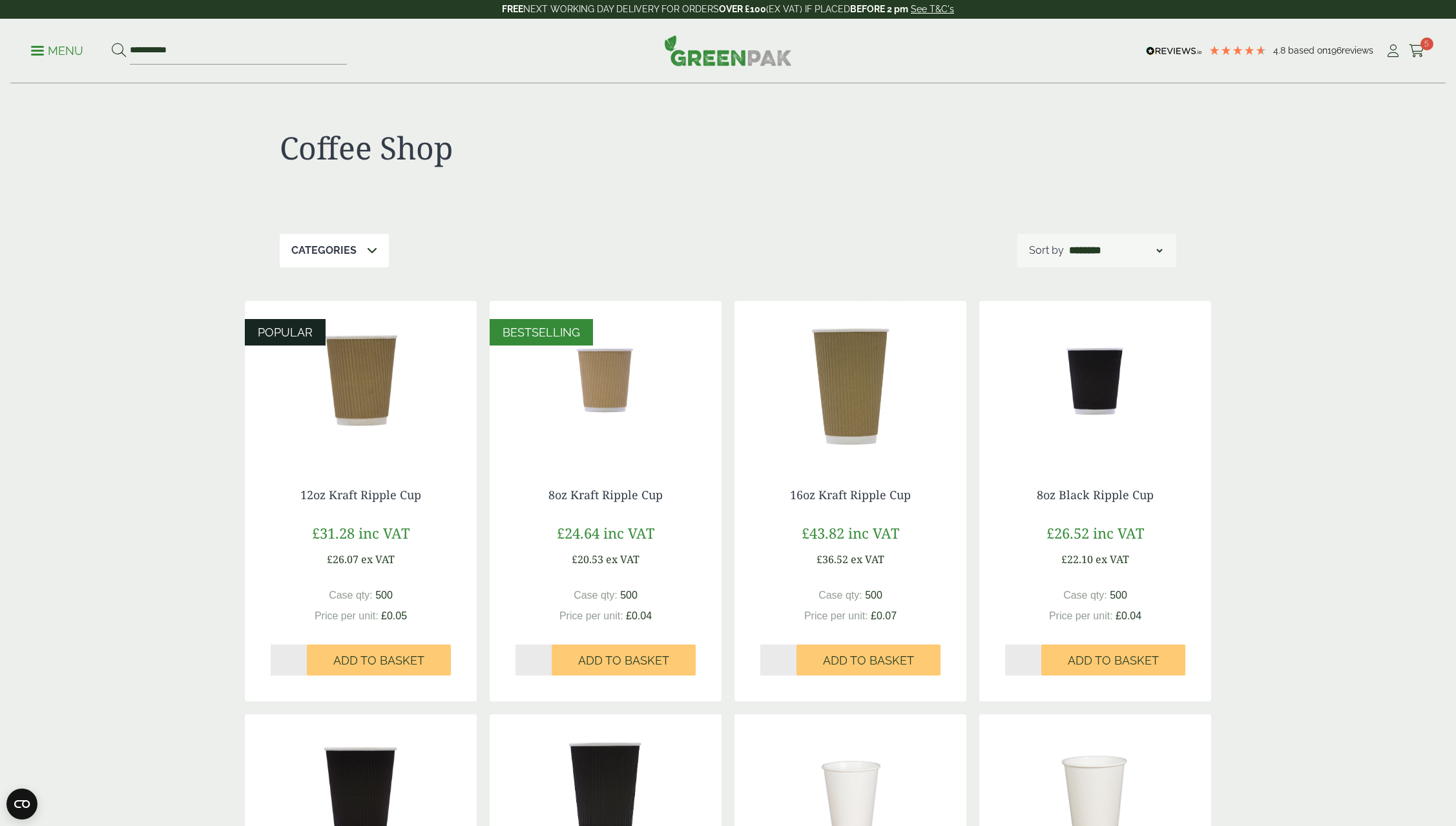
click at [740, 59] on img at bounding box center [728, 50] width 128 height 31
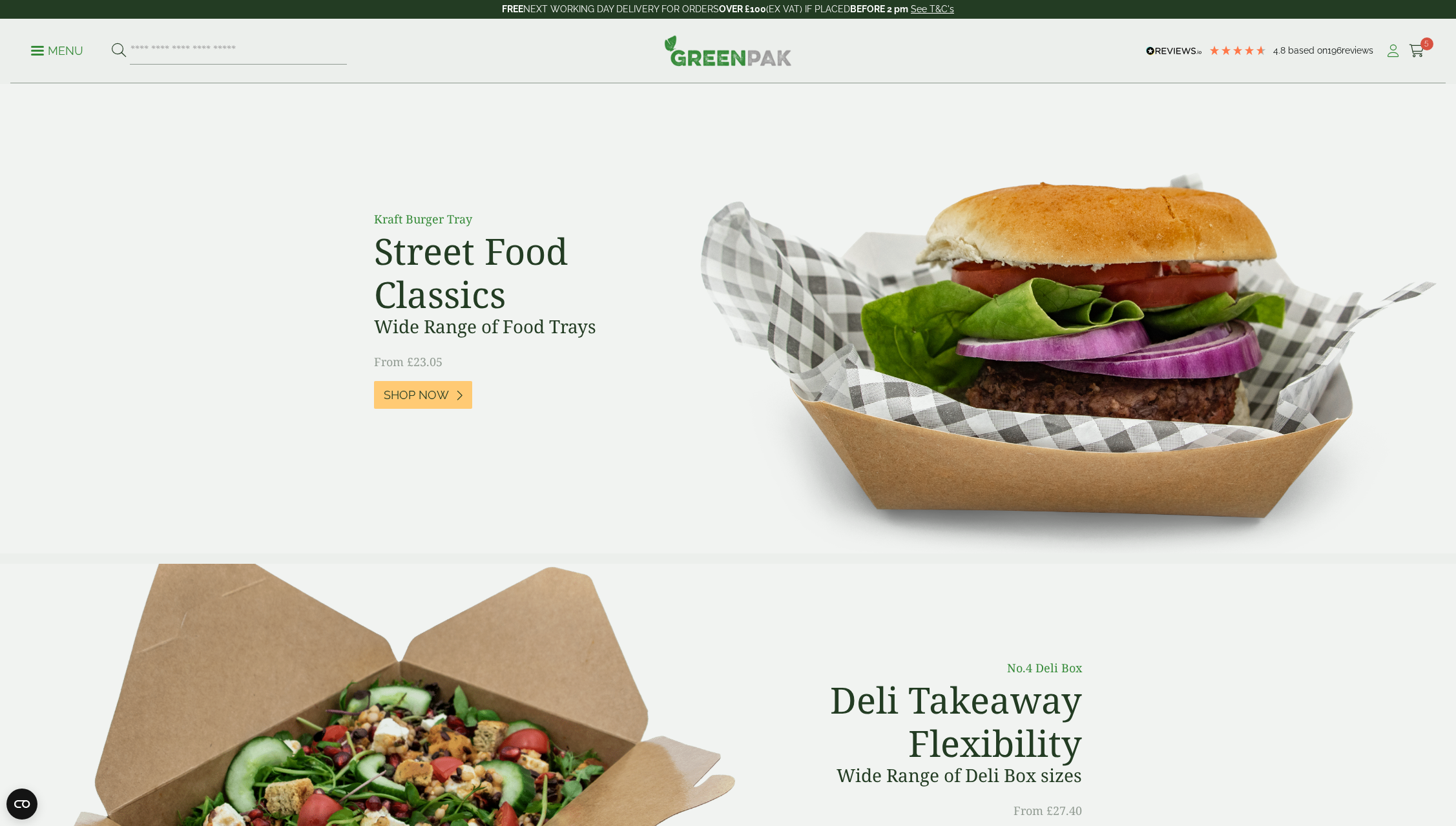
click at [1391, 55] on icon at bounding box center [1393, 50] width 17 height 13
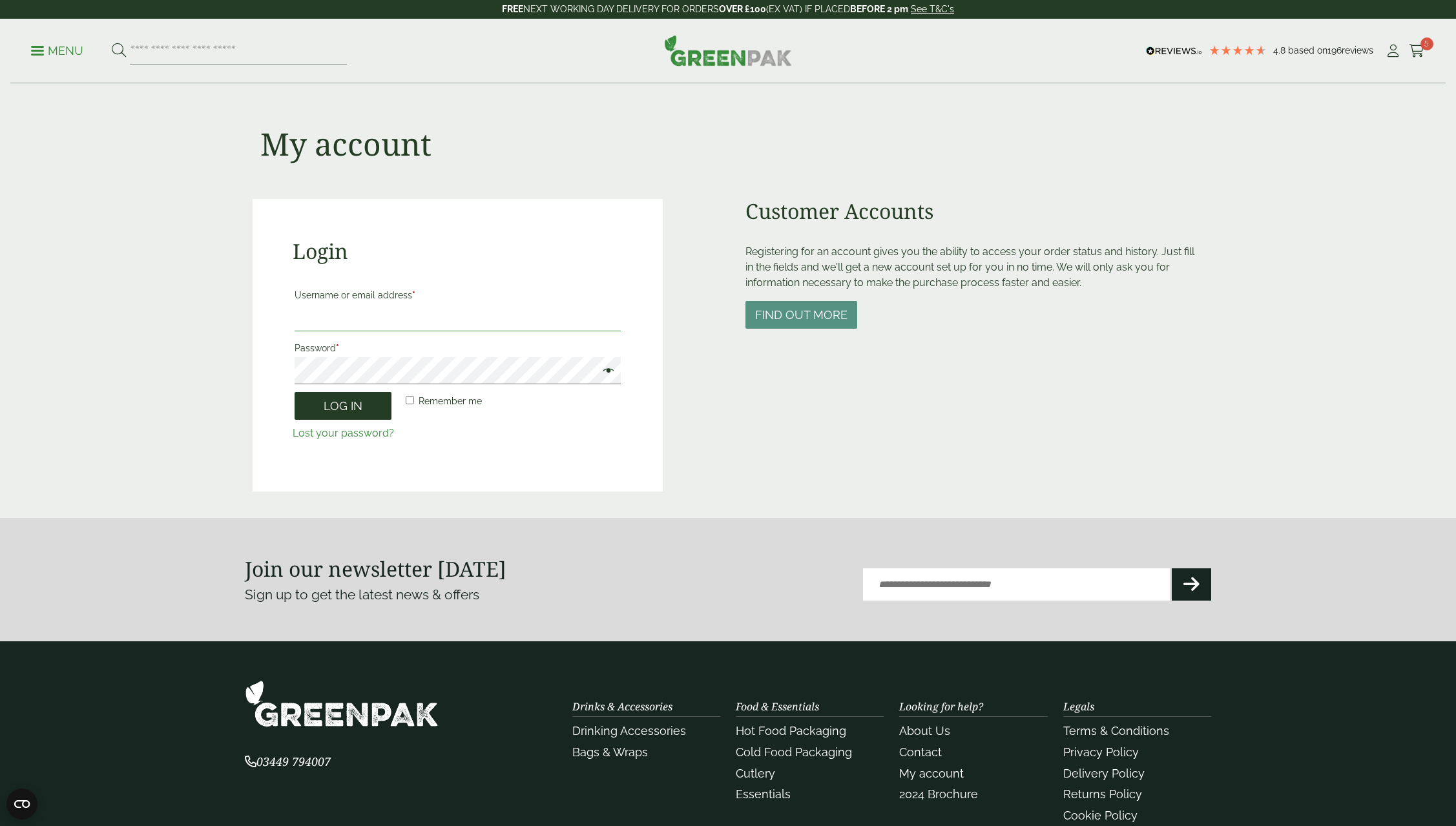
type input "**********"
click at [340, 402] on button "Log in" at bounding box center [343, 406] width 97 height 28
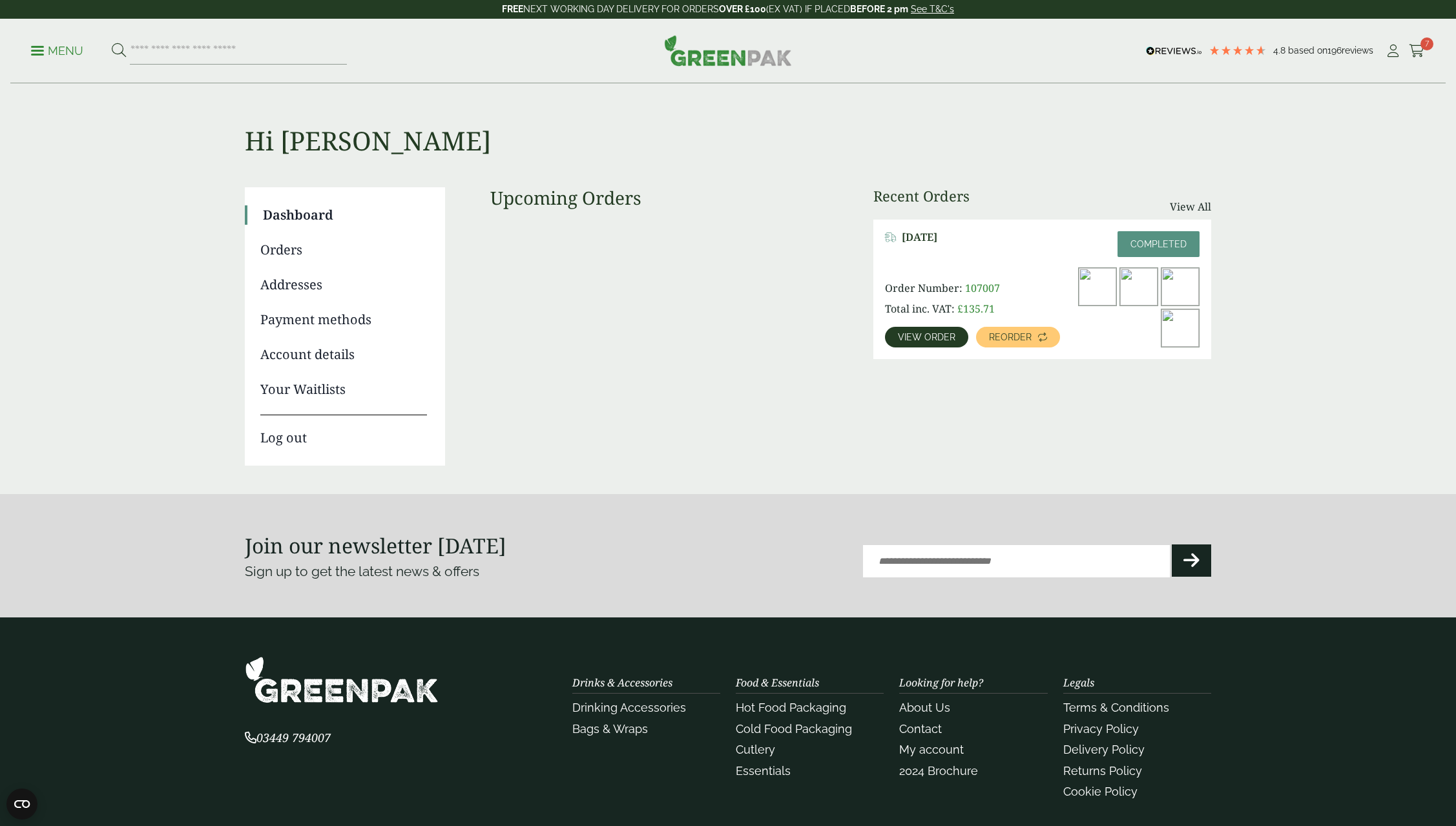
click at [284, 249] on link "Orders" at bounding box center [344, 250] width 167 height 19
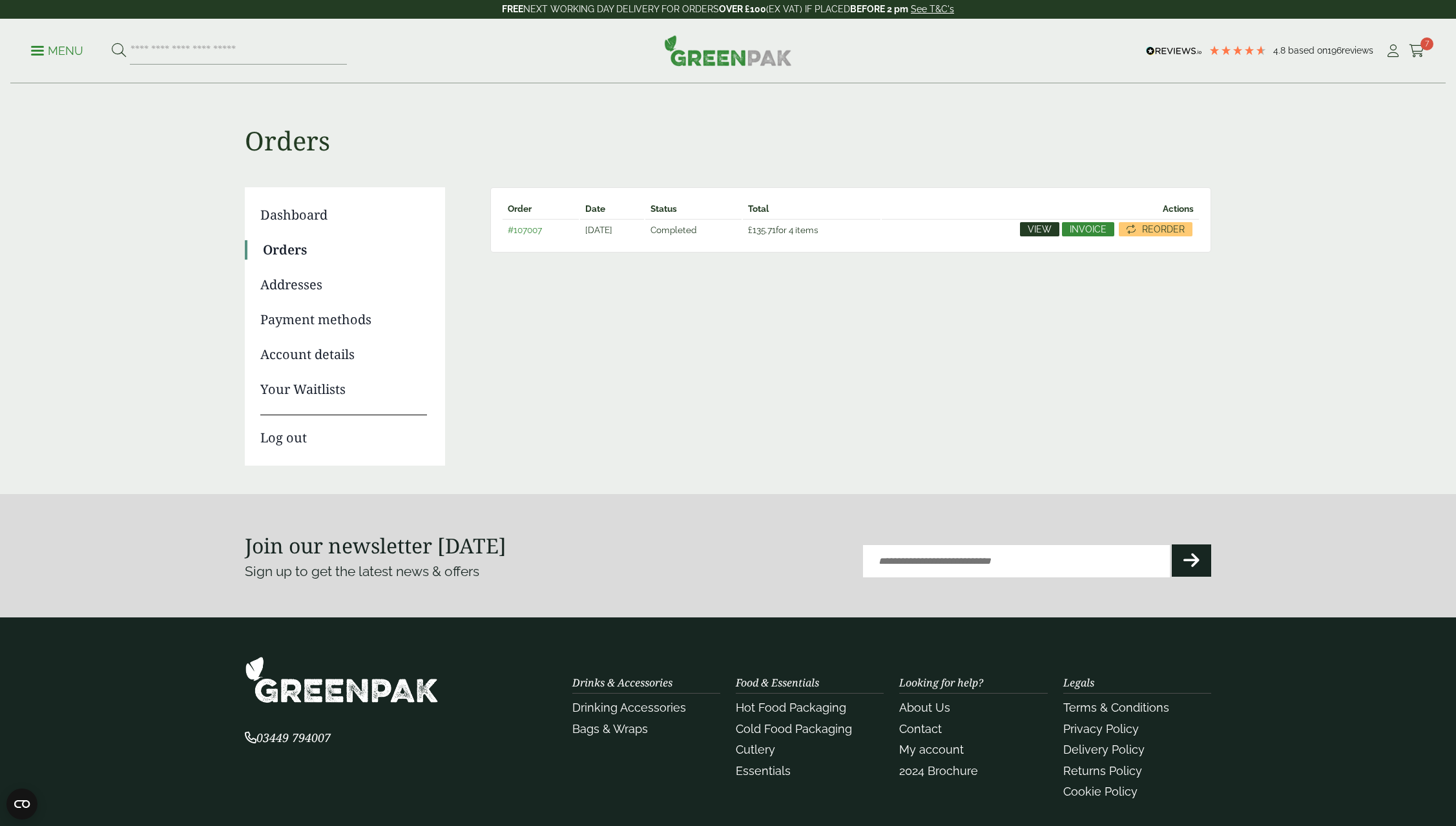
click at [1049, 226] on span "View" at bounding box center [1039, 229] width 23 height 9
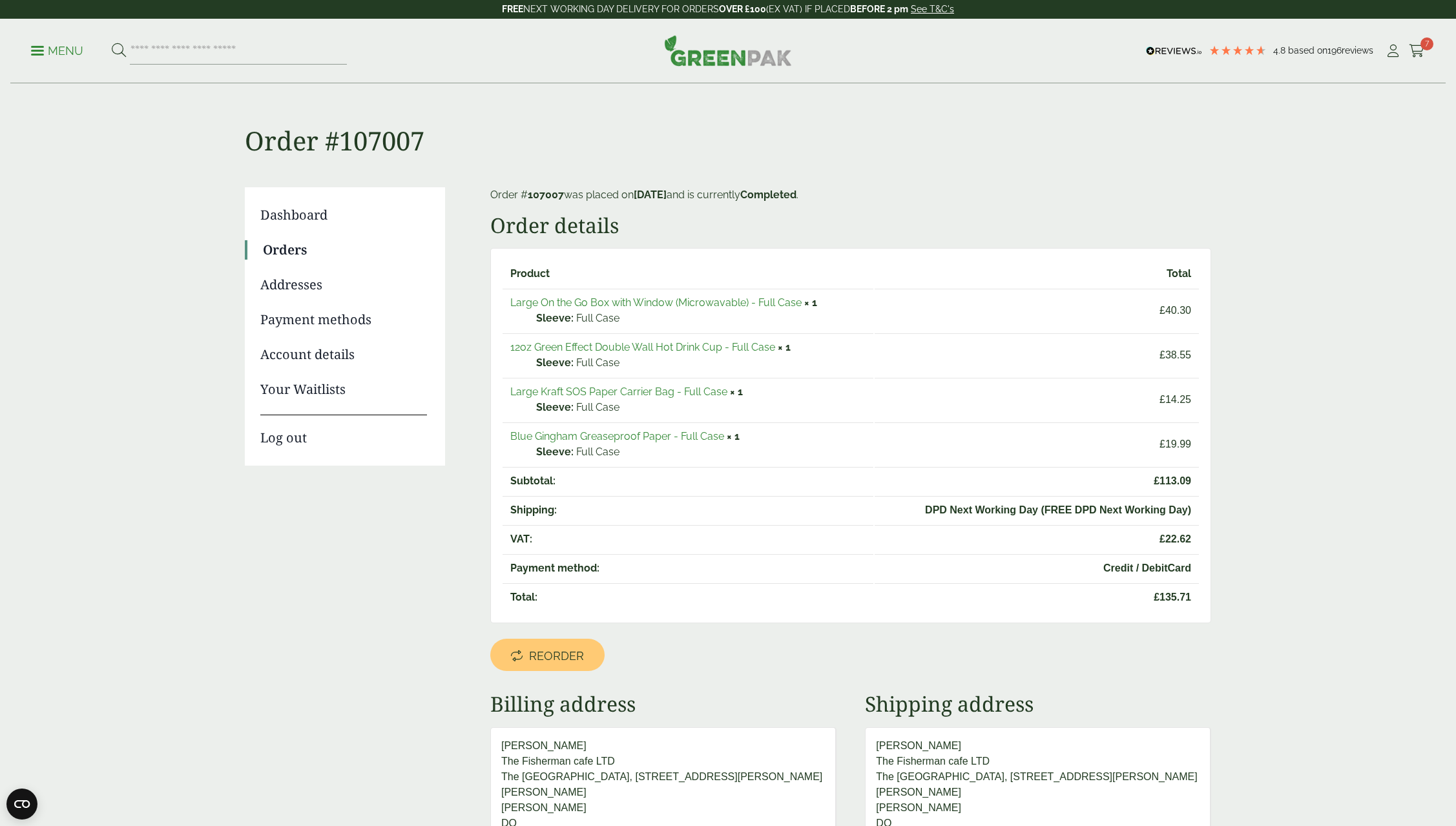
click at [623, 300] on link "Large On the Go Box with Window (Microwavable) - Full Case" at bounding box center [655, 303] width 292 height 12
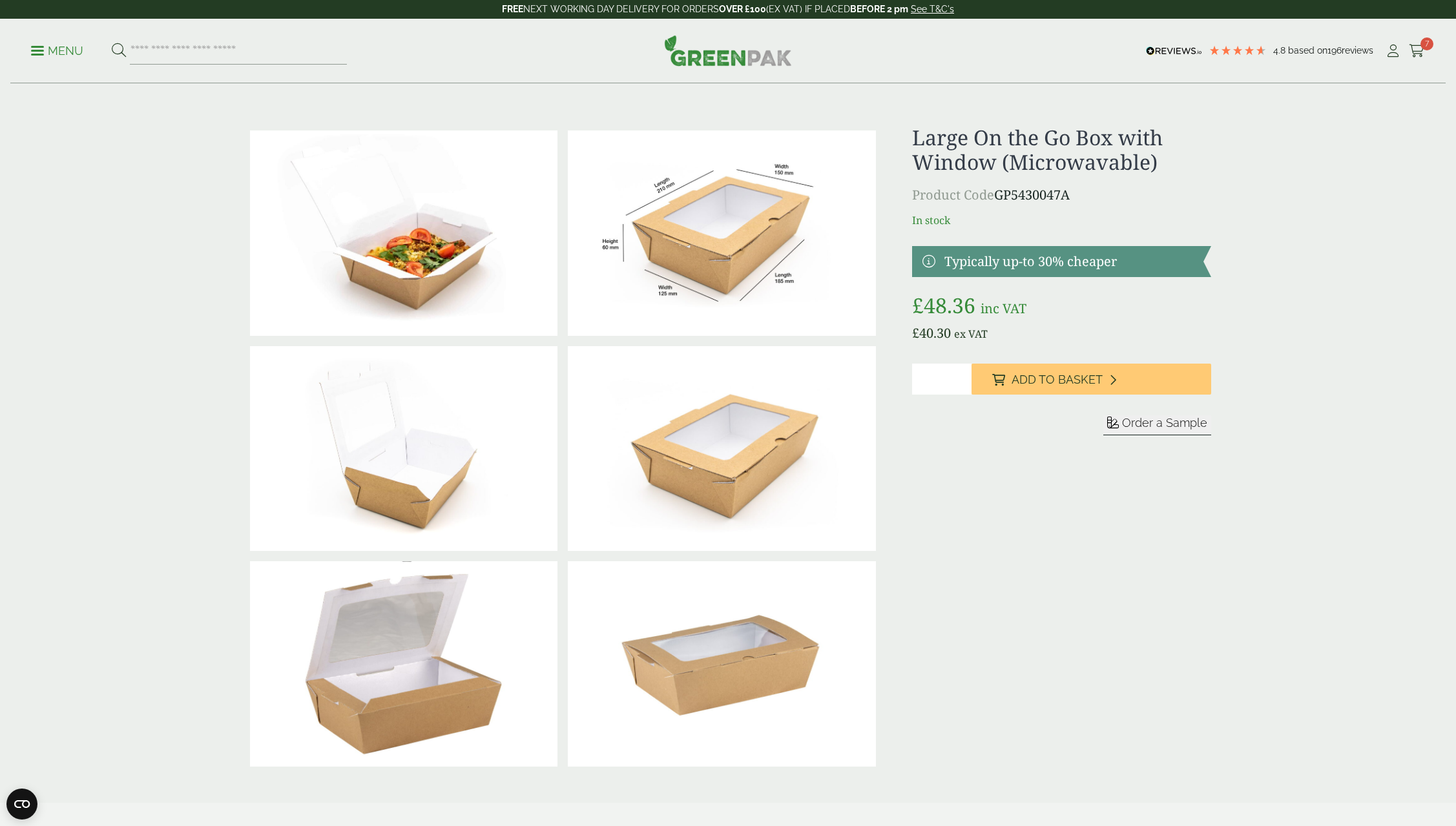
drag, startPoint x: 404, startPoint y: 257, endPoint x: 399, endPoint y: 252, distance: 7.1
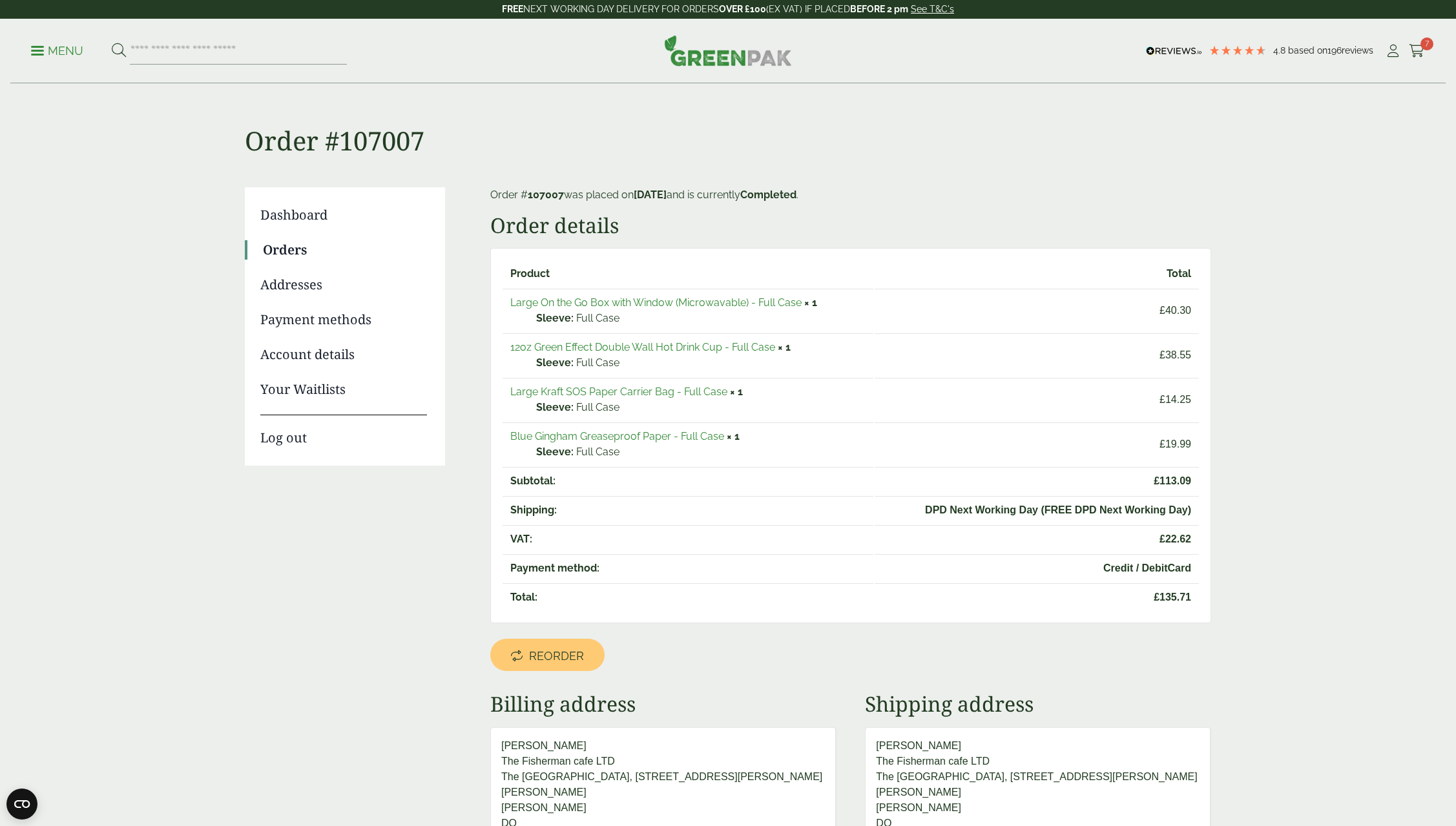
click at [621, 388] on link "Large Kraft SOS Paper Carrier Bag - Full Case" at bounding box center [618, 392] width 217 height 12
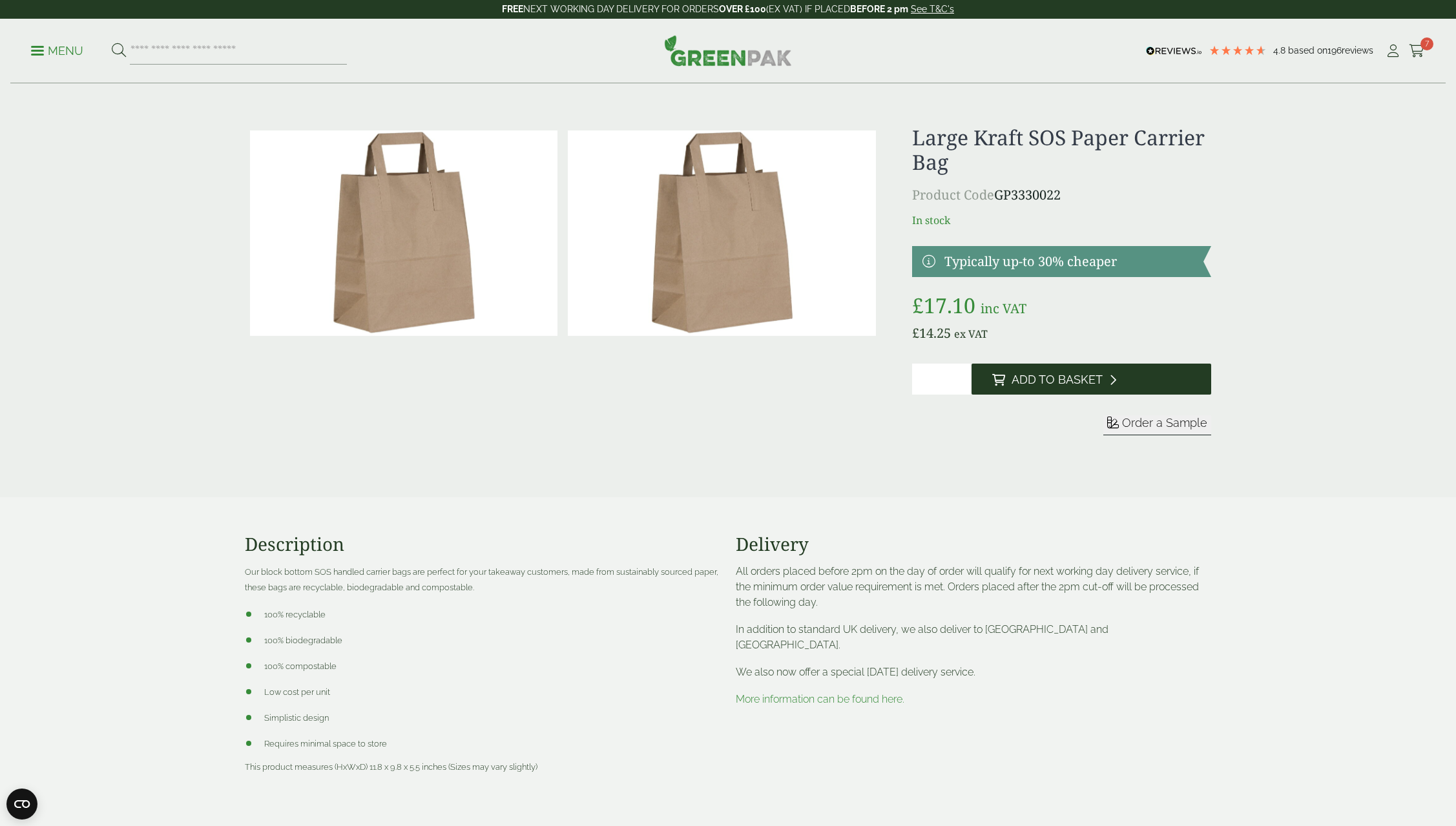
click at [1062, 372] on button "Add to Basket" at bounding box center [1090, 379] width 239 height 31
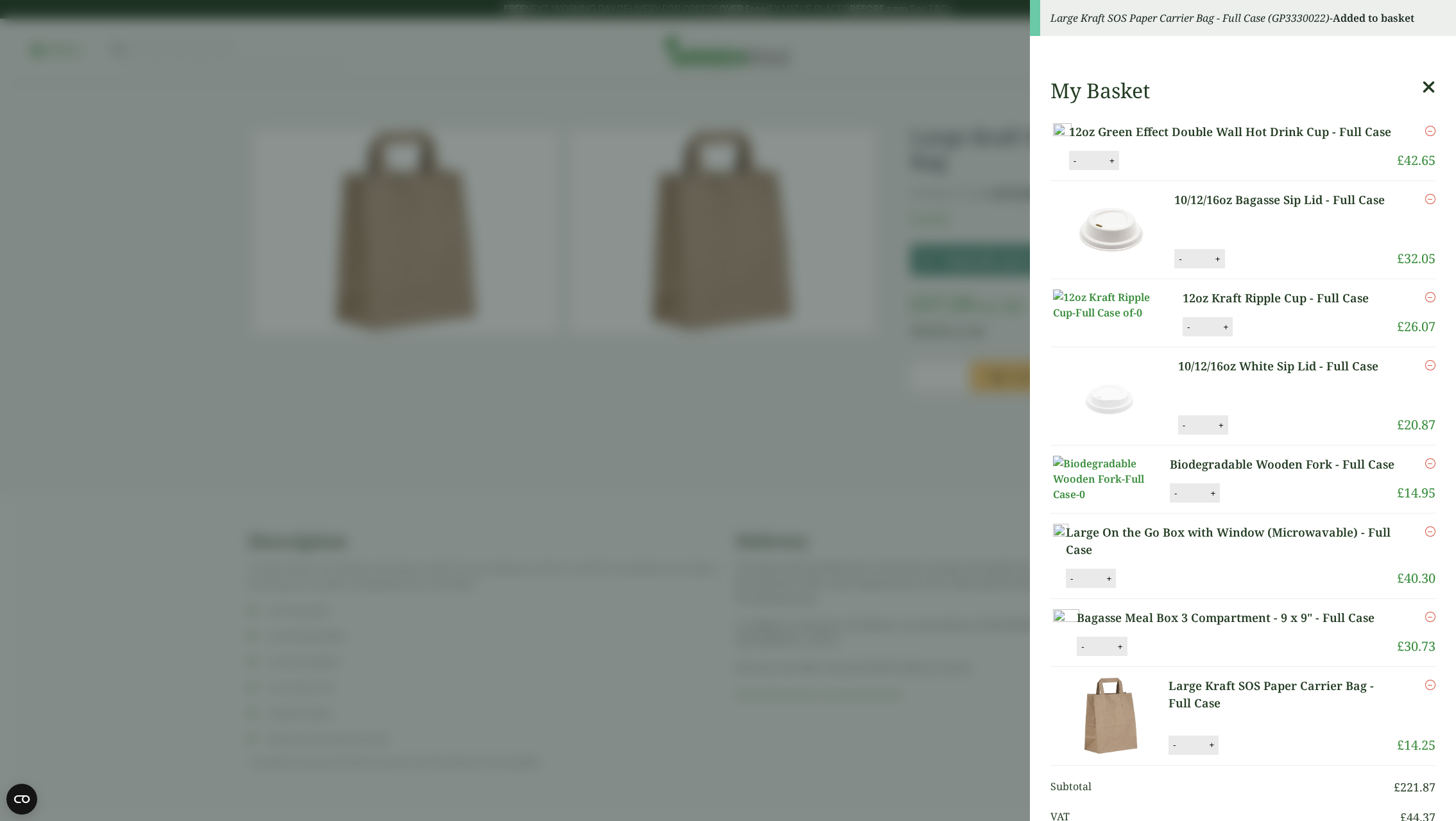
click at [1422, 87] on icon at bounding box center [1429, 87] width 14 height 18
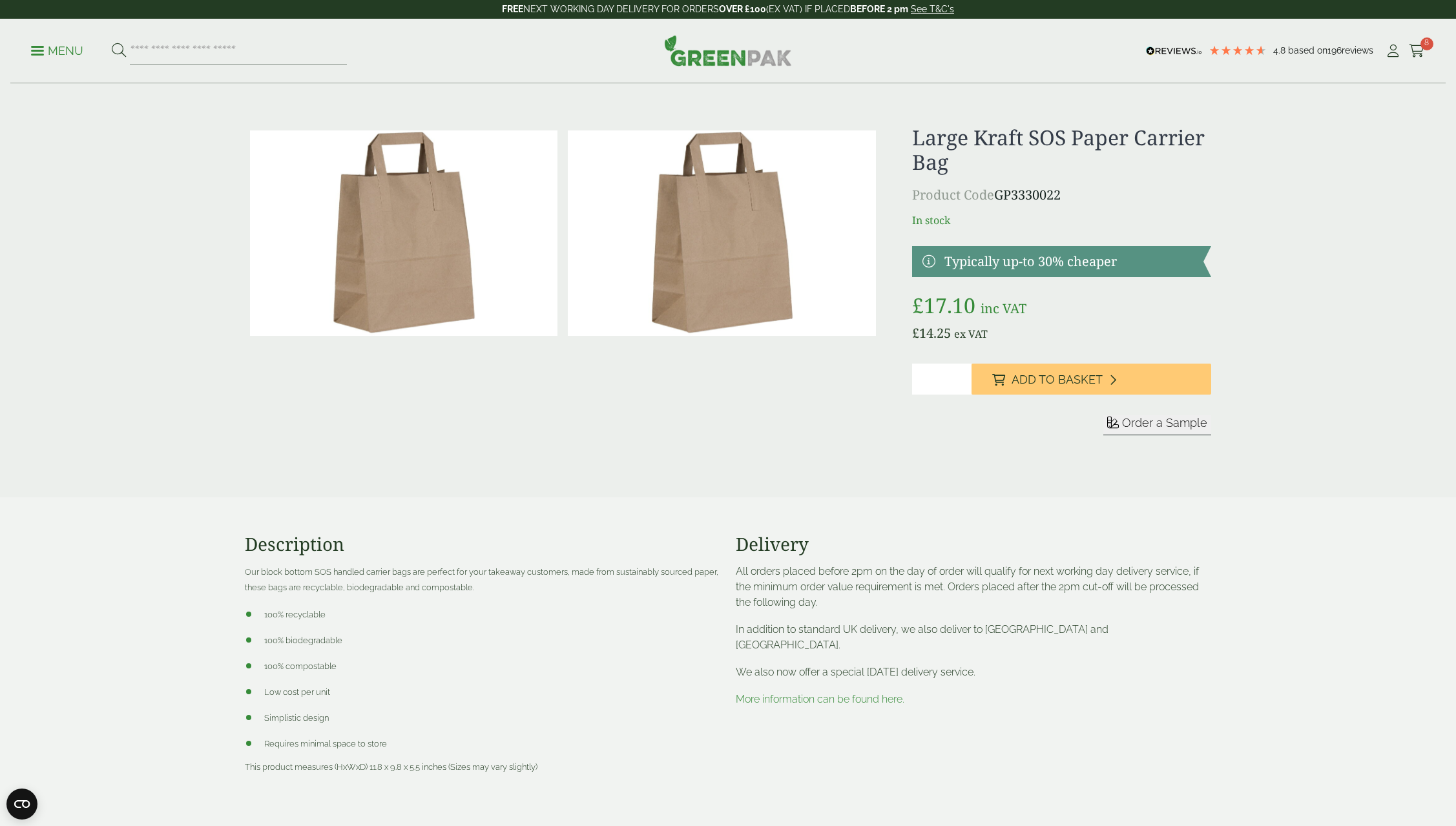
click at [29, 49] on div "Menu 4.8 Based on 196 reviews My Account 8" at bounding box center [728, 51] width 1435 height 64
click at [30, 50] on div "Menu 4.8 Based on 196 reviews My Account 8" at bounding box center [728, 51] width 1435 height 64
click at [40, 48] on p "Menu" at bounding box center [57, 51] width 52 height 16
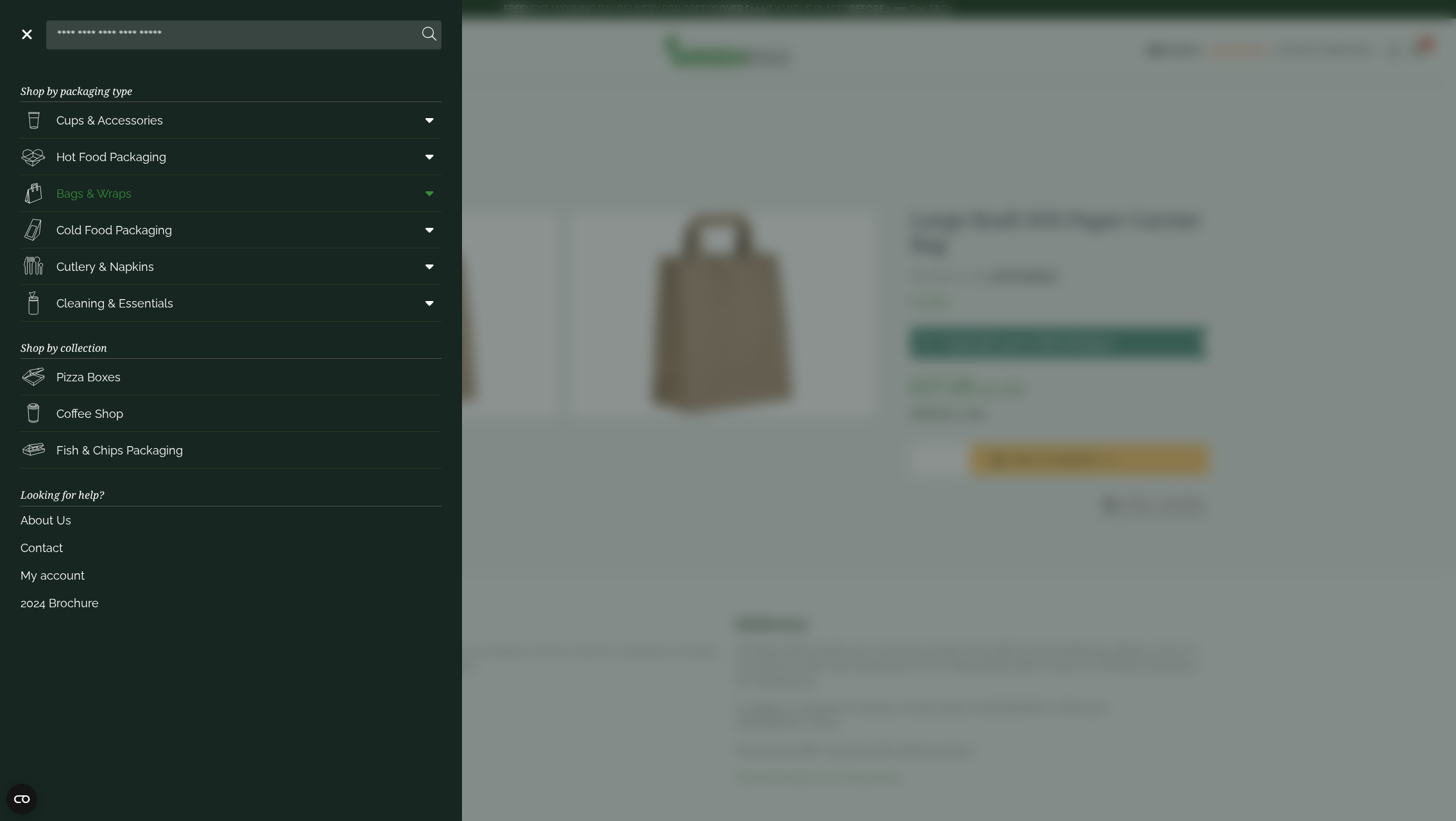
click at [428, 197] on icon at bounding box center [430, 193] width 9 height 13
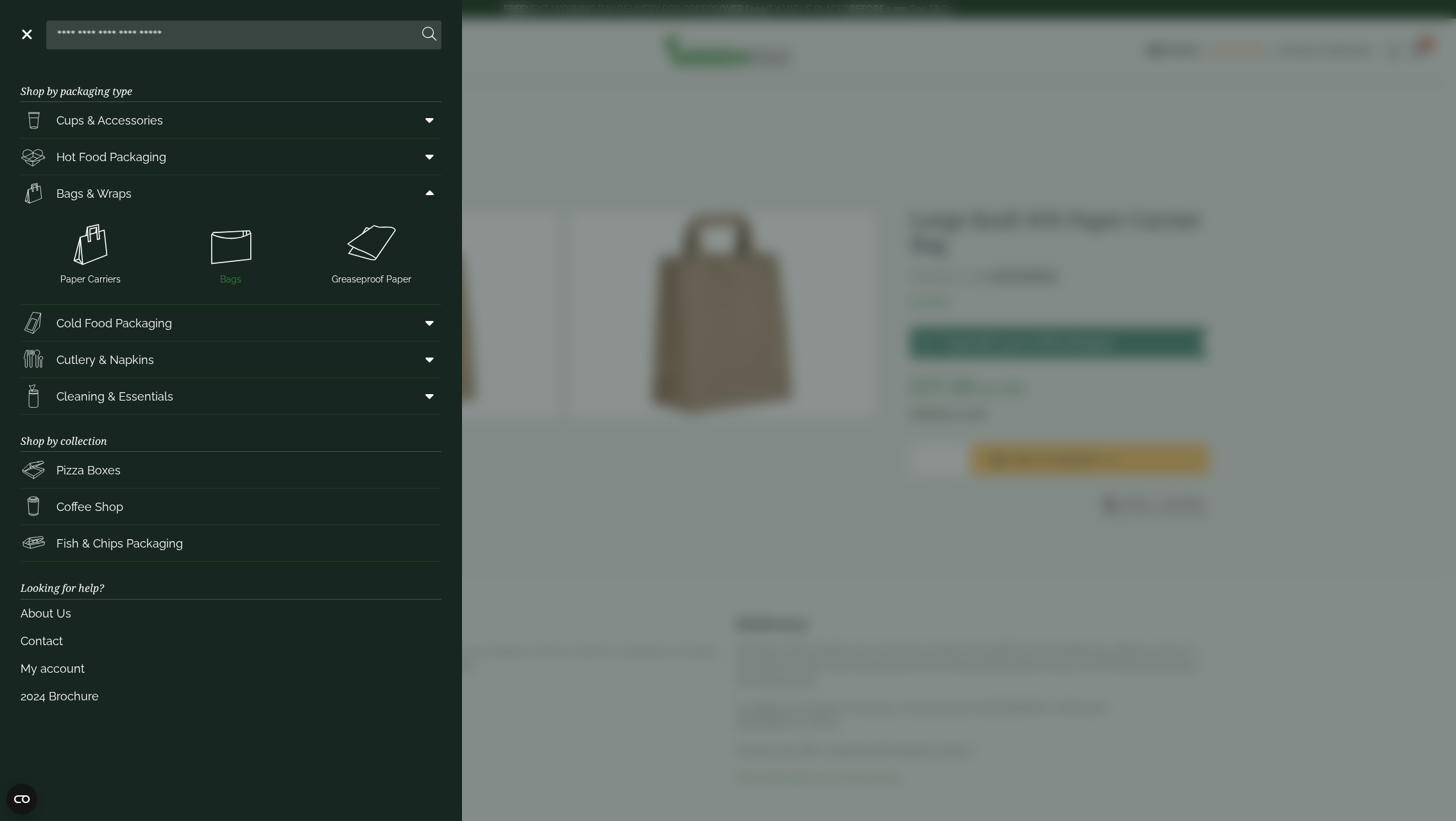
click at [220, 250] on img at bounding box center [231, 244] width 131 height 51
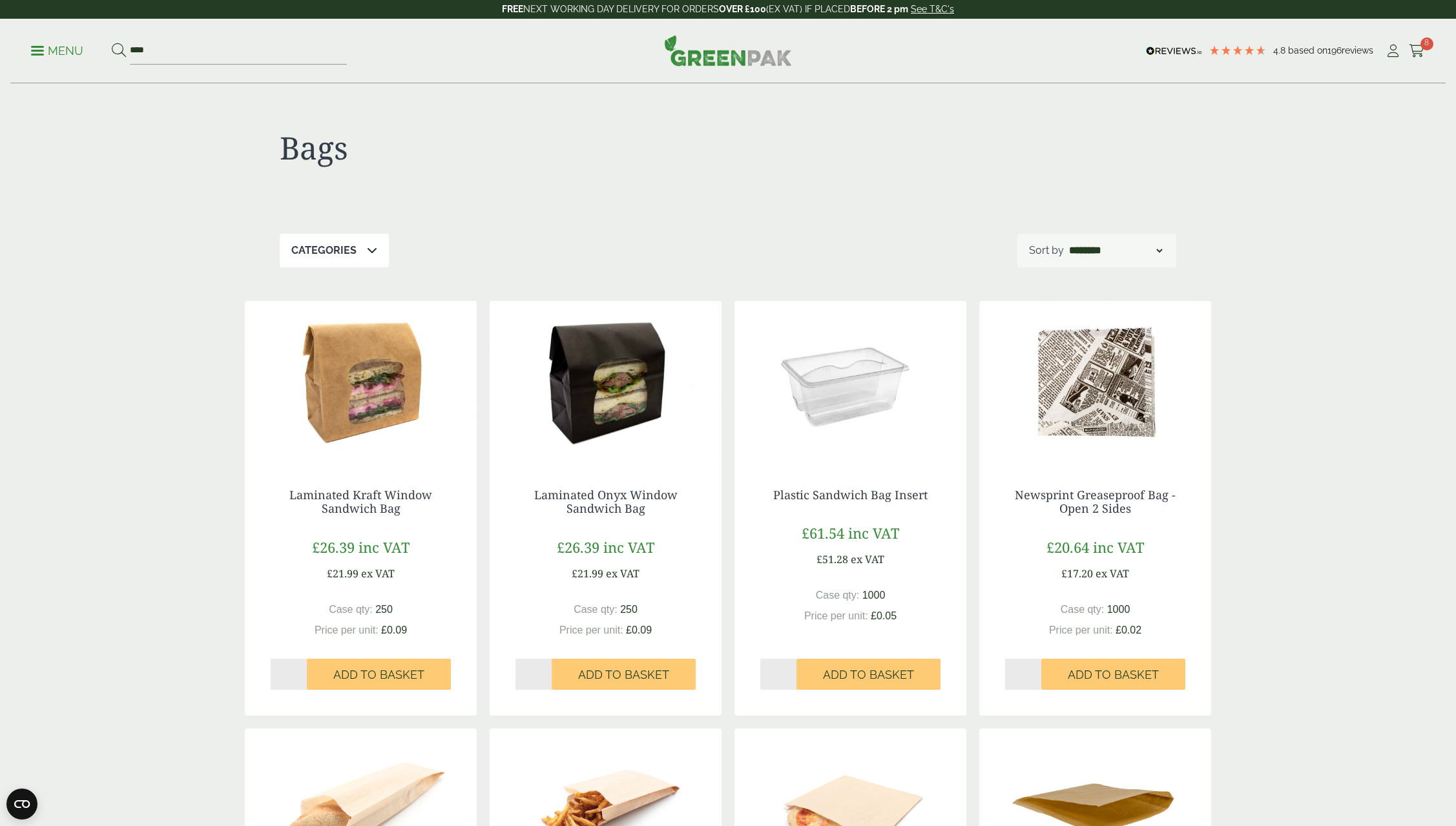
click at [34, 51] on span at bounding box center [37, 50] width 13 height 2
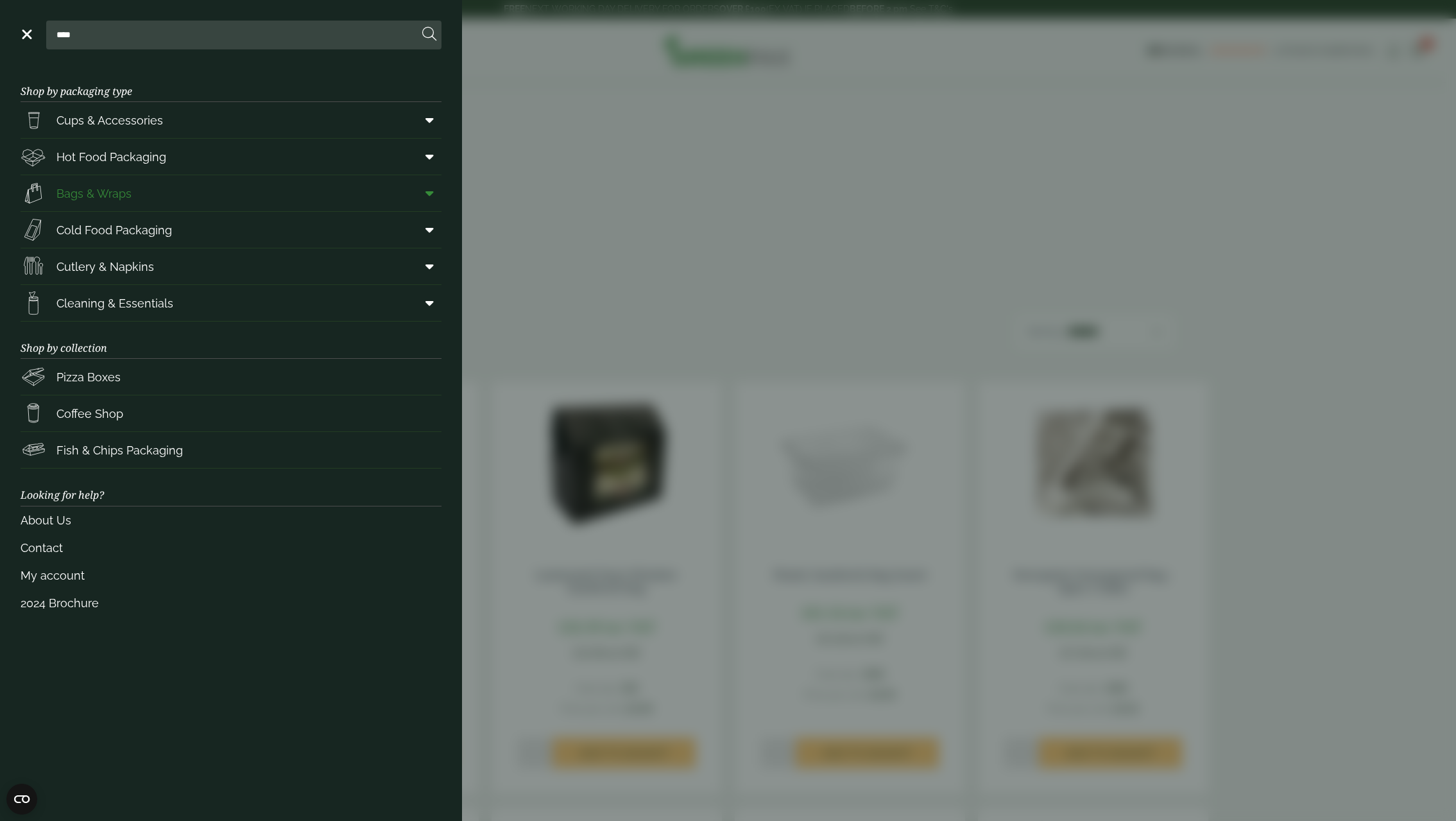
click at [426, 195] on icon at bounding box center [430, 193] width 9 height 13
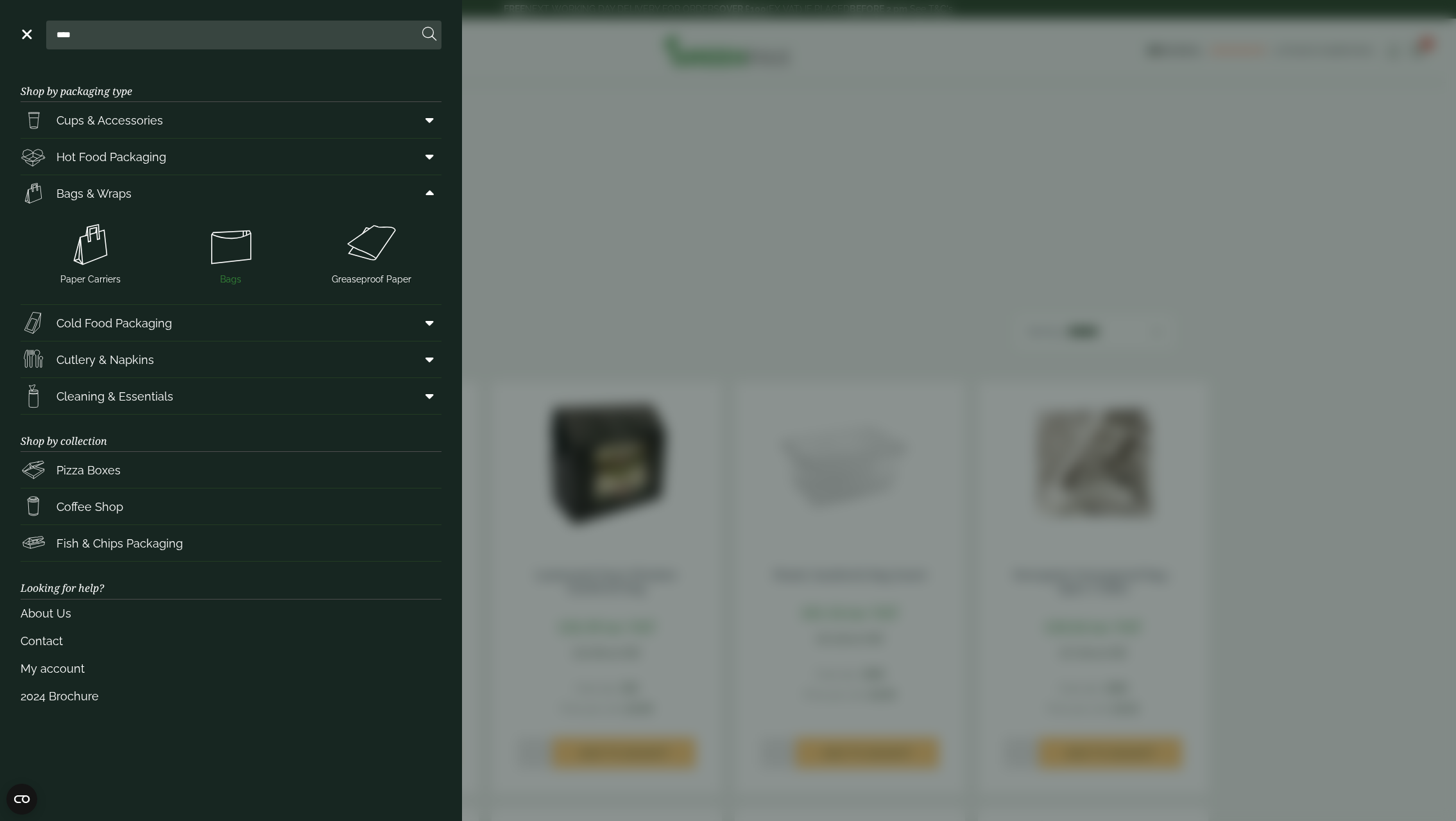
click at [238, 253] on img at bounding box center [231, 244] width 131 height 51
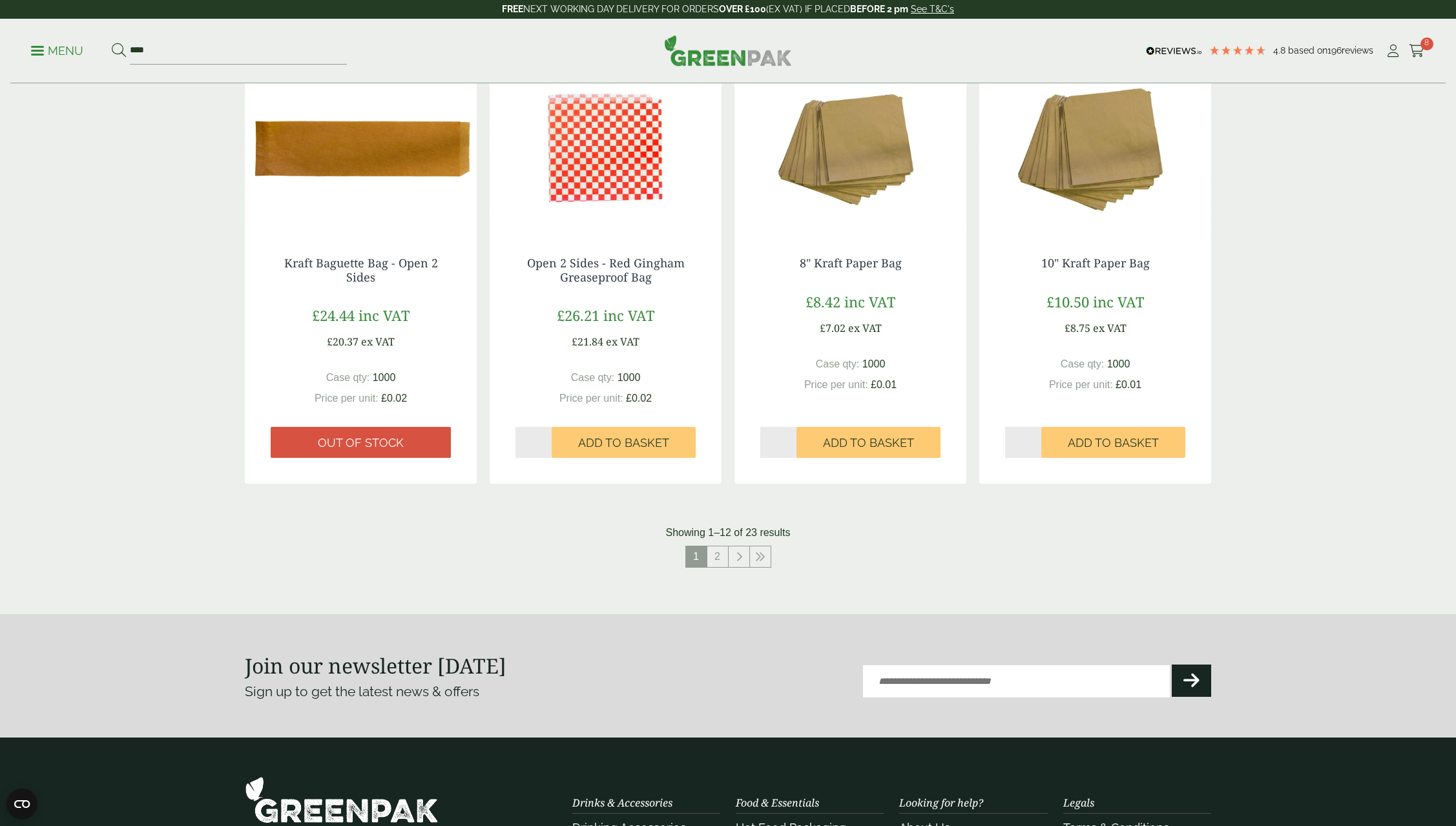
scroll to position [1098, 0]
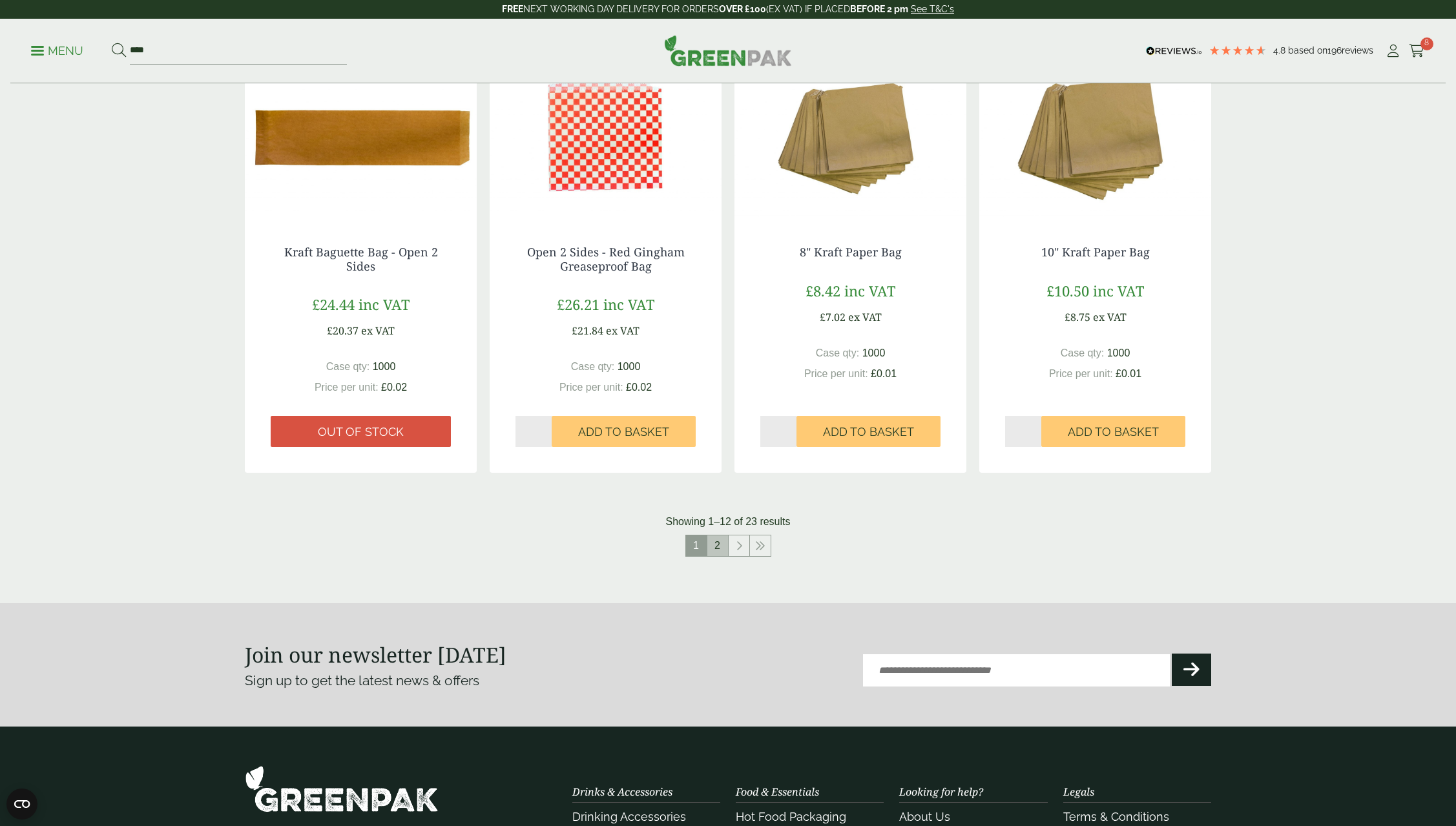
click at [720, 549] on link "2" at bounding box center [718, 546] width 21 height 21
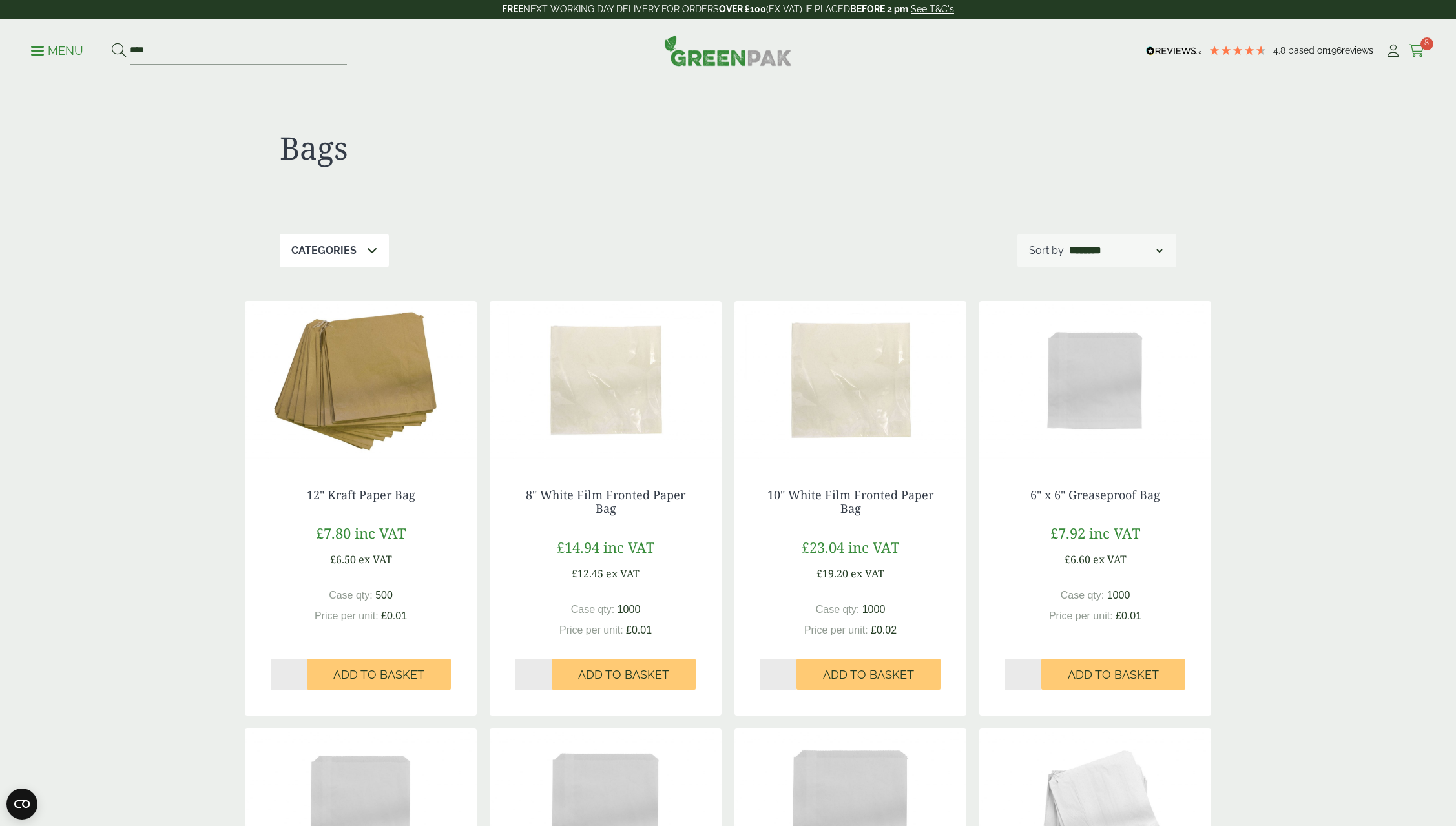
click at [1418, 44] on link "Cart 8" at bounding box center [1417, 51] width 17 height 19
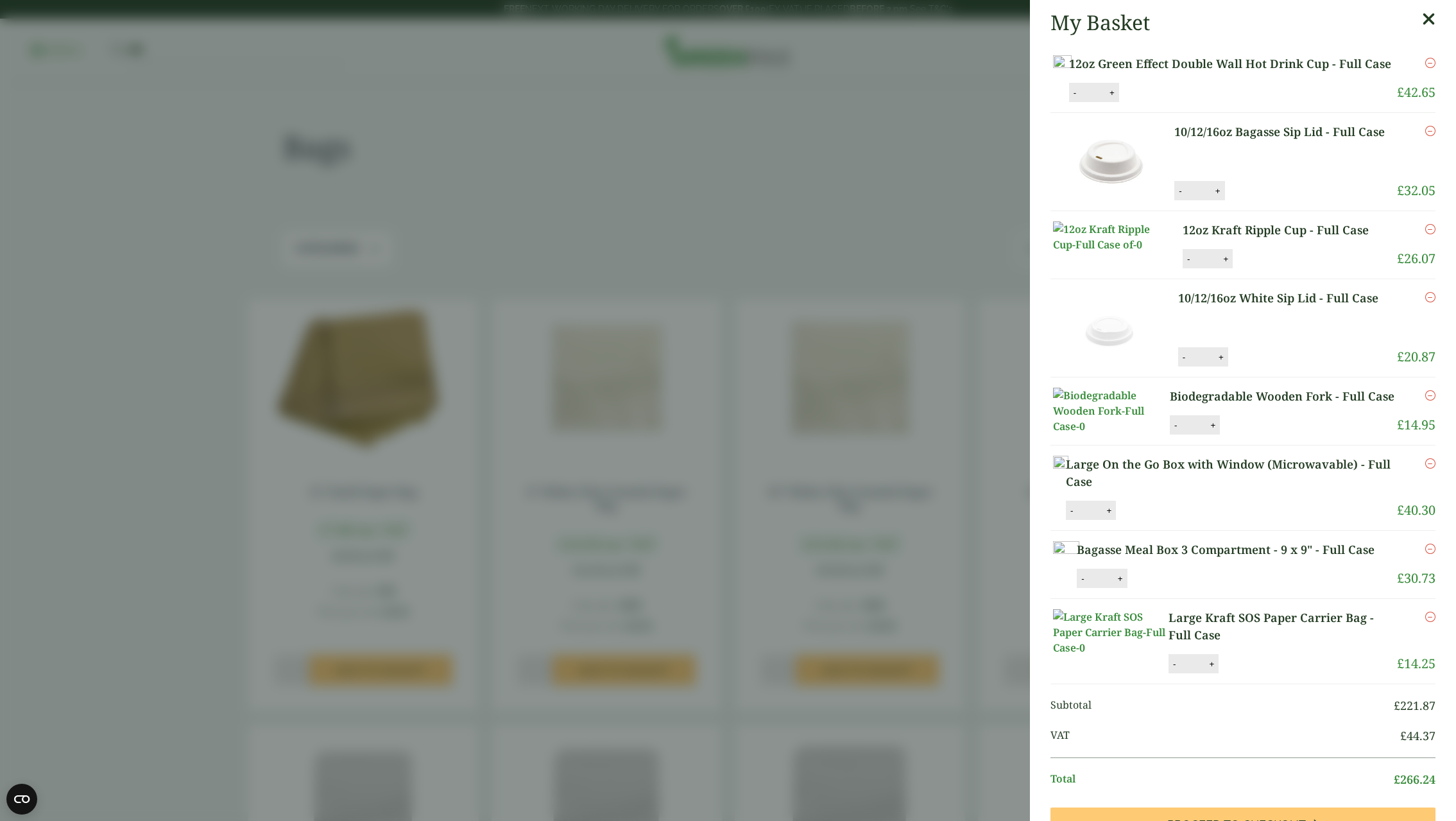
click at [1422, 18] on icon at bounding box center [1429, 19] width 14 height 18
